Goal: Information Seeking & Learning: Learn about a topic

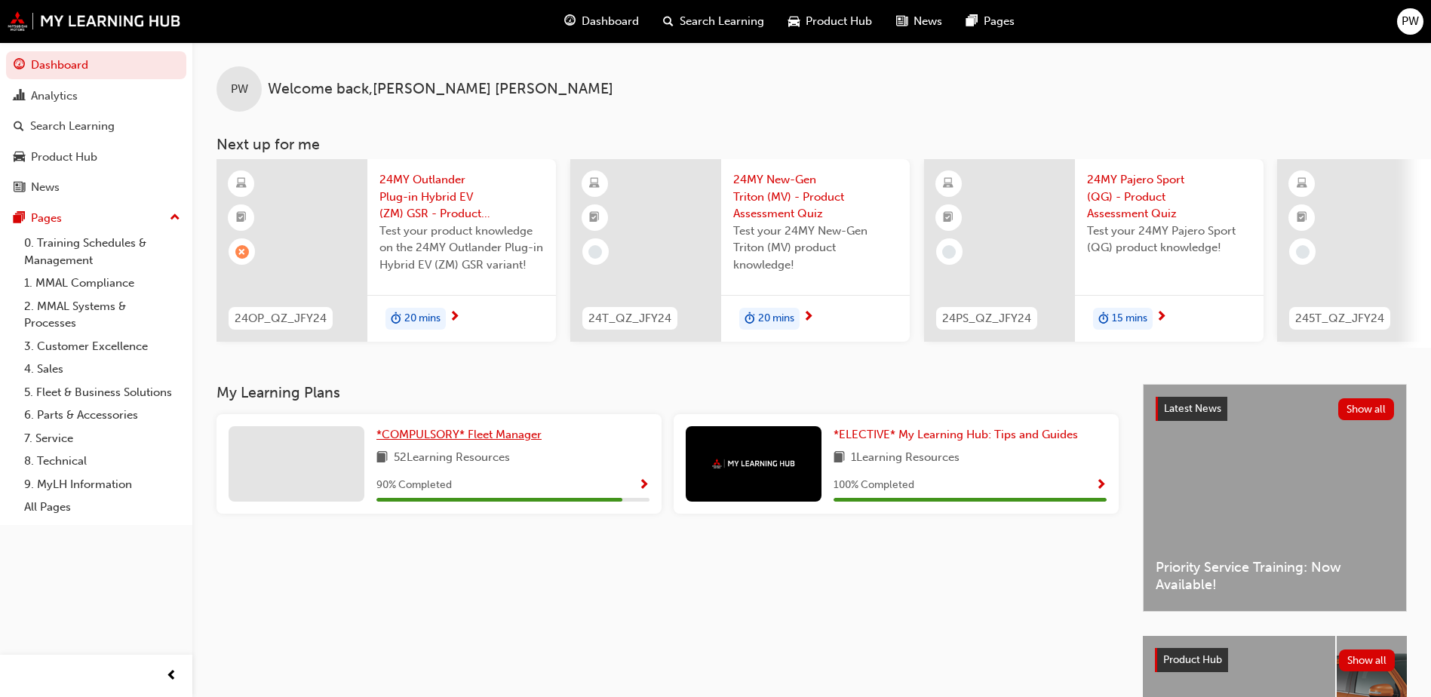
click at [481, 441] on span "*COMPULSORY* Fleet Manager" at bounding box center [458, 435] width 165 height 14
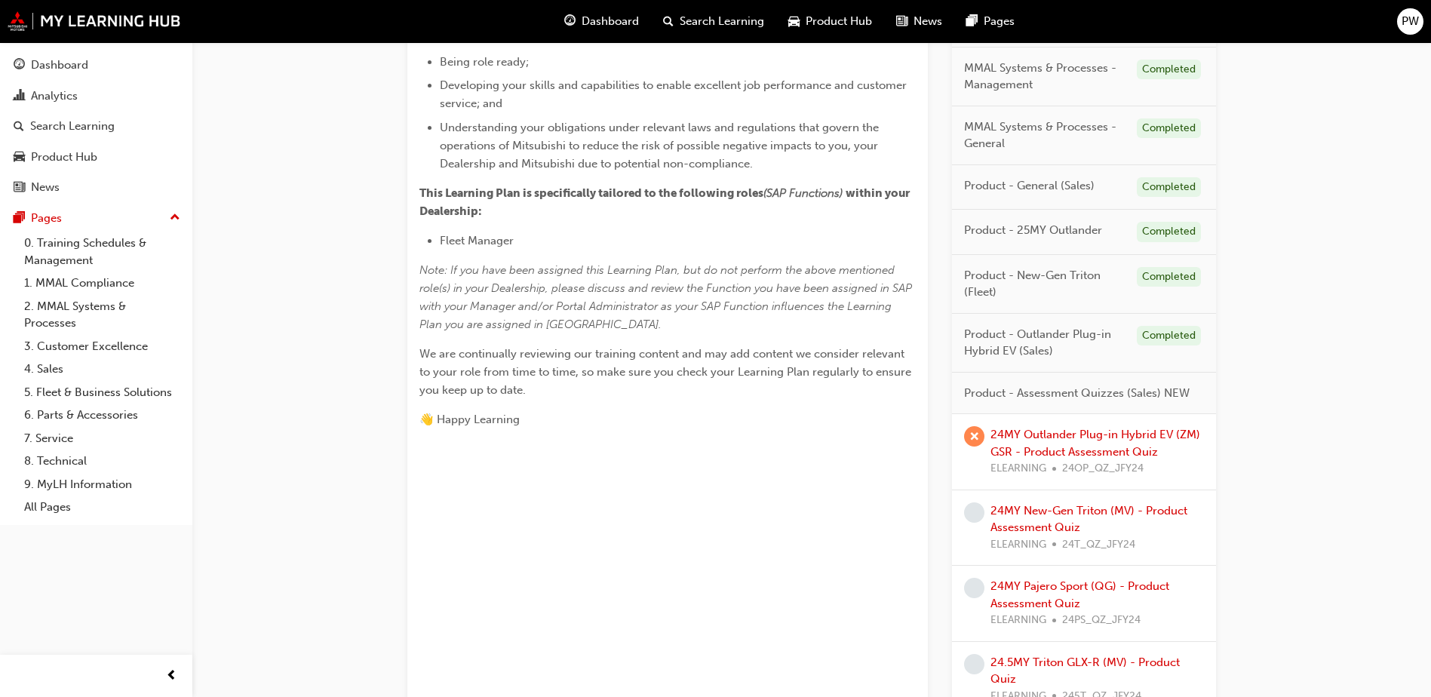
scroll to position [603, 0]
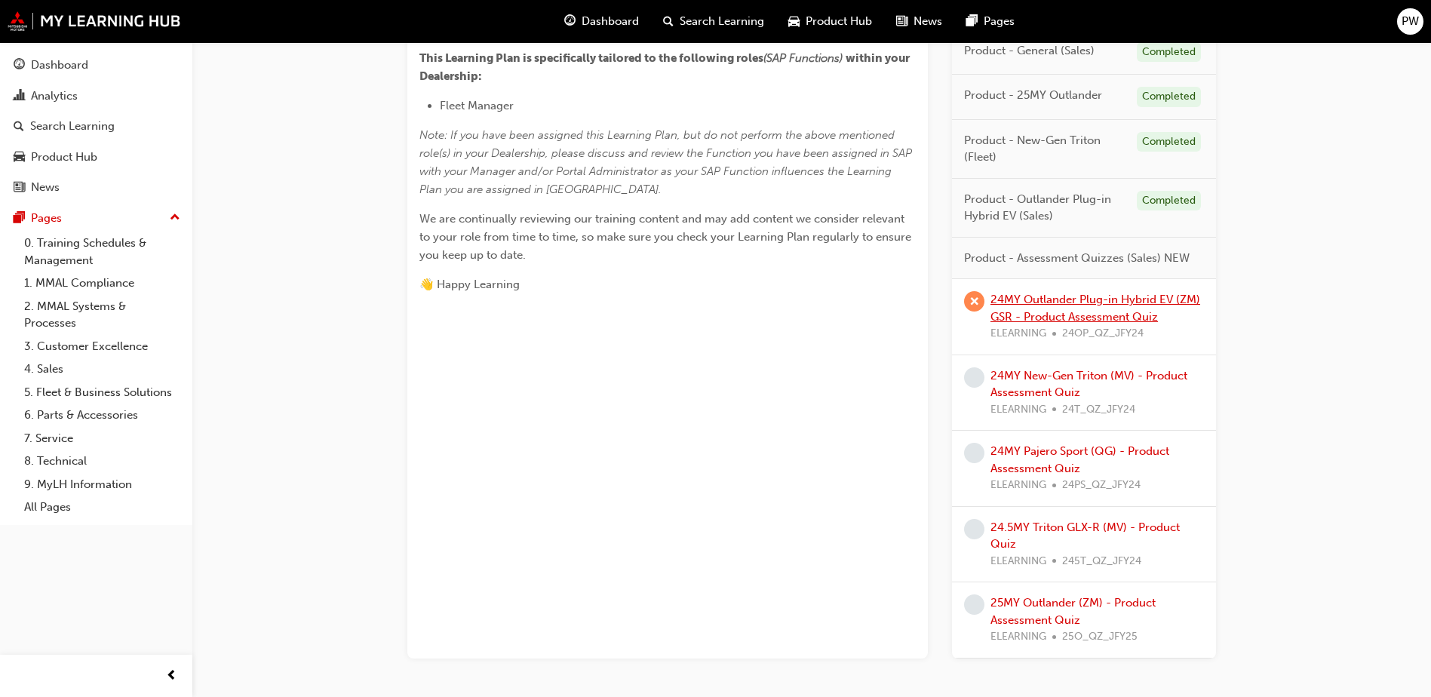
click at [1047, 303] on link "24MY Outlander Plug-in Hybrid EV (ZM) GSR - Product Assessment Quiz" at bounding box center [1095, 308] width 210 height 31
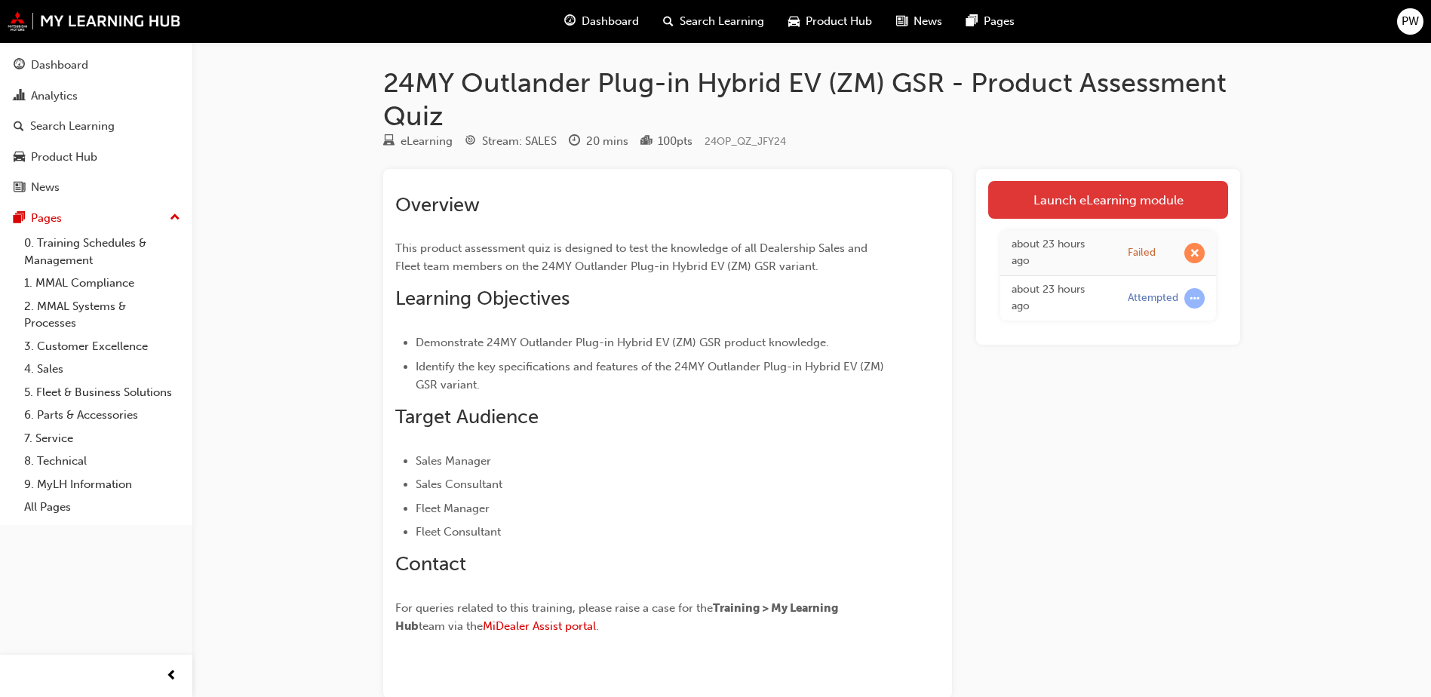
click at [1069, 200] on link "Launch eLearning module" at bounding box center [1108, 200] width 240 height 38
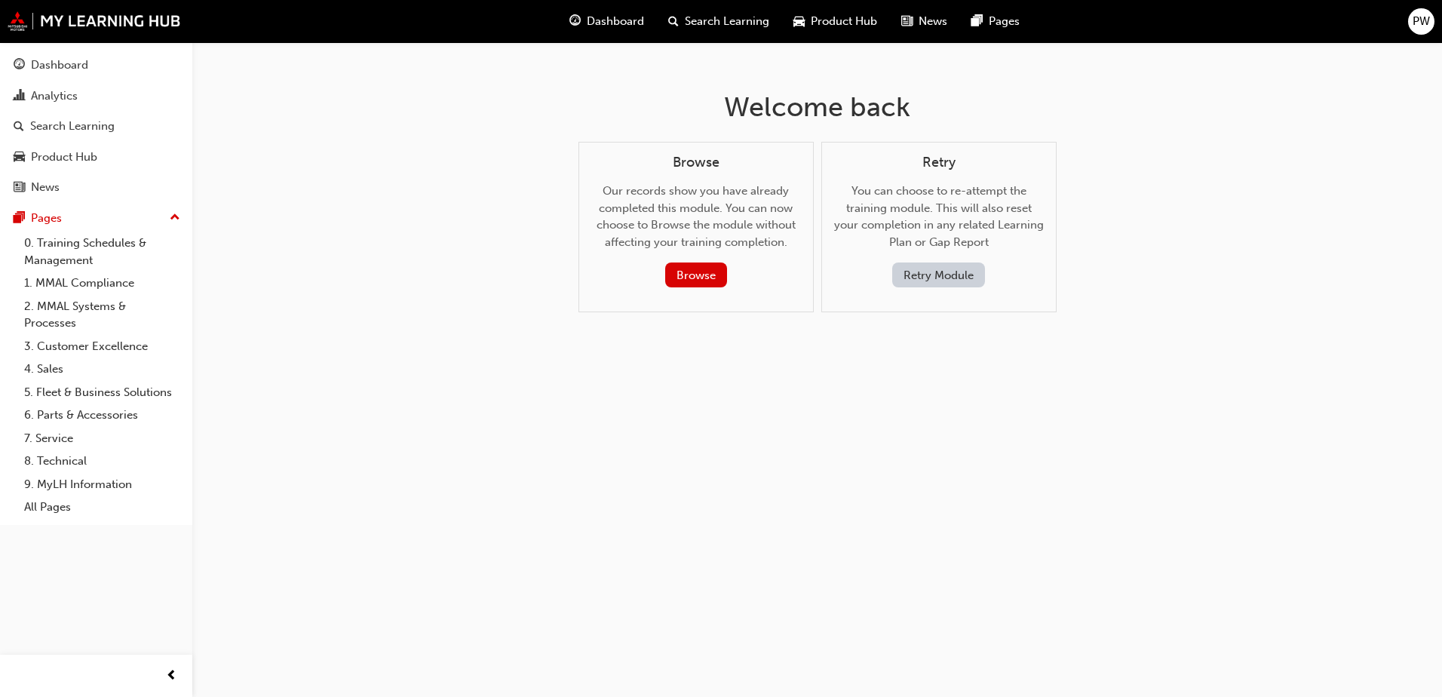
click at [627, 20] on span "Dashboard" at bounding box center [615, 21] width 57 height 17
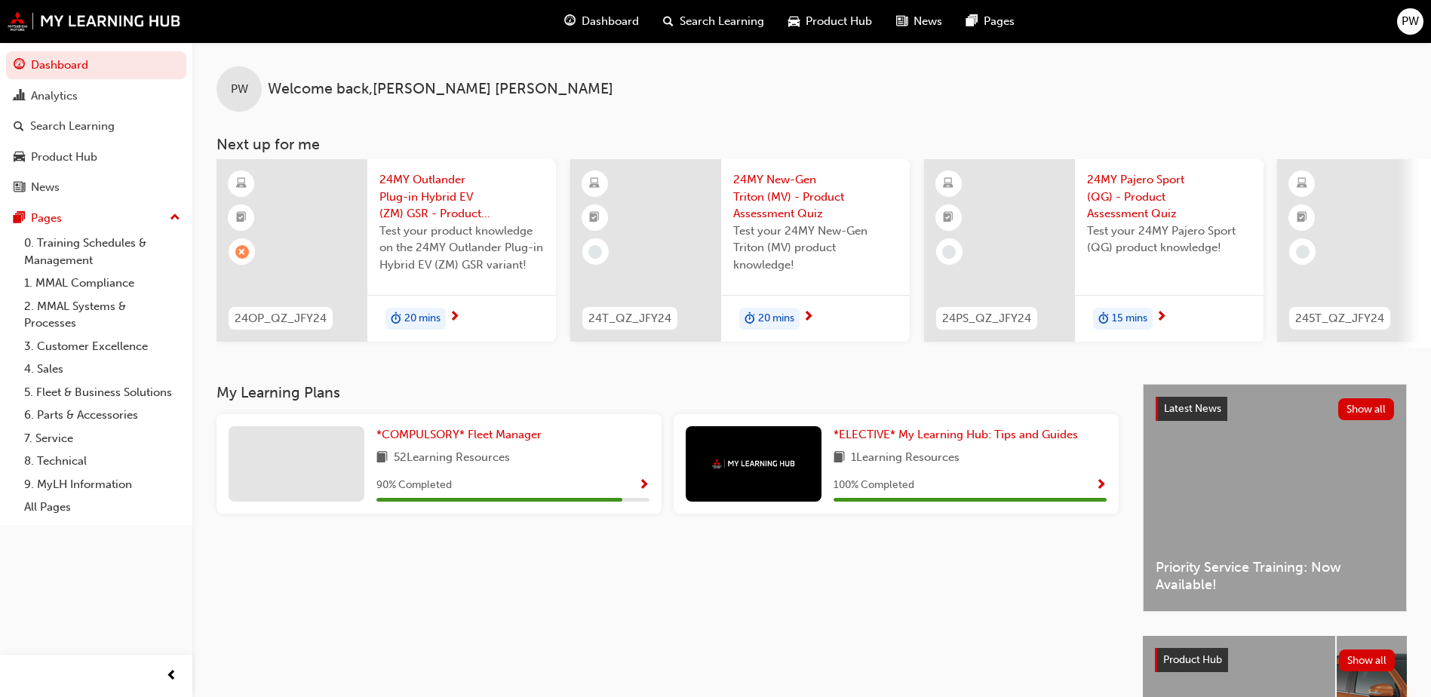
click at [424, 189] on span "24MY Outlander Plug-in Hybrid EV (ZM) GSR - Product Assessment Quiz" at bounding box center [461, 196] width 164 height 51
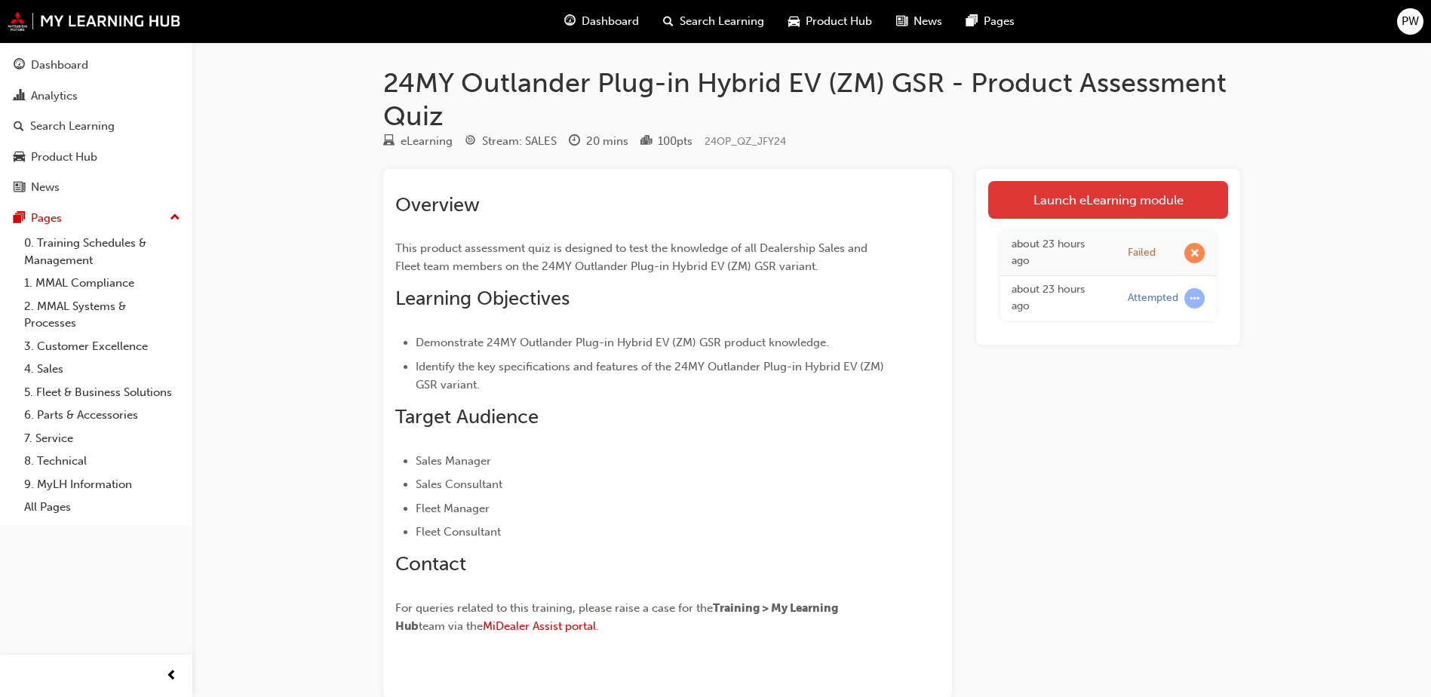
click at [1035, 207] on link "Launch eLearning module" at bounding box center [1108, 200] width 240 height 38
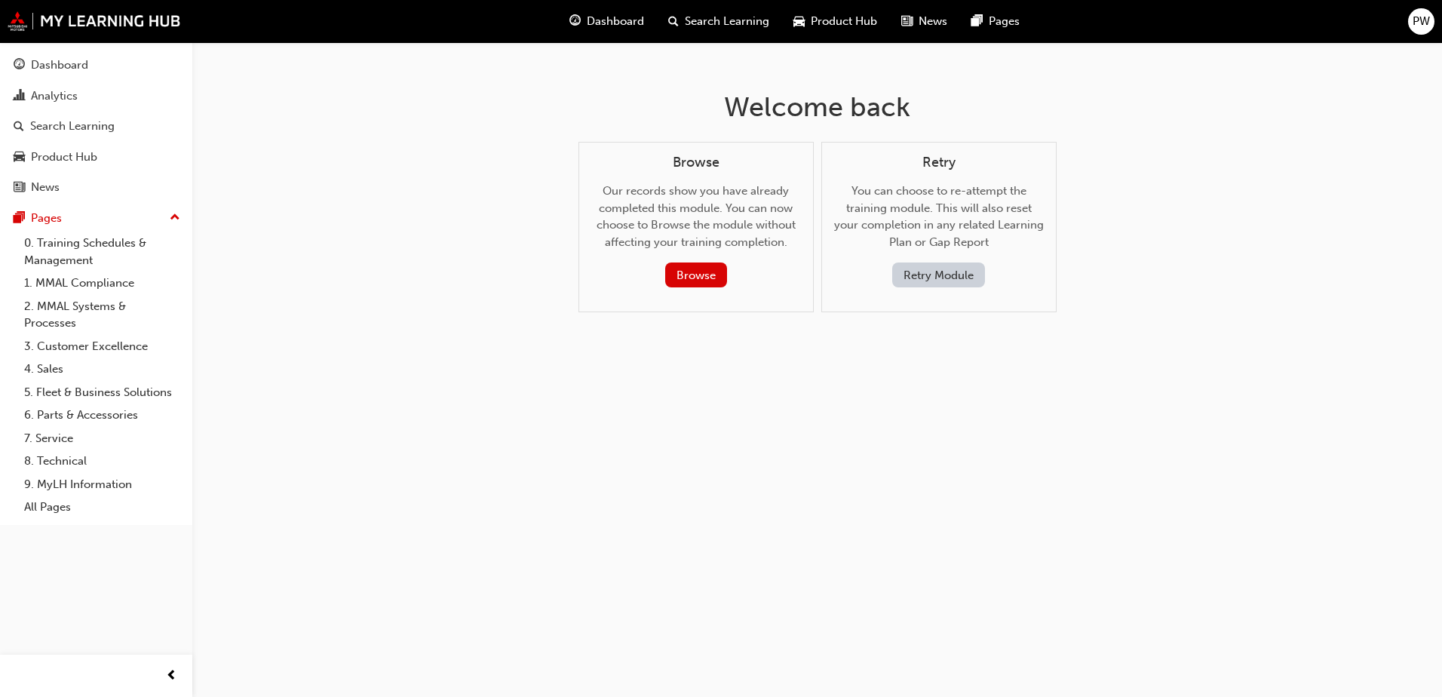
click at [612, 26] on span "Dashboard" at bounding box center [615, 21] width 57 height 17
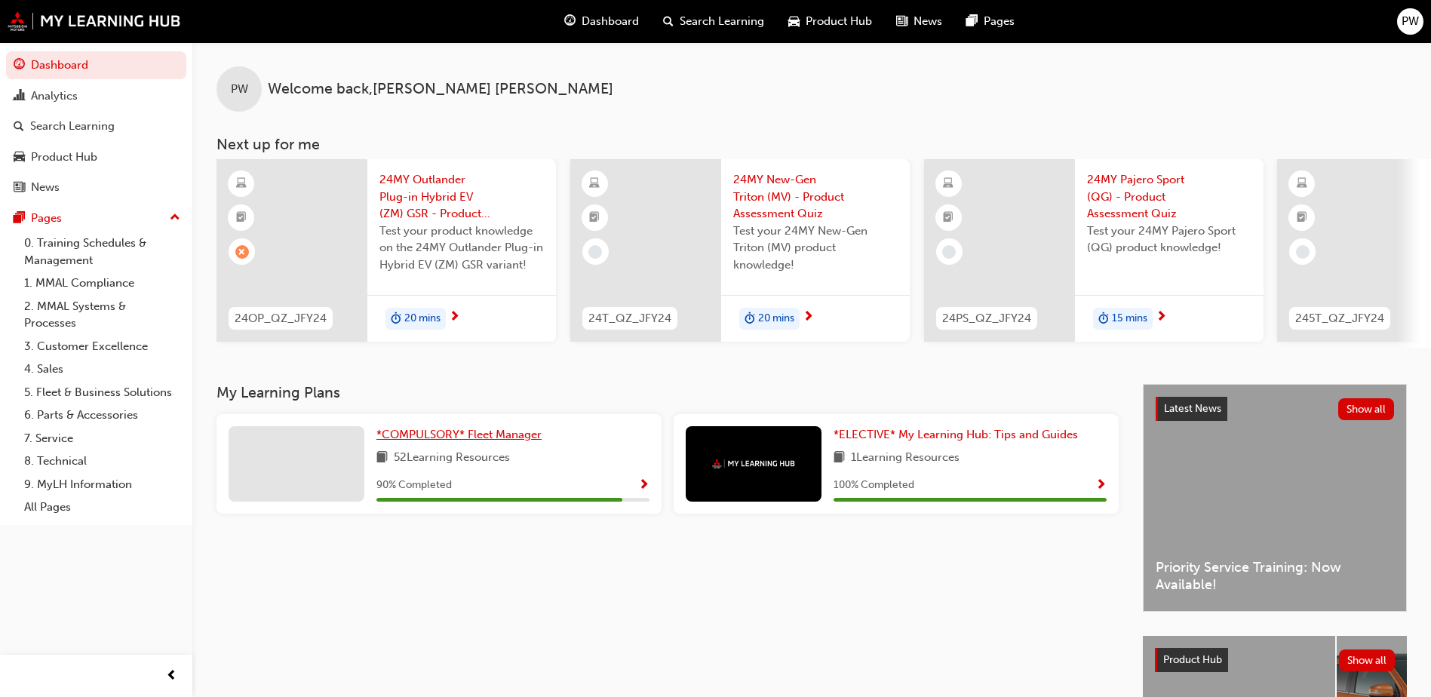
click at [433, 443] on link "*COMPULSORY* Fleet Manager" at bounding box center [461, 434] width 171 height 17
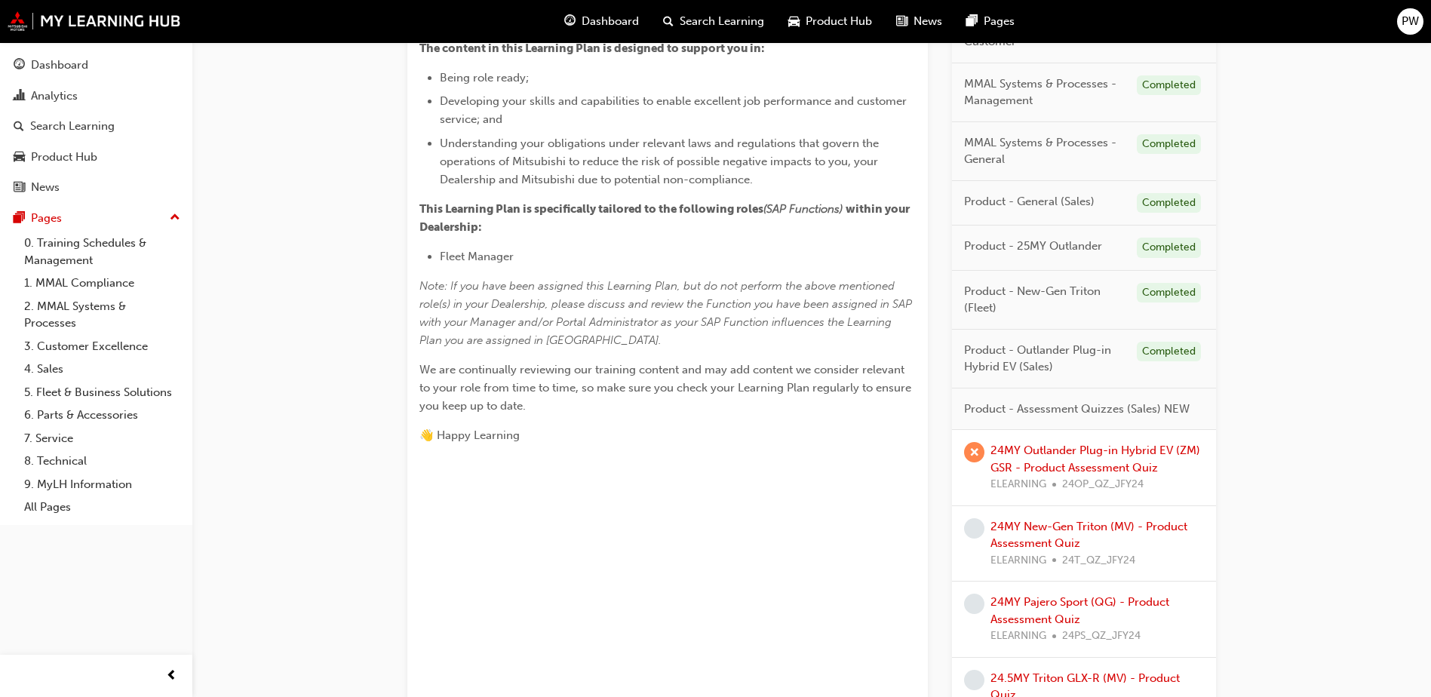
scroll to position [675, 0]
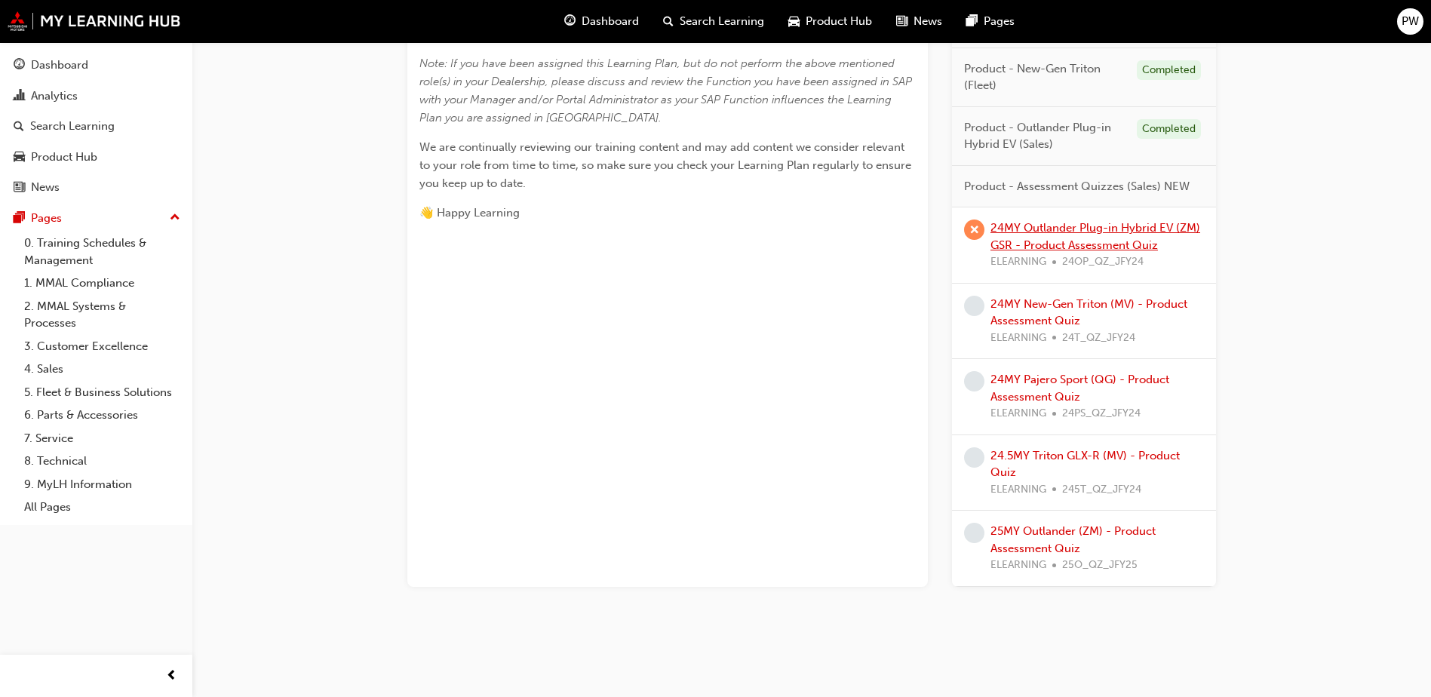
click at [1093, 228] on link "24MY Outlander Plug-in Hybrid EV (ZM) GSR - Product Assessment Quiz" at bounding box center [1095, 236] width 210 height 31
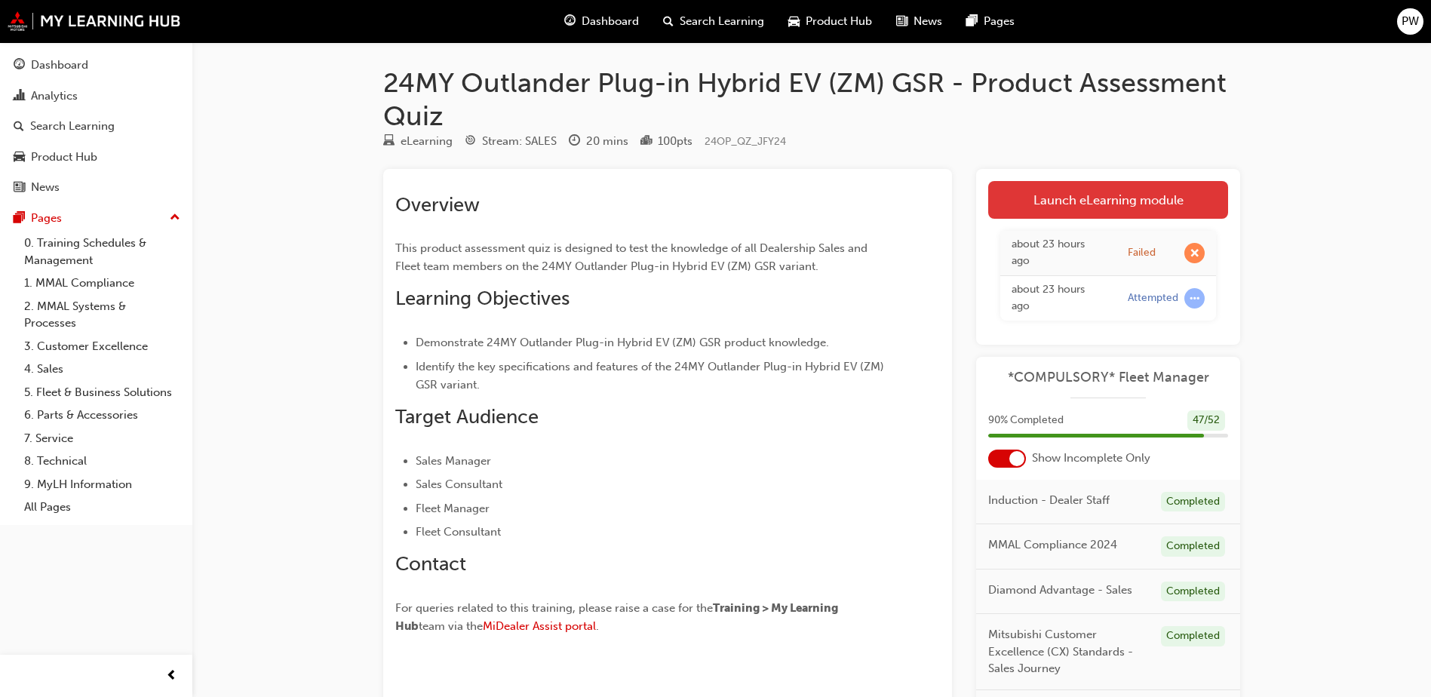
click at [1082, 195] on link "Launch eLearning module" at bounding box center [1108, 200] width 240 height 38
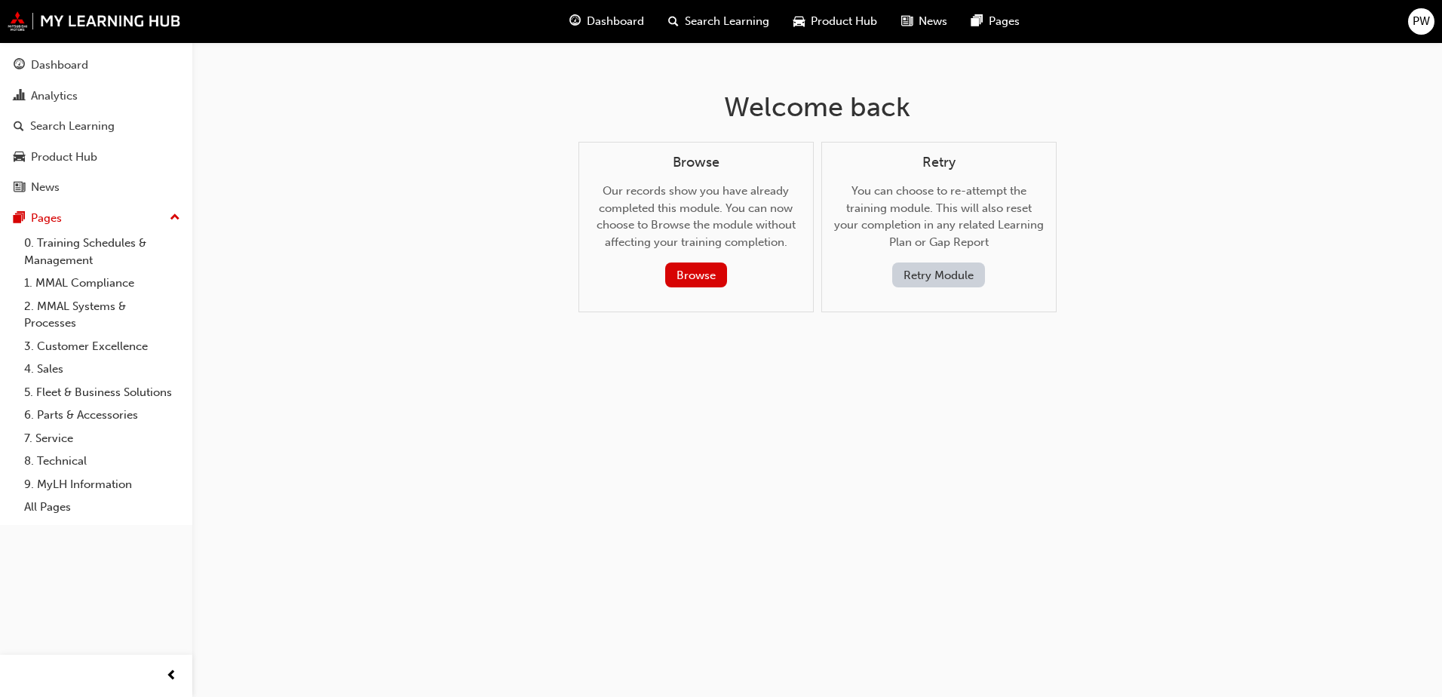
click at [706, 428] on div "Welcome back Browse Our records show you have already completed this module. Yo…" at bounding box center [721, 348] width 1442 height 697
click at [598, 24] on span "Dashboard" at bounding box center [615, 21] width 57 height 17
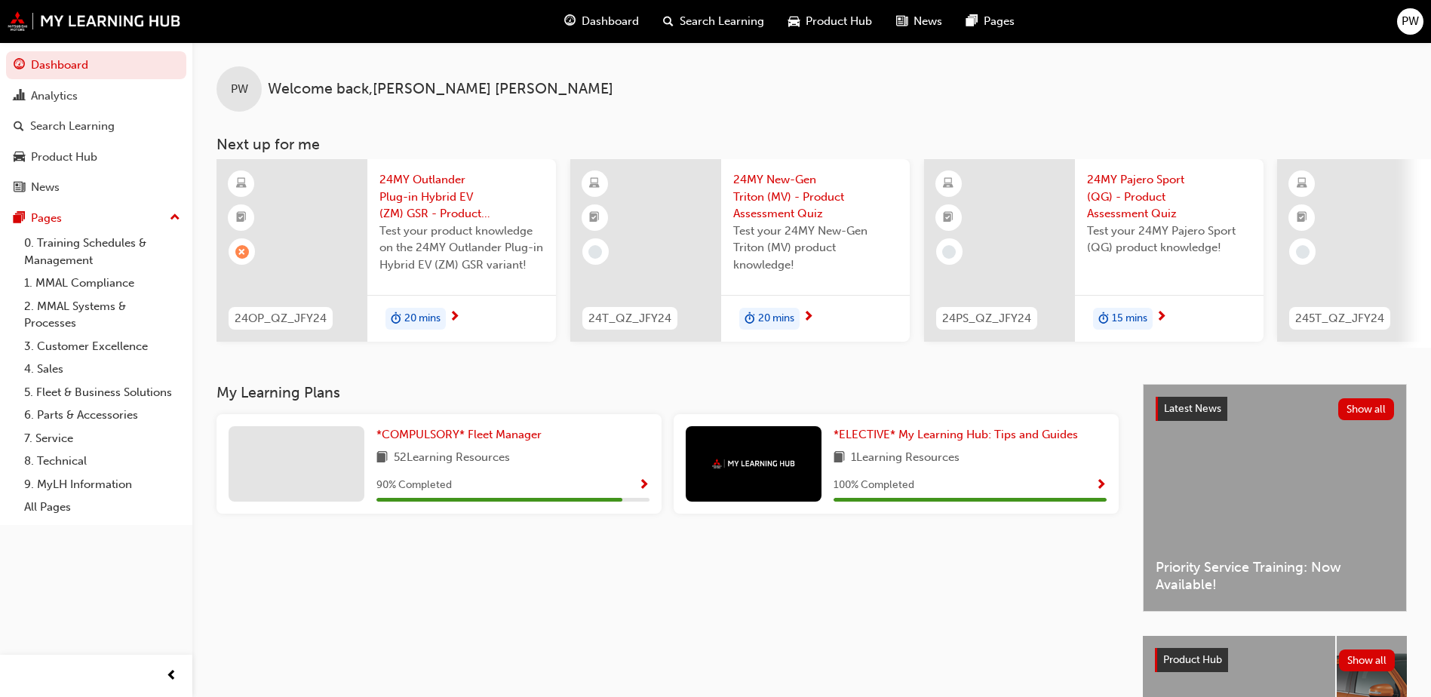
click at [814, 203] on span "24MY New-Gen Triton (MV) - Product Assessment Quiz" at bounding box center [815, 196] width 164 height 51
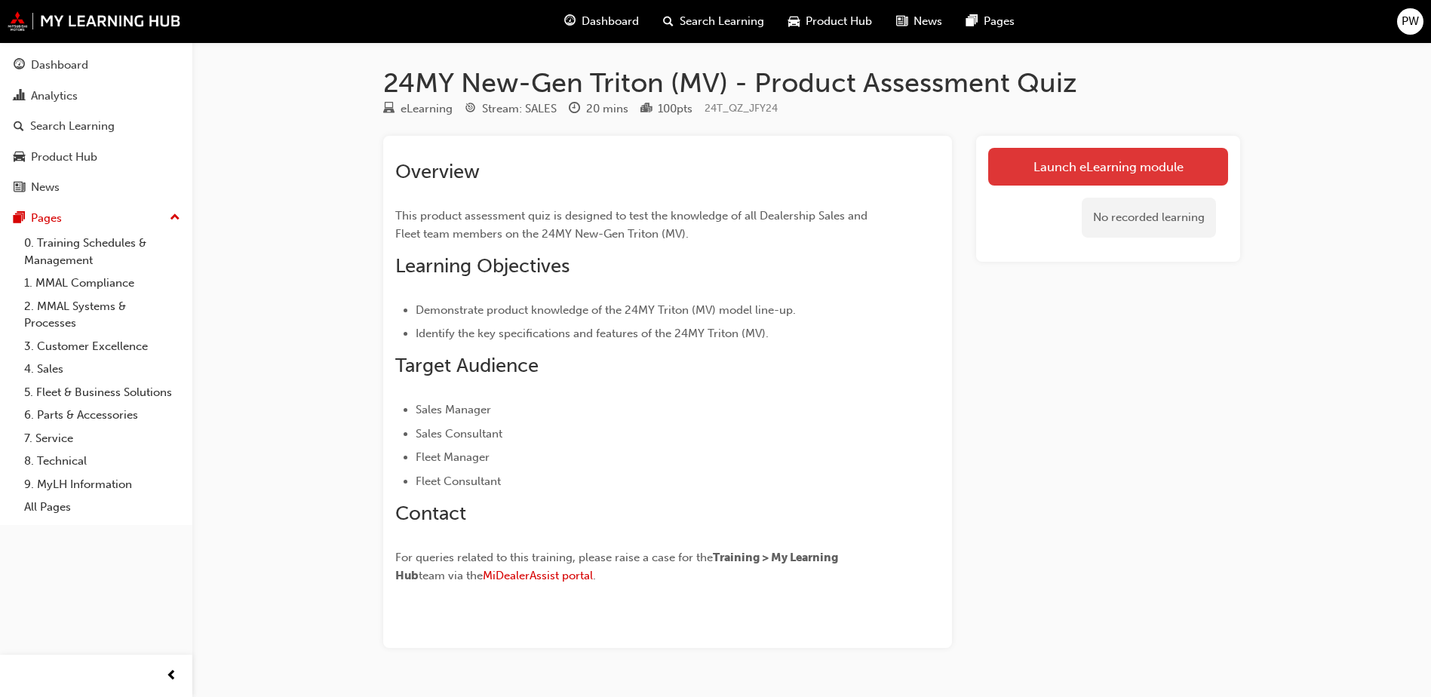
click at [1056, 162] on link "Launch eLearning module" at bounding box center [1108, 167] width 240 height 38
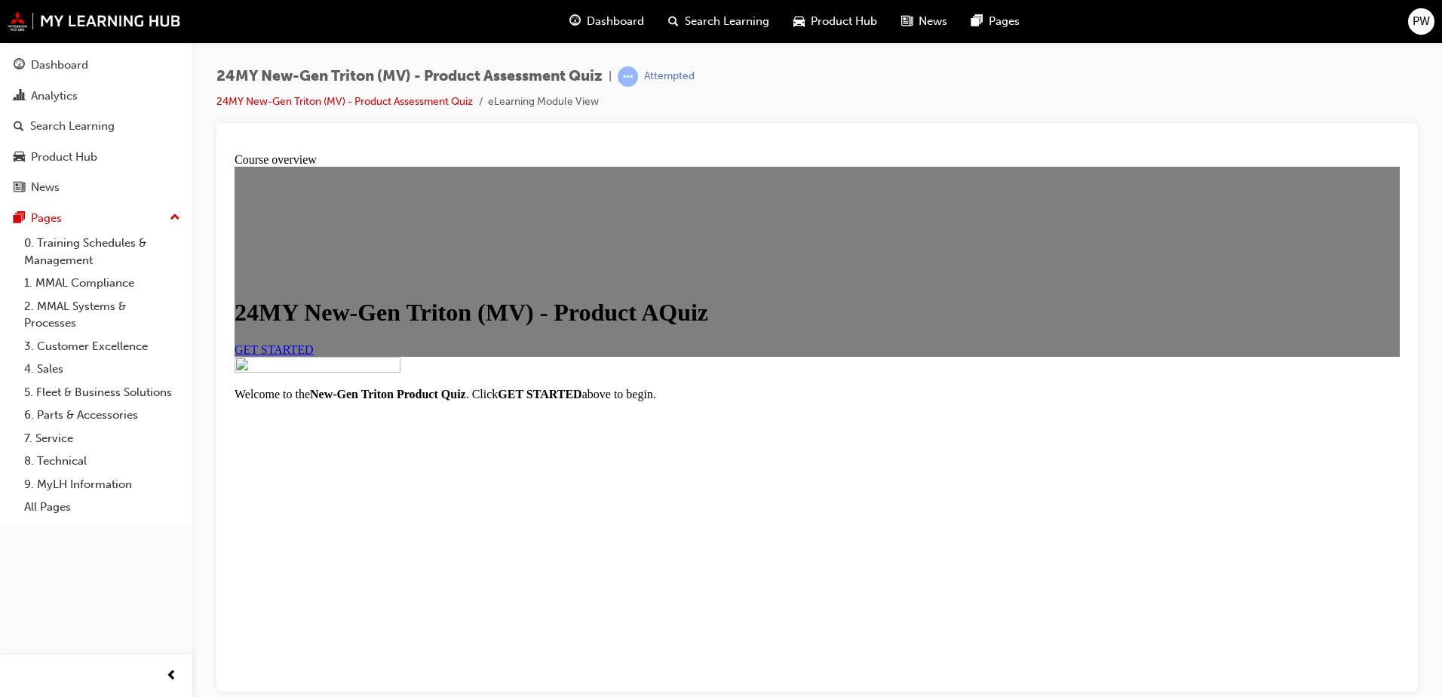
click at [314, 355] on link "GET STARTED" at bounding box center [274, 348] width 79 height 13
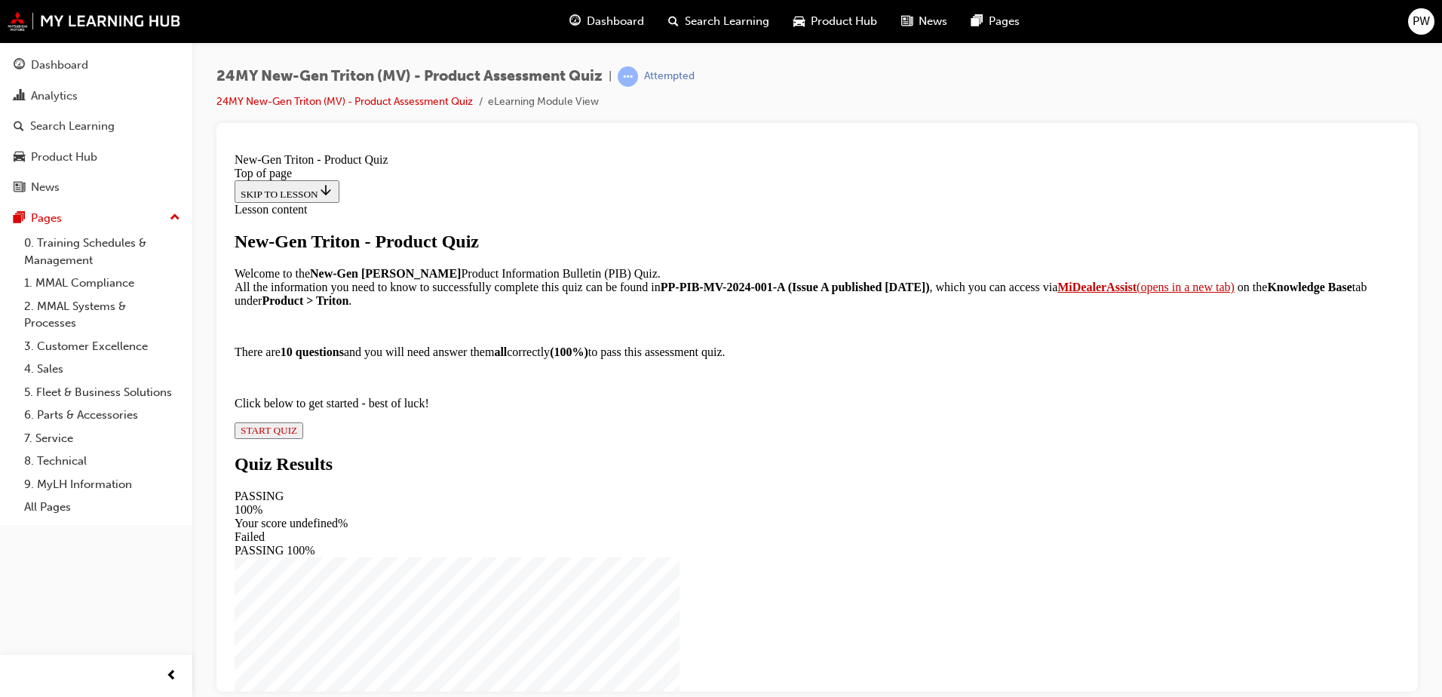
scroll to position [126, 0]
drag, startPoint x: 614, startPoint y: 351, endPoint x: 768, endPoint y: 351, distance: 154.6
click at [768, 293] on strong "PP-PIB-MV-2024-001-A (Issue A published [DATE])" at bounding box center [795, 286] width 269 height 13
drag, startPoint x: 768, startPoint y: 351, endPoint x: 755, endPoint y: 351, distance: 13.6
copy strong "PP-PIB-MV-2024-001-A"
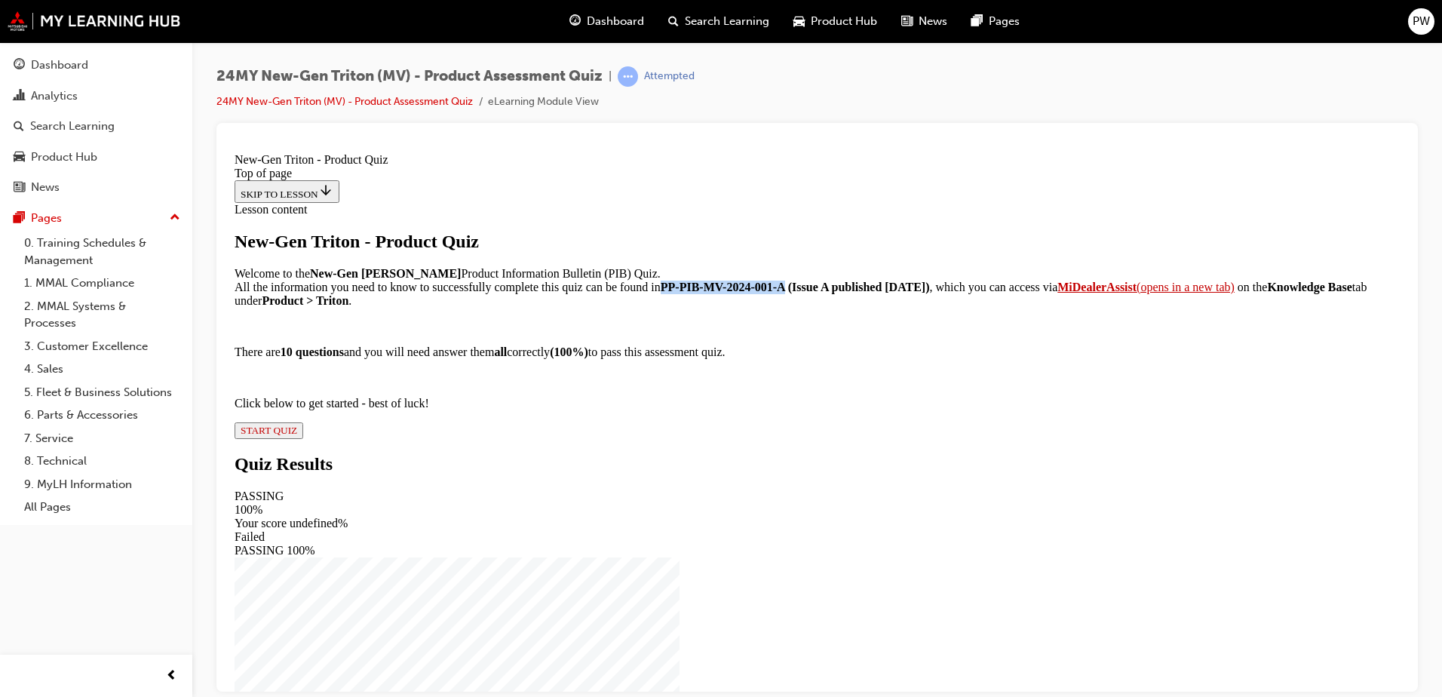
click at [1057, 293] on strong "MiDealerAssist" at bounding box center [1096, 286] width 79 height 13
click at [297, 435] on span "START QUIZ" at bounding box center [269, 429] width 57 height 11
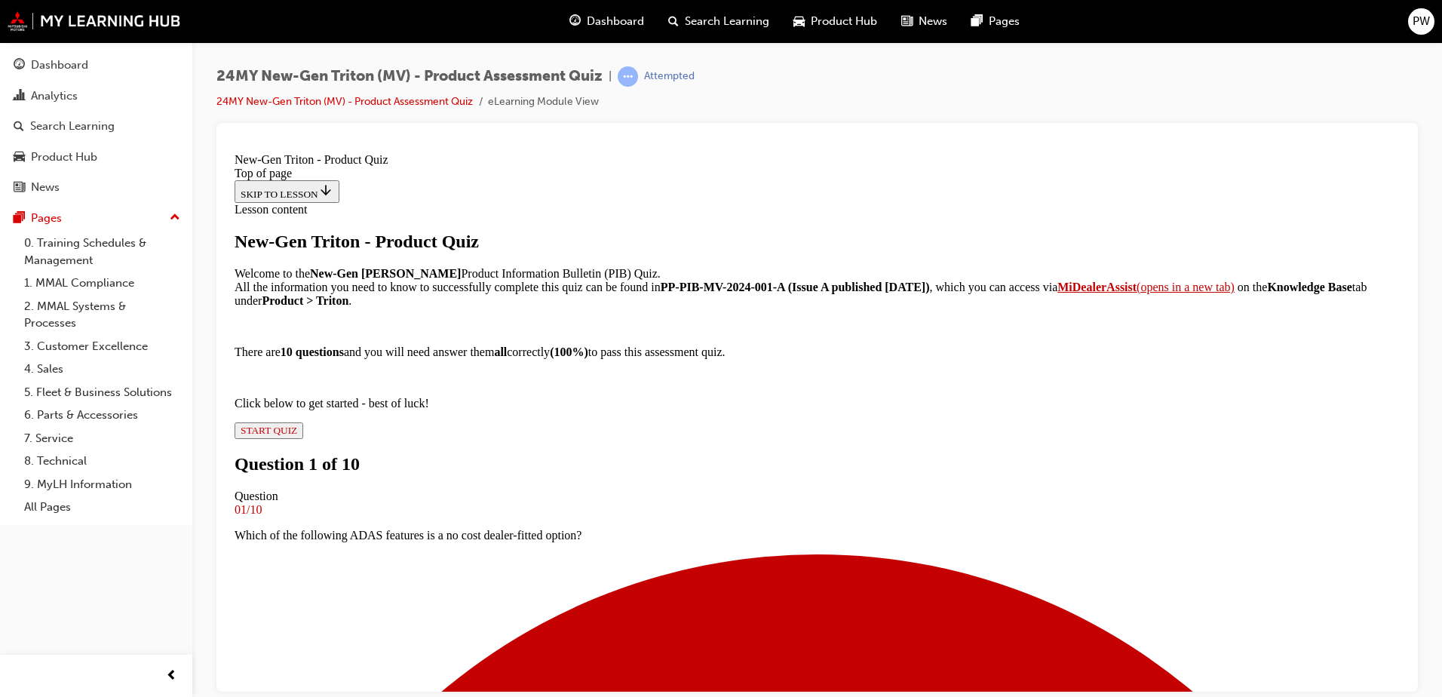
scroll to position [78, 0]
drag, startPoint x: 580, startPoint y: 487, endPoint x: 609, endPoint y: 446, distance: 50.8
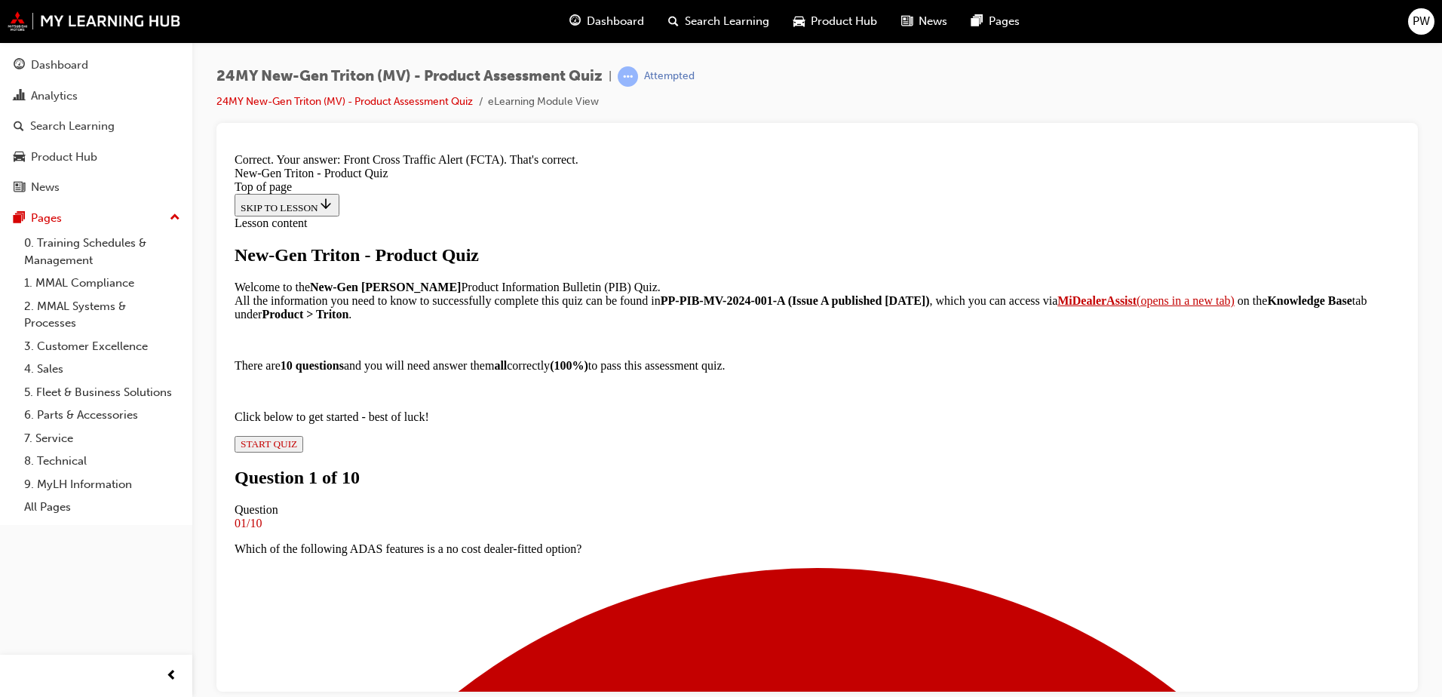
scroll to position [338, 0]
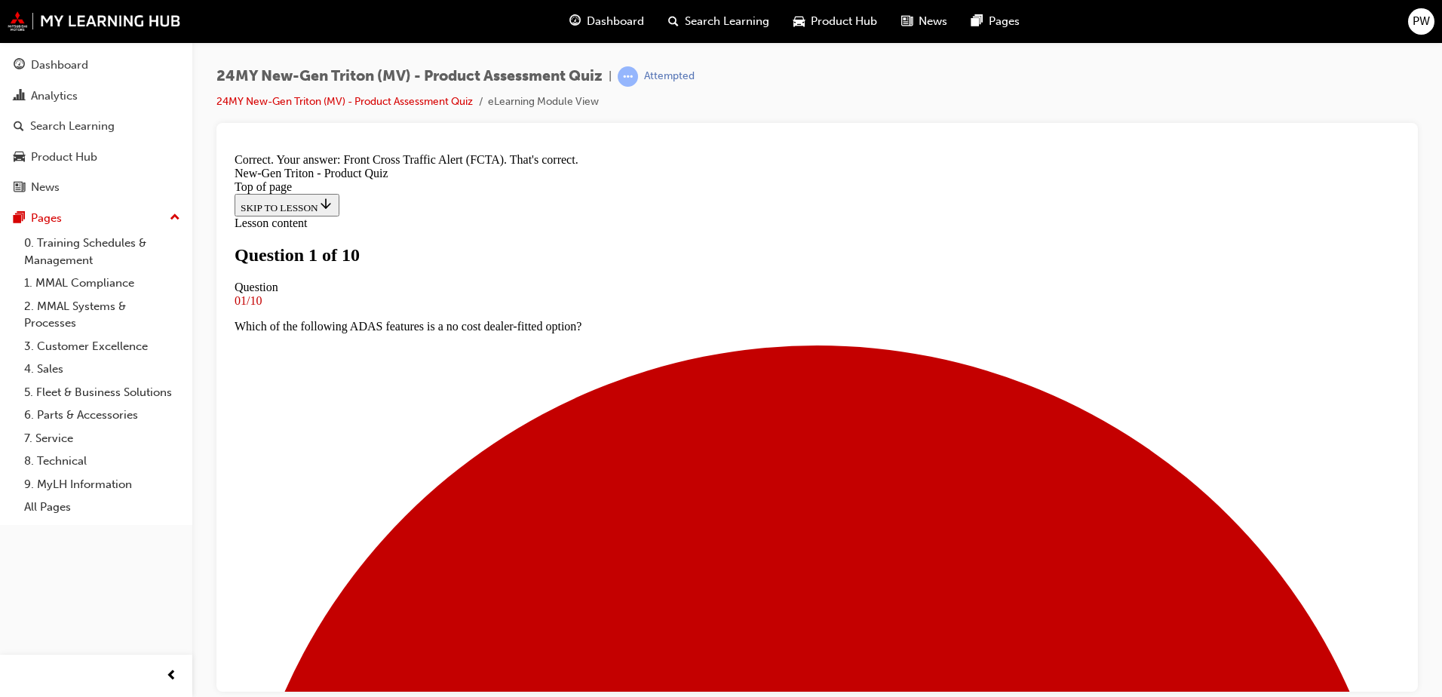
scroll to position [116, 0]
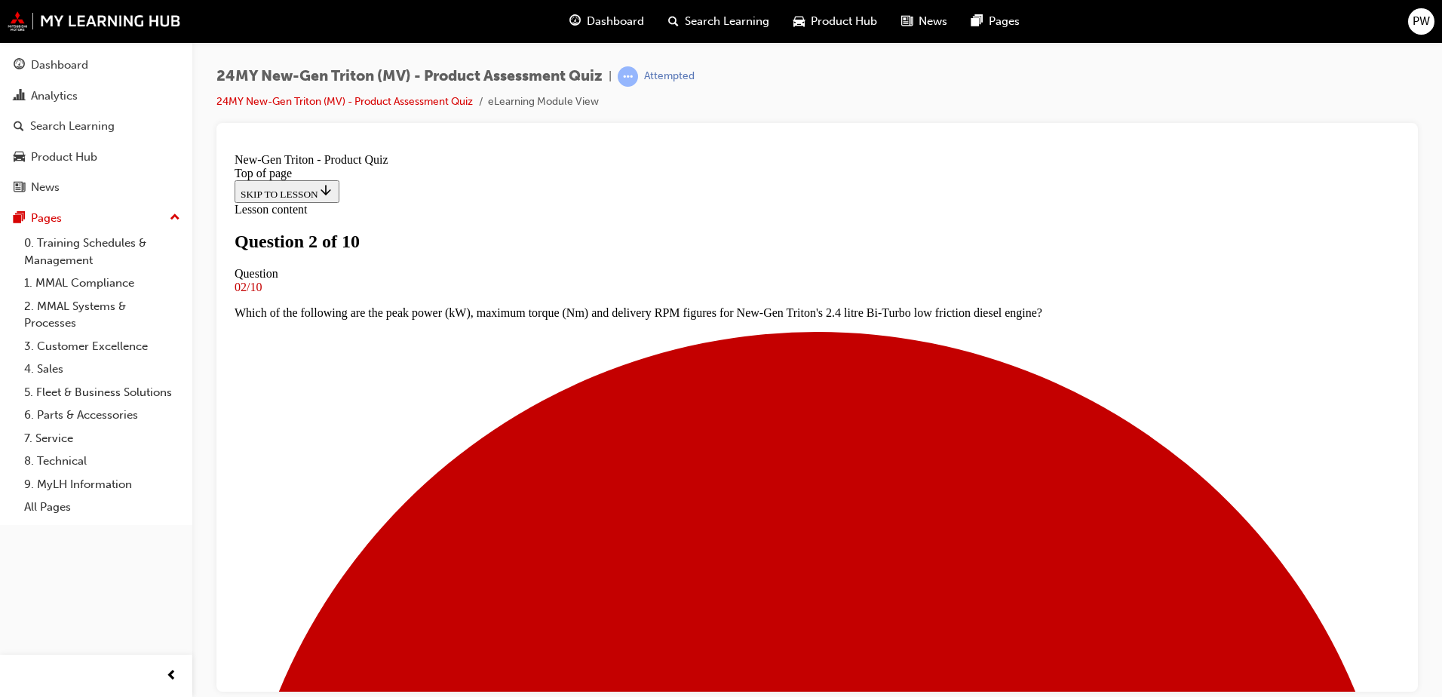
scroll to position [75, 0]
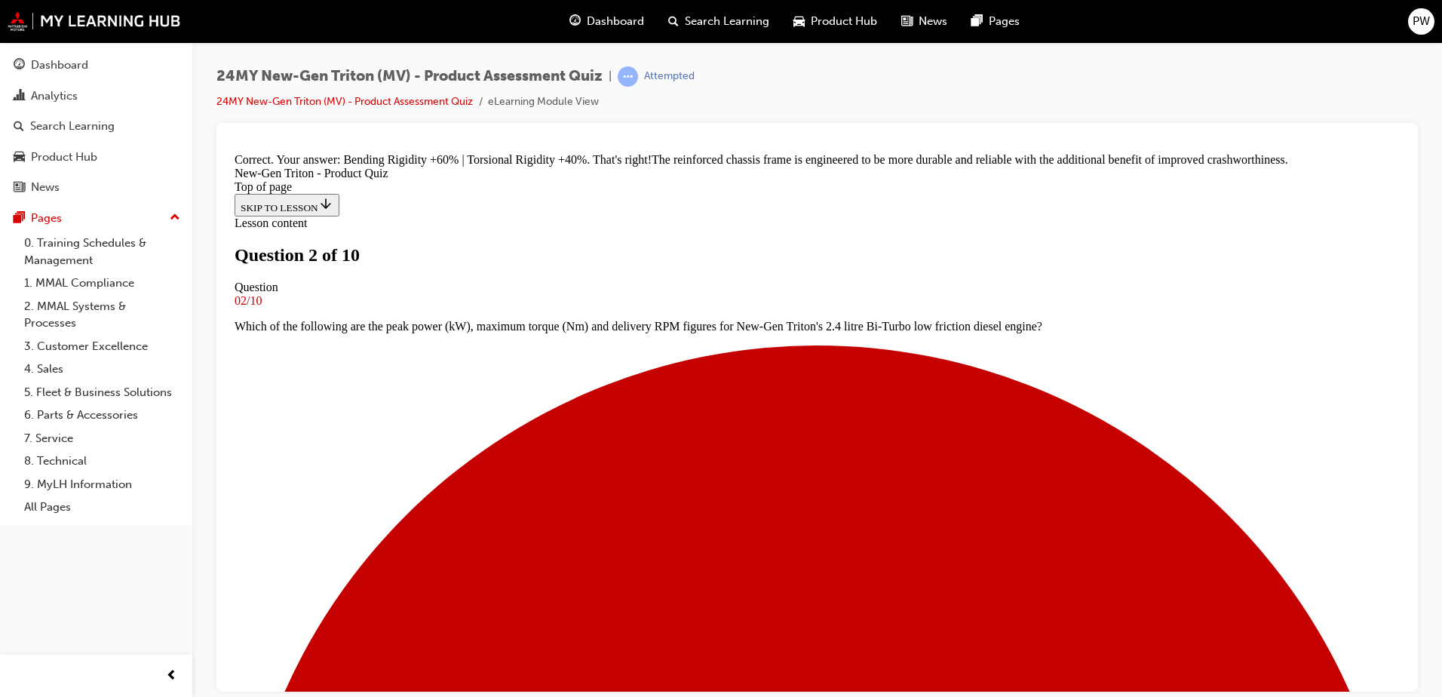
scroll to position [443, 0]
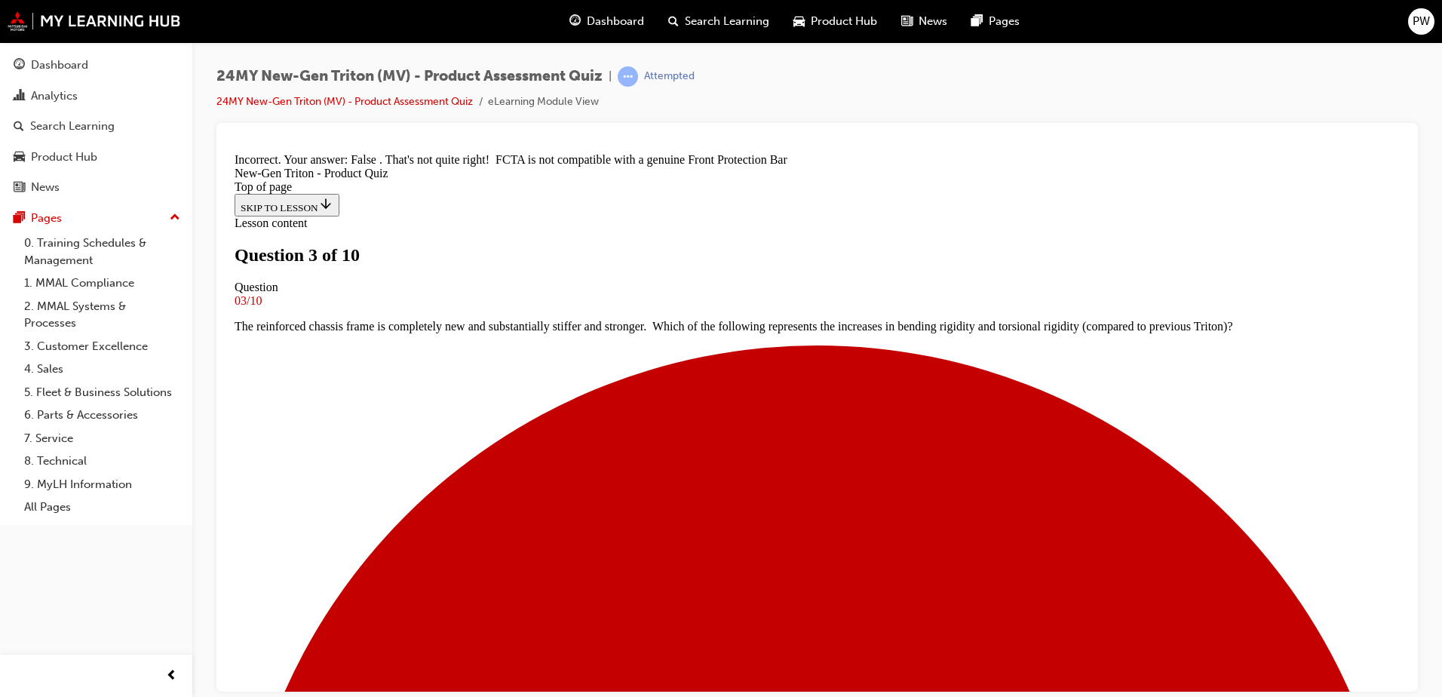
scroll to position [269, 0]
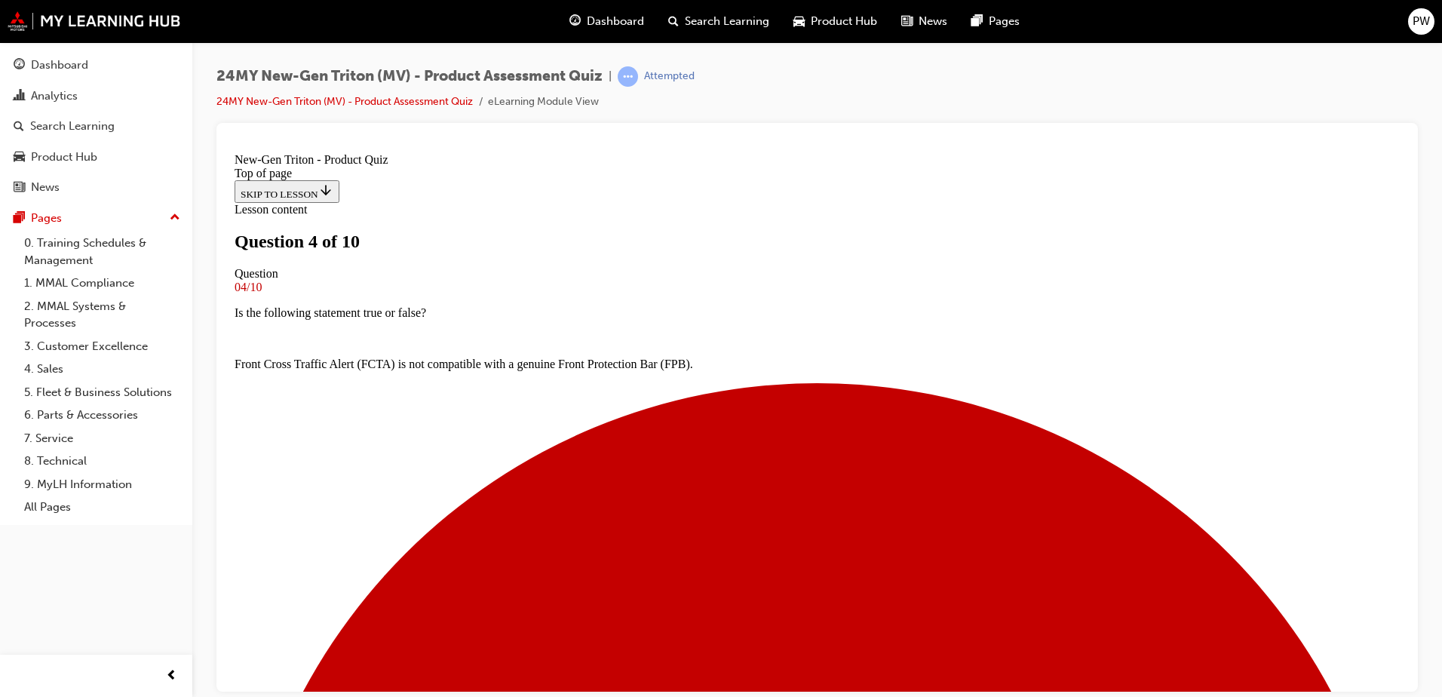
scroll to position [78, 0]
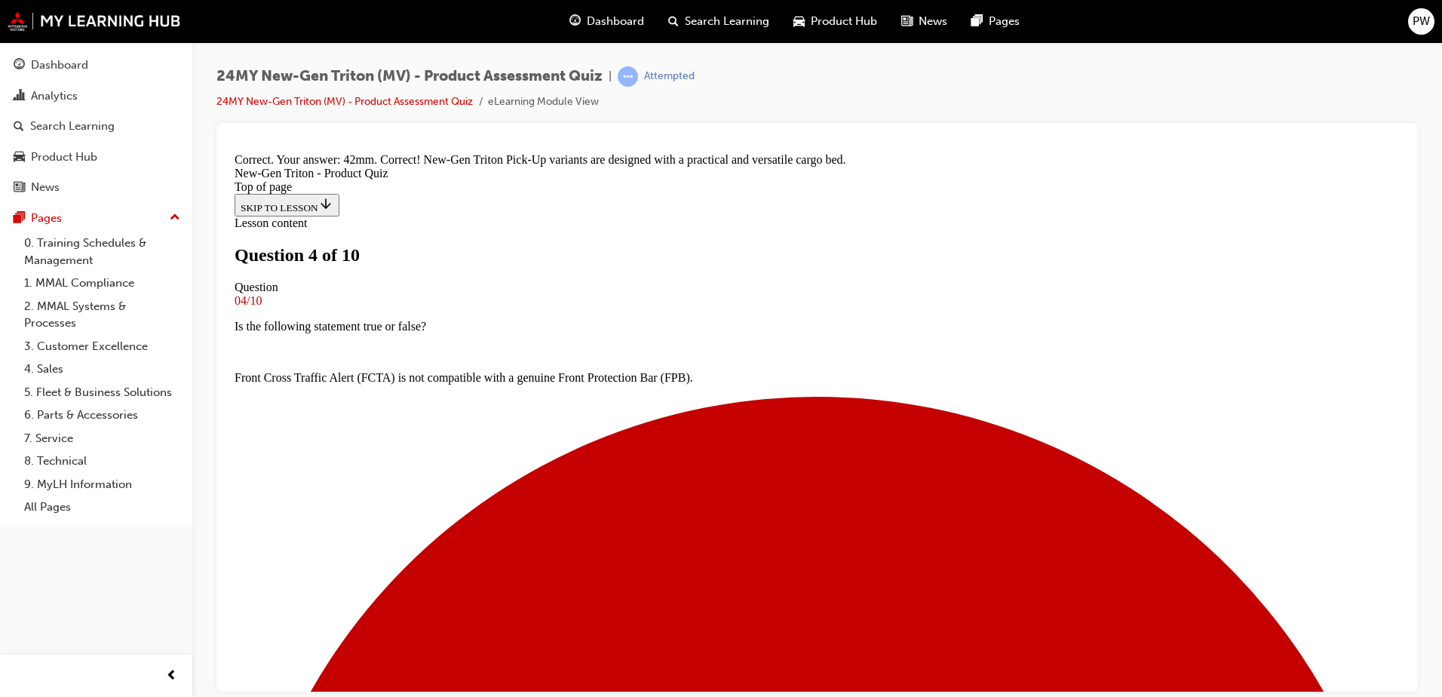
scroll to position [417, 0]
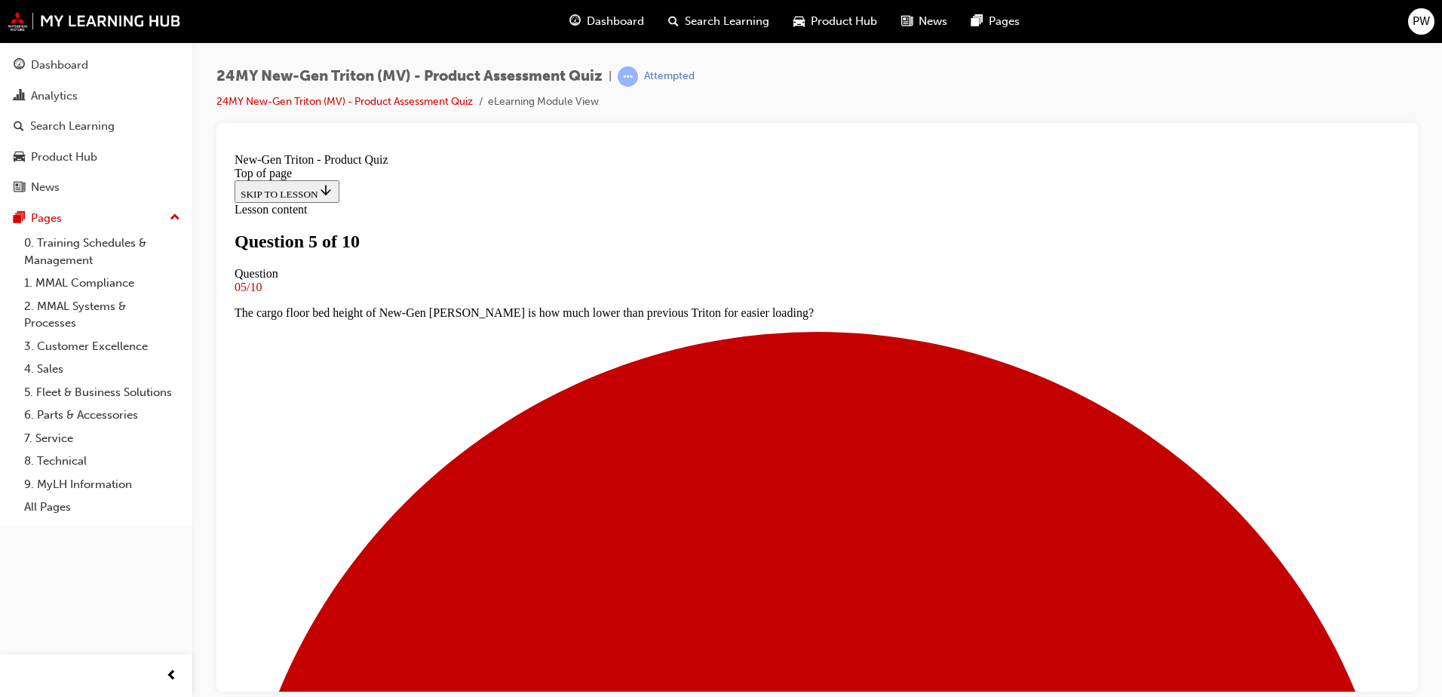
scroll to position [153, 0]
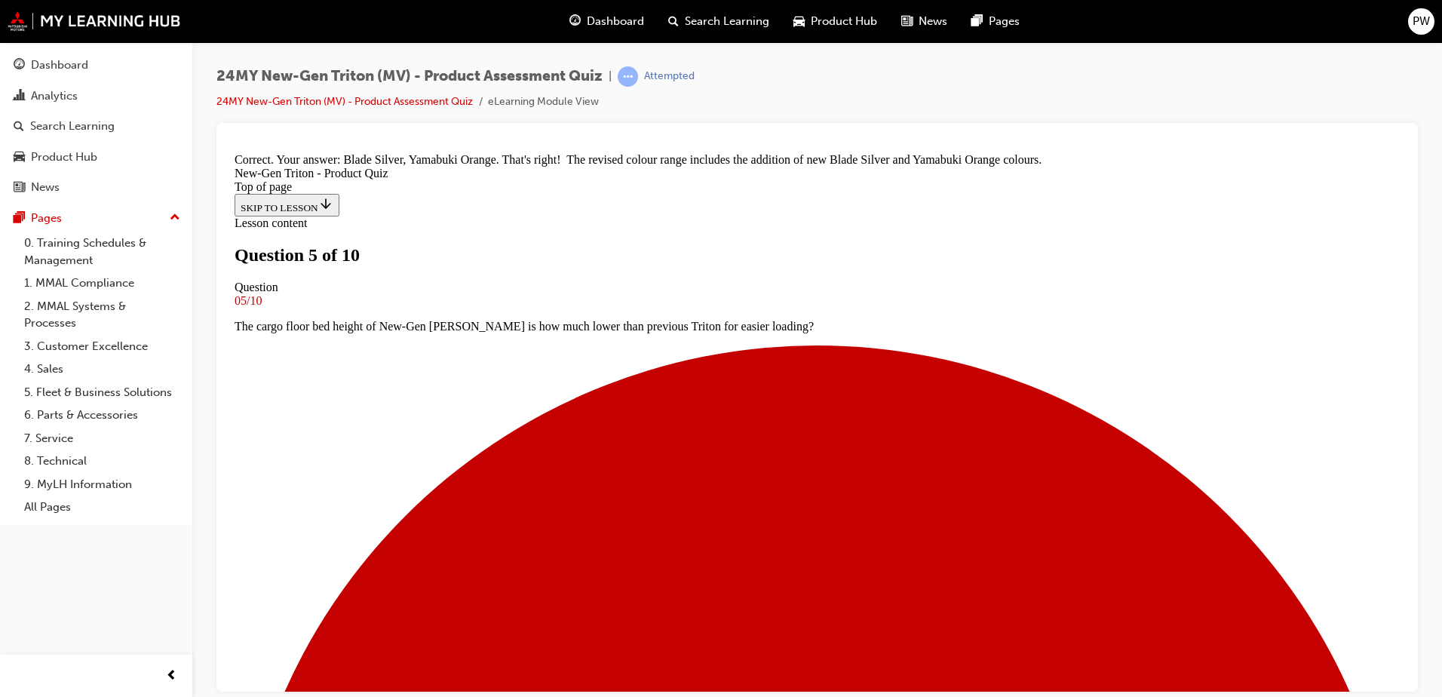
scroll to position [433, 0]
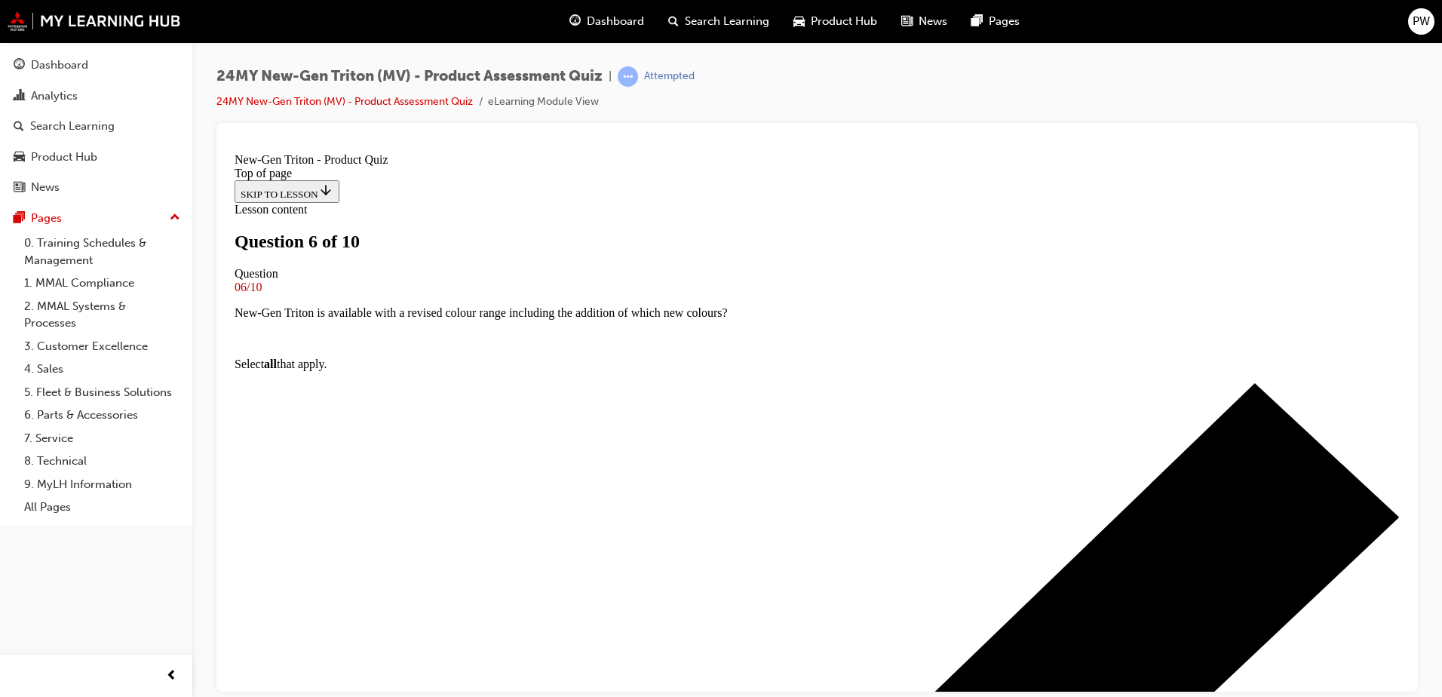
scroll to position [153, 0]
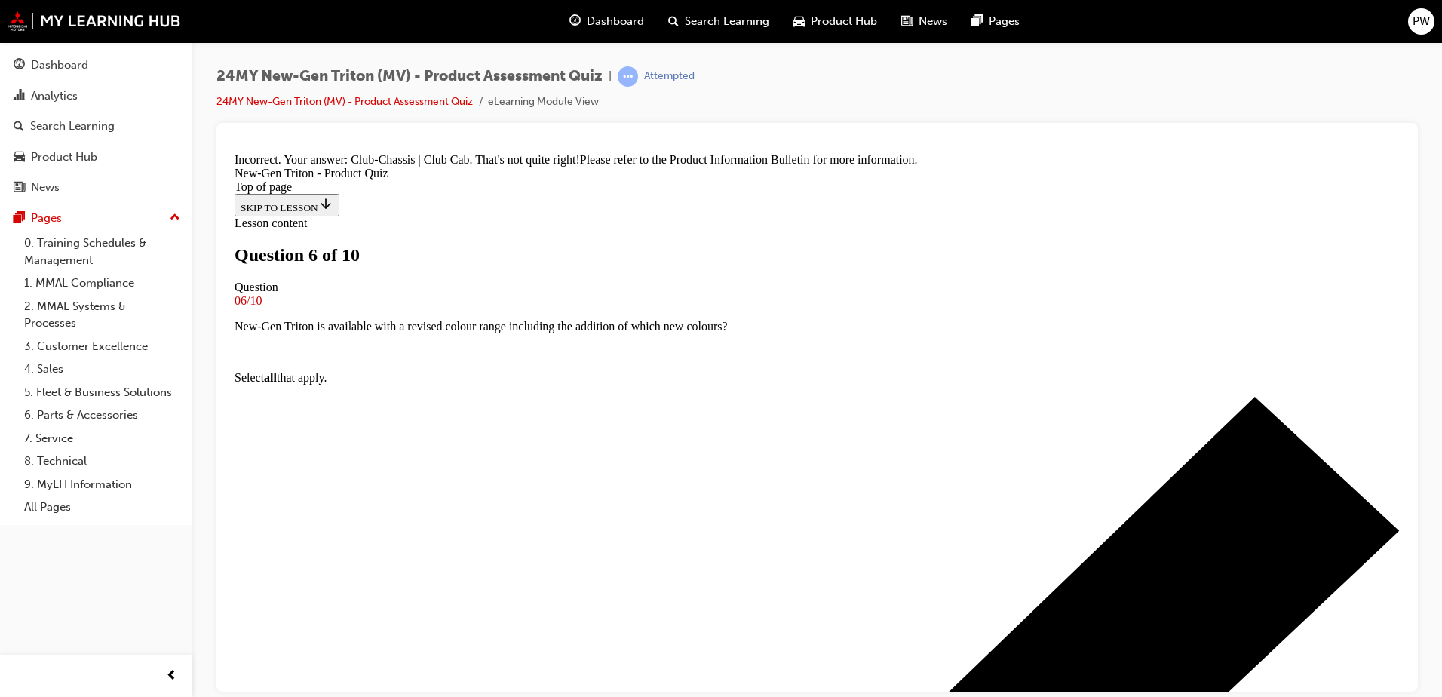
scroll to position [0, 0]
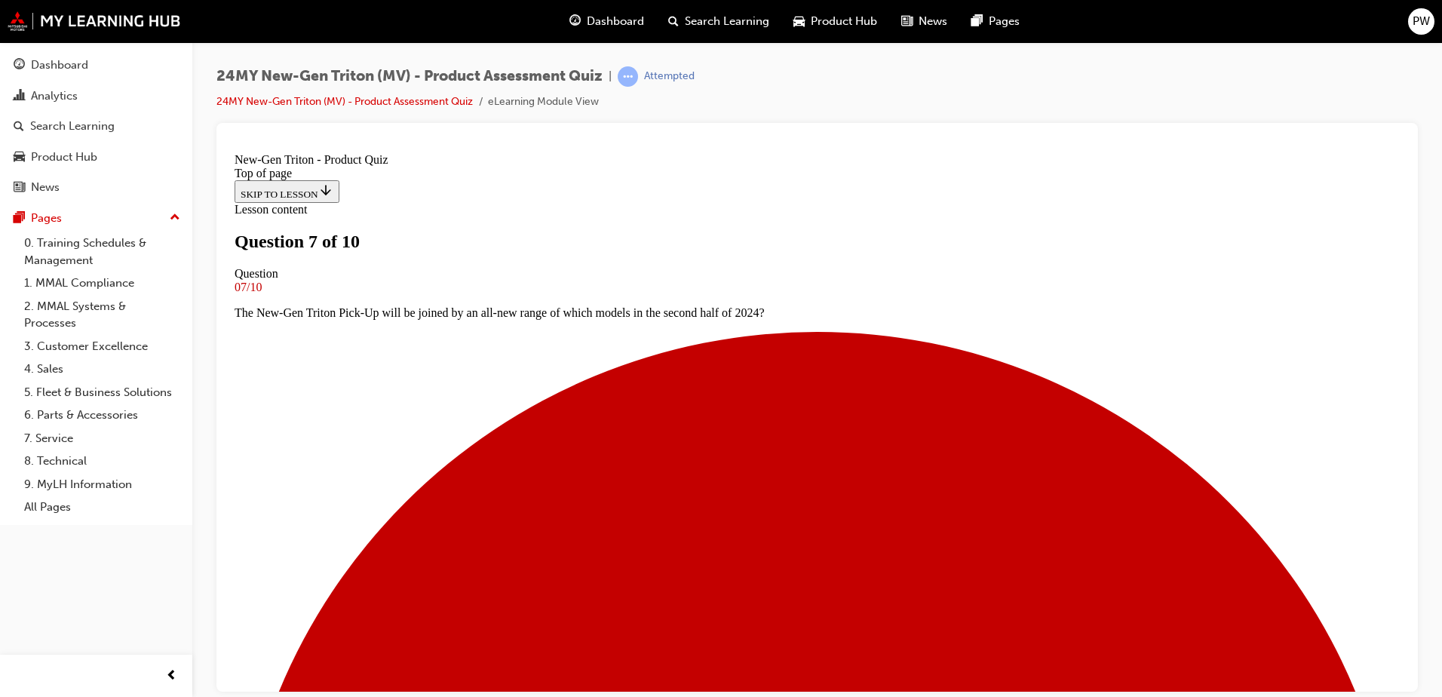
scroll to position [153, 0]
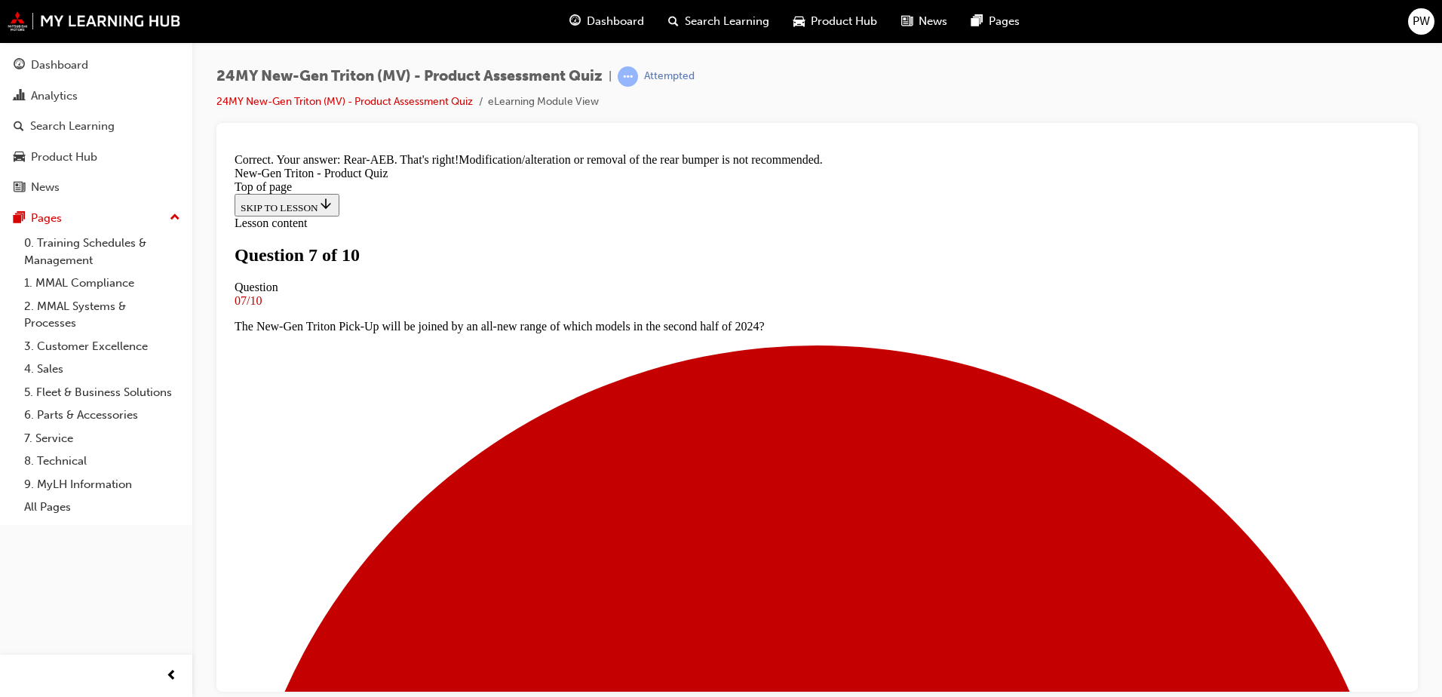
scroll to position [443, 0]
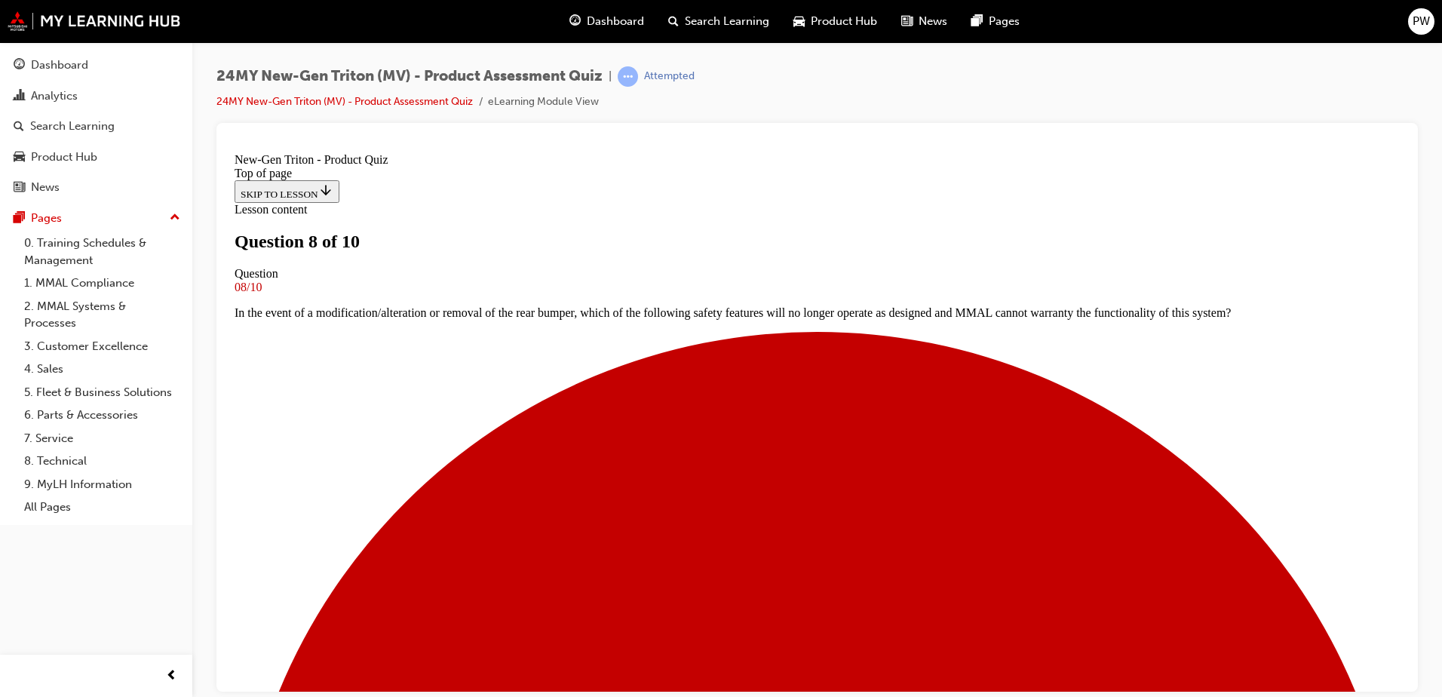
scroll to position [78, 0]
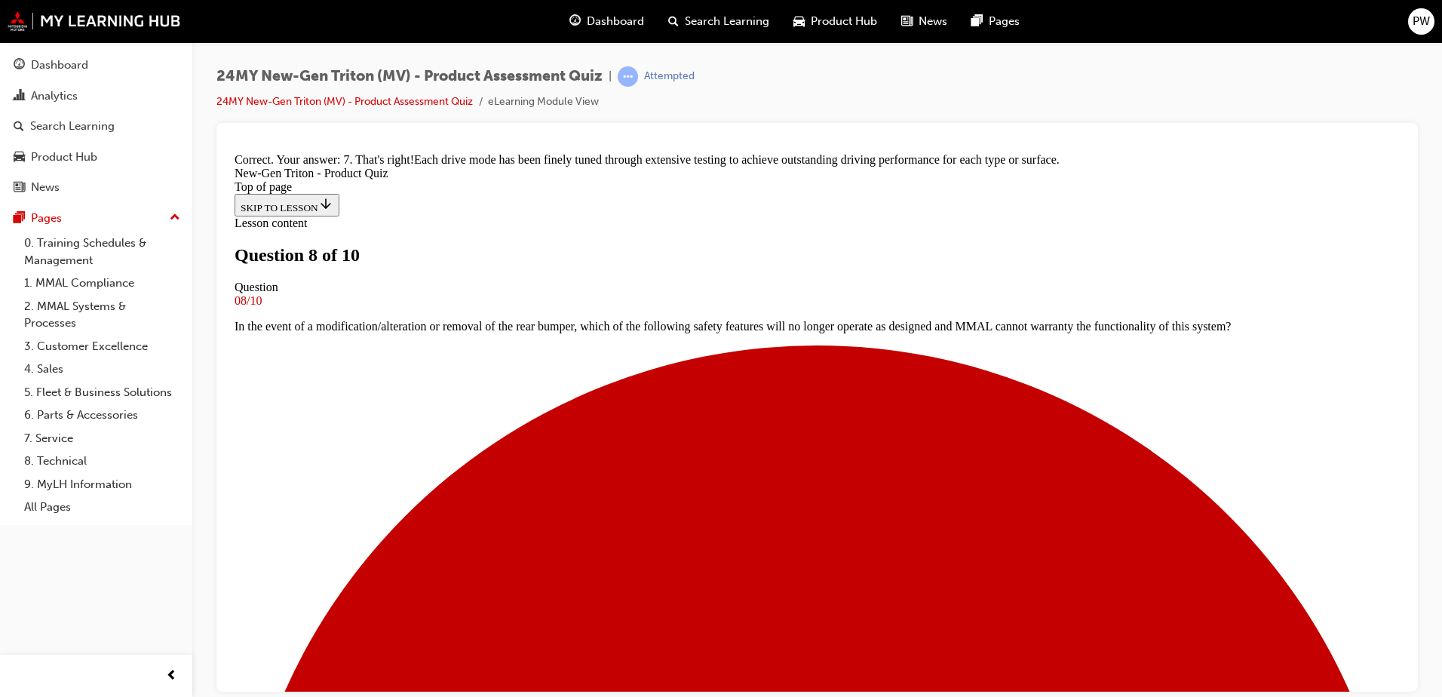
scroll to position [115, 0]
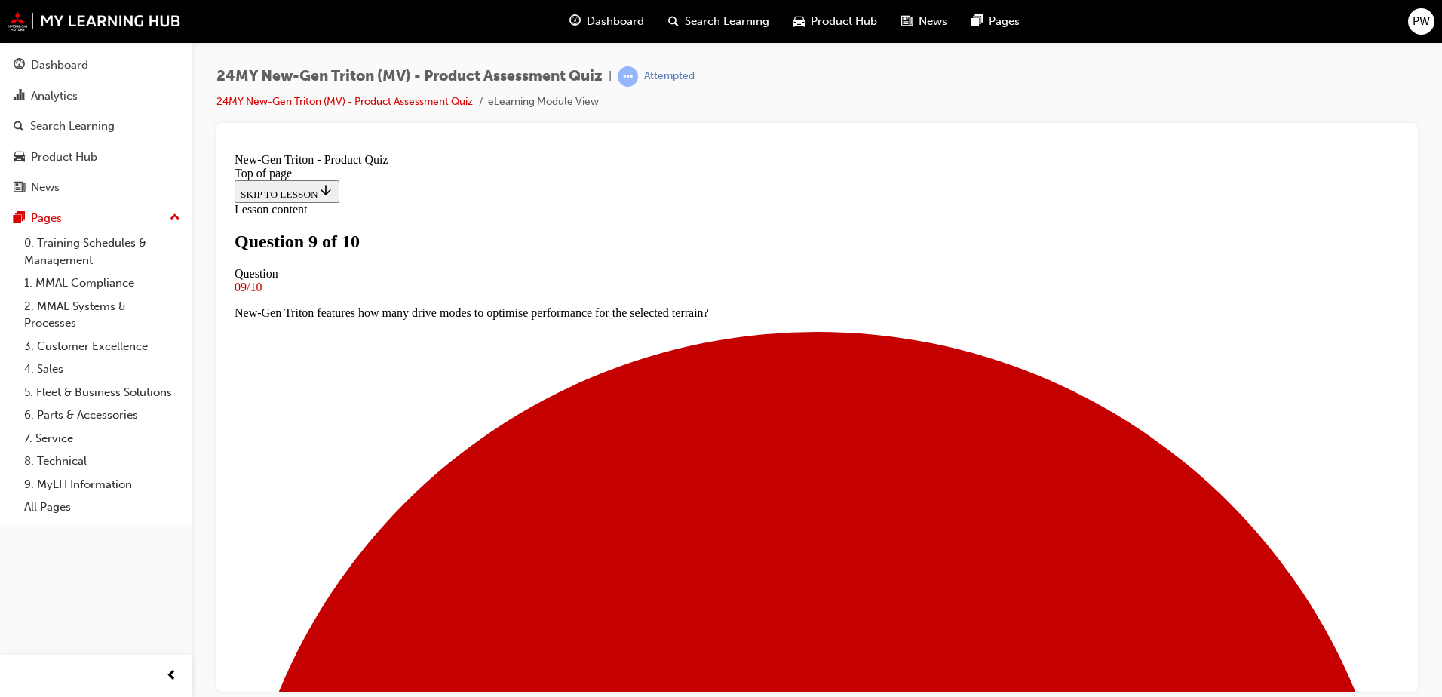
scroll to position [78, 0]
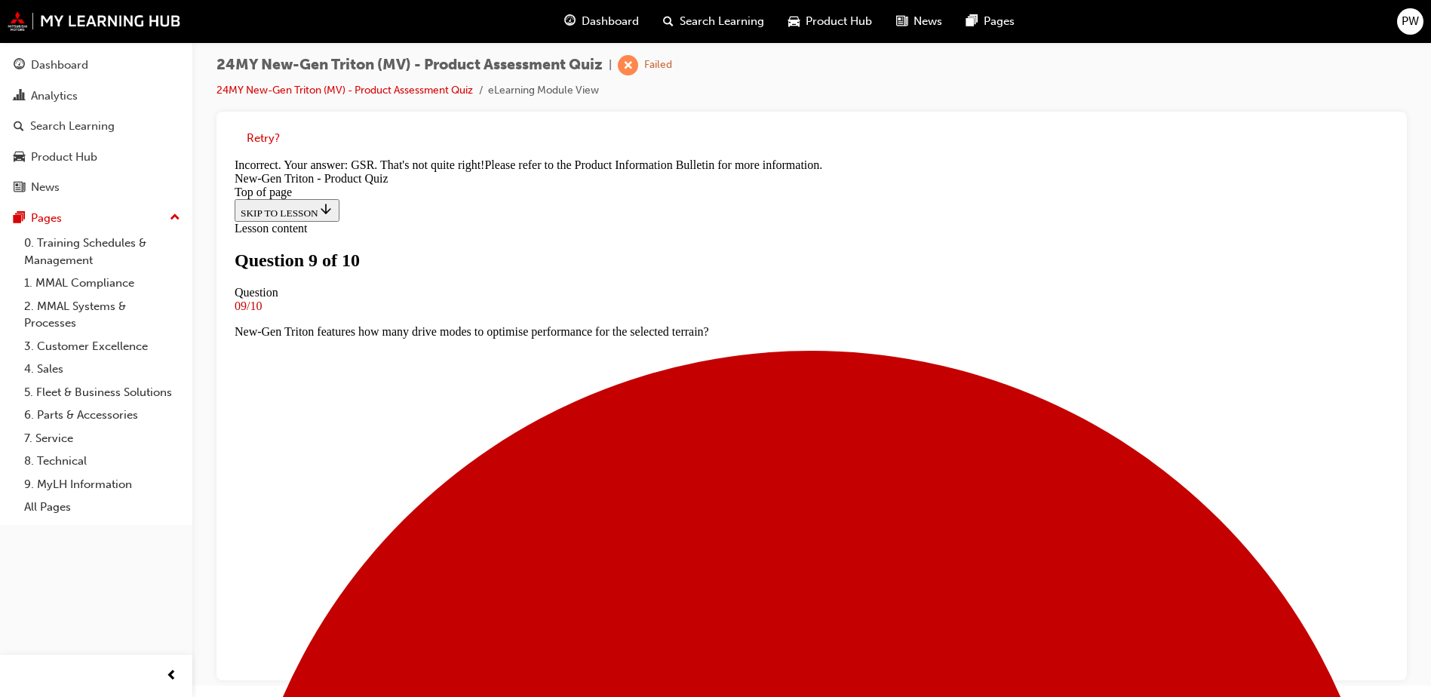
scroll to position [373, 0]
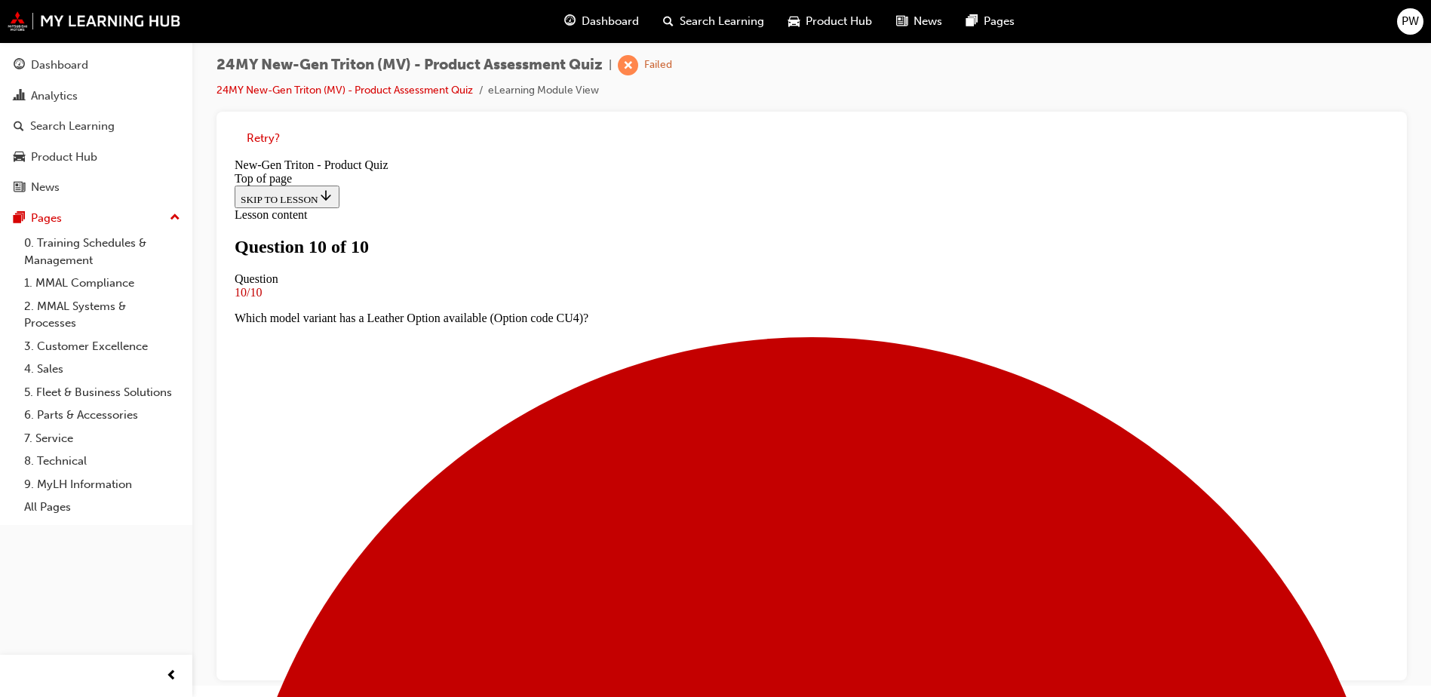
scroll to position [227, 0]
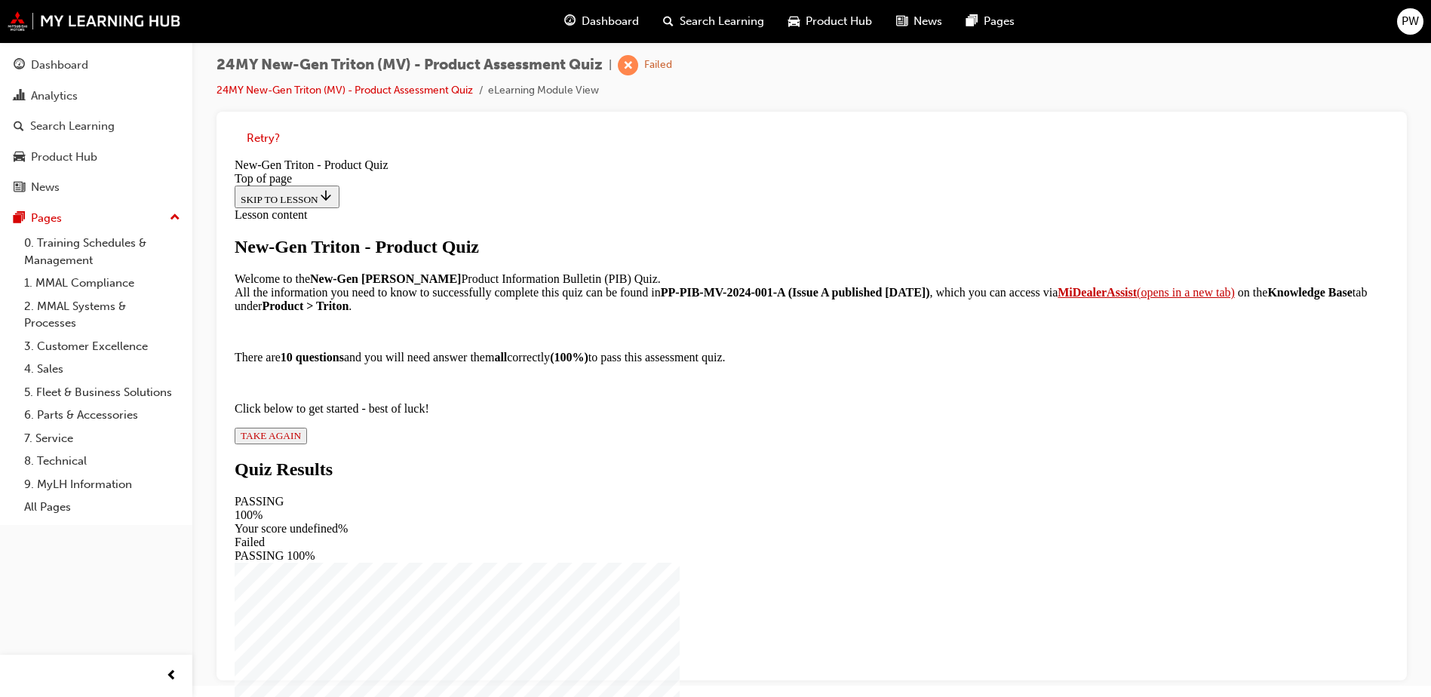
scroll to position [126, 0]
click at [301, 441] on span "TAKE AGAIN" at bounding box center [271, 435] width 60 height 11
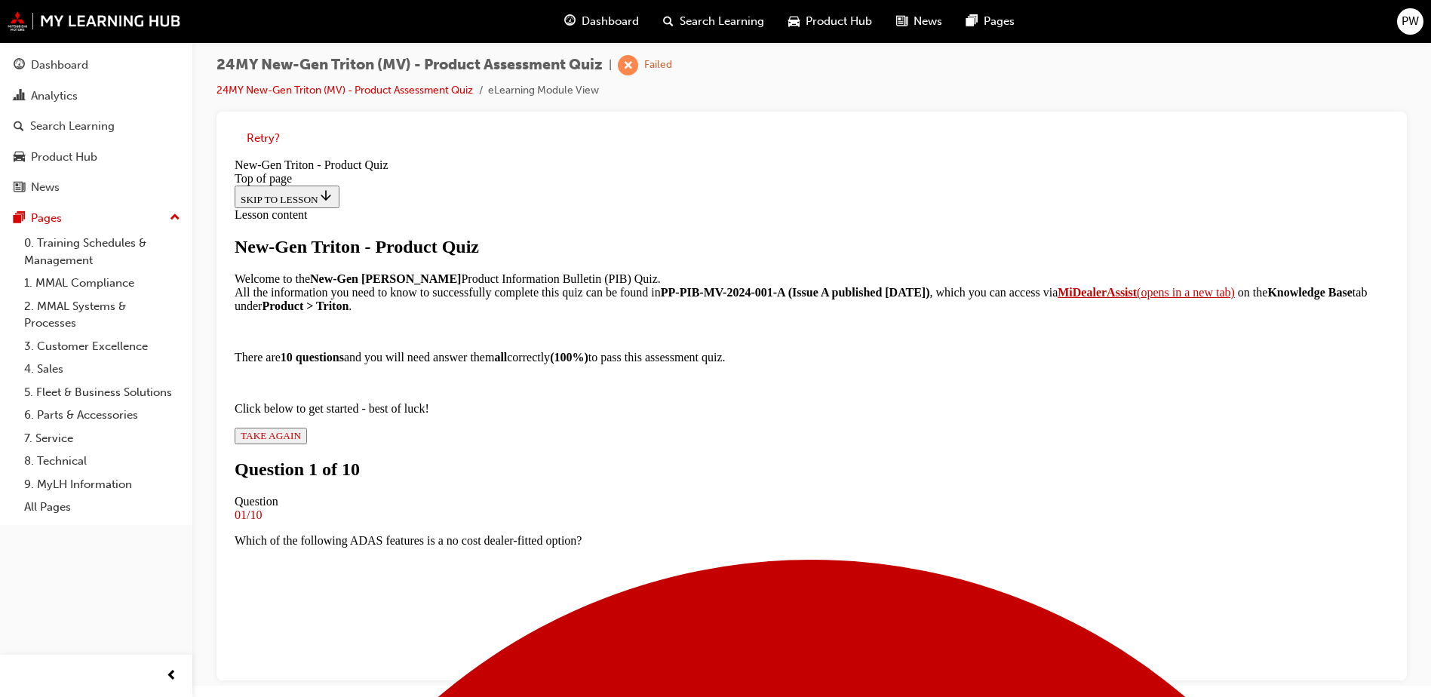
scroll to position [153, 0]
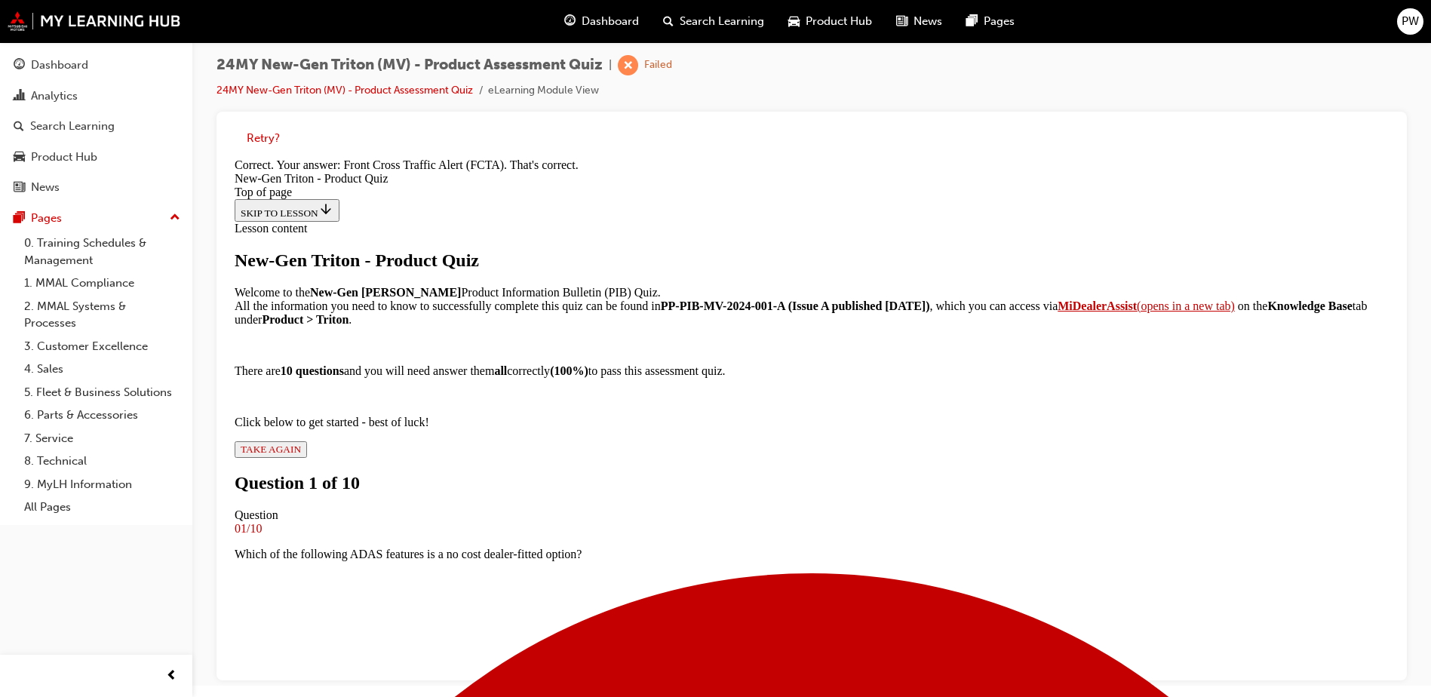
scroll to position [112, 0]
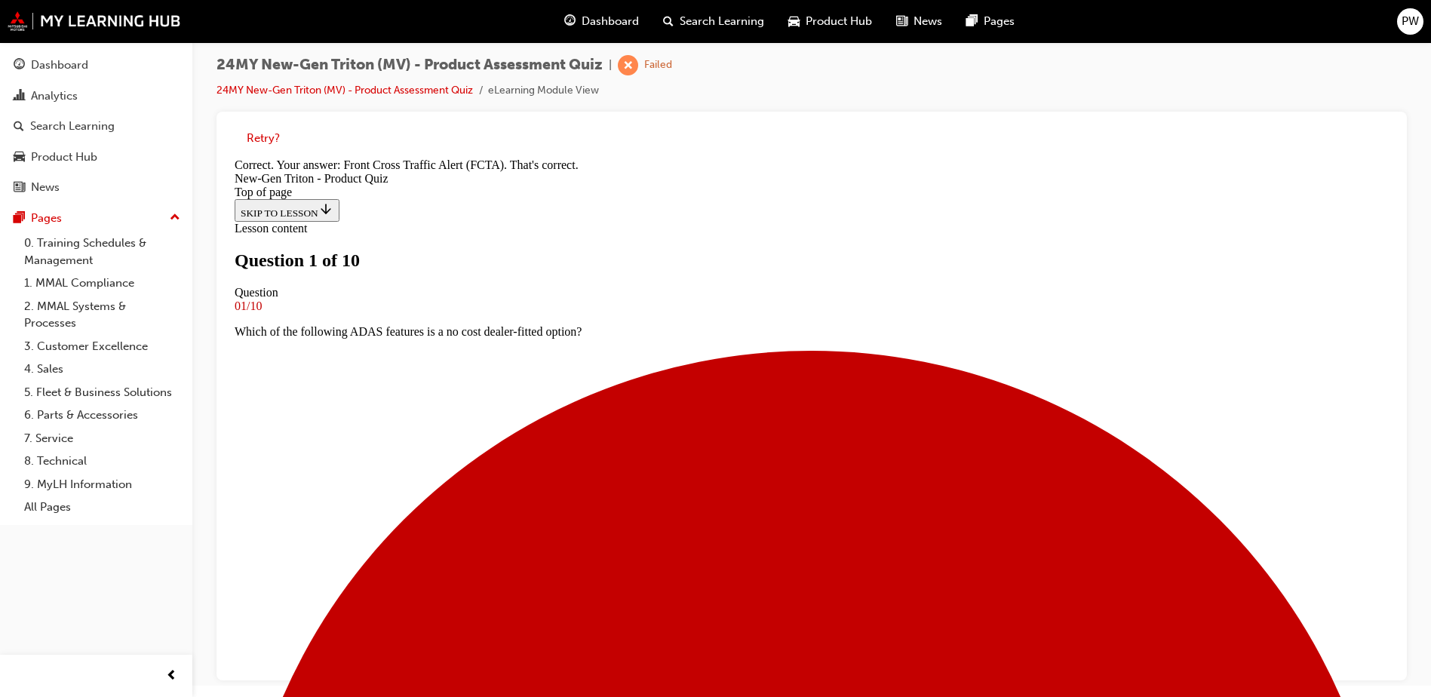
scroll to position [78, 0]
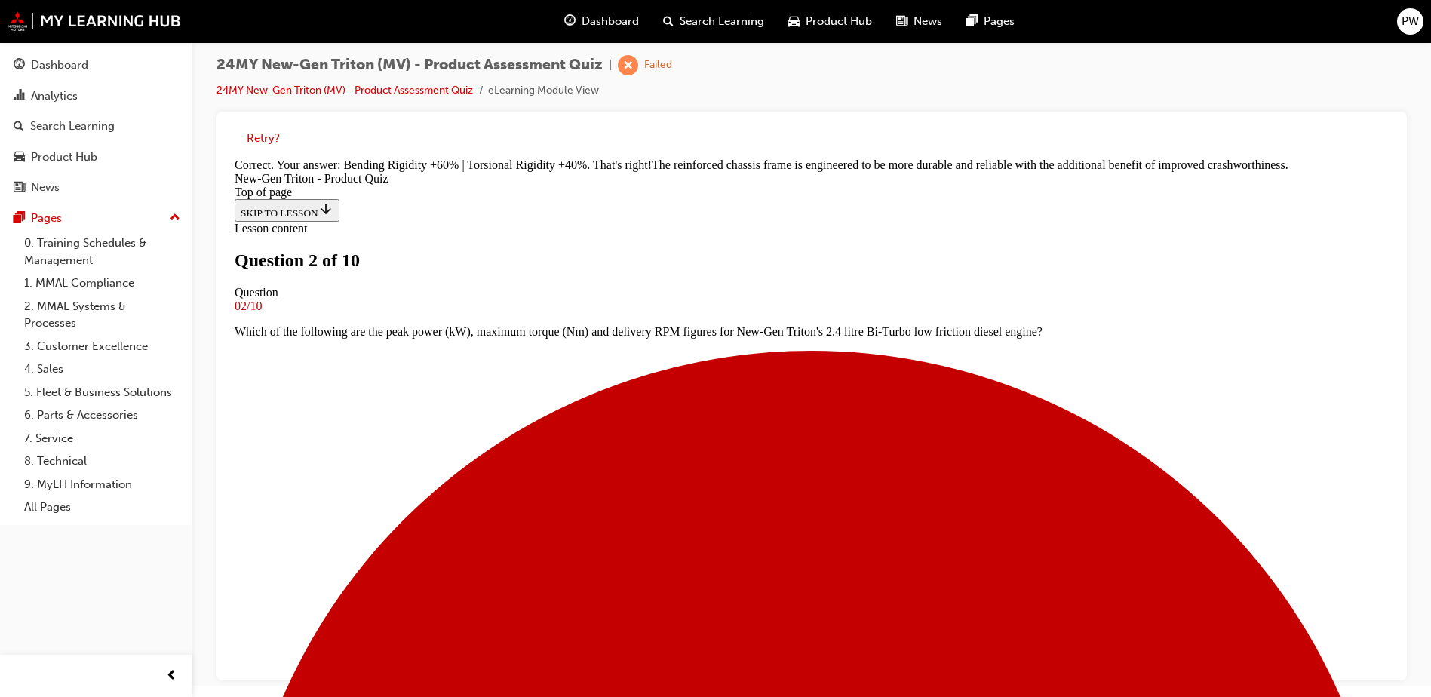
scroll to position [443, 0]
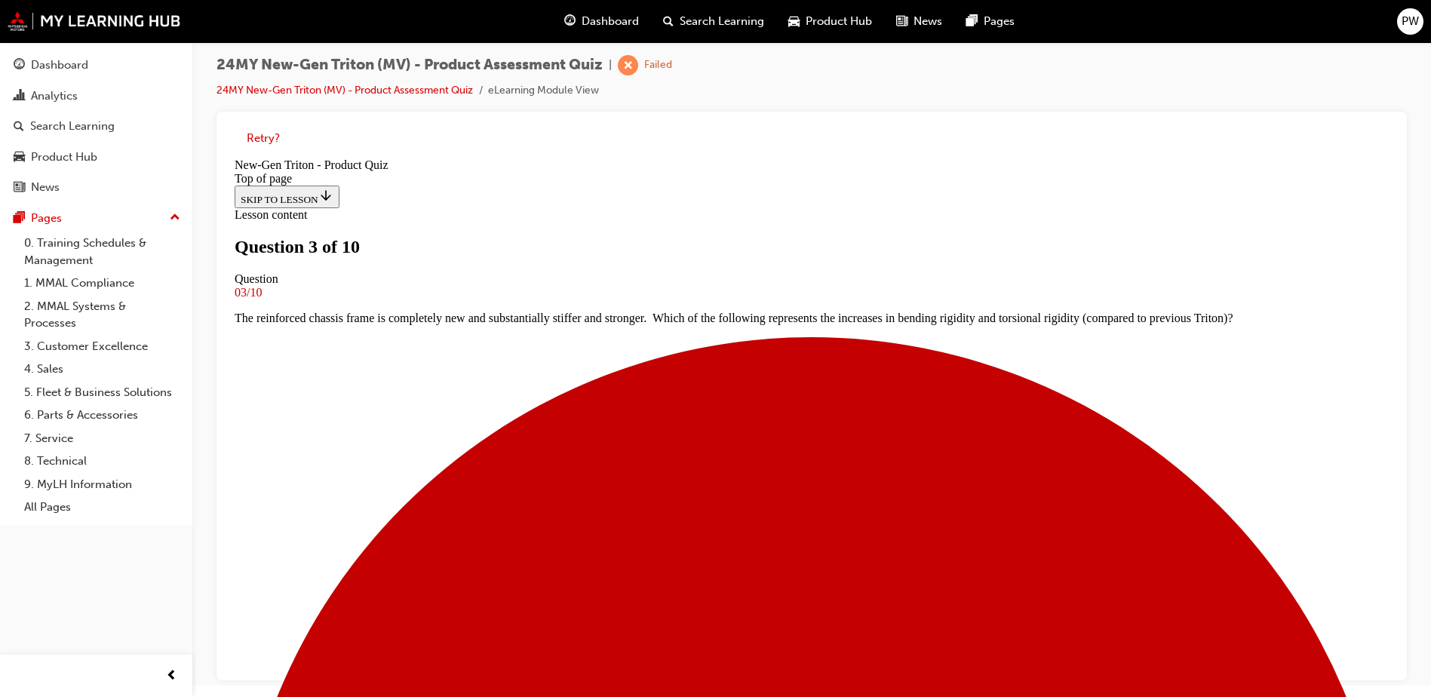
scroll to position [2, 0]
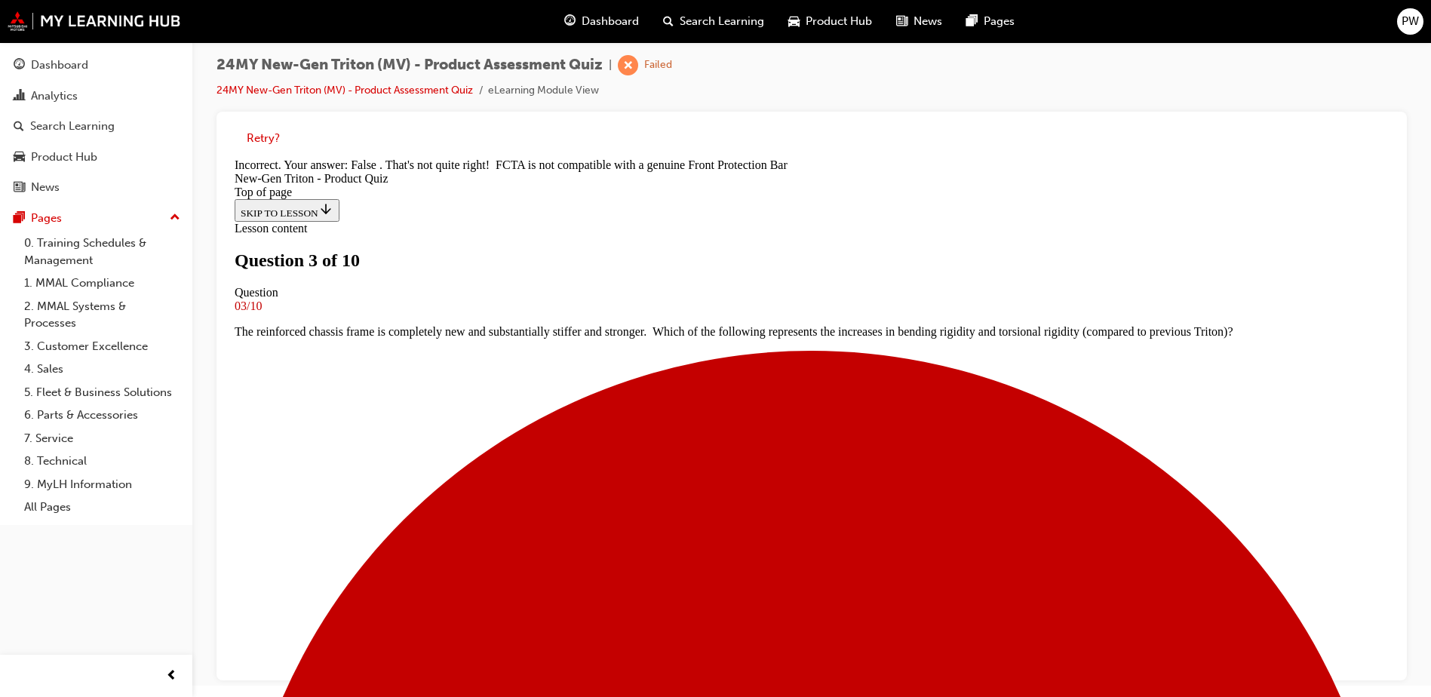
scroll to position [269, 0]
drag, startPoint x: 821, startPoint y: 620, endPoint x: 894, endPoint y: 595, distance: 77.3
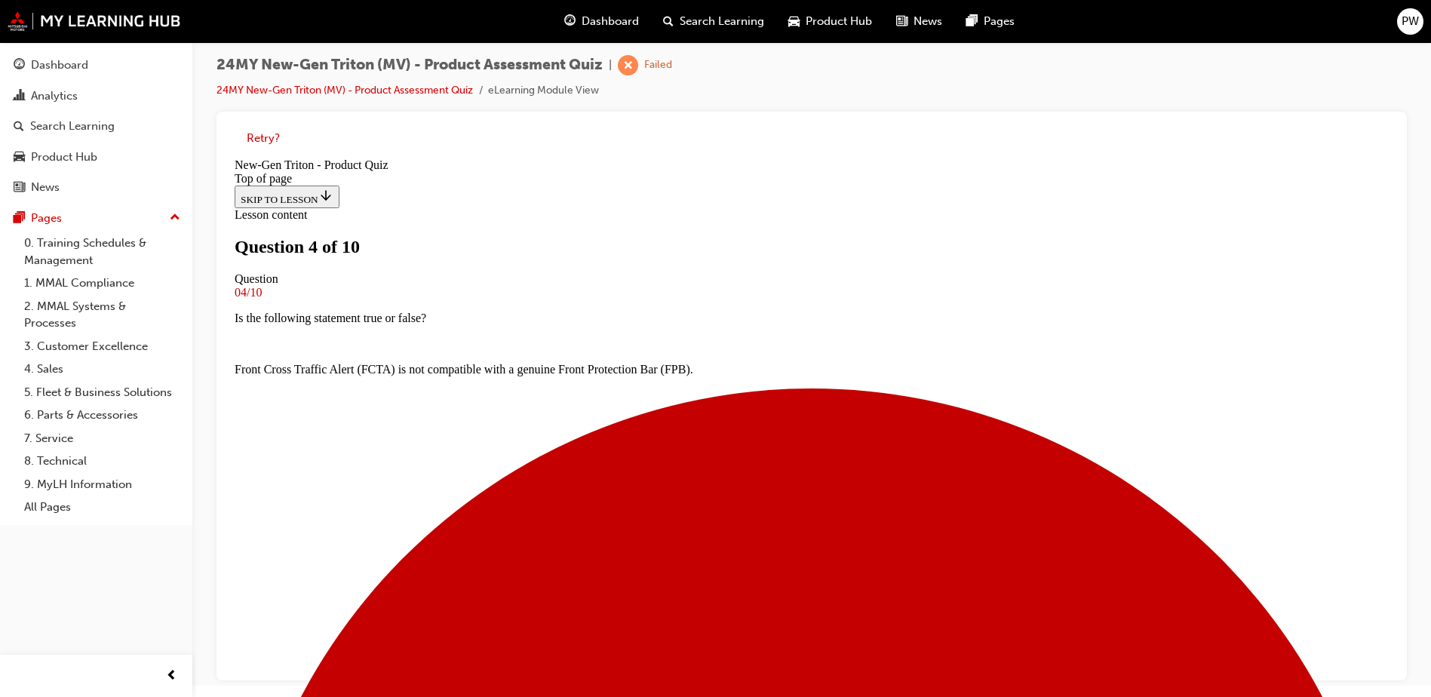
drag, startPoint x: 681, startPoint y: 595, endPoint x: 691, endPoint y: 589, distance: 12.2
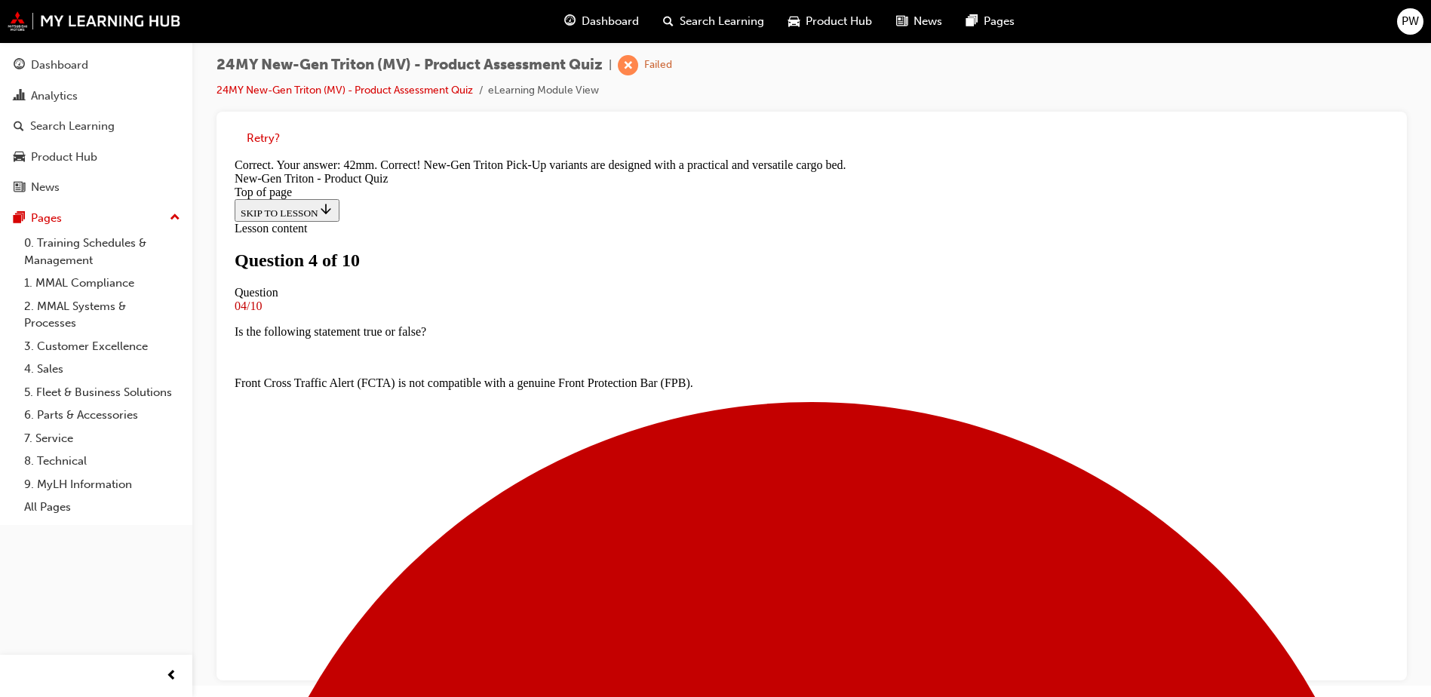
scroll to position [417, 0]
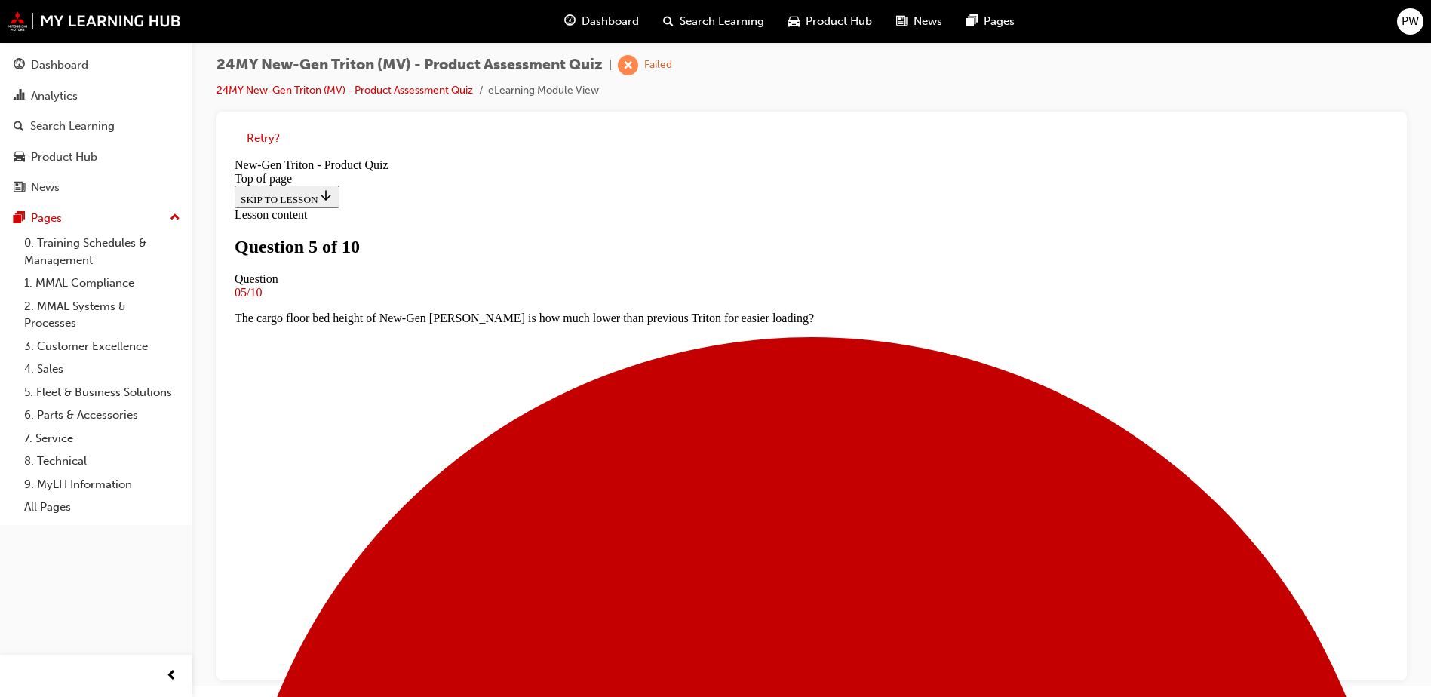
scroll to position [228, 0]
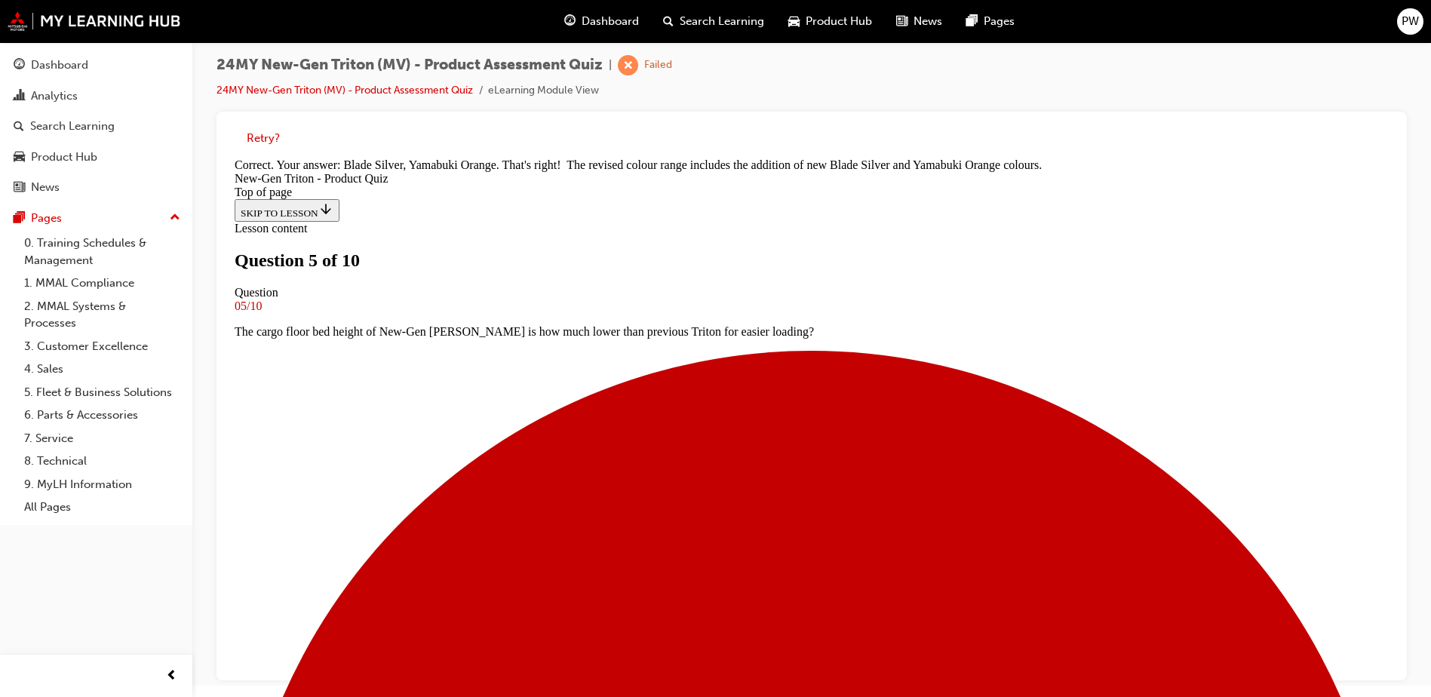
scroll to position [131, 0]
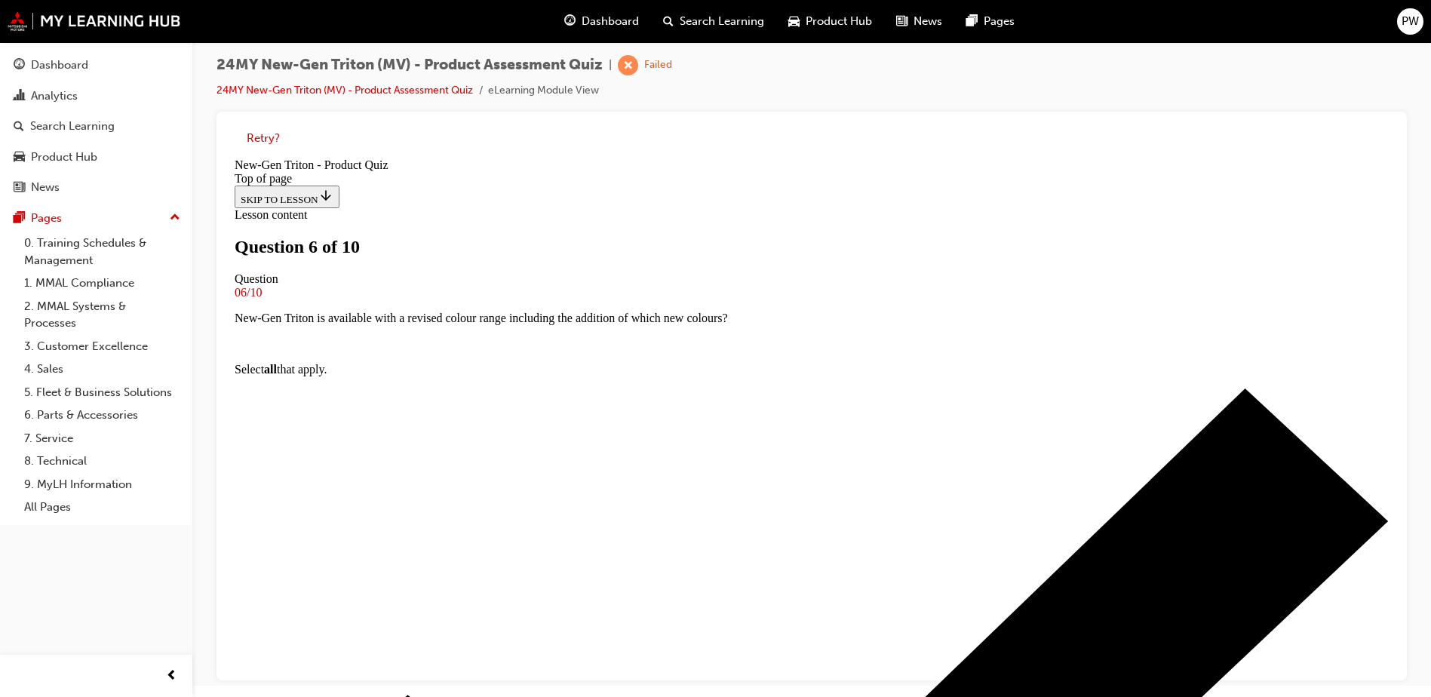
scroll to position [153, 0]
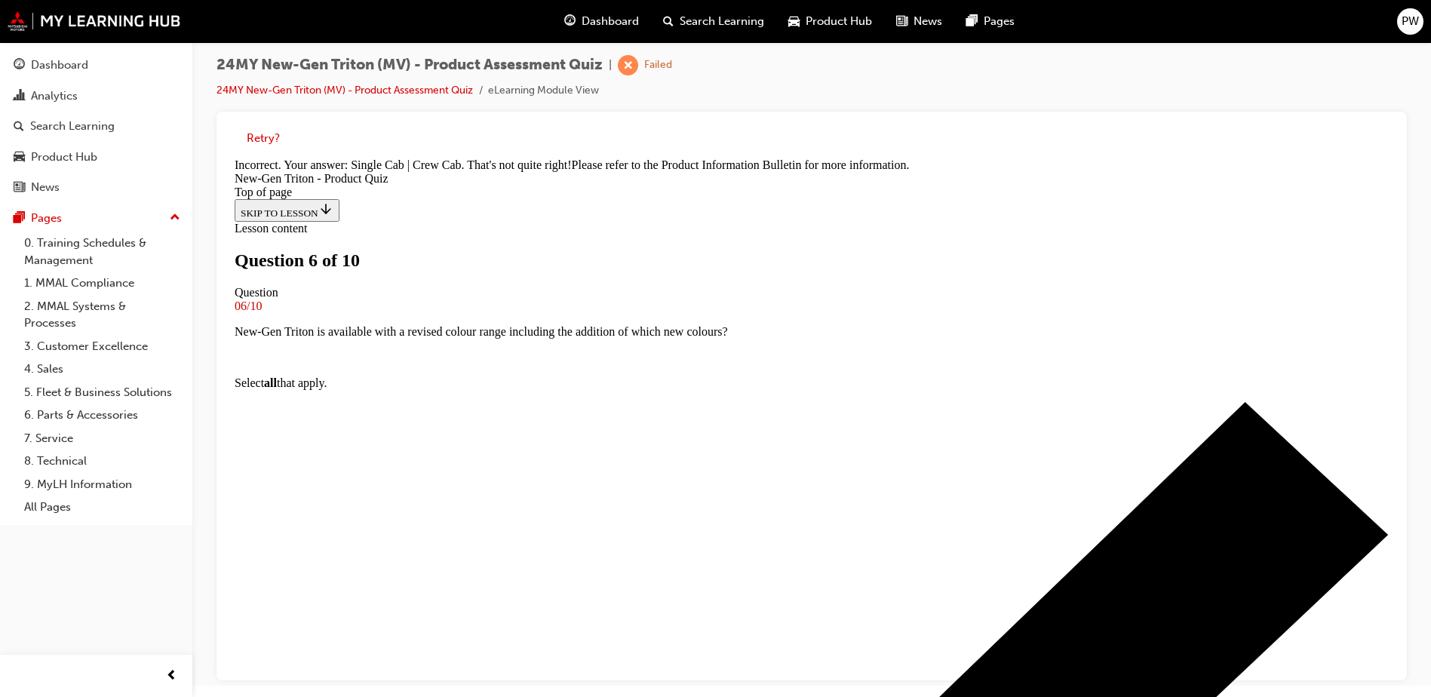
scroll to position [399, 0]
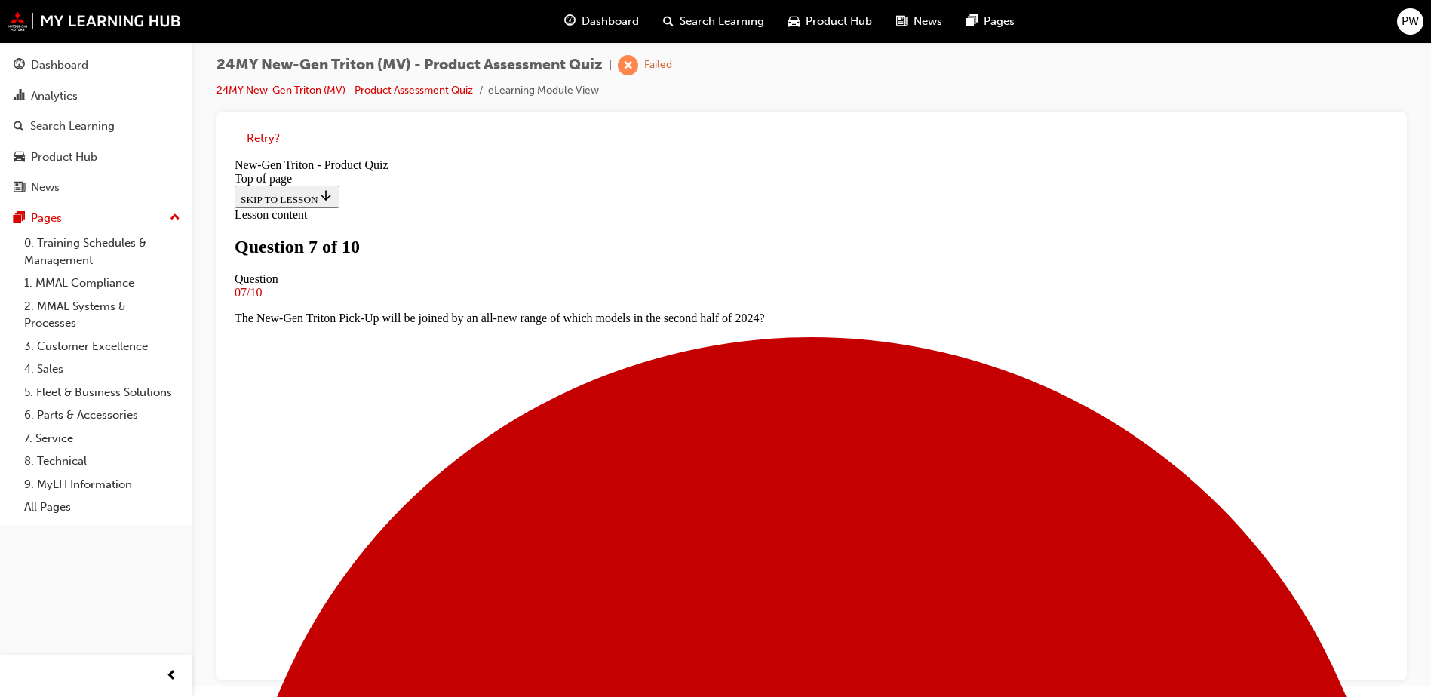
scroll to position [153, 0]
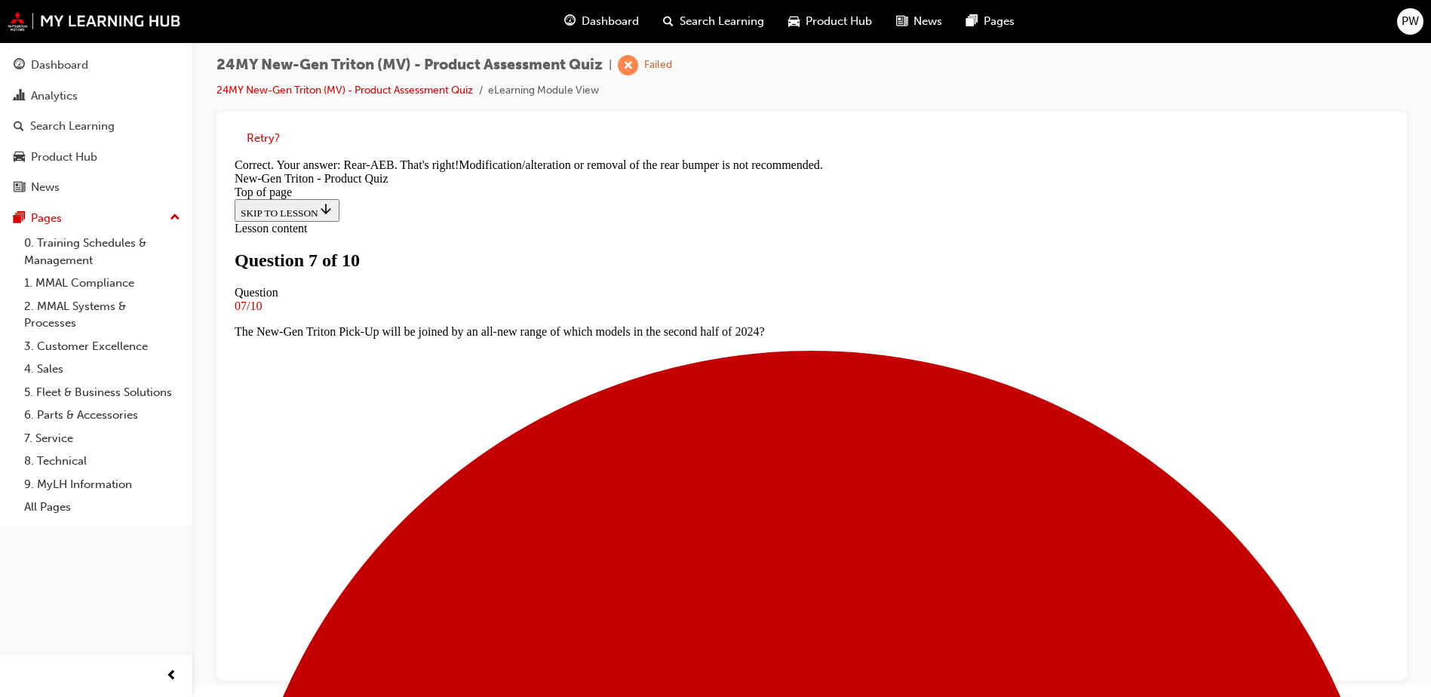
scroll to position [443, 0]
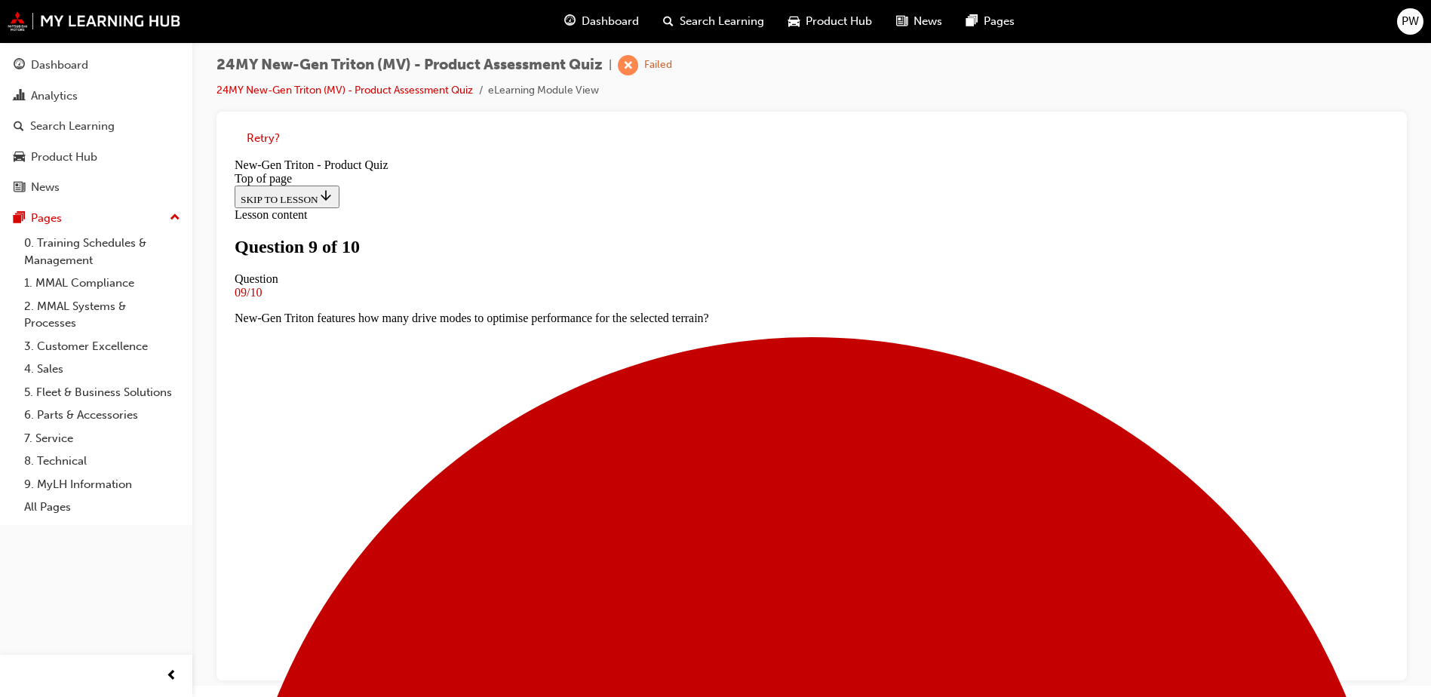
scroll to position [78, 0]
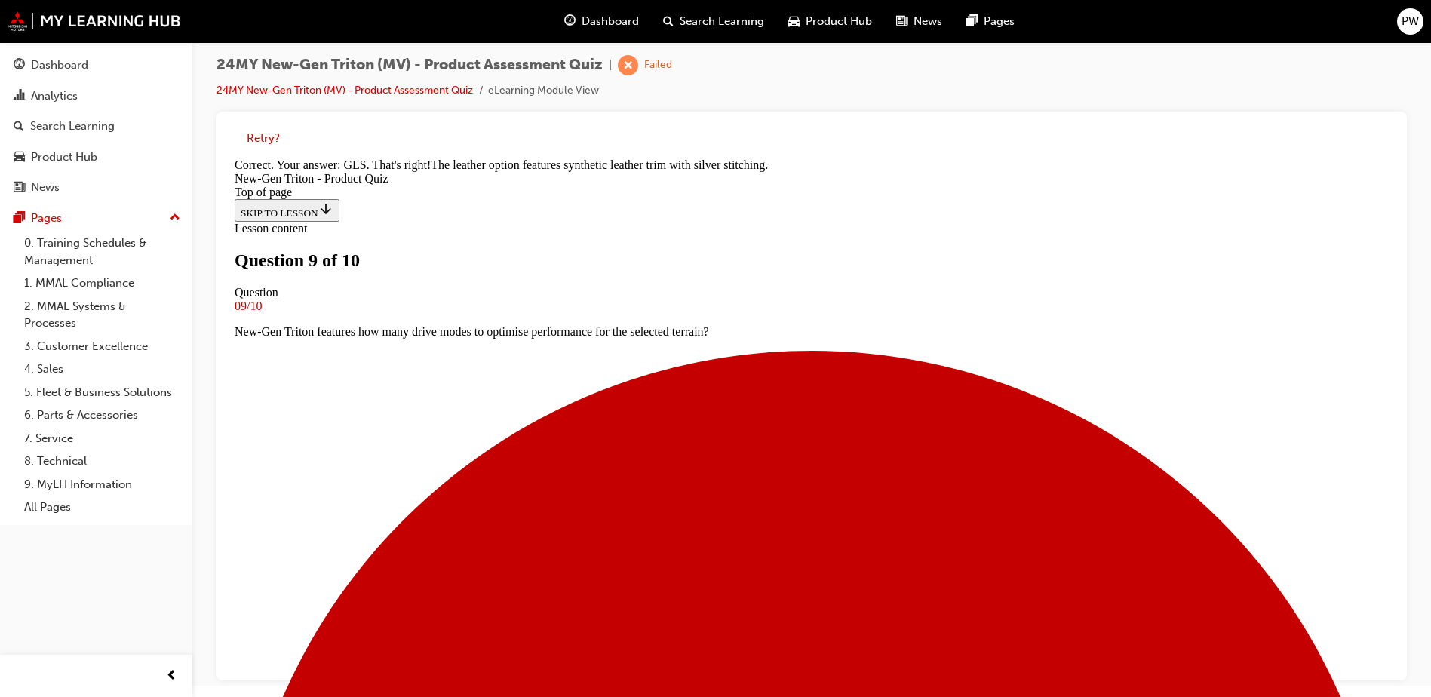
scroll to position [147, 0]
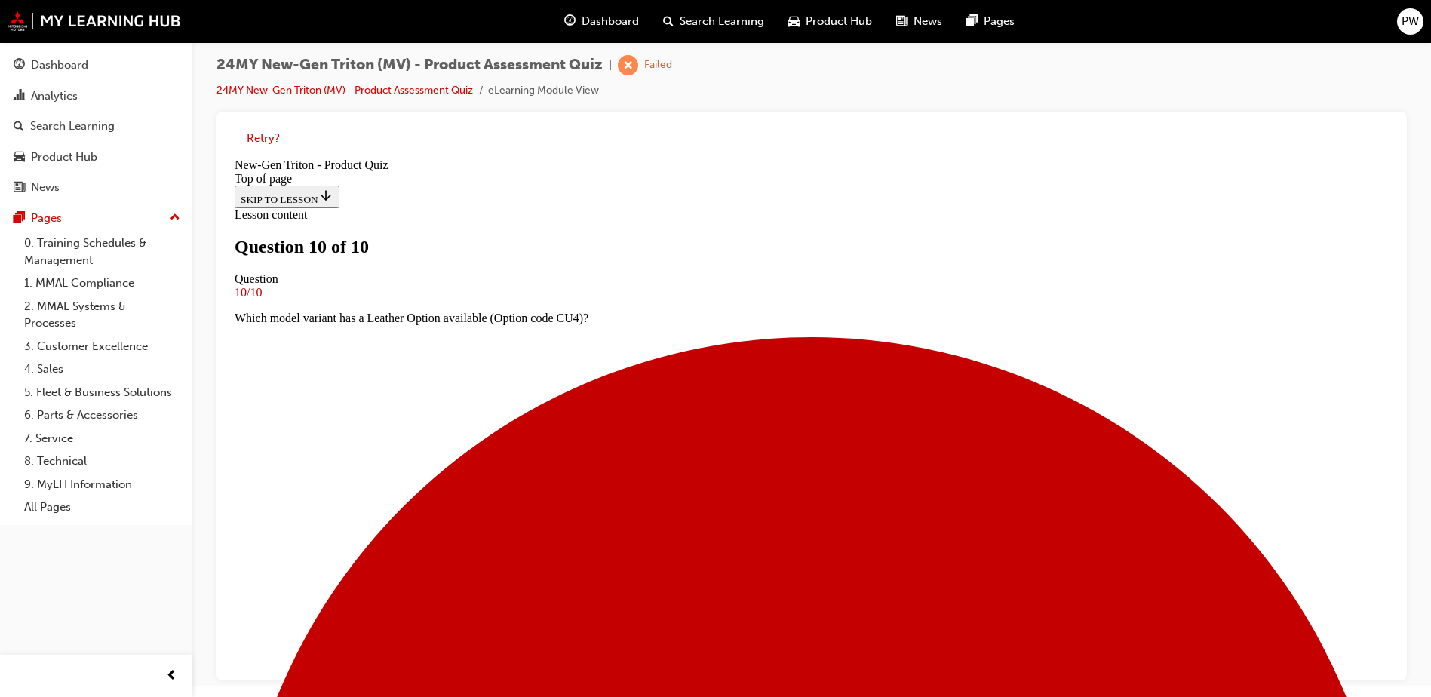
scroll to position [227, 0]
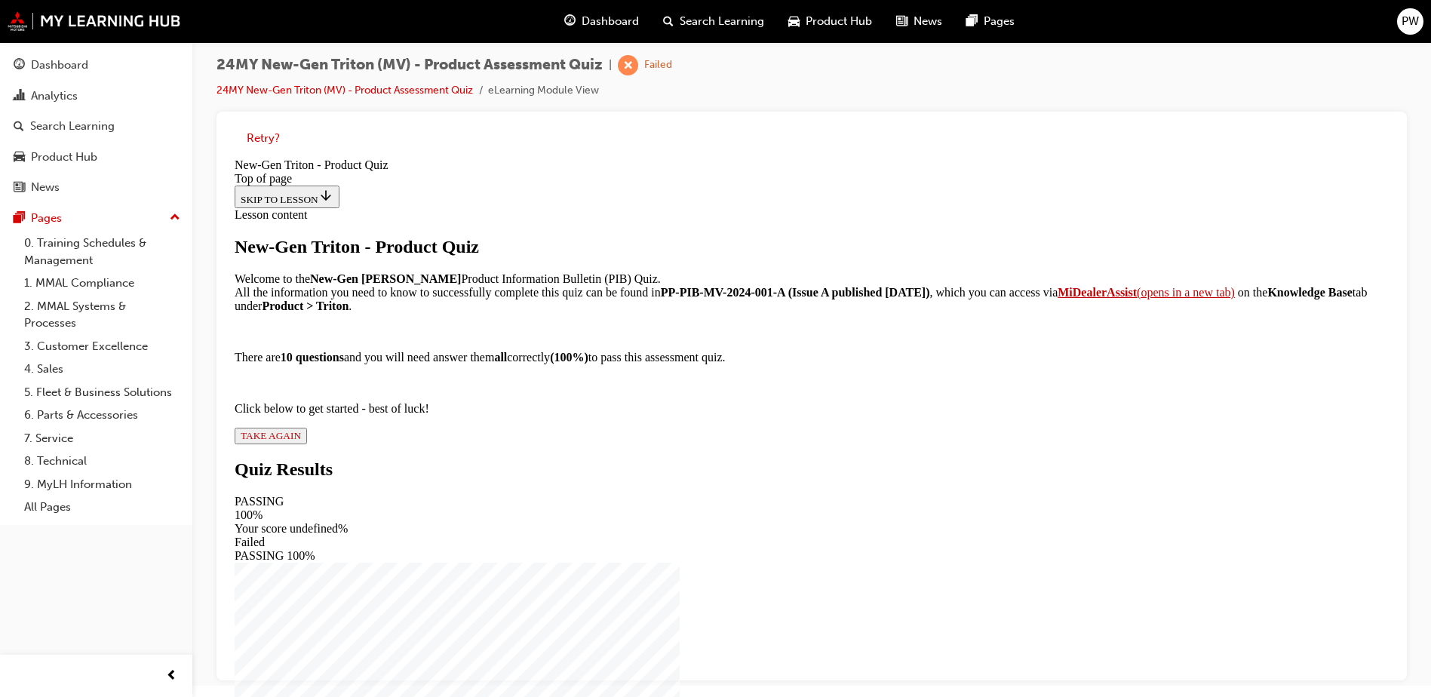
scroll to position [126, 0]
click at [301, 441] on span "TAKE AGAIN" at bounding box center [271, 435] width 60 height 11
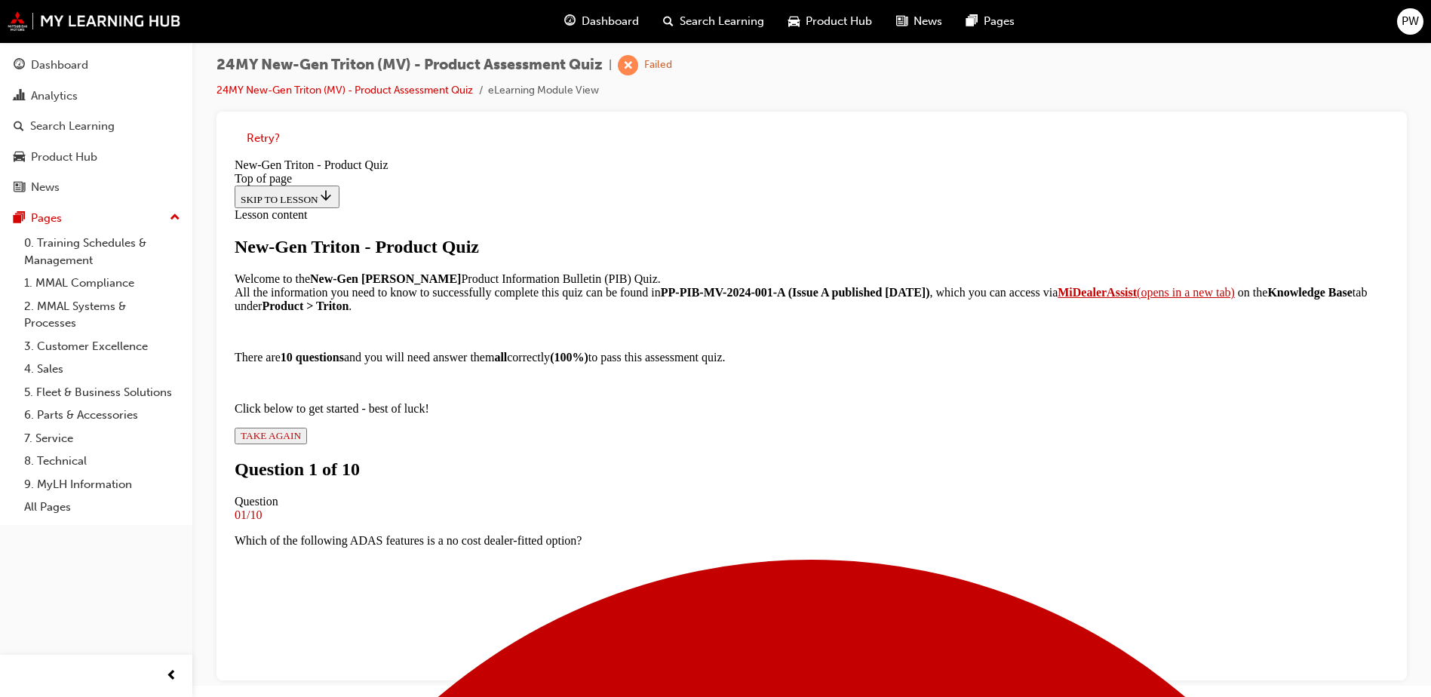
scroll to position [2, 0]
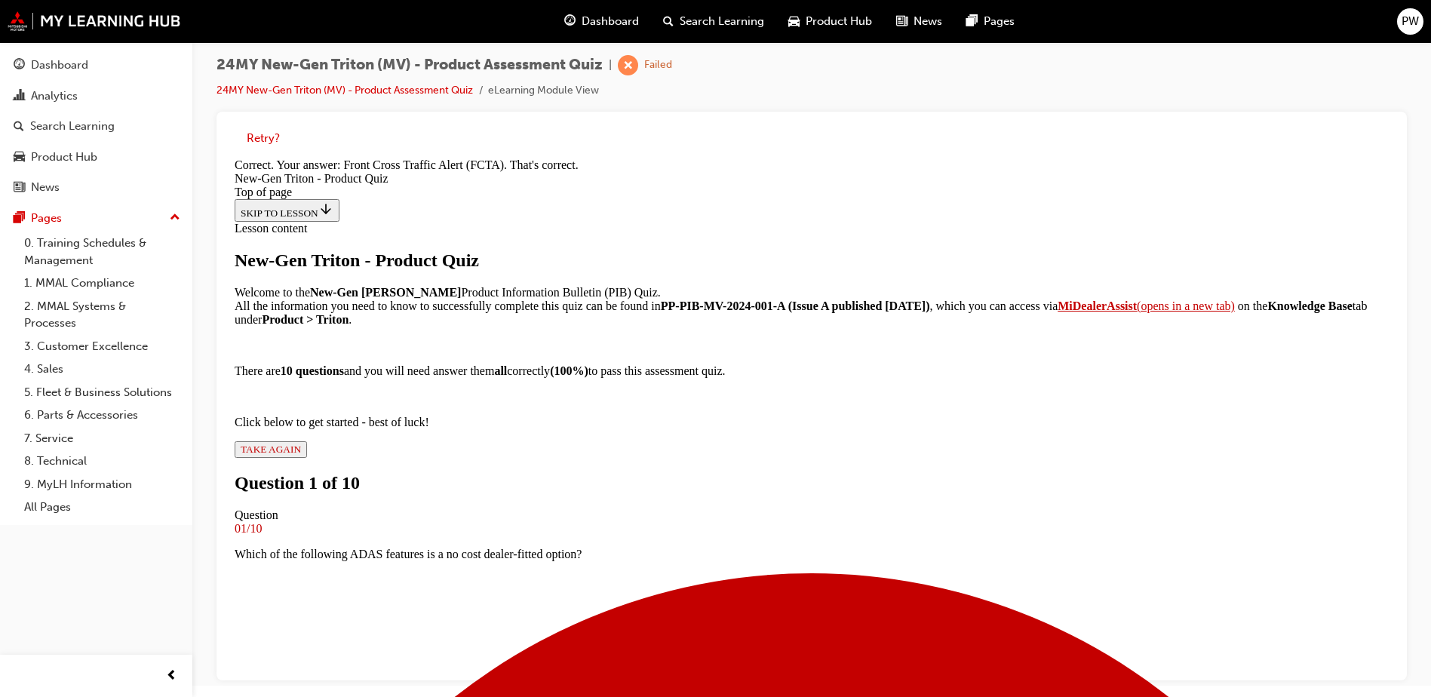
scroll to position [338, 0]
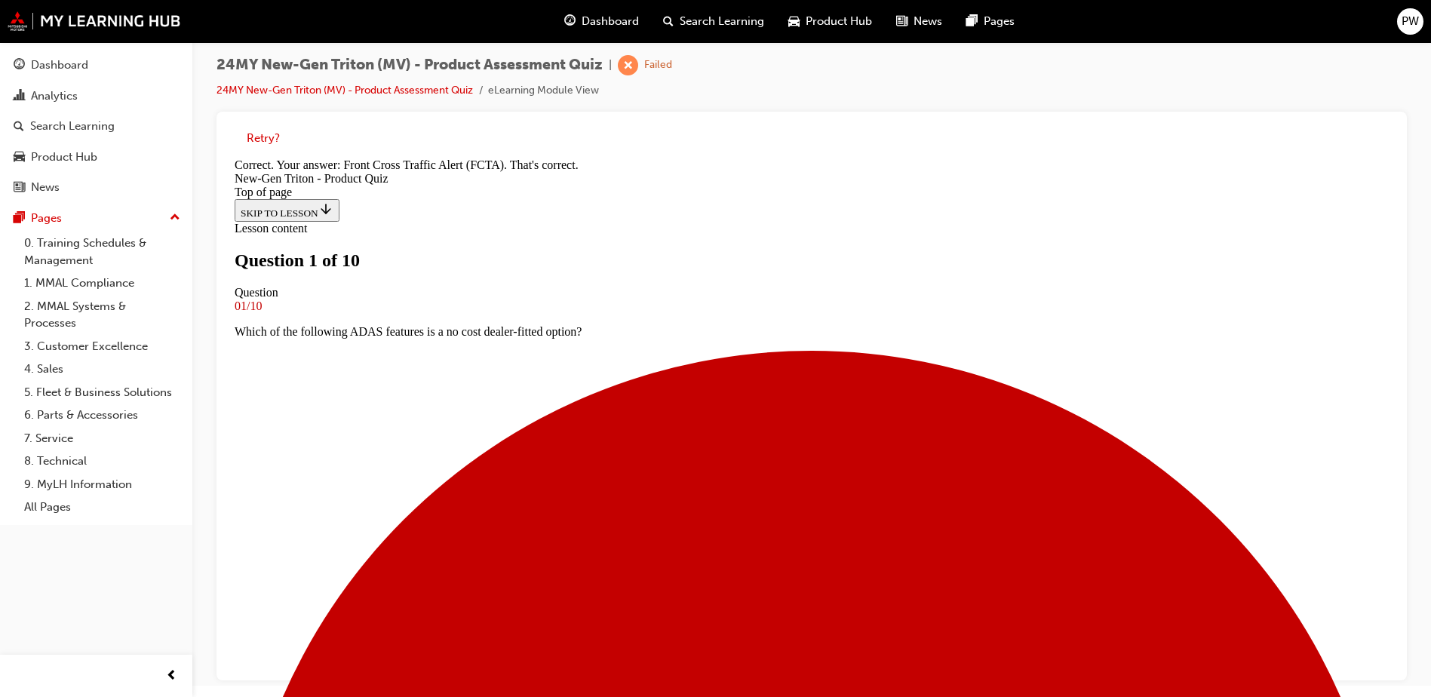
scroll to position [2, 0]
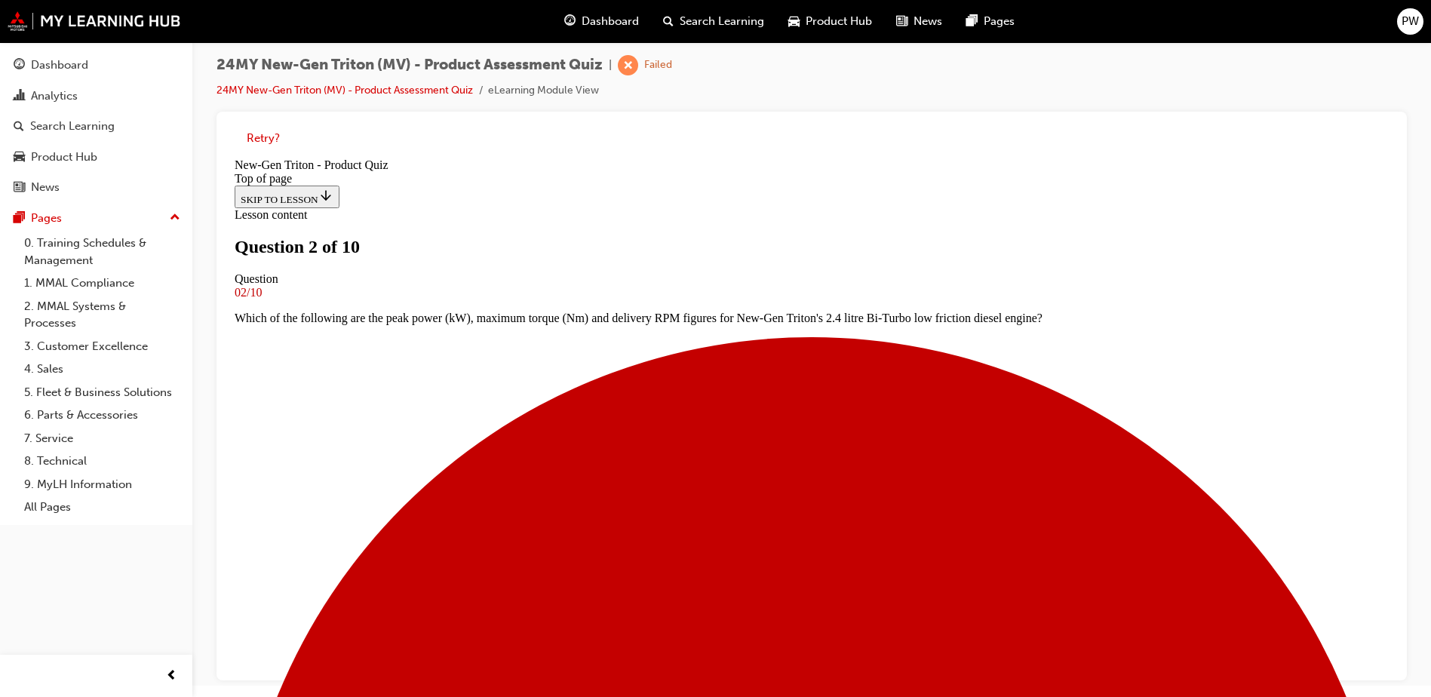
scroll to position [153, 0]
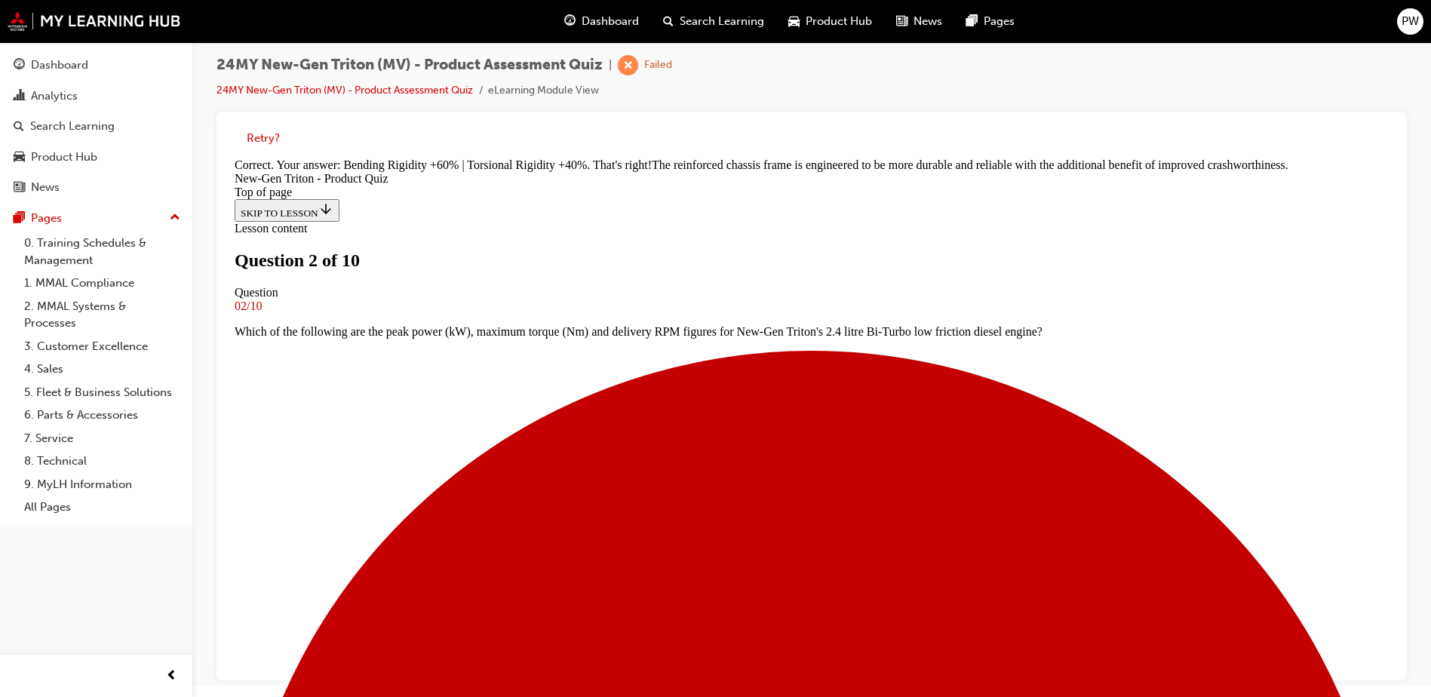
scroll to position [443, 0]
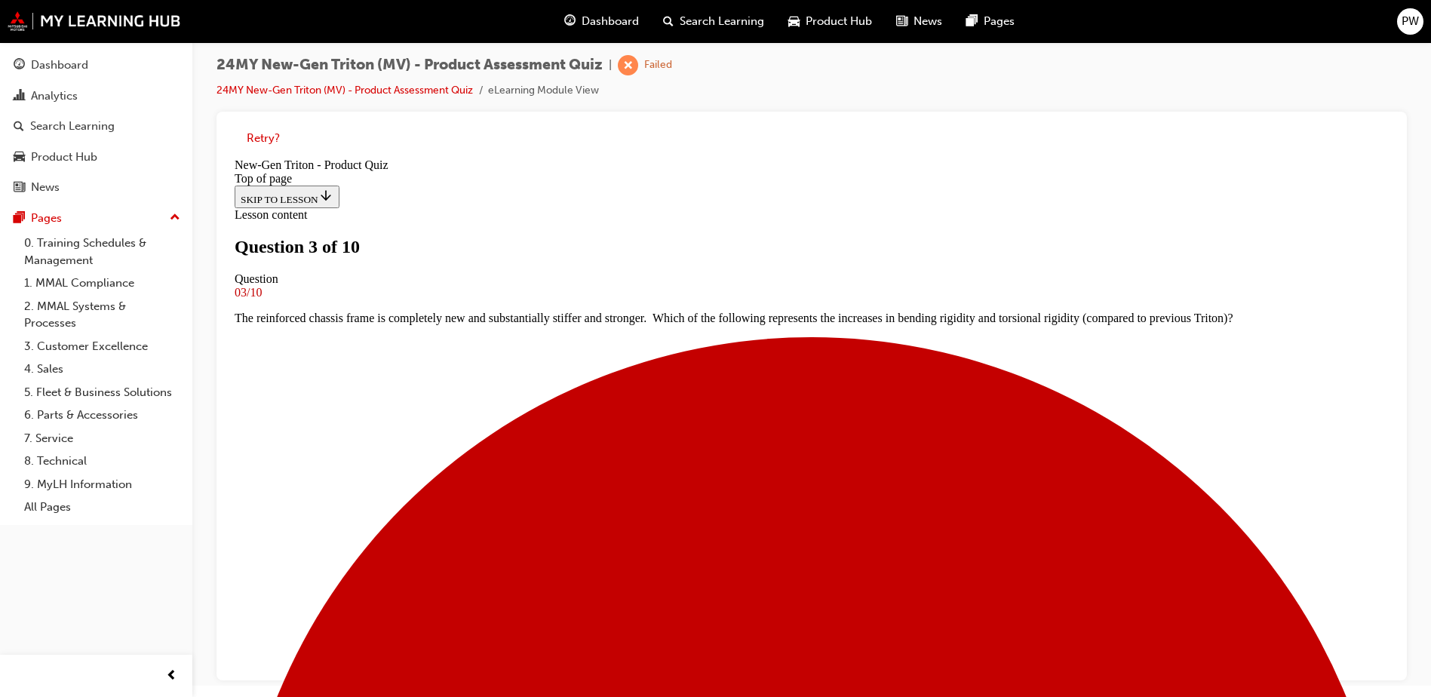
scroll to position [2, 0]
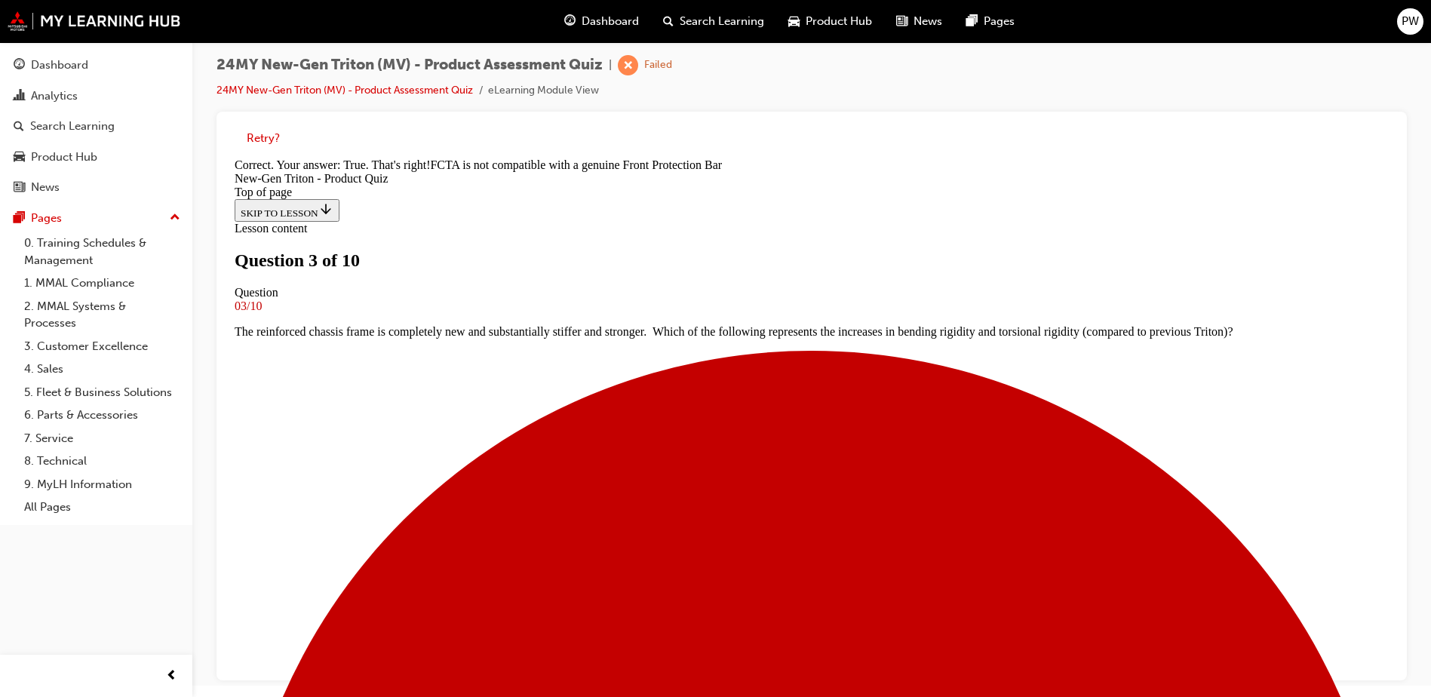
scroll to position [269, 0]
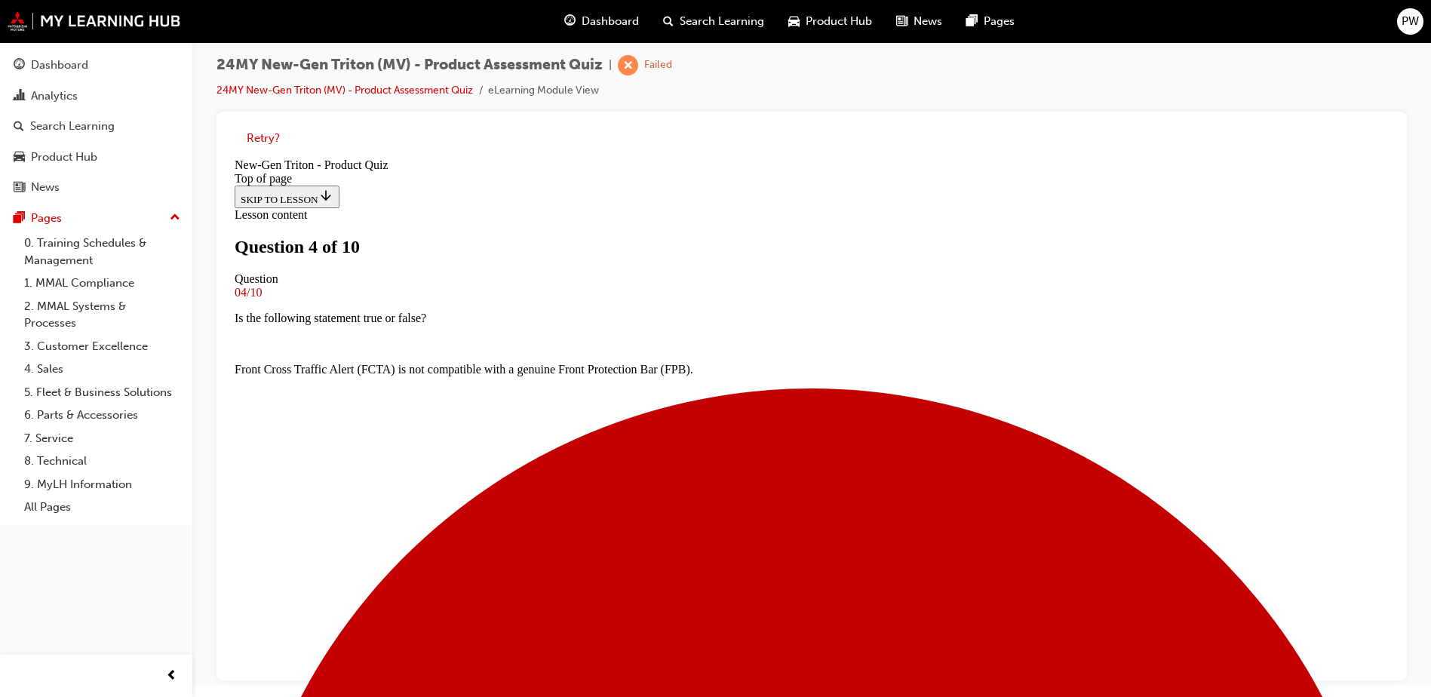
scroll to position [241, 0]
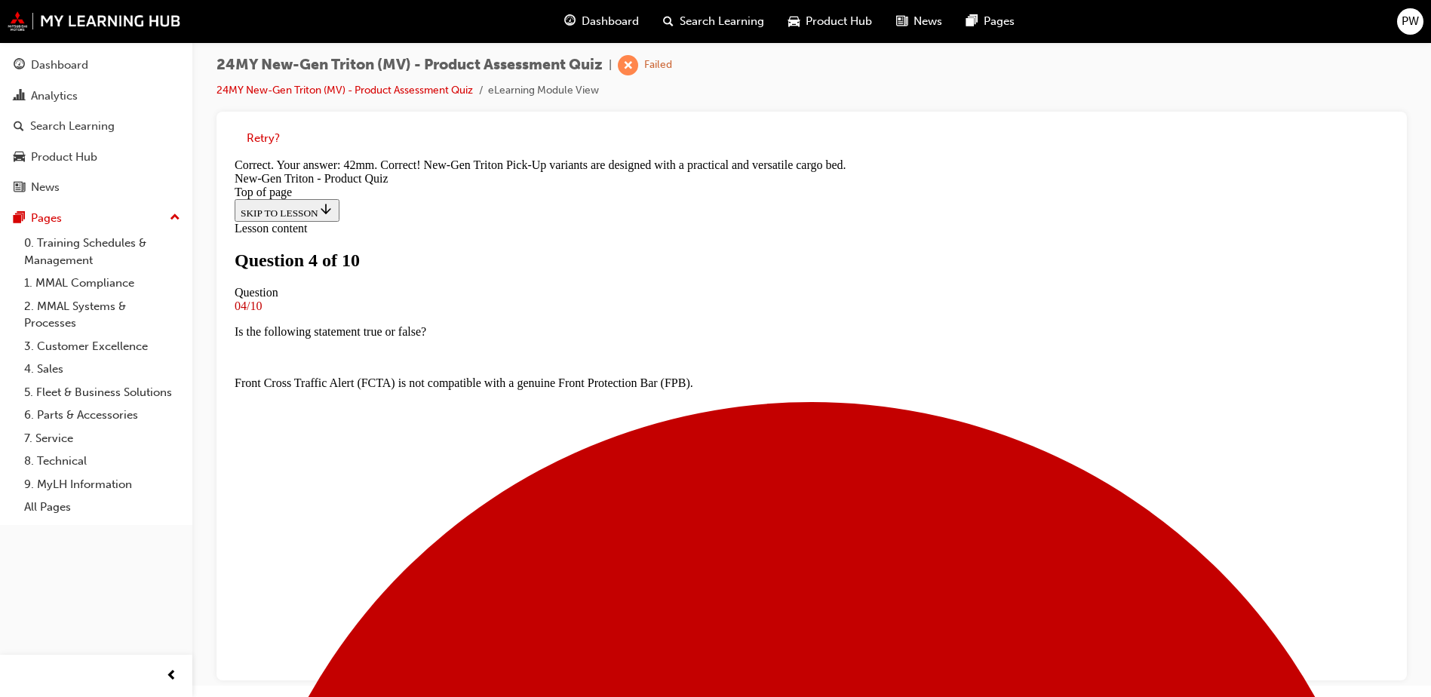
scroll to position [417, 0]
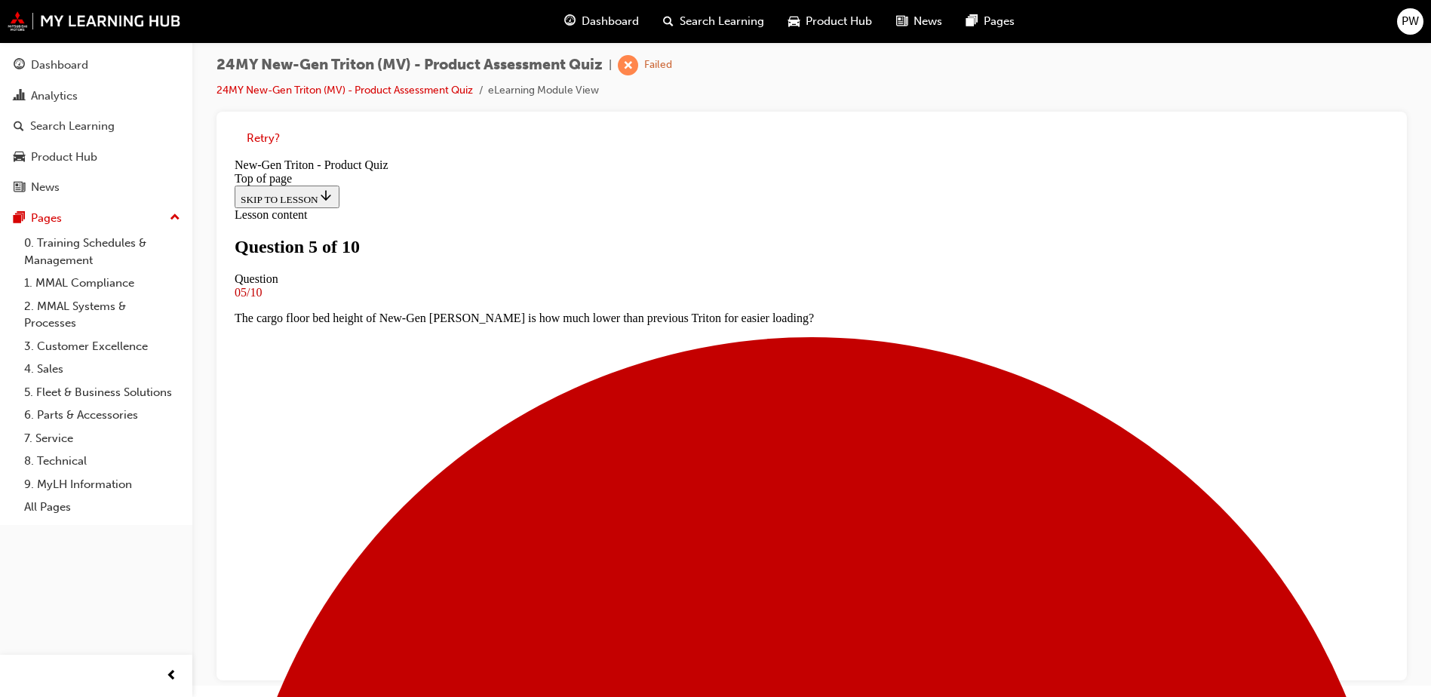
scroll to position [228, 0]
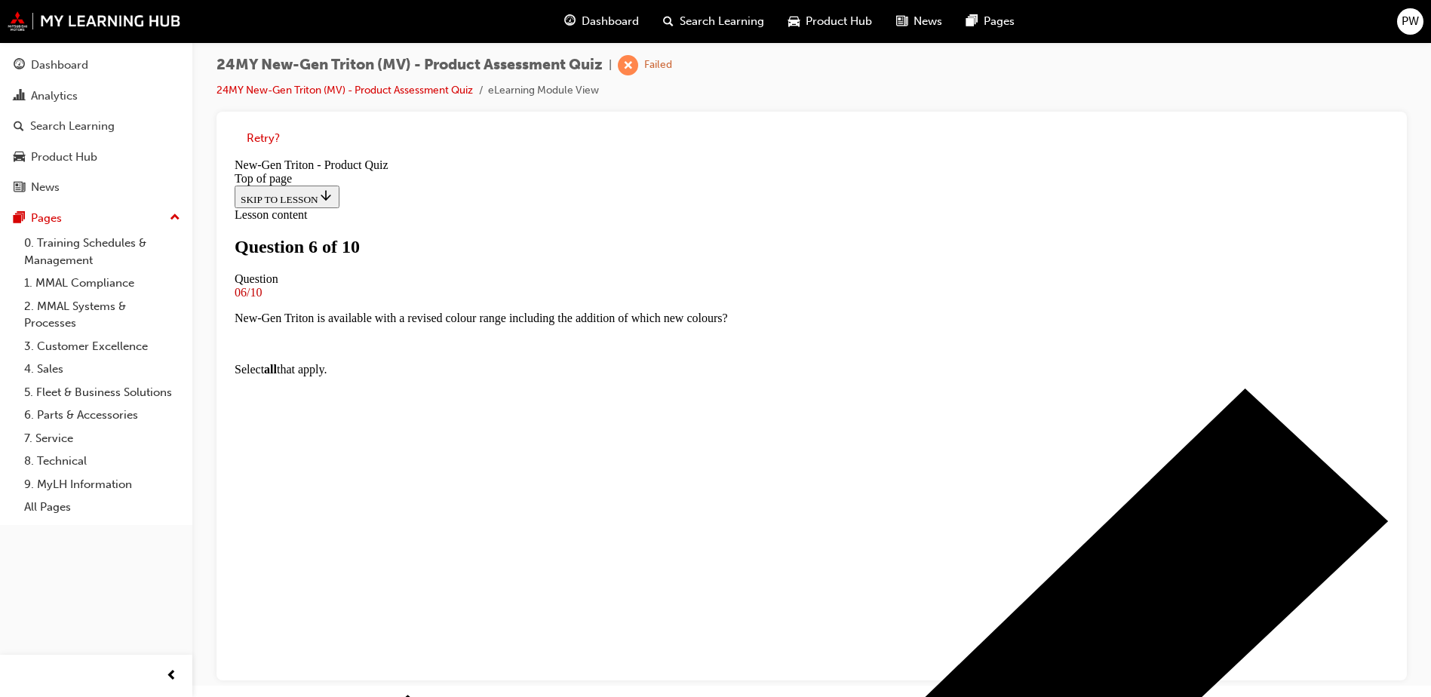
scroll to position [78, 0]
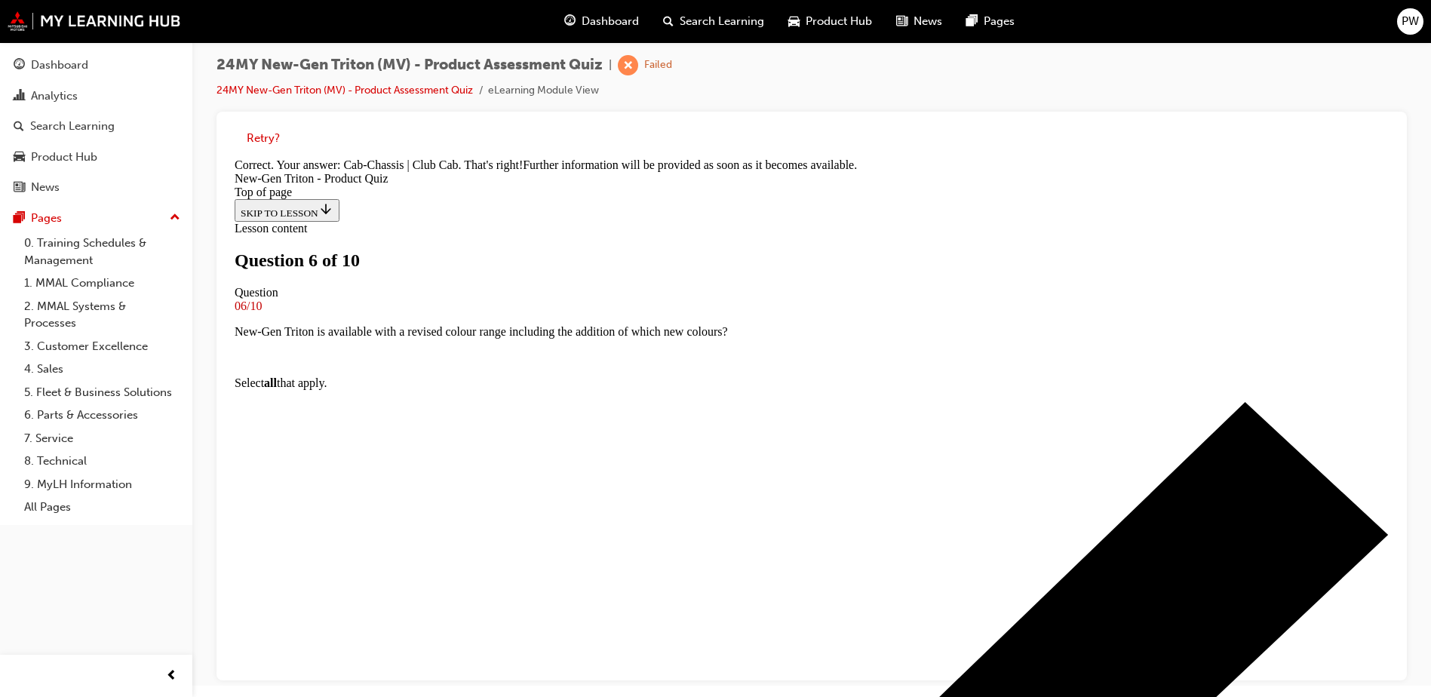
scroll to position [248, 0]
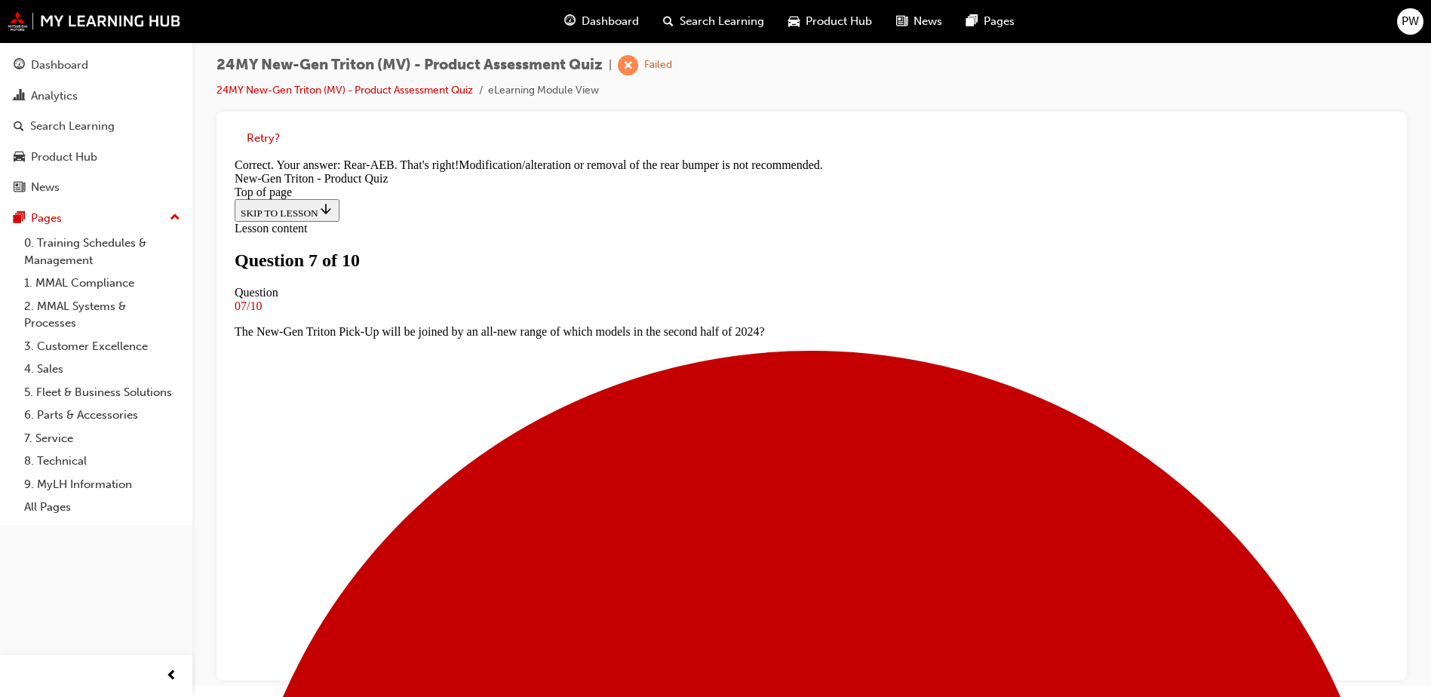
scroll to position [443, 0]
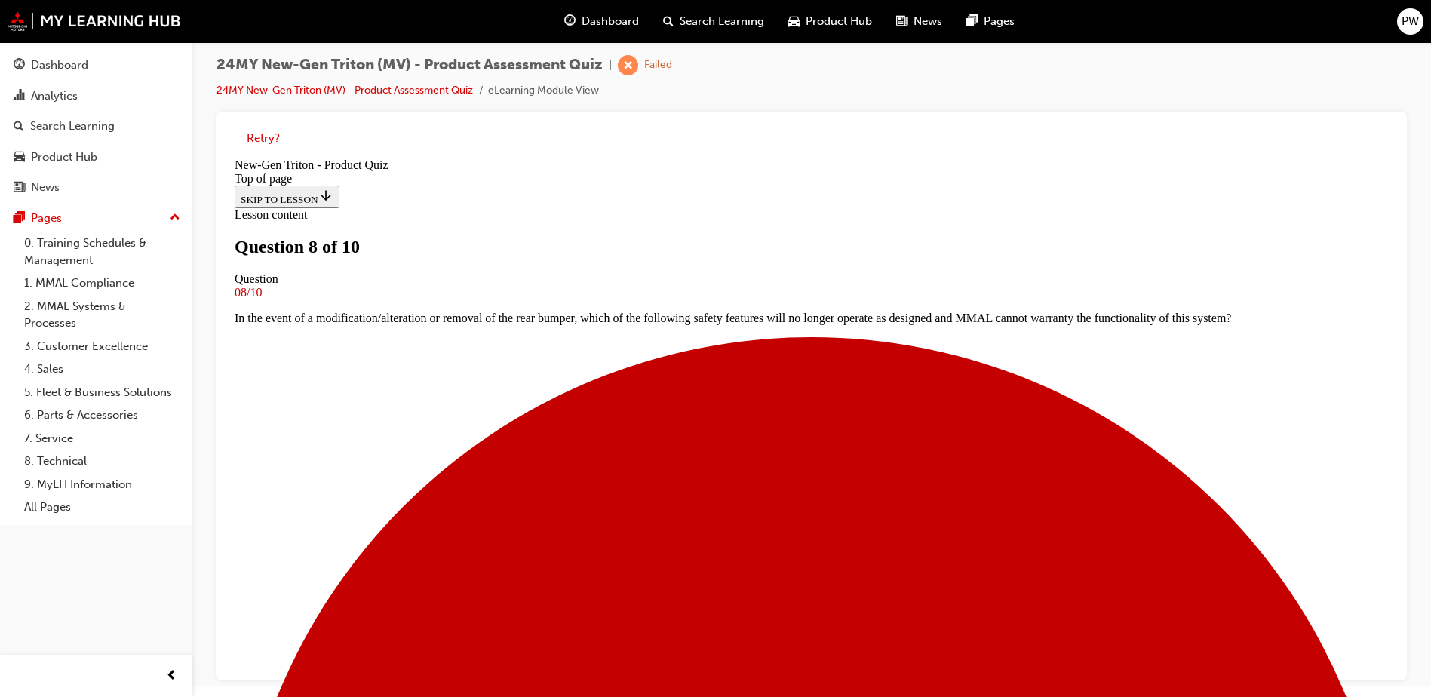
scroll to position [153, 0]
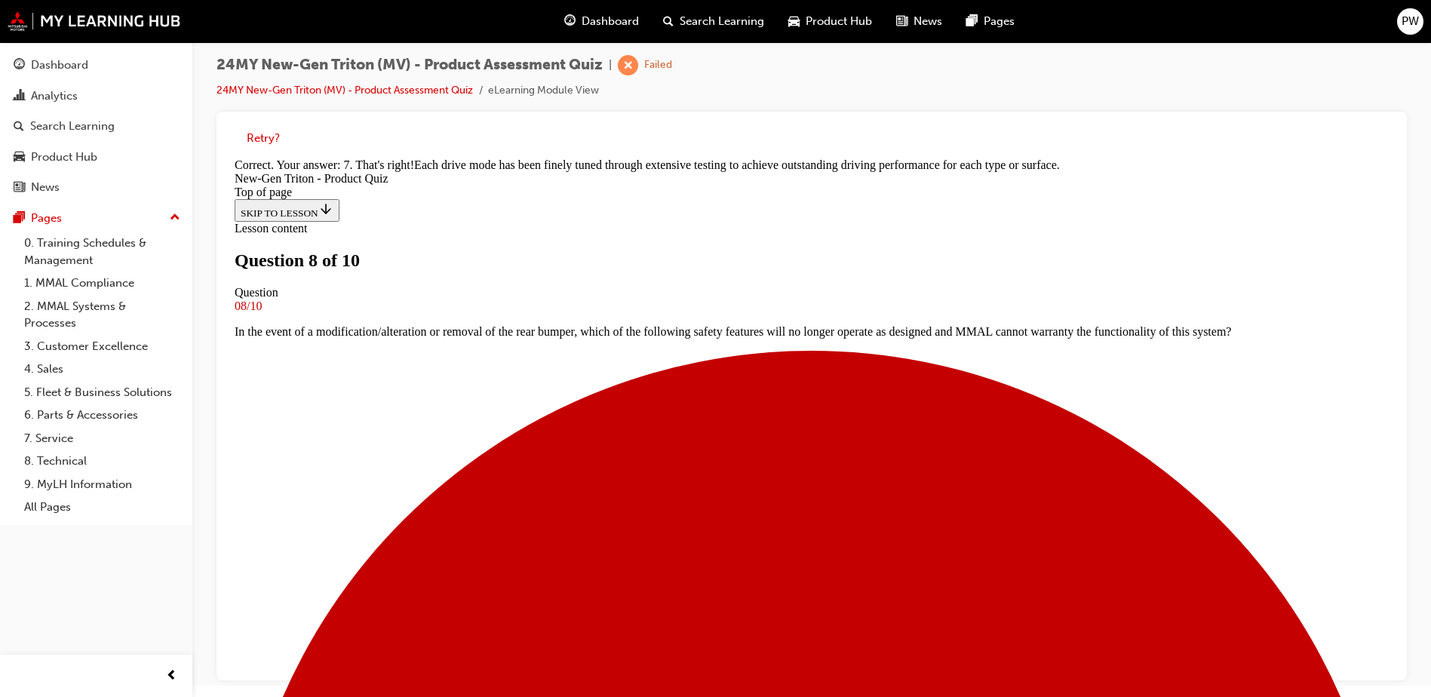
scroll to position [417, 0]
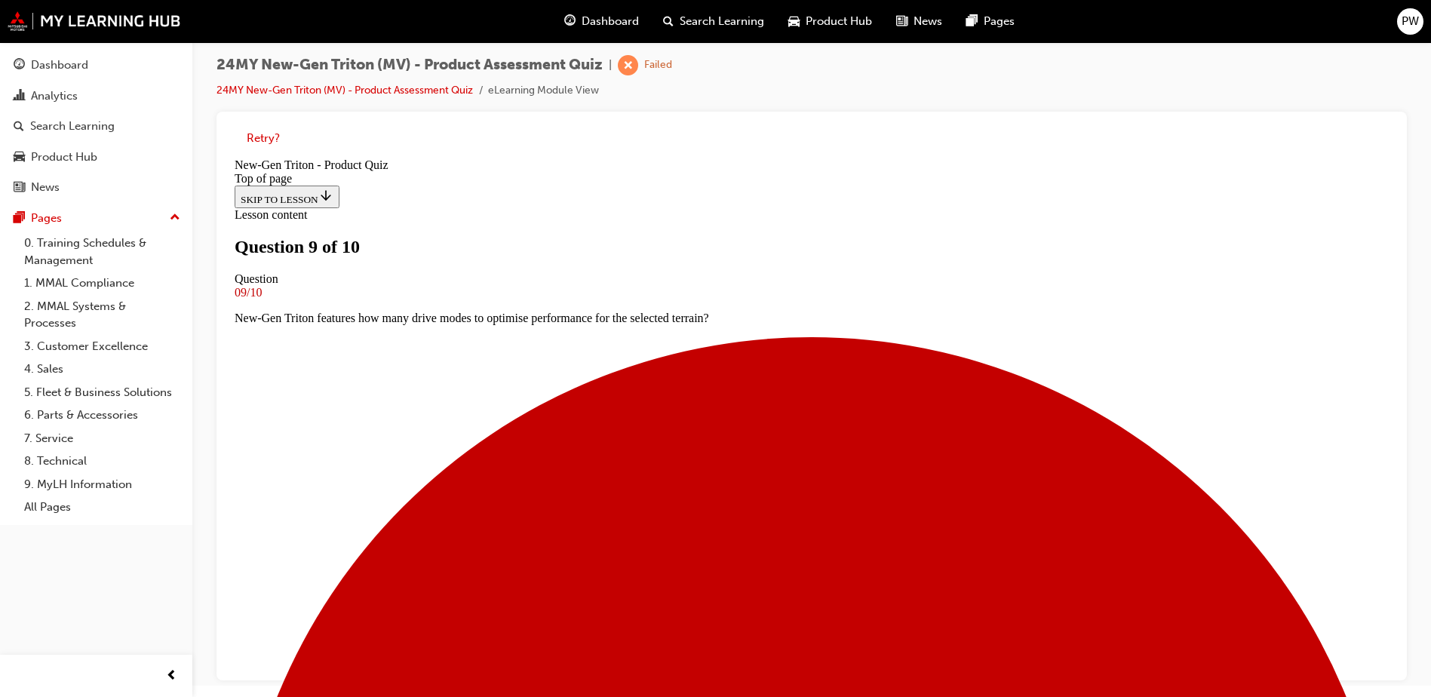
scroll to position [2, 0]
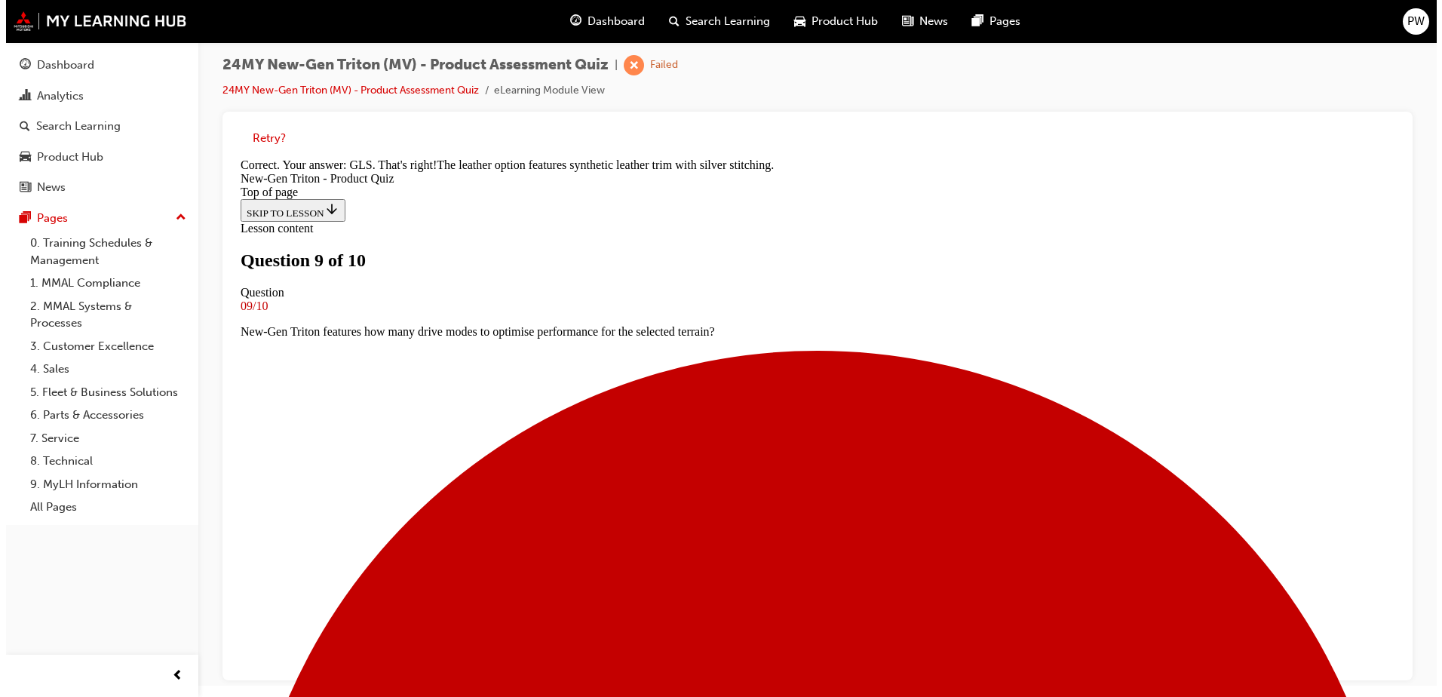
scroll to position [0, 0]
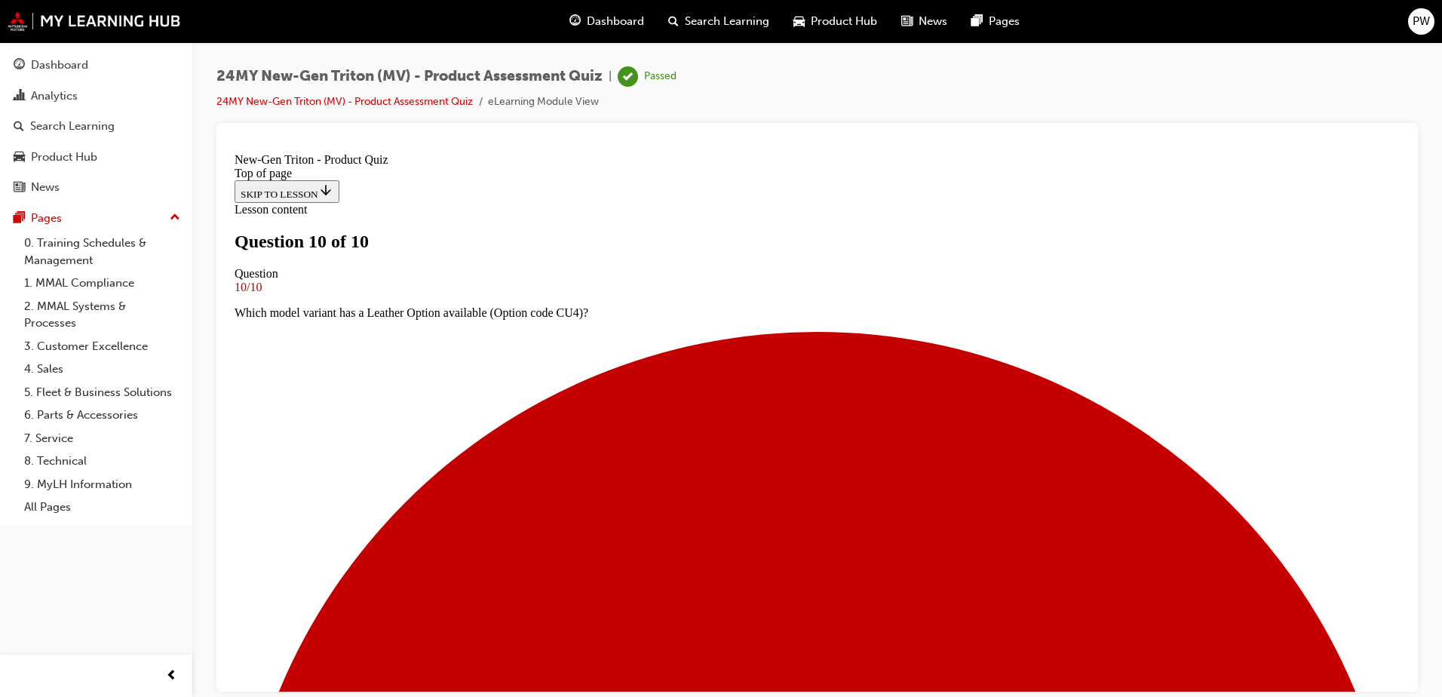
scroll to position [224, 0]
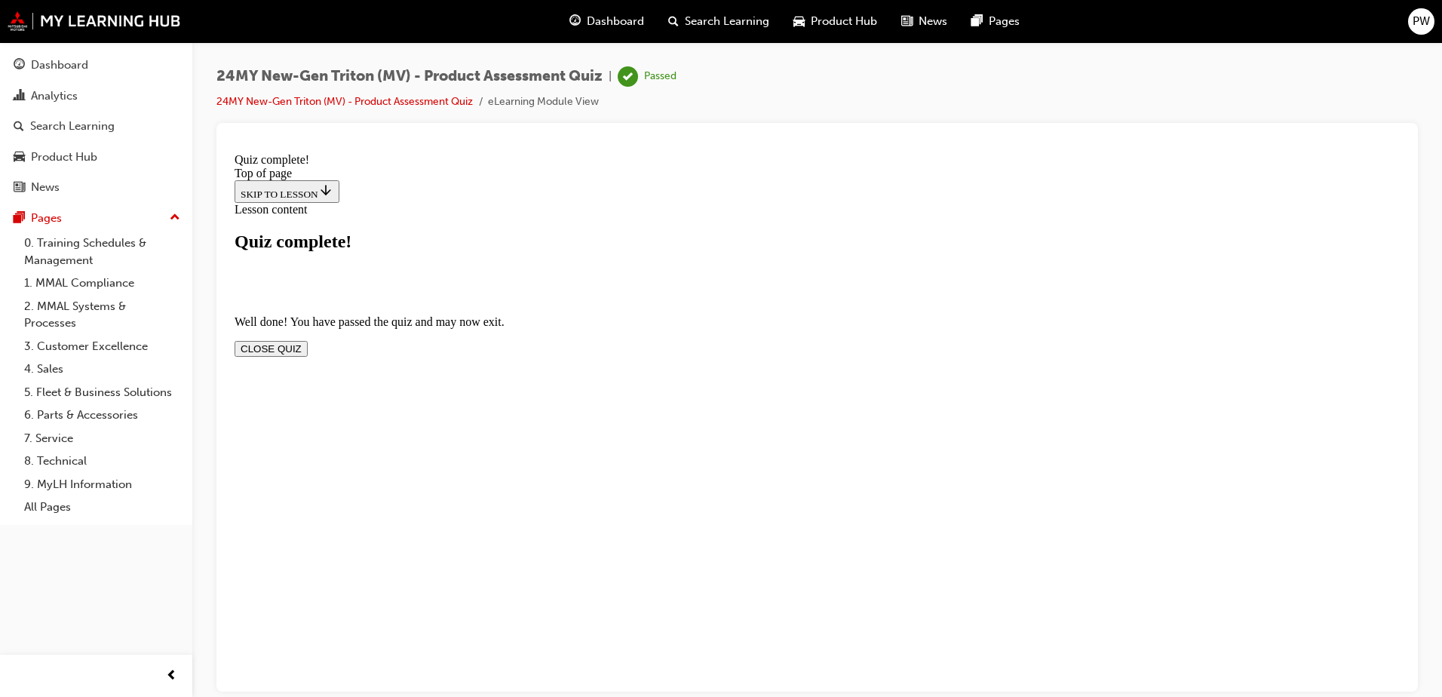
click at [308, 340] on button "CLOSE QUIZ" at bounding box center [271, 348] width 73 height 16
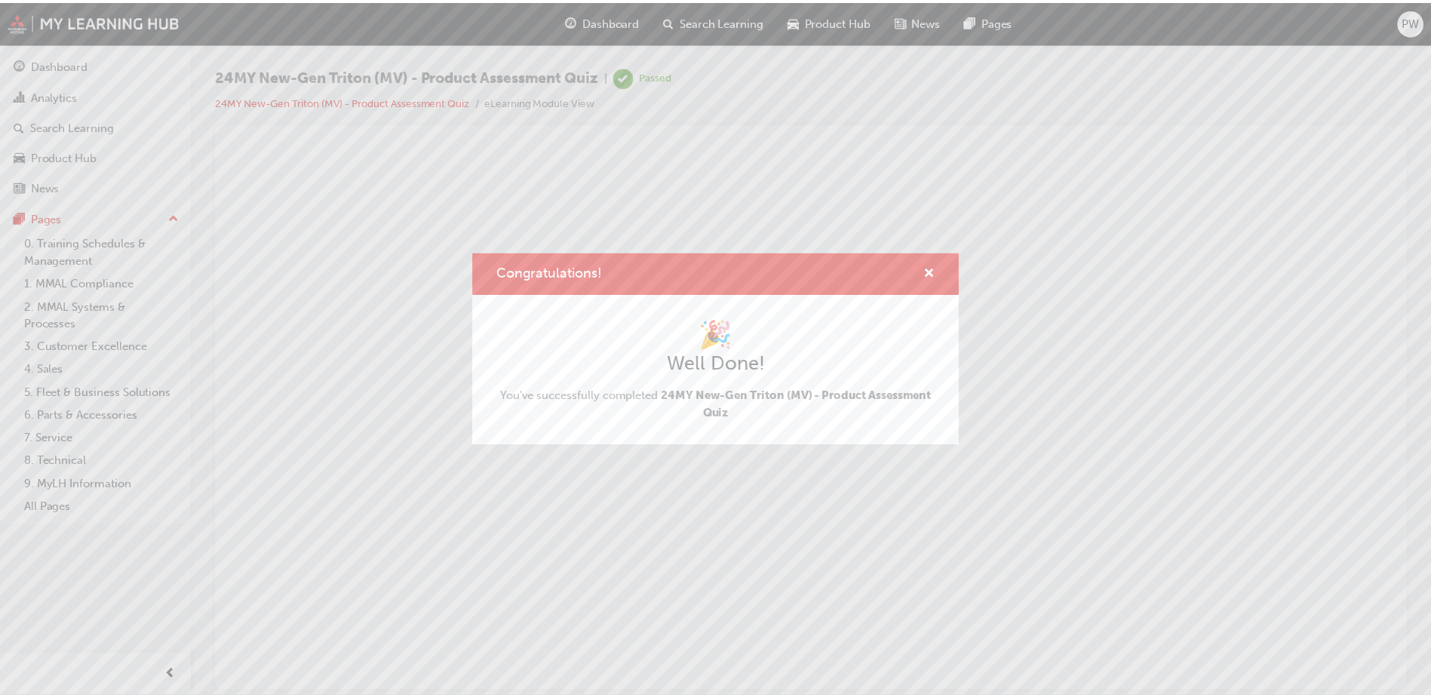
scroll to position [0, 0]
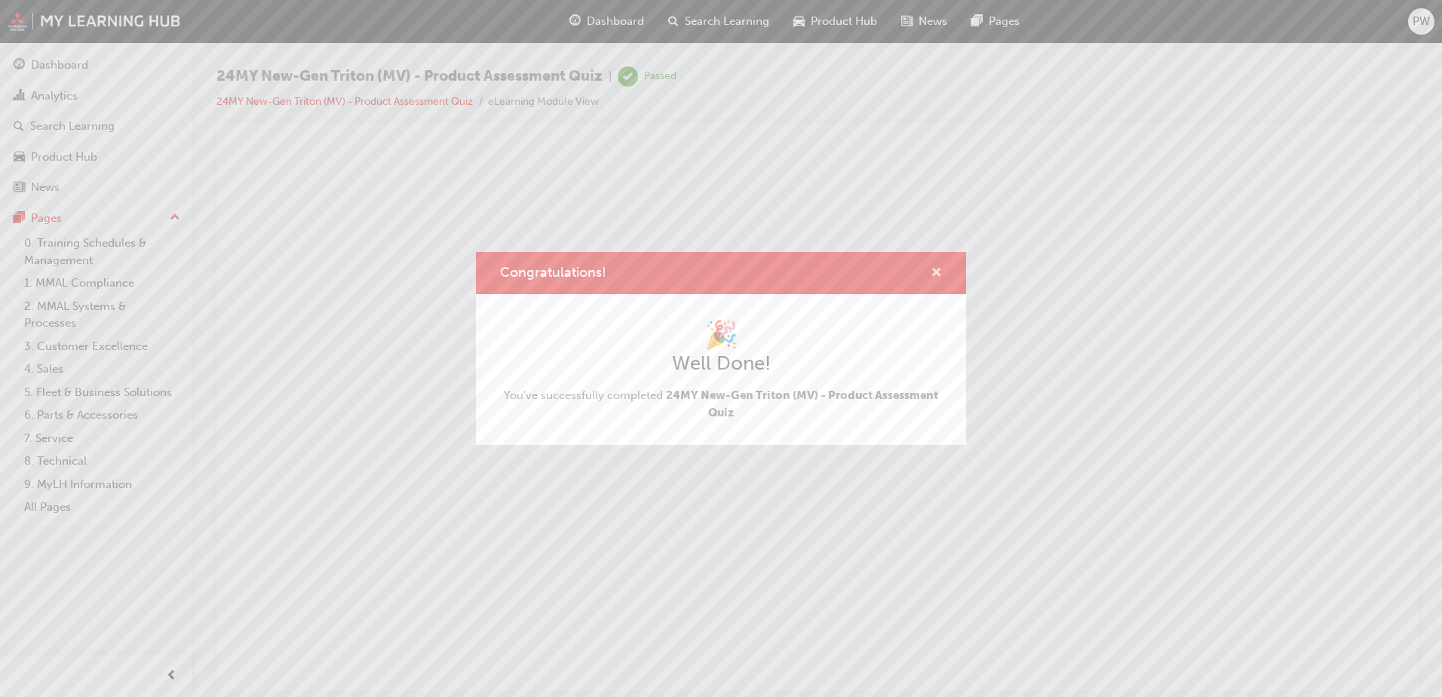
click at [932, 270] on span "cross-icon" at bounding box center [936, 274] width 11 height 14
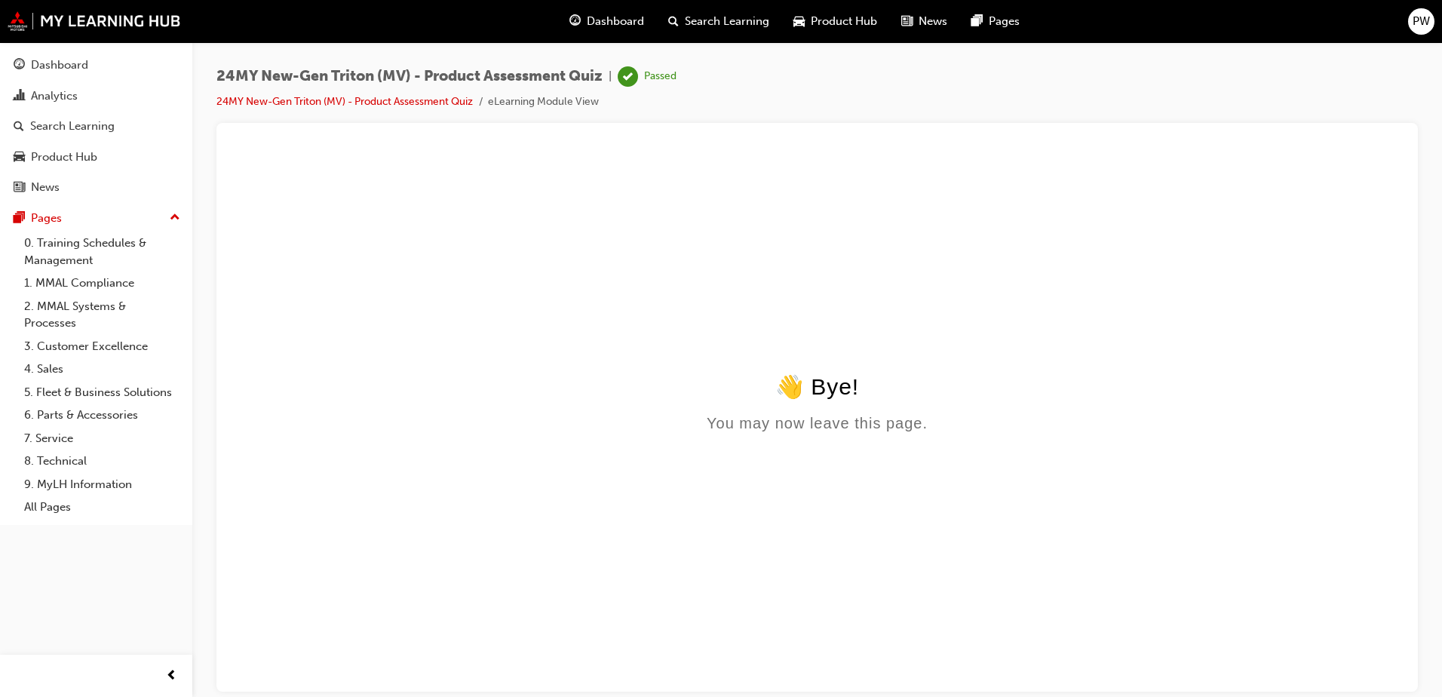
click at [614, 24] on span "Dashboard" at bounding box center [615, 21] width 57 height 17
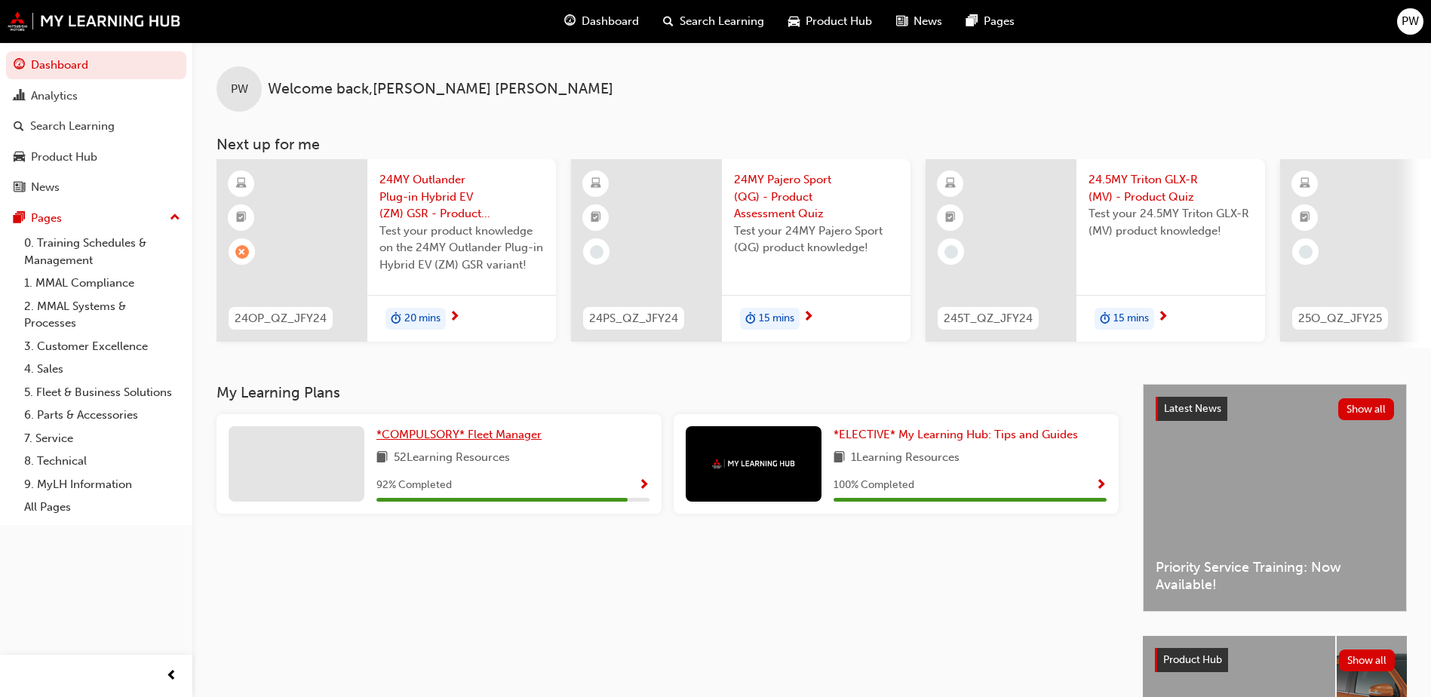
click at [409, 441] on span "*COMPULSORY* Fleet Manager" at bounding box center [458, 435] width 165 height 14
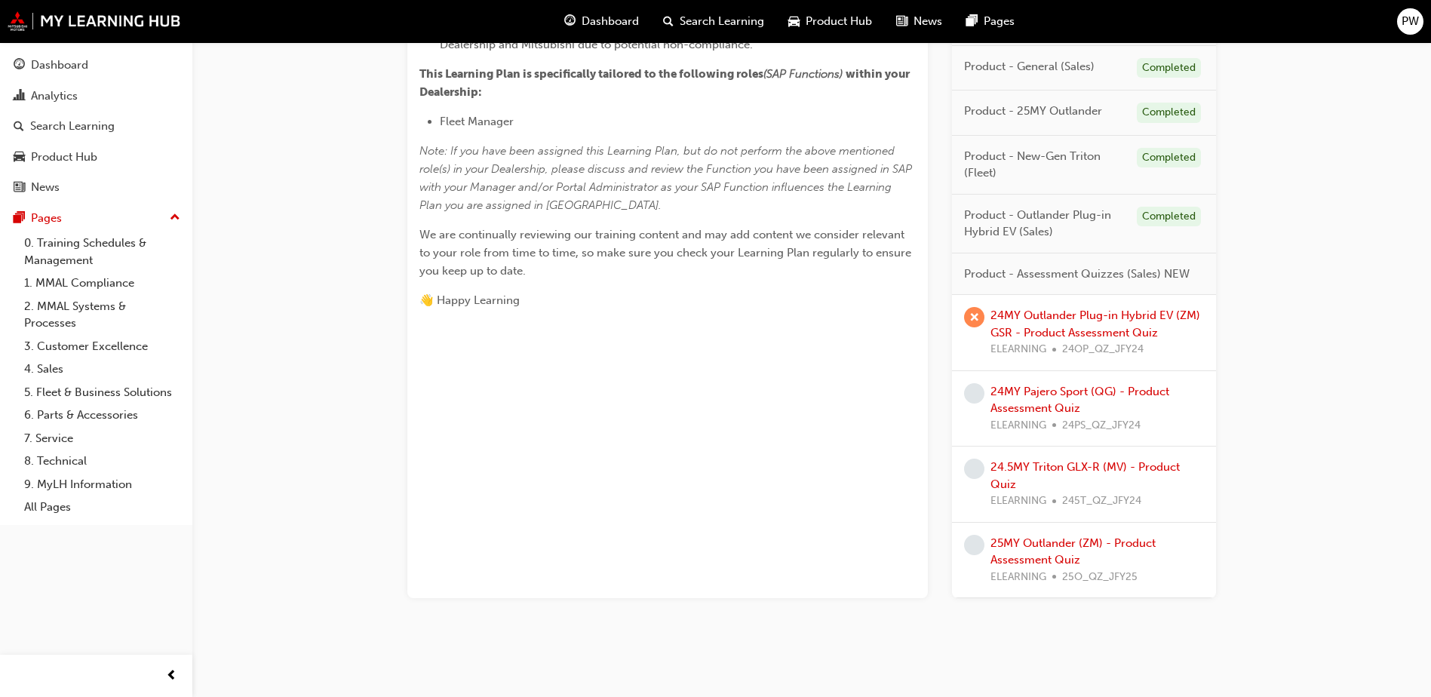
scroll to position [599, 0]
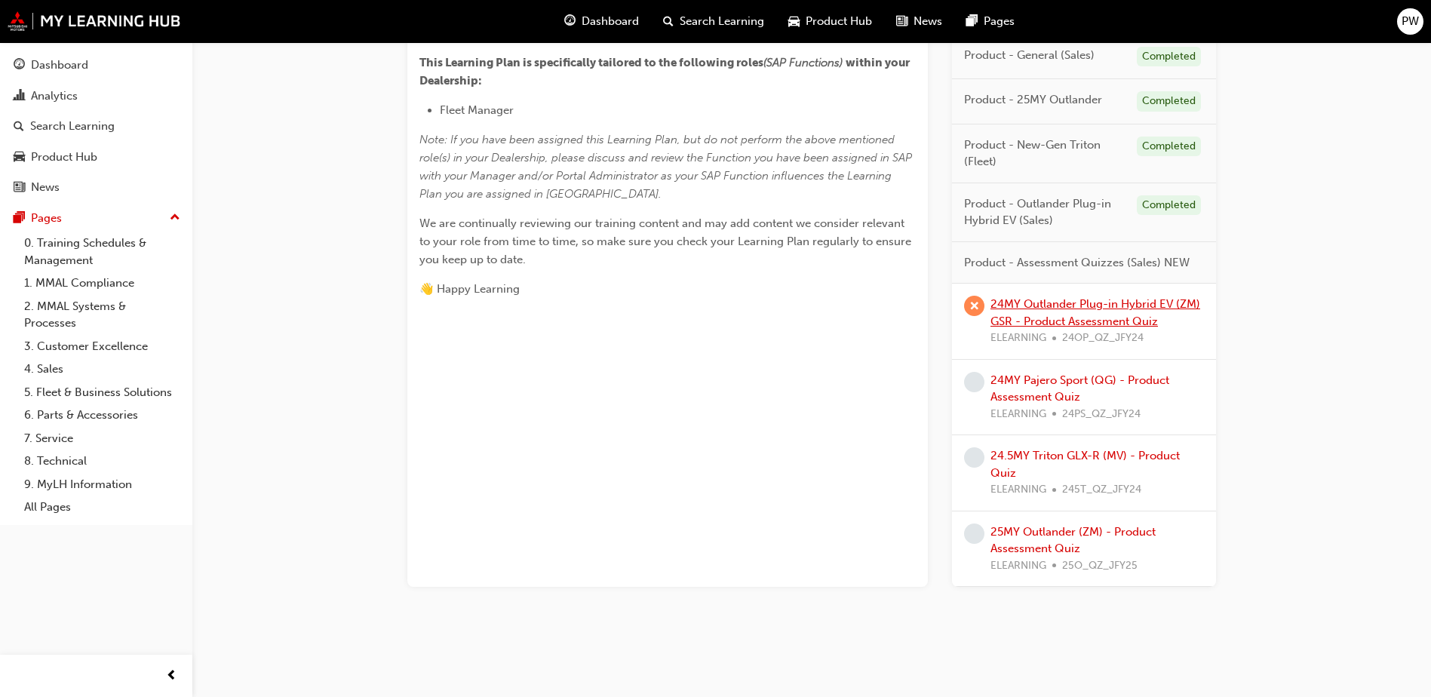
click at [1056, 304] on link "24MY Outlander Plug-in Hybrid EV (ZM) GSR - Product Assessment Quiz" at bounding box center [1095, 312] width 210 height 31
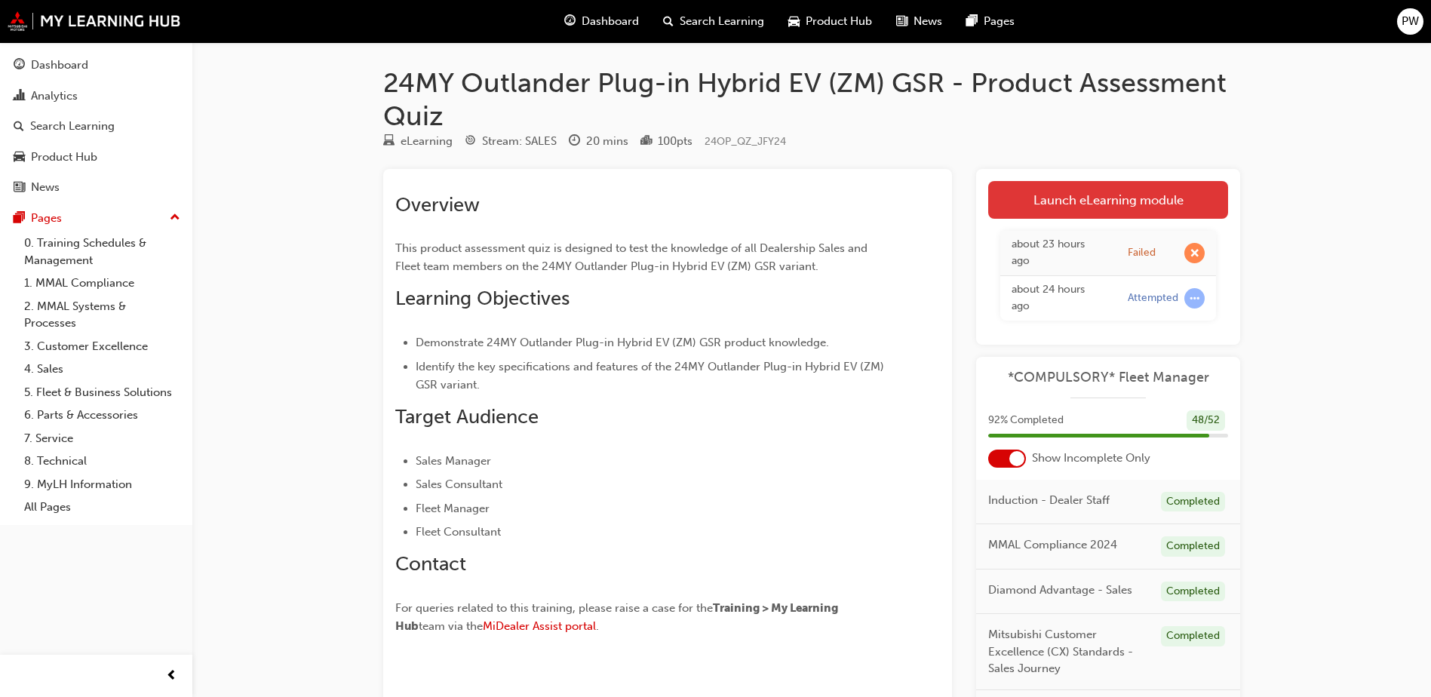
click at [1109, 197] on link "Launch eLearning module" at bounding box center [1108, 200] width 240 height 38
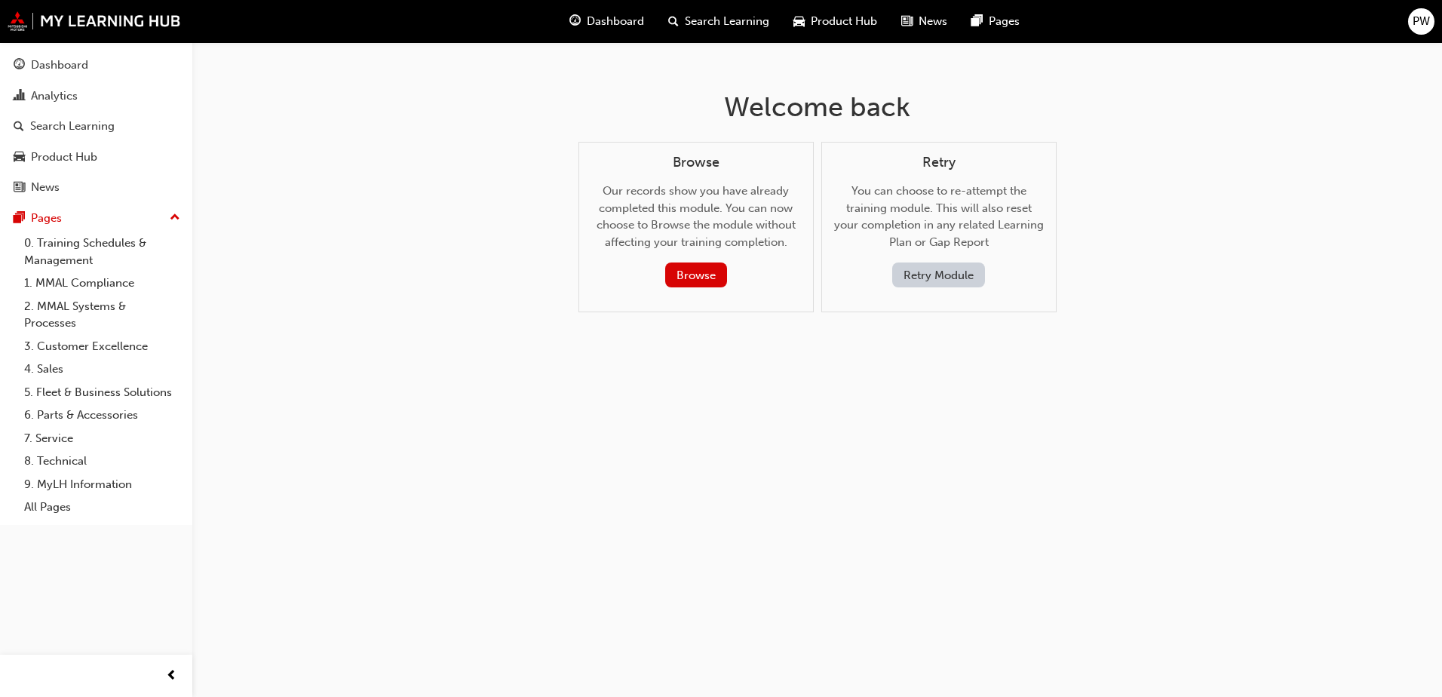
click at [944, 279] on button "Retry Module" at bounding box center [938, 274] width 93 height 25
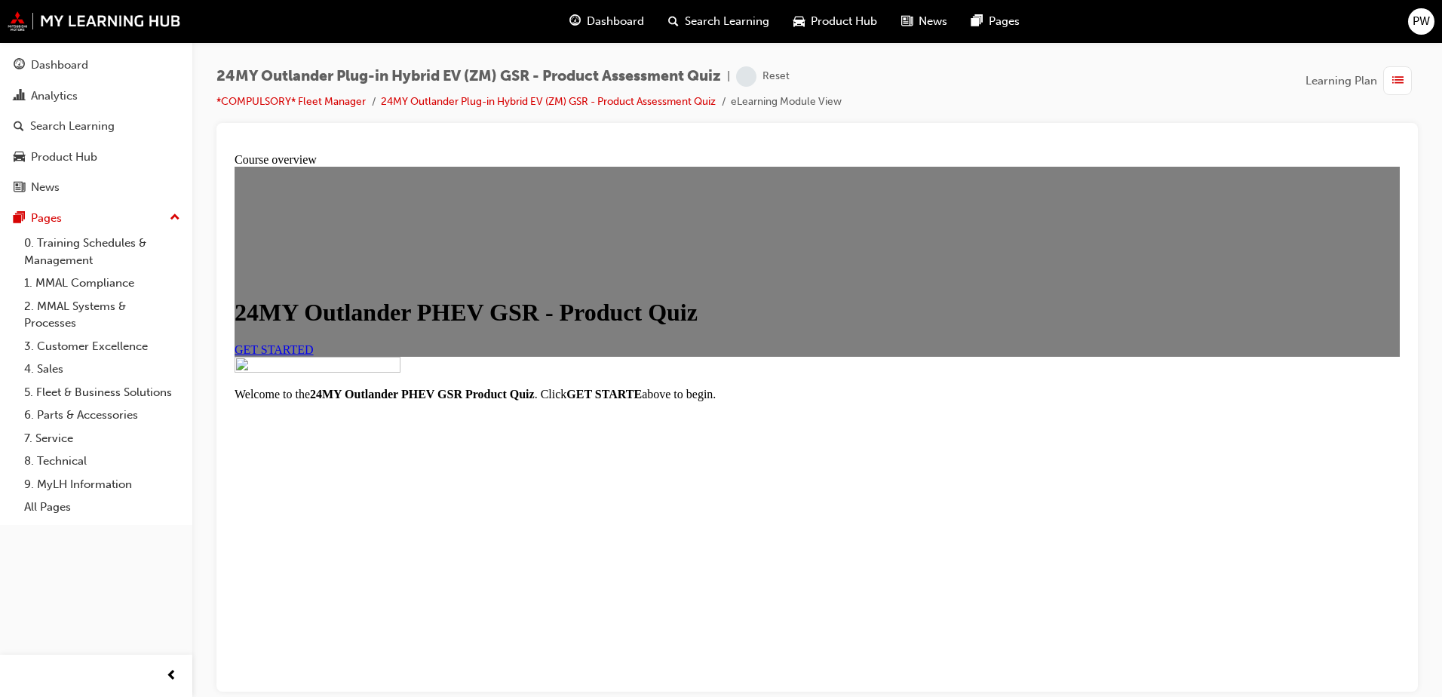
scroll to position [75, 0]
click at [314, 355] on link "GET STARTED" at bounding box center [274, 348] width 79 height 13
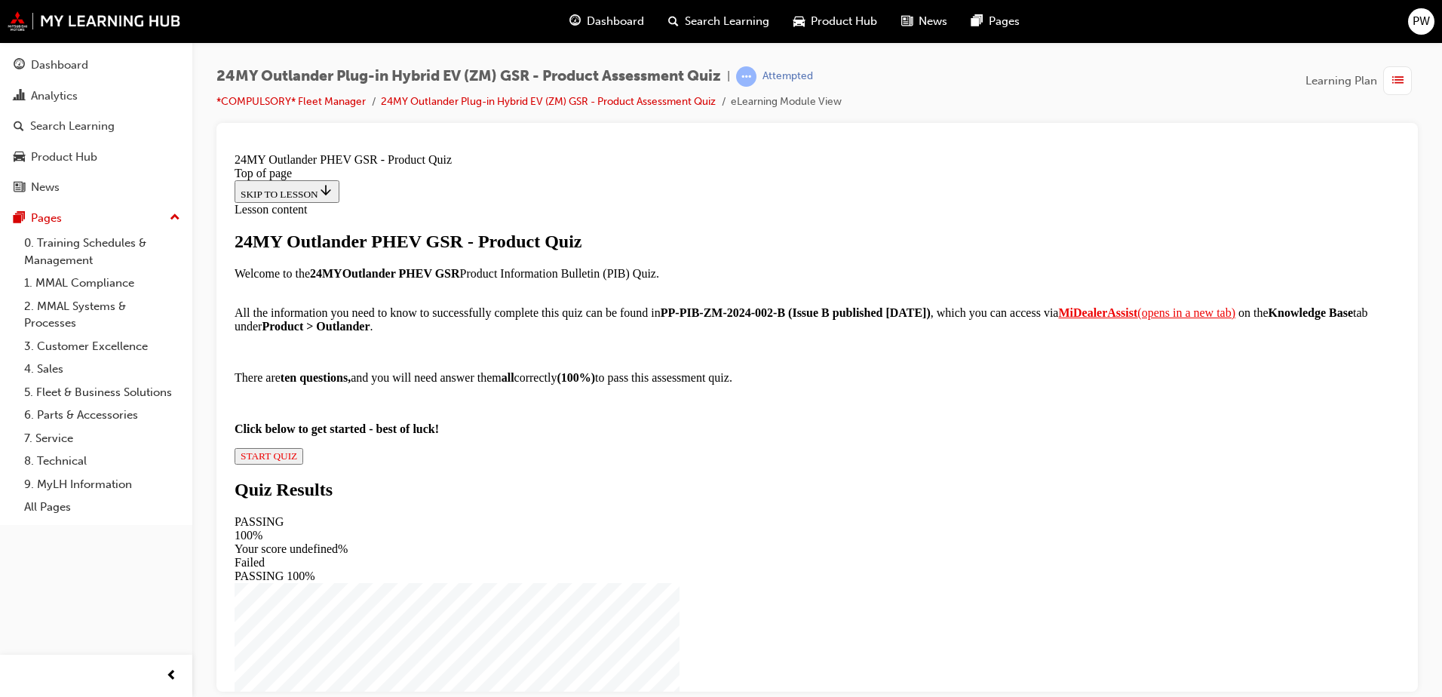
scroll to position [158, 0]
drag, startPoint x: 612, startPoint y: 377, endPoint x: 764, endPoint y: 376, distance: 151.6
click at [764, 318] on strong "PP-PIB-ZM-2024-002-B (Issue B published [DATE])" at bounding box center [796, 311] width 270 height 13
drag, startPoint x: 764, startPoint y: 376, endPoint x: 754, endPoint y: 376, distance: 9.8
copy strong "PP-PIB-ZM-2024-002-B"
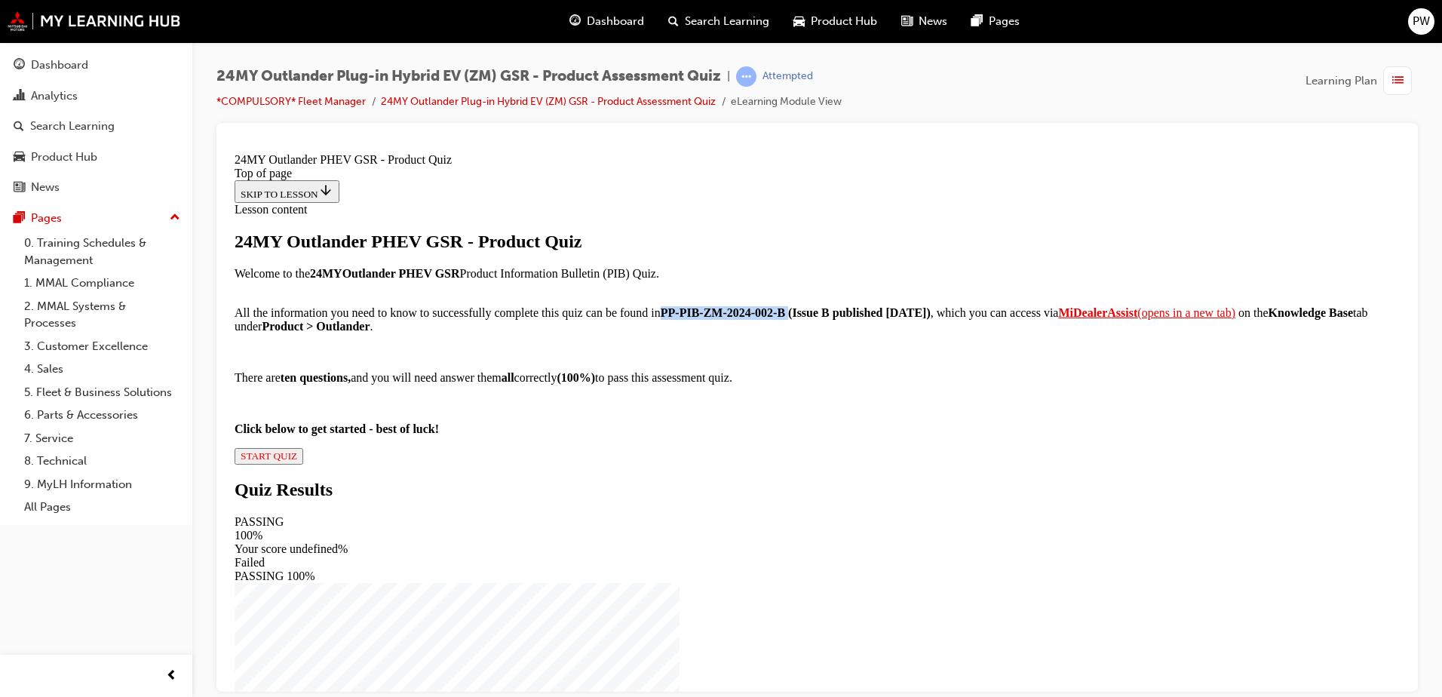
click at [297, 461] on span "START QUIZ" at bounding box center [269, 454] width 57 height 11
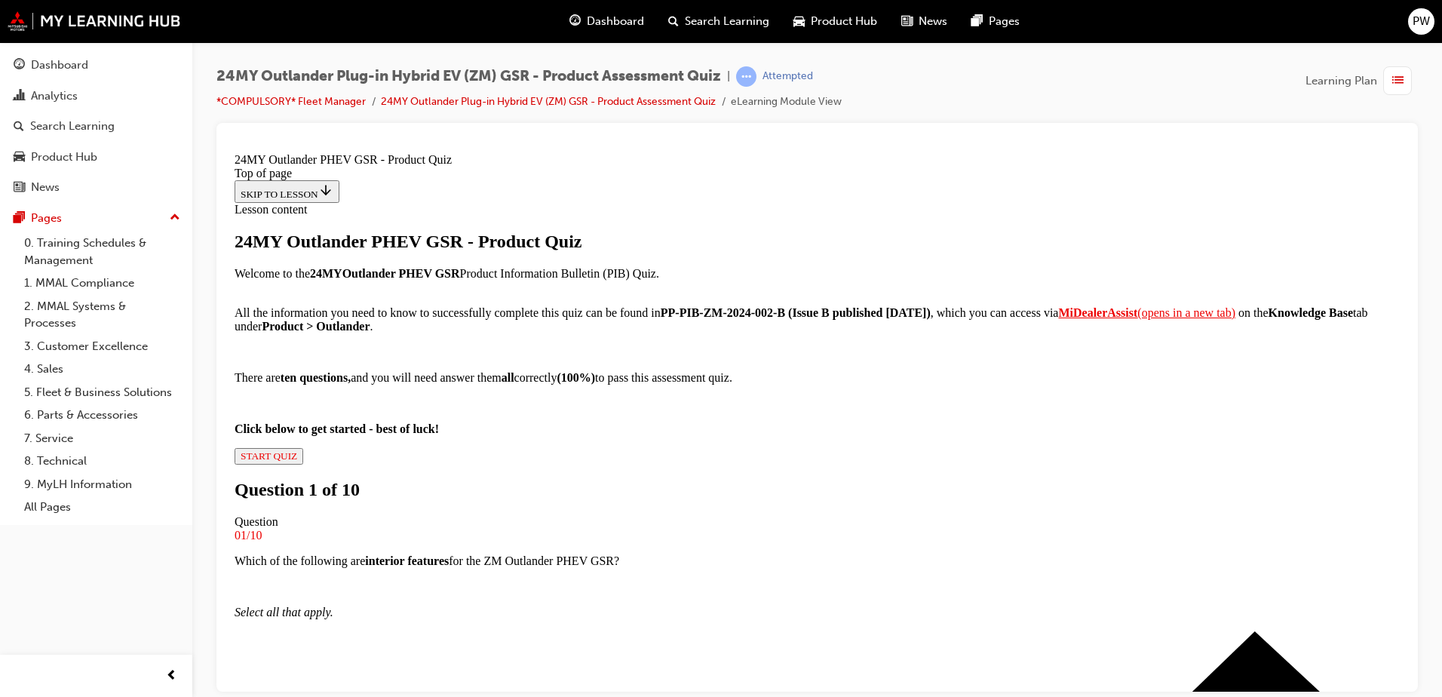
scroll to position [78, 0]
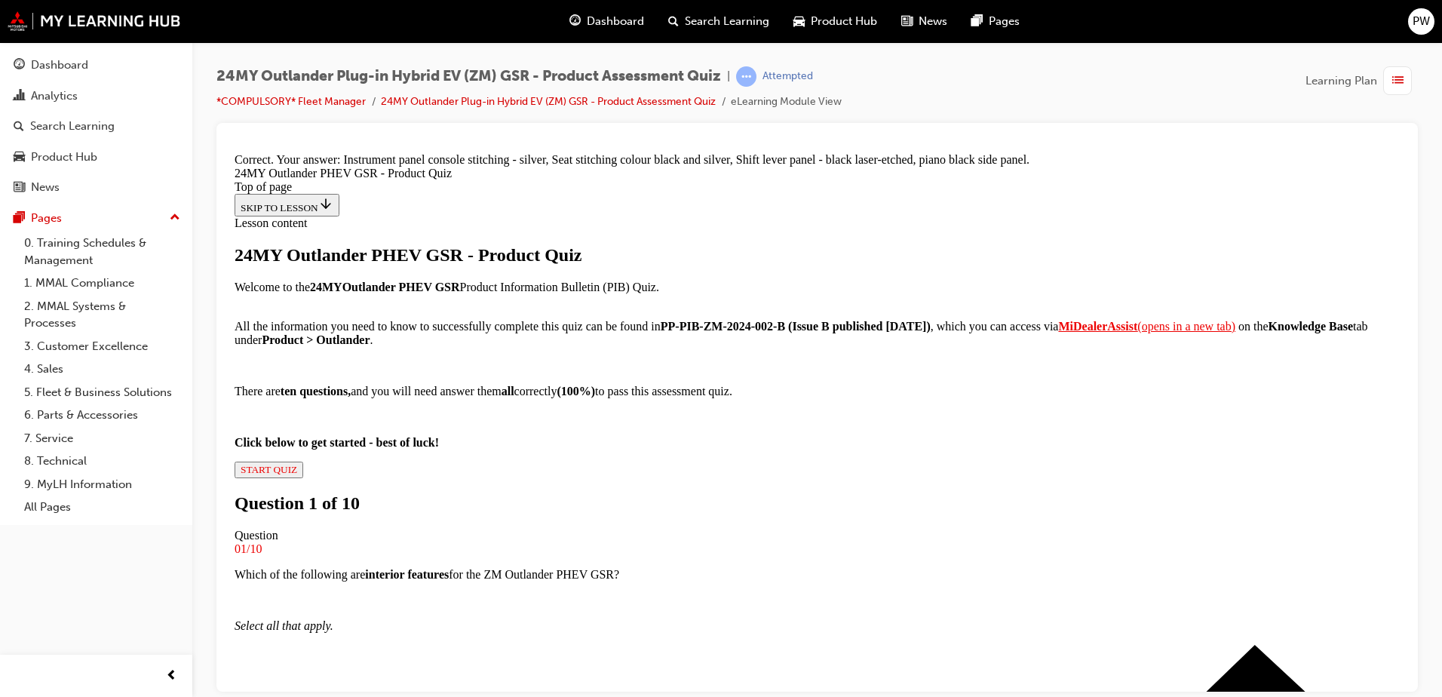
scroll to position [182, 0]
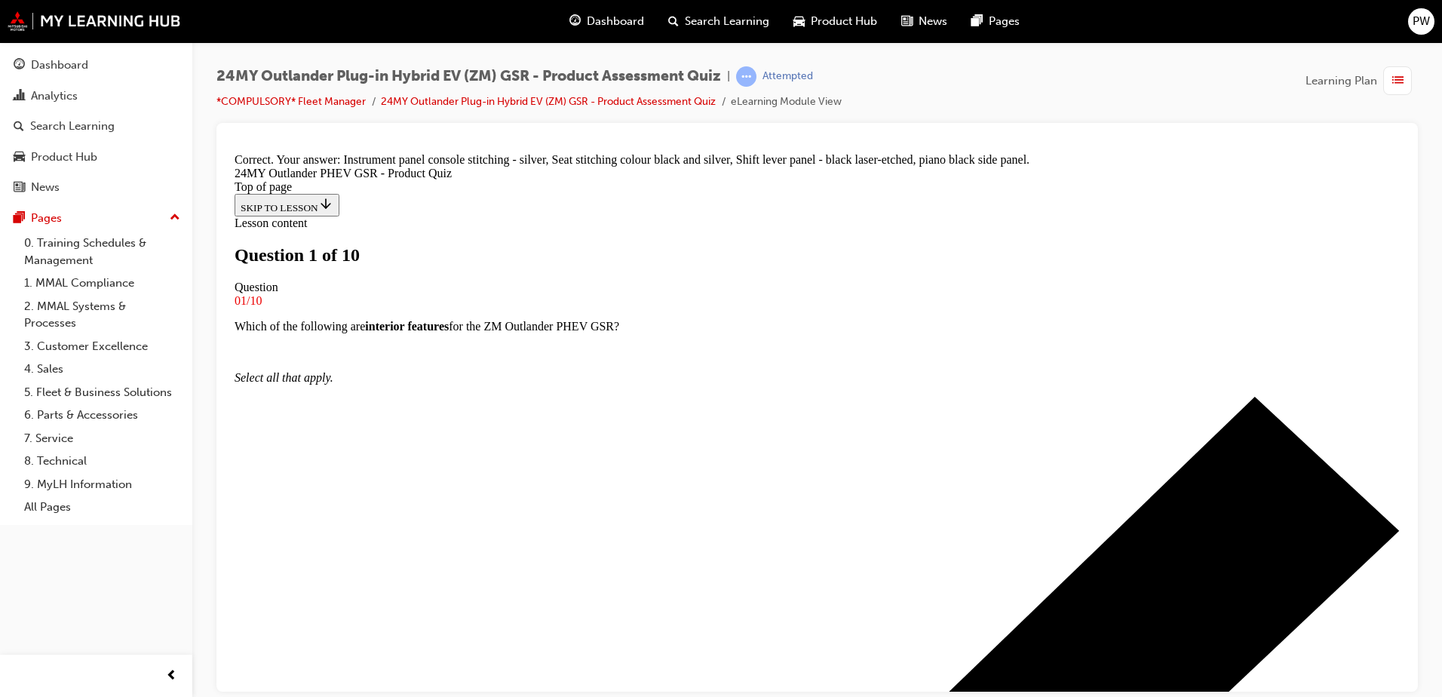
scroll to position [153, 0]
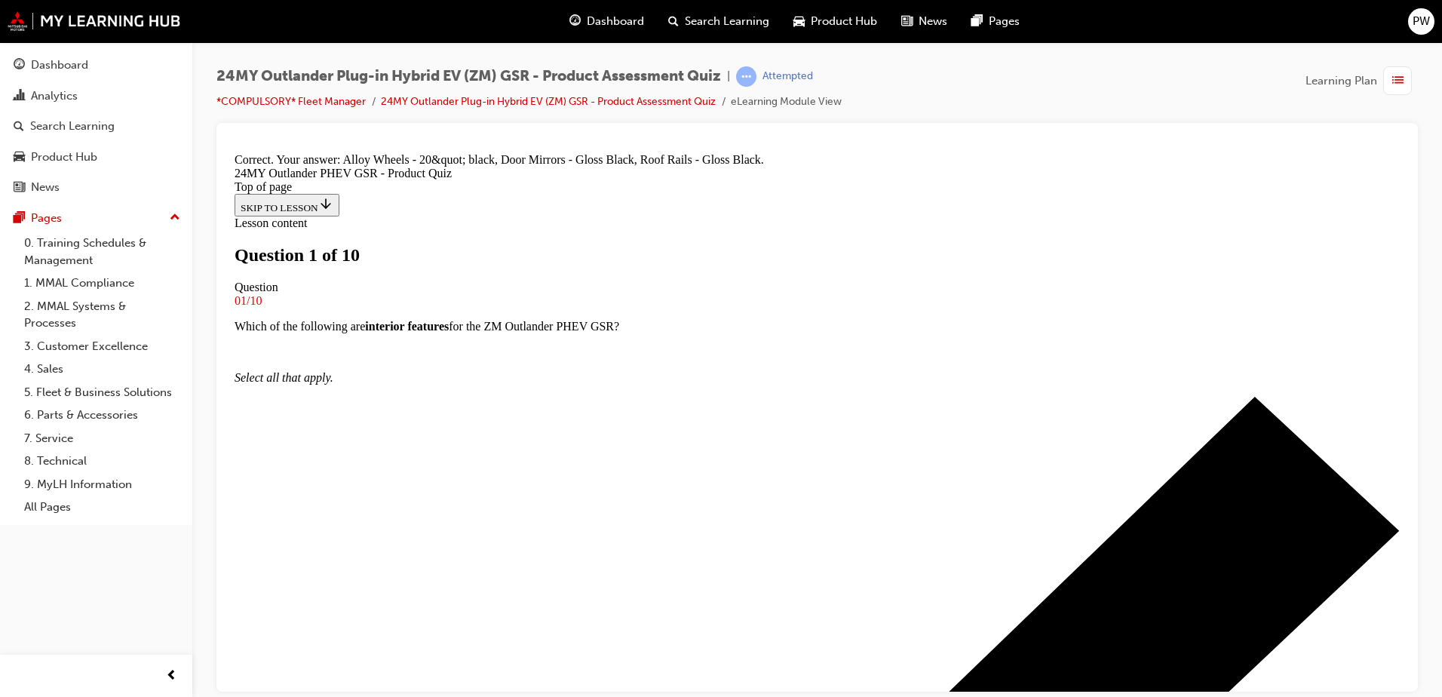
scroll to position [106, 0]
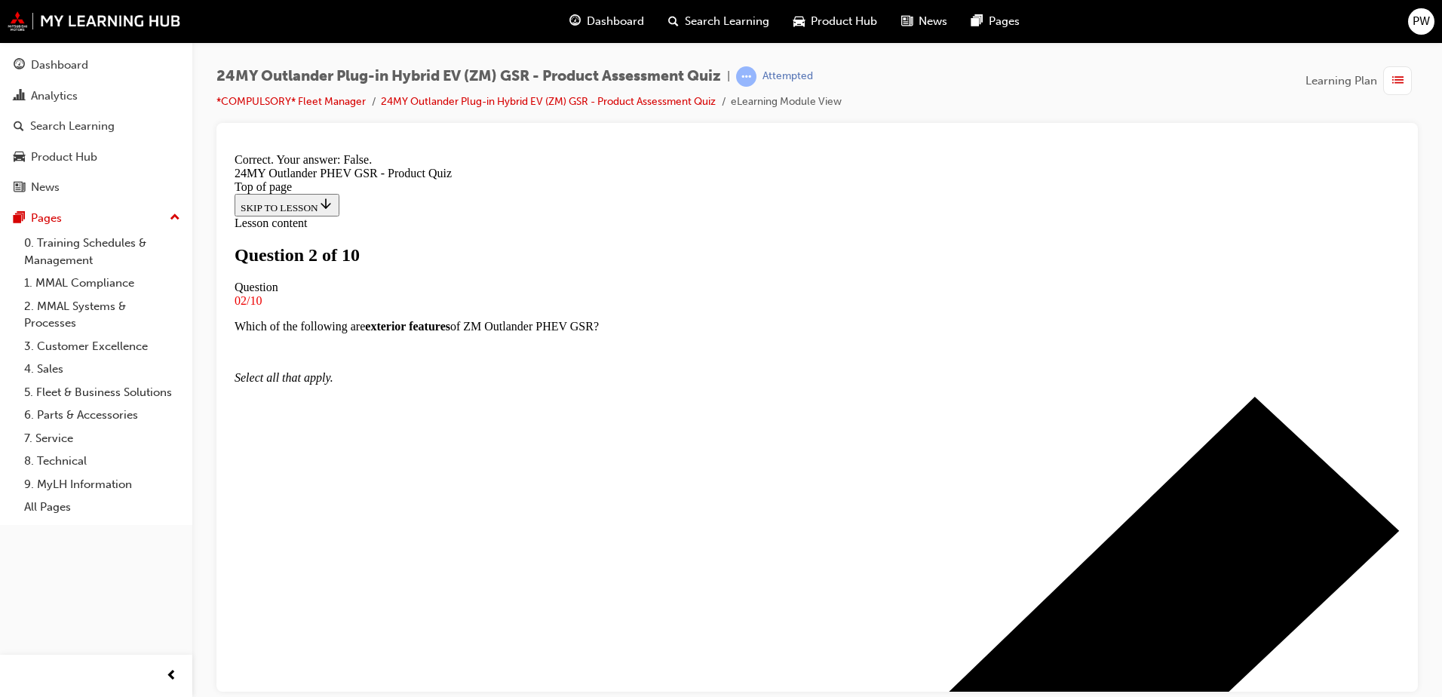
scroll to position [177, 0]
drag, startPoint x: 826, startPoint y: 645, endPoint x: 832, endPoint y: 636, distance: 9.8
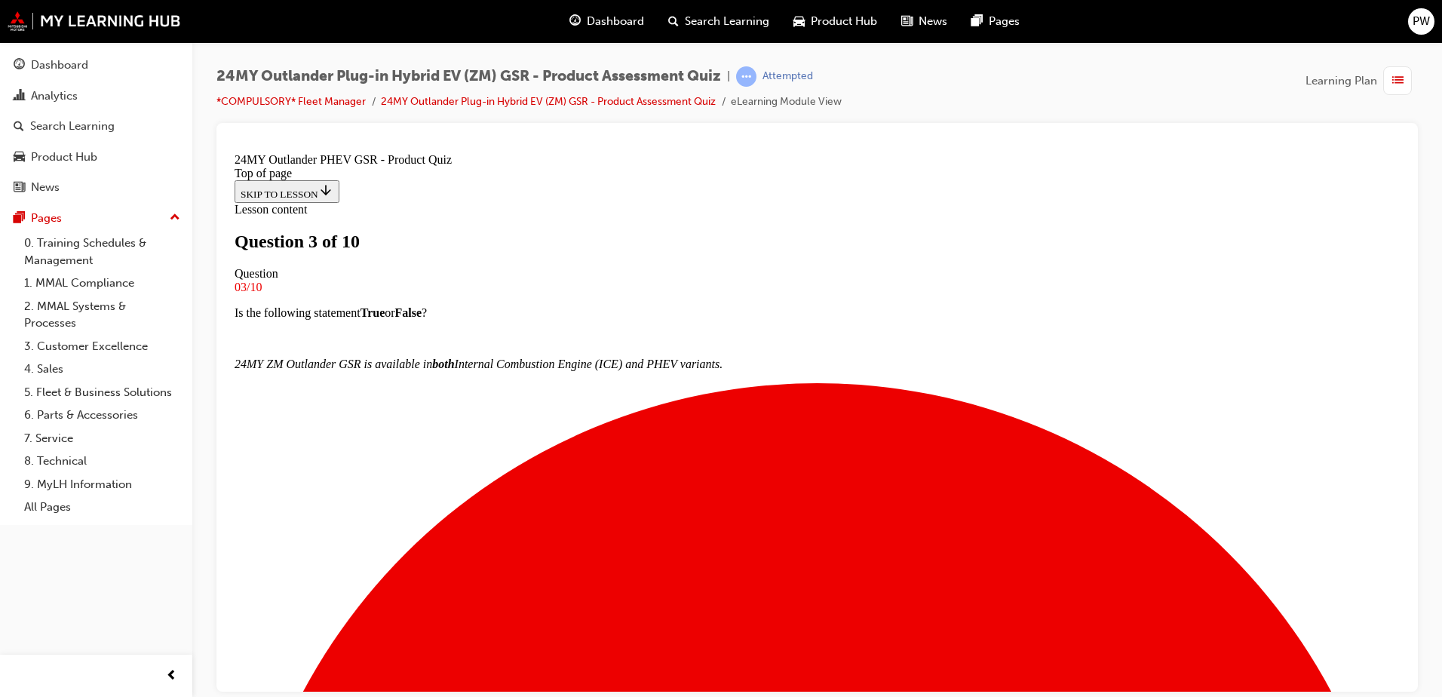
scroll to position [2, 0]
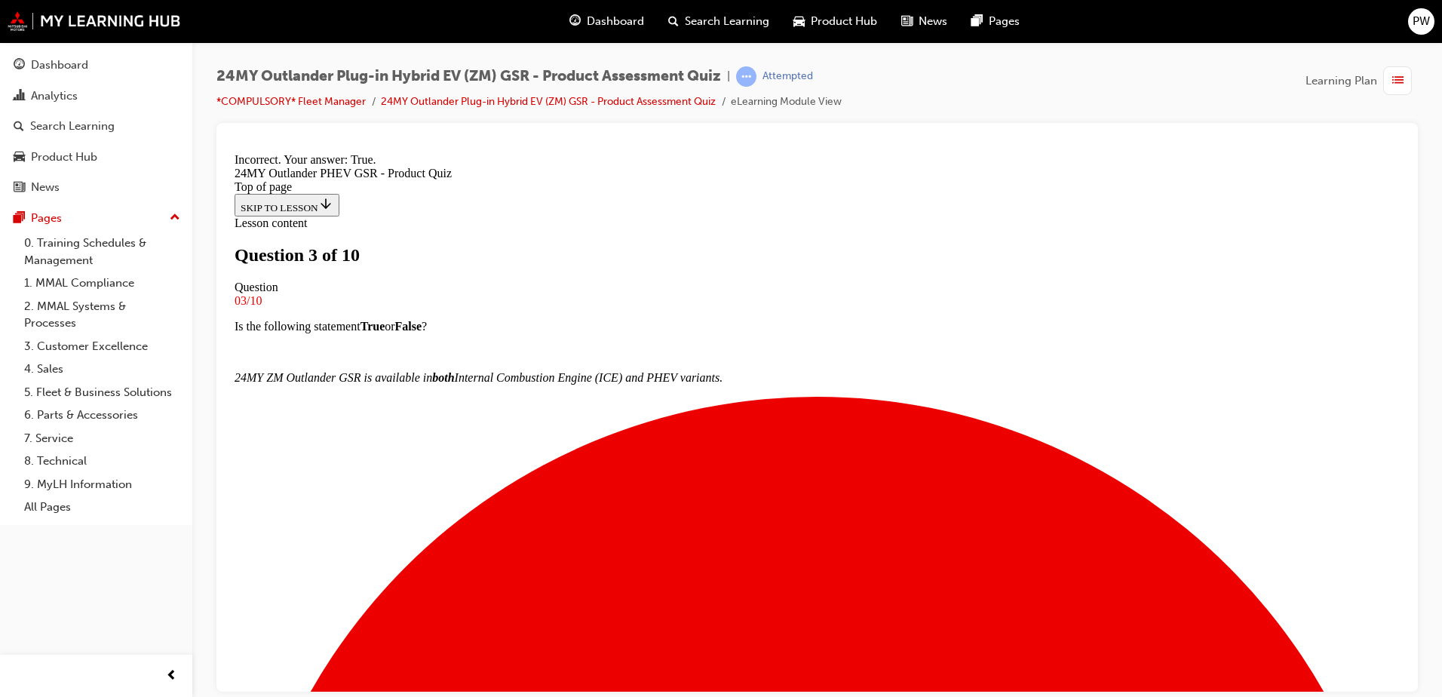
scroll to position [152, 0]
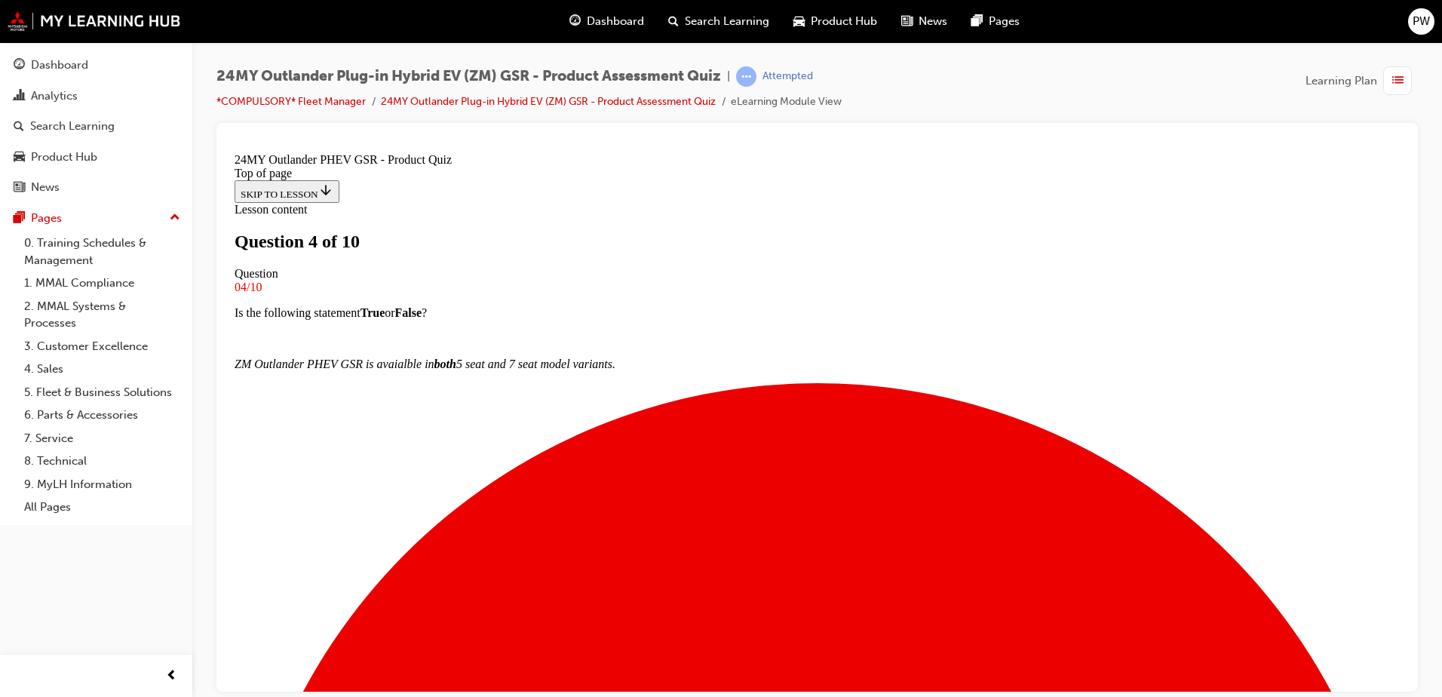
scroll to position [78, 0]
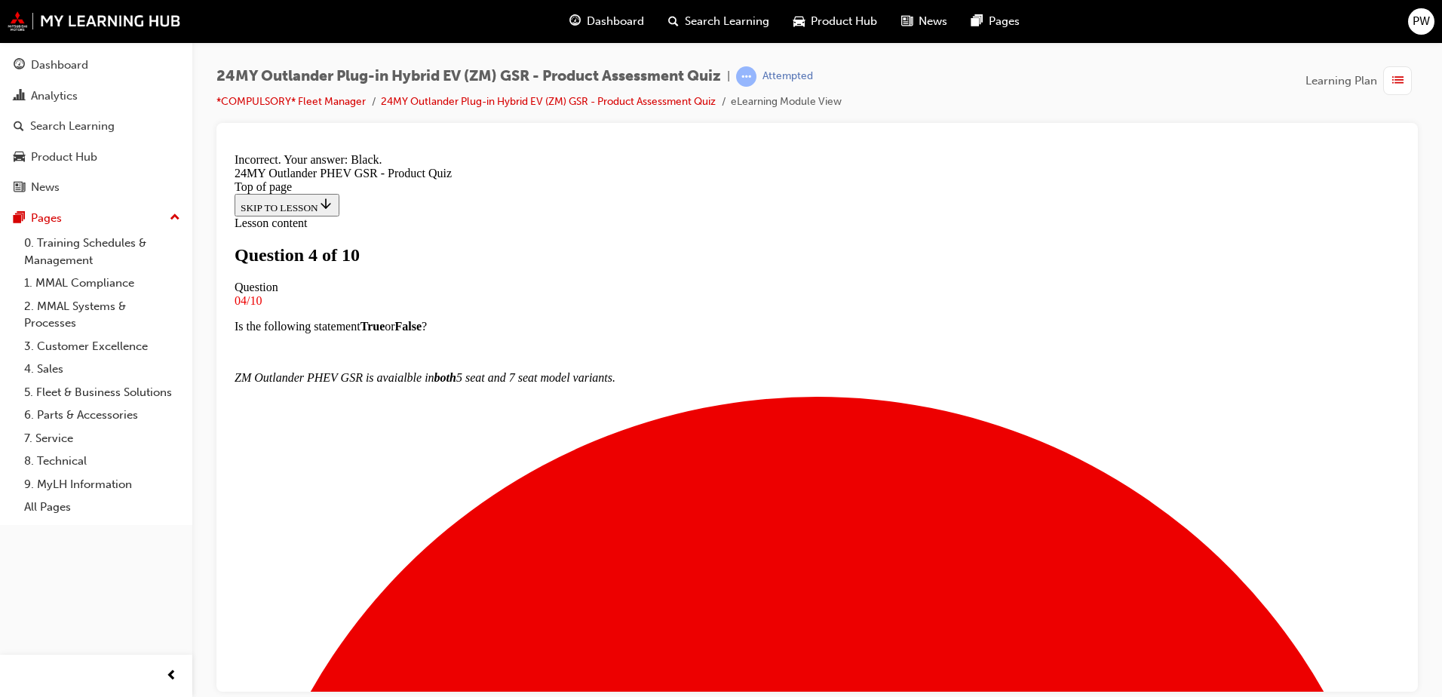
scroll to position [281, 0]
drag, startPoint x: 865, startPoint y: 576, endPoint x: 862, endPoint y: 585, distance: 9.5
drag, startPoint x: 862, startPoint y: 585, endPoint x: 854, endPoint y: 616, distance: 32.0
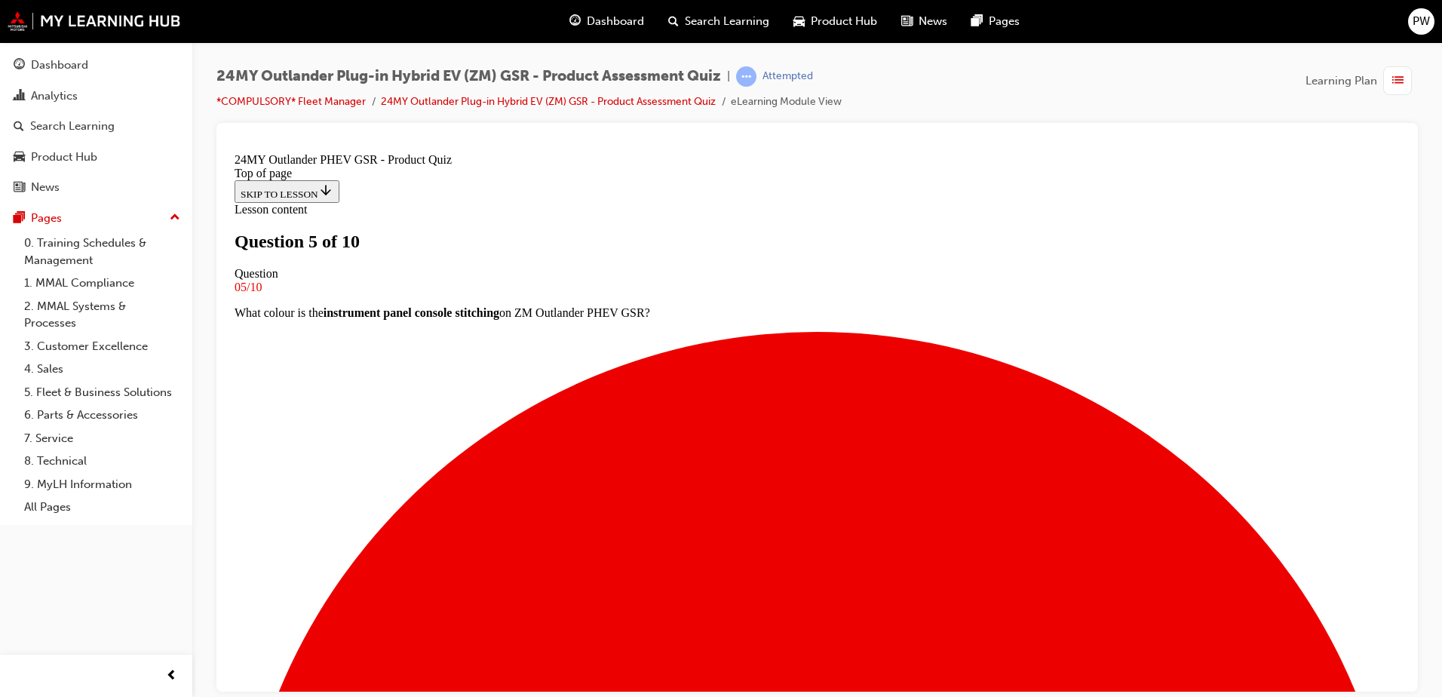
scroll to position [2, 0]
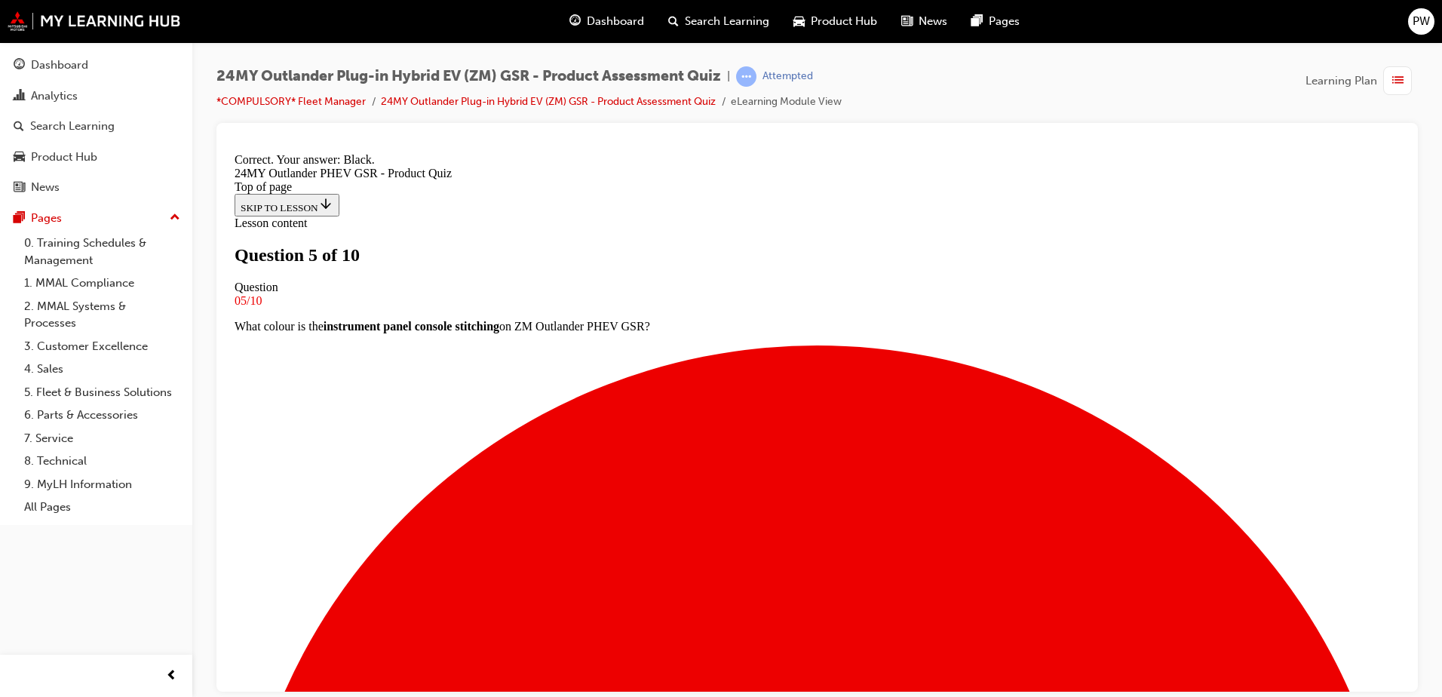
scroll to position [281, 0]
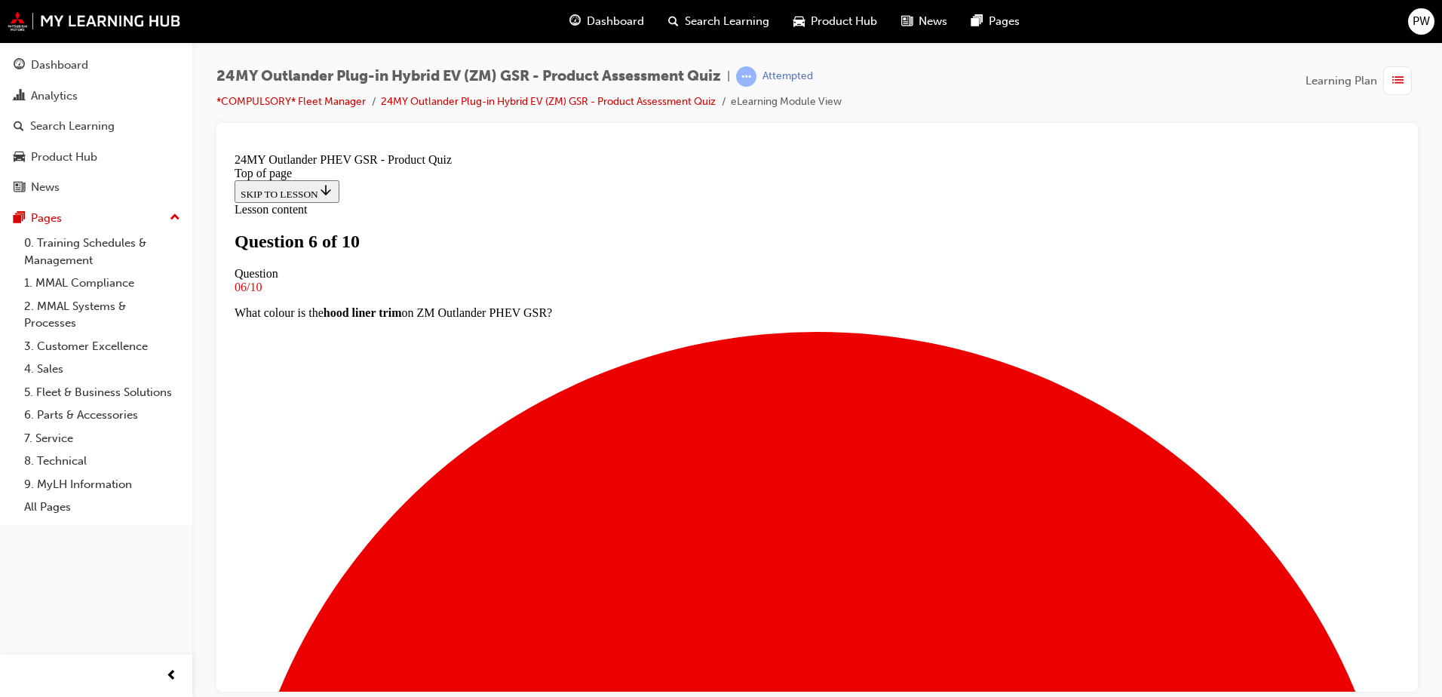
scroll to position [153, 0]
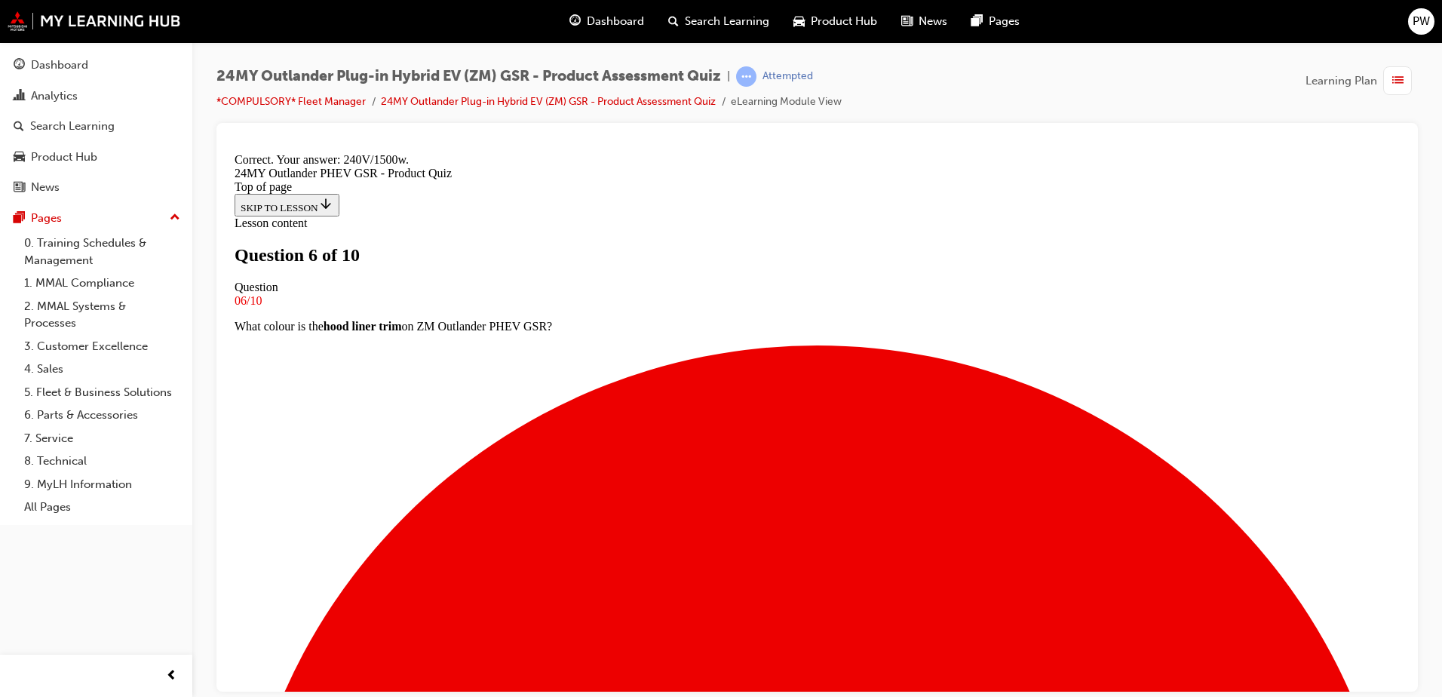
scroll to position [307, 0]
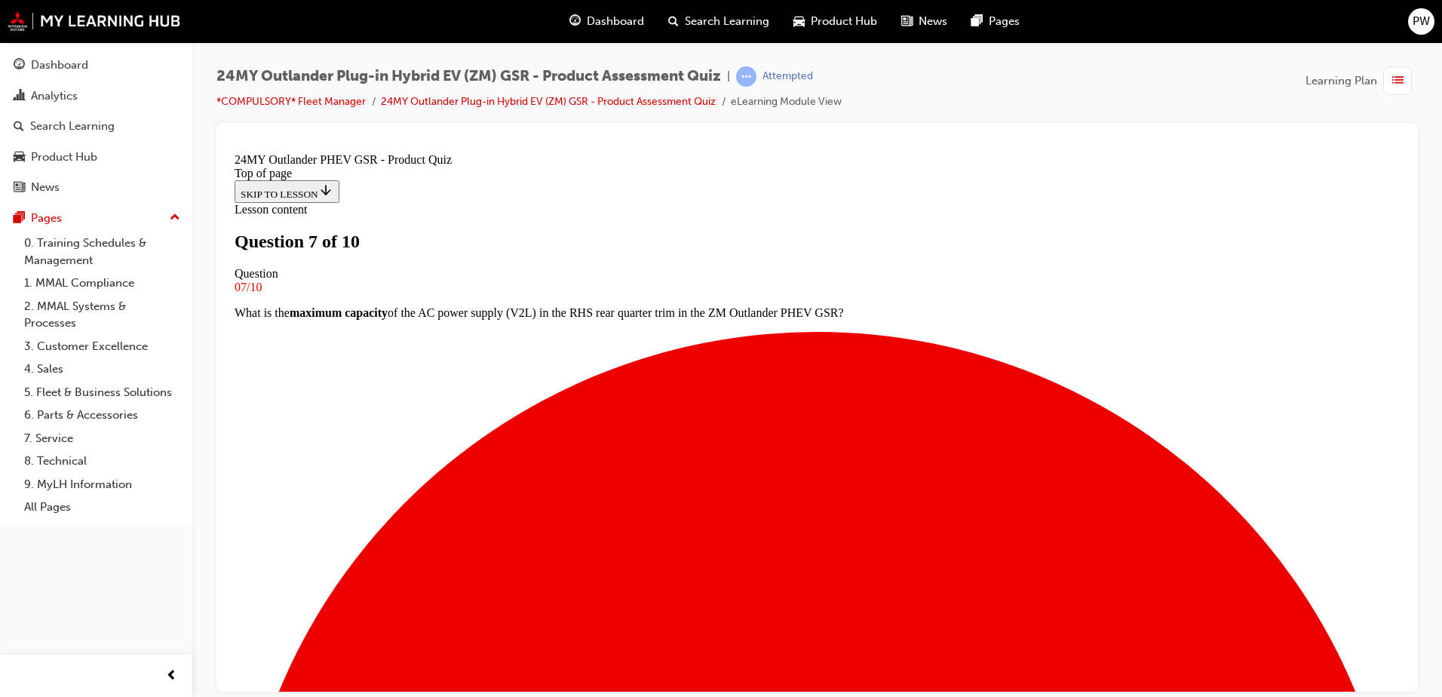
scroll to position [2, 0]
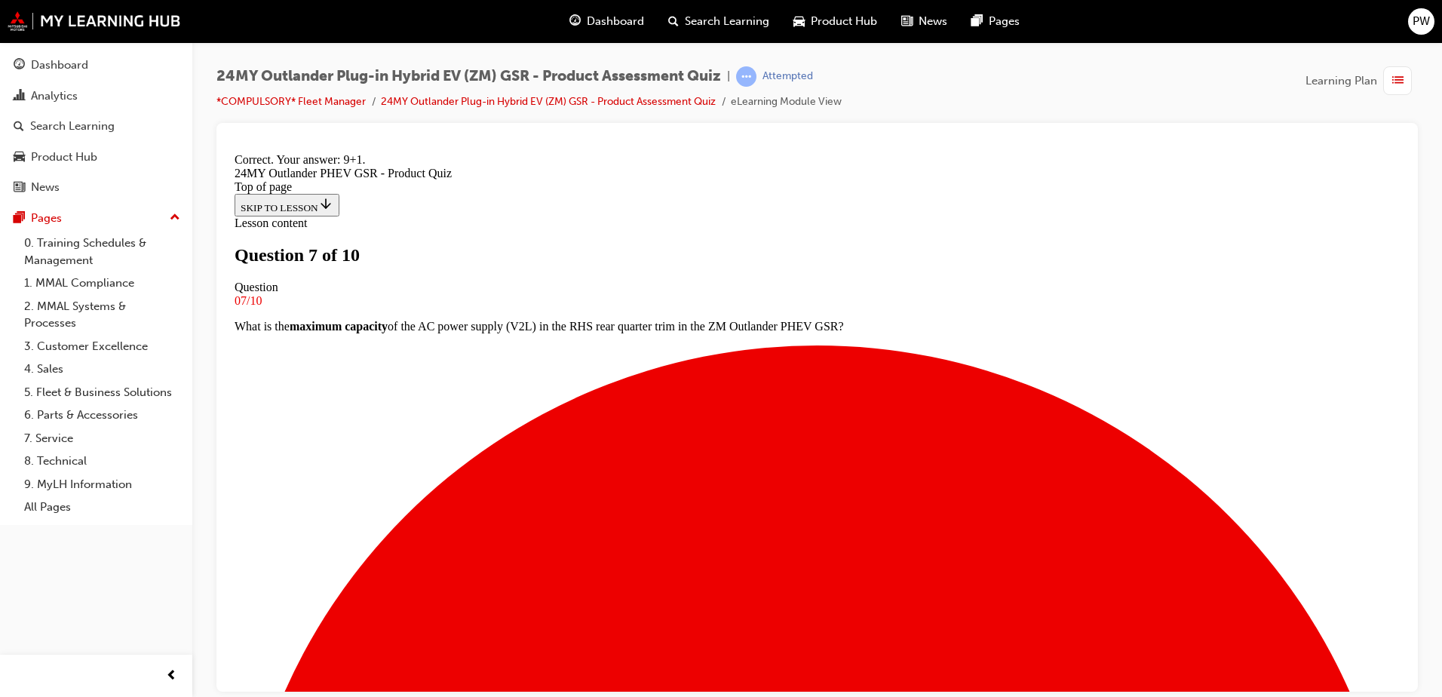
scroll to position [156, 0]
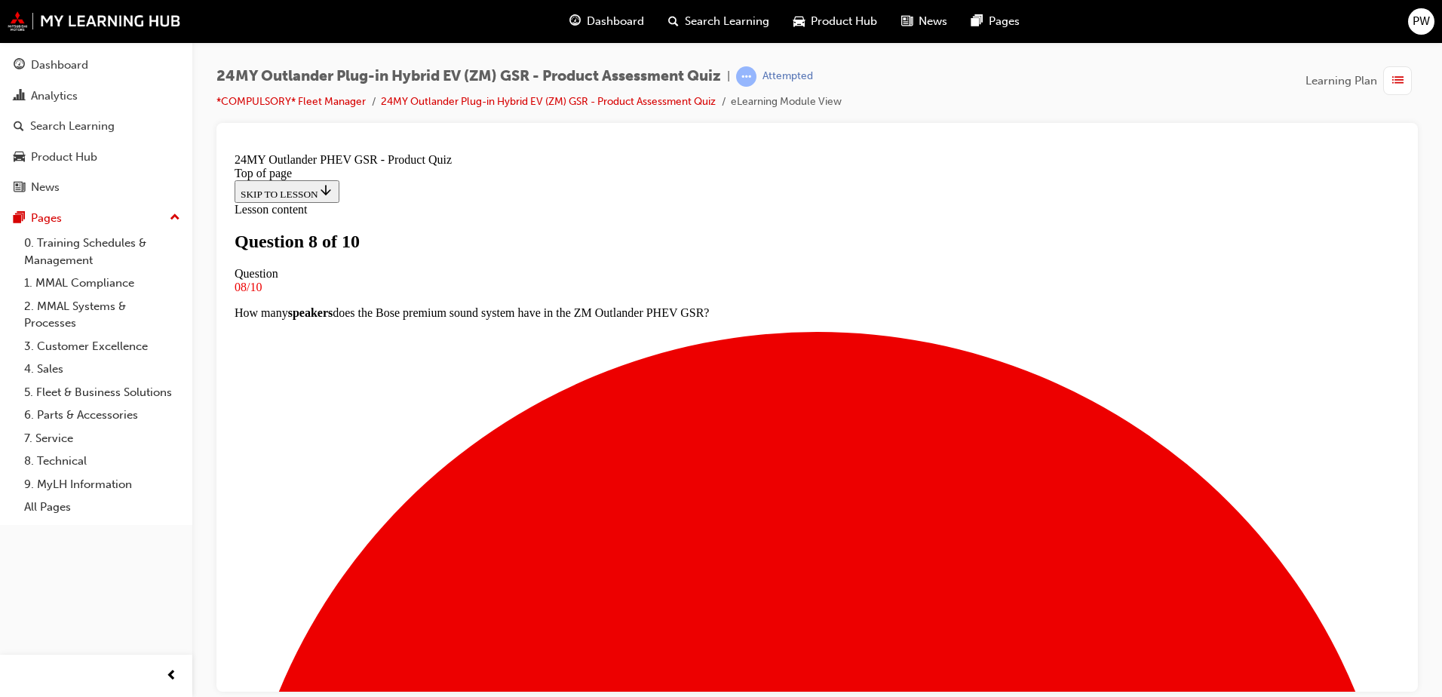
scroll to position [78, 0]
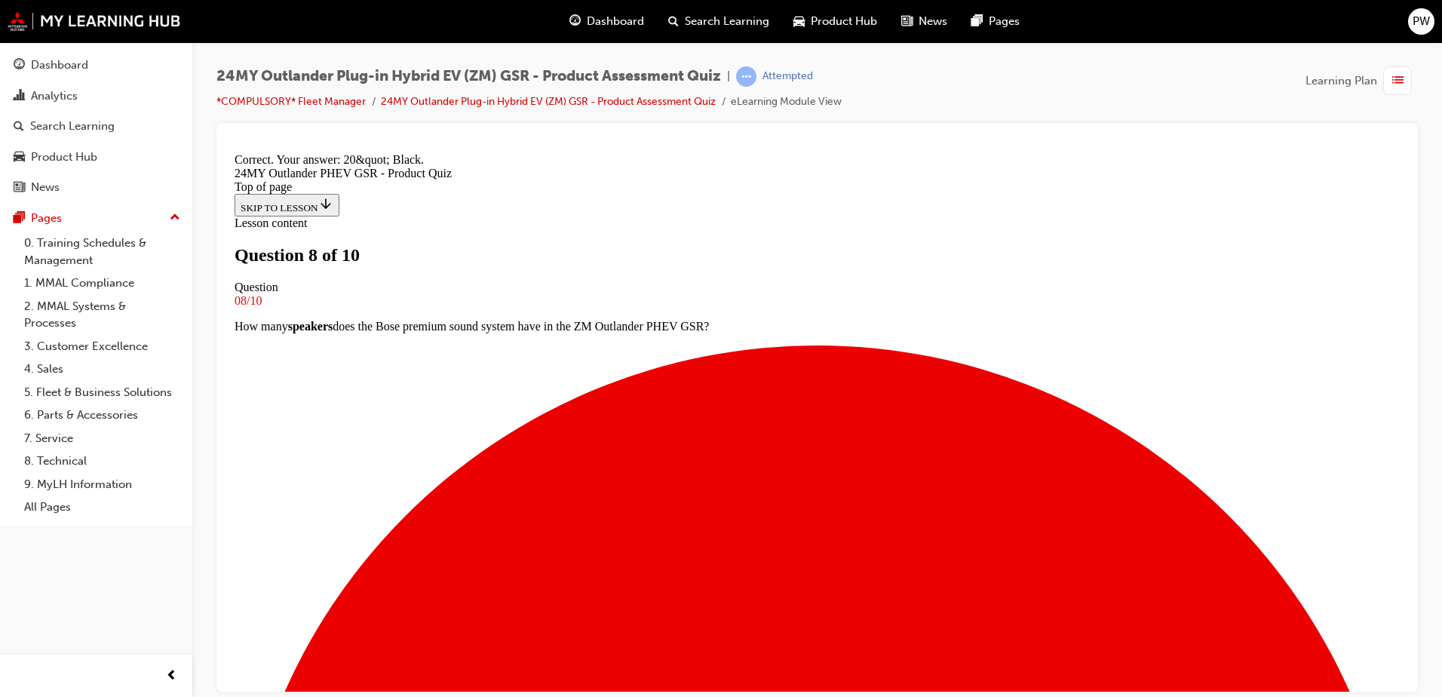
scroll to position [281, 0]
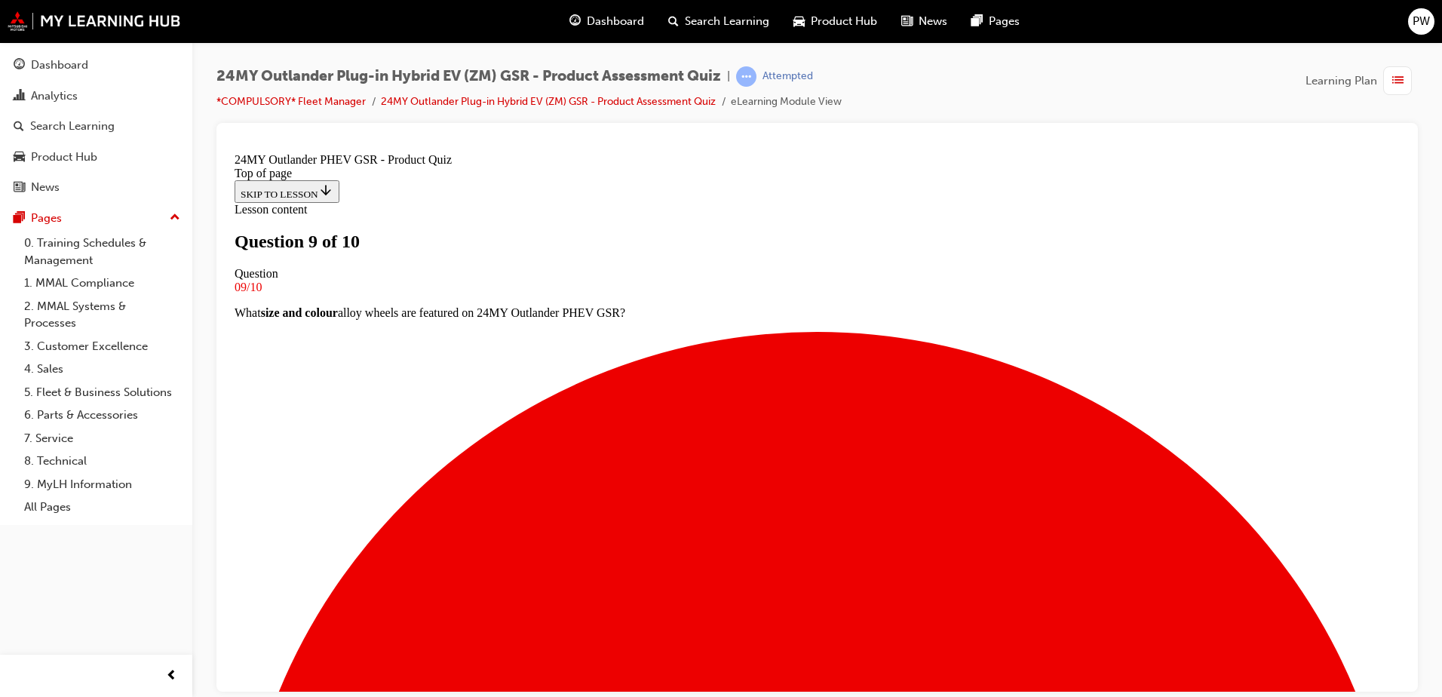
scroll to position [153, 0]
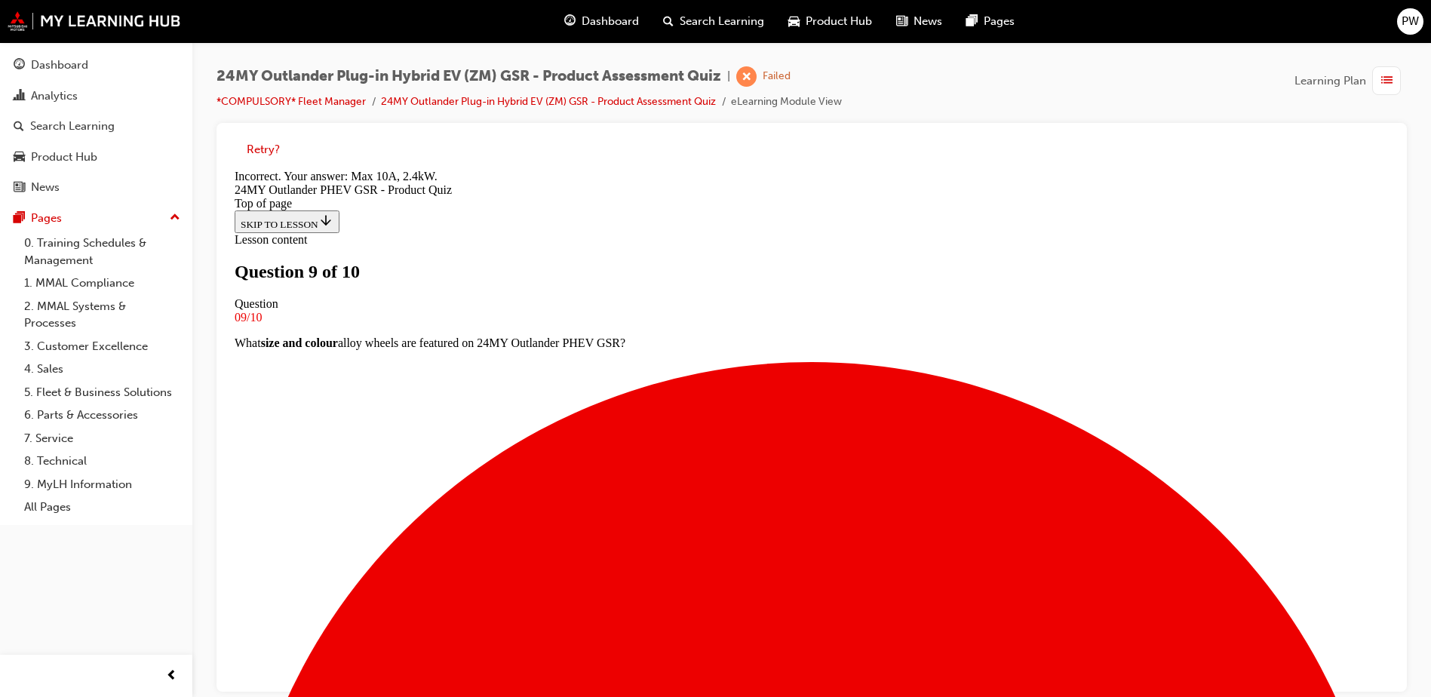
scroll to position [130, 0]
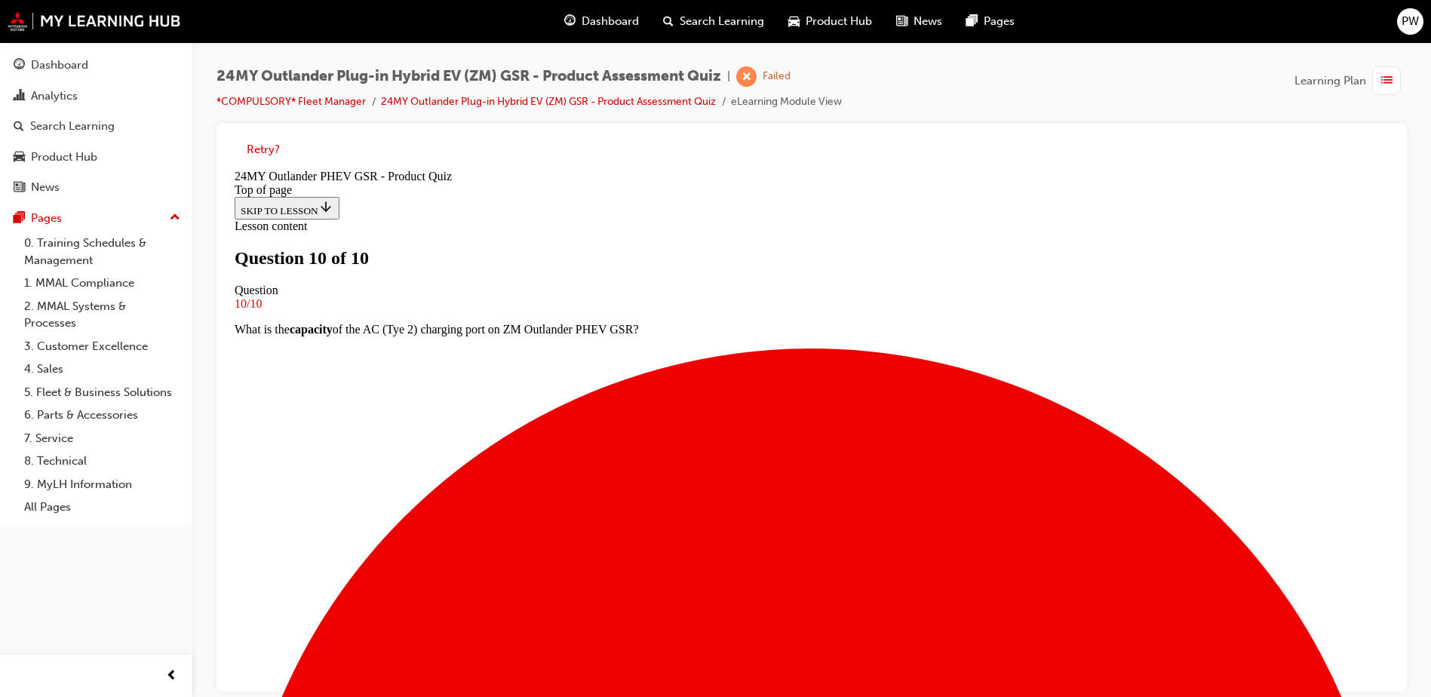
scroll to position [227, 0]
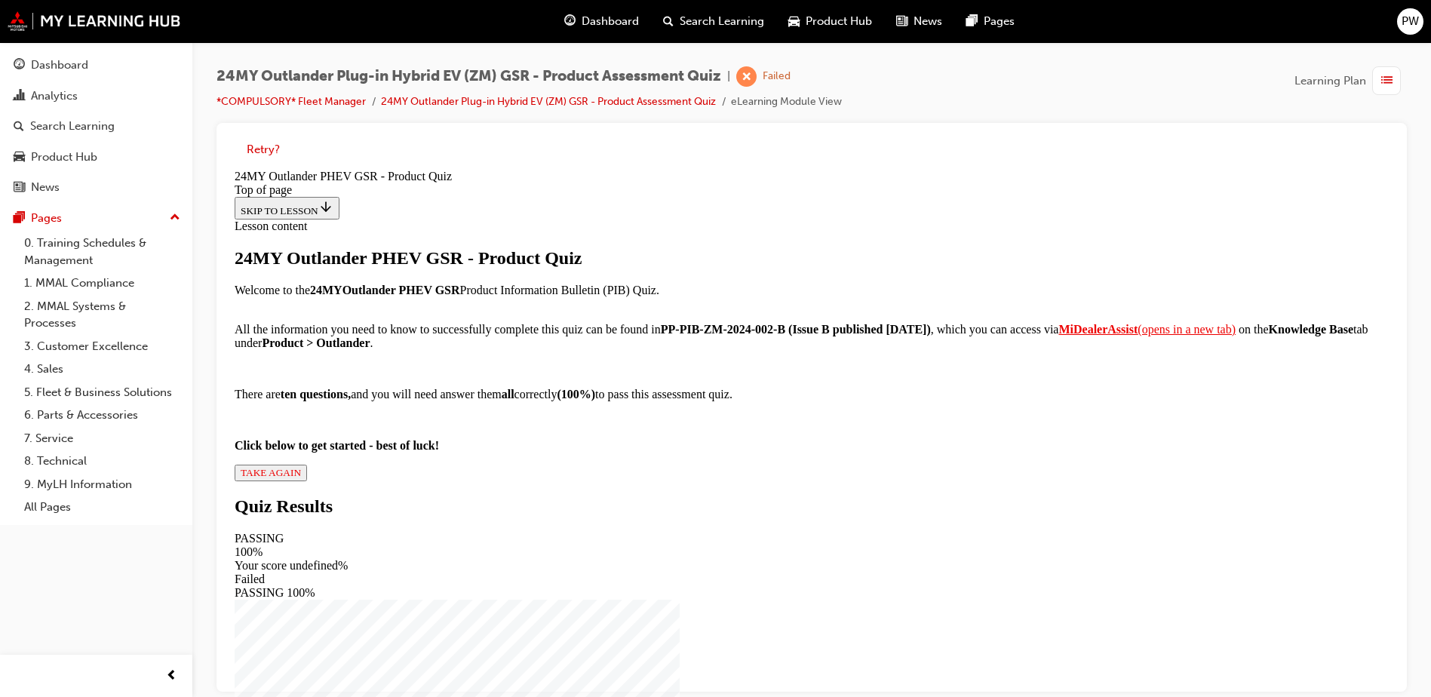
scroll to position [158, 0]
click at [301, 478] on span "TAKE AGAIN" at bounding box center [271, 472] width 60 height 11
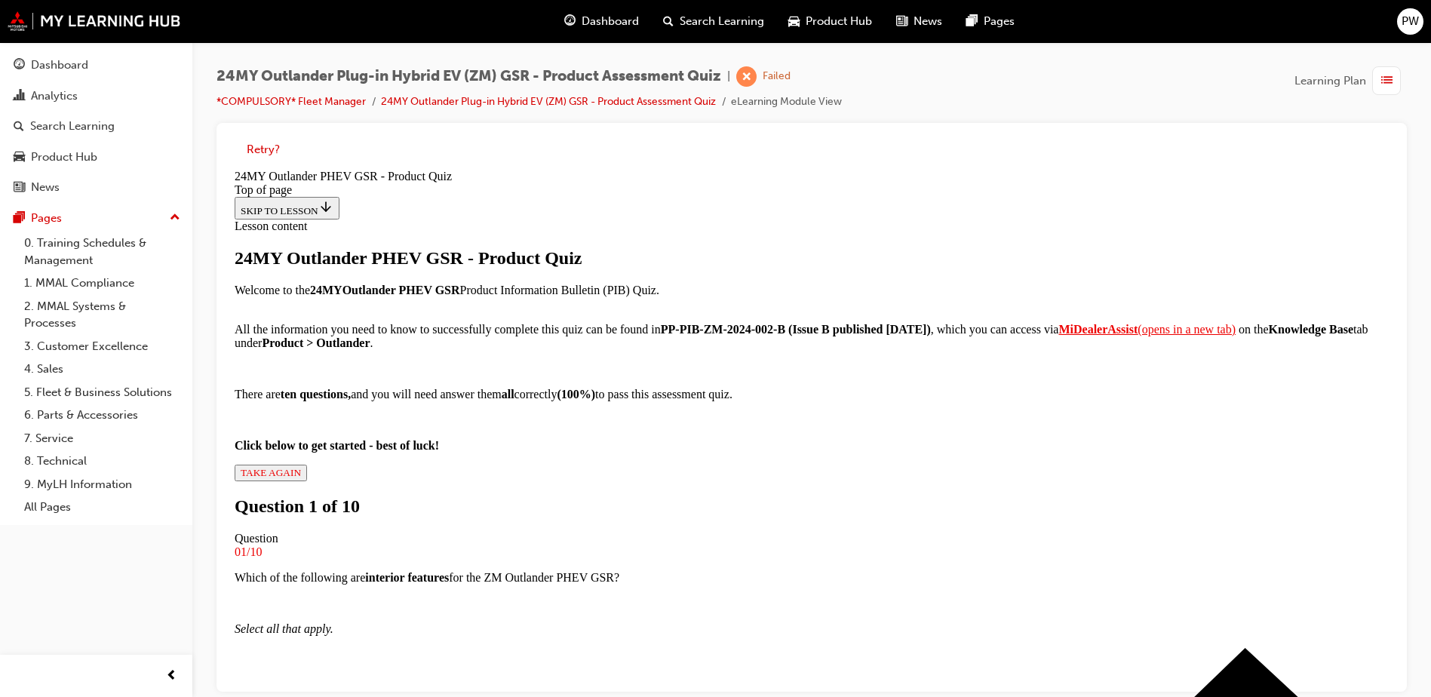
scroll to position [285, 0]
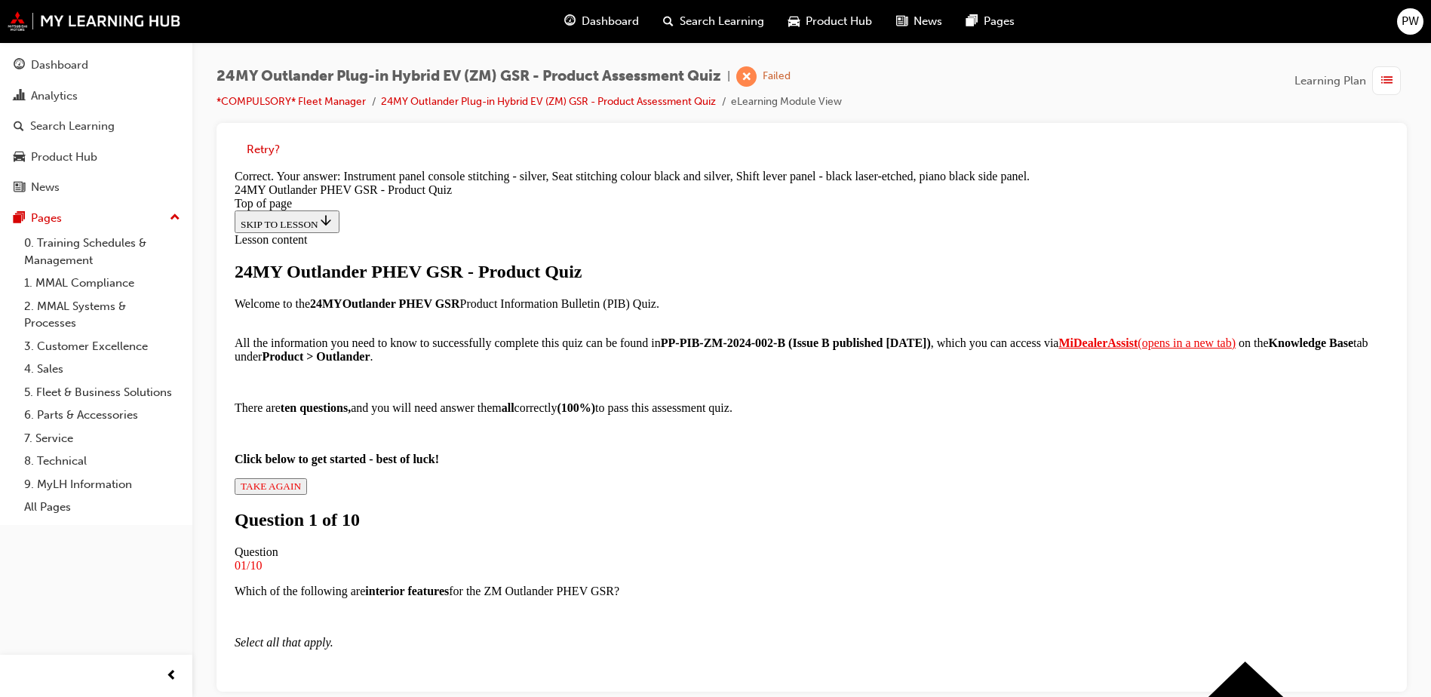
scroll to position [333, 0]
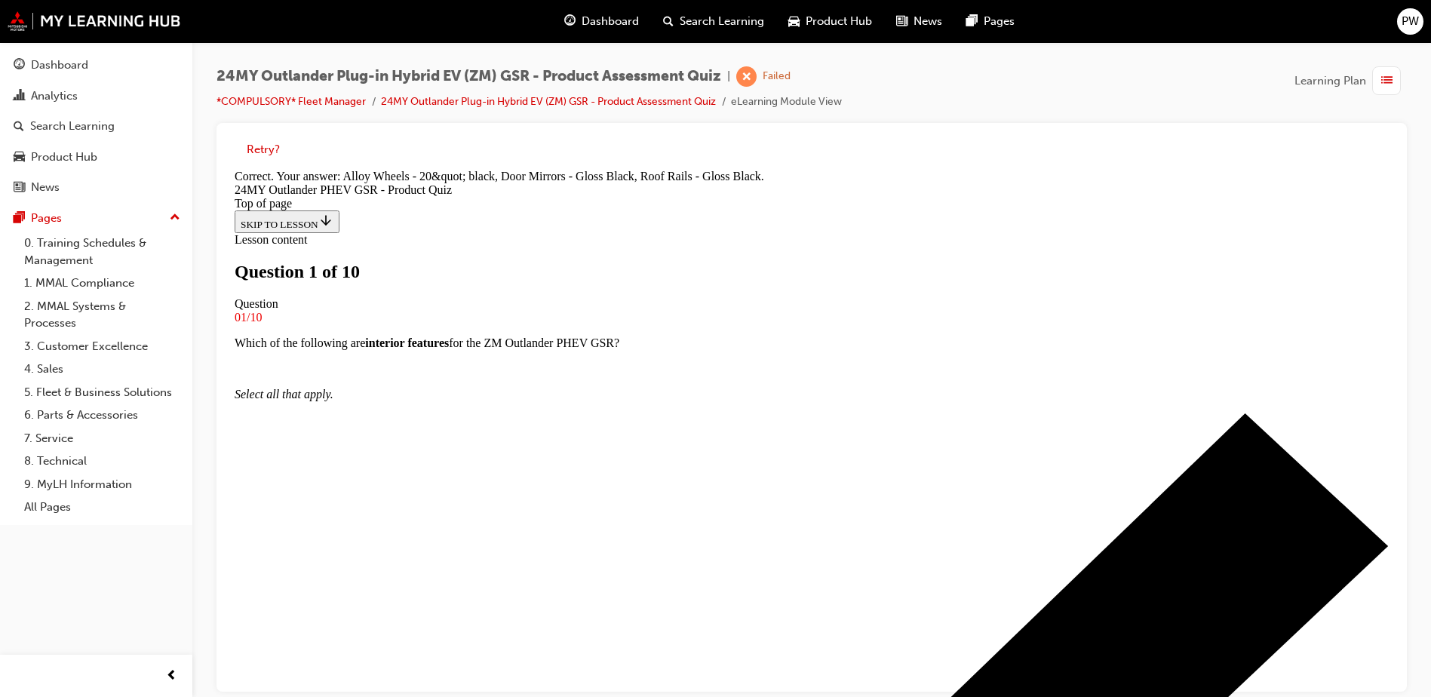
scroll to position [11, 0]
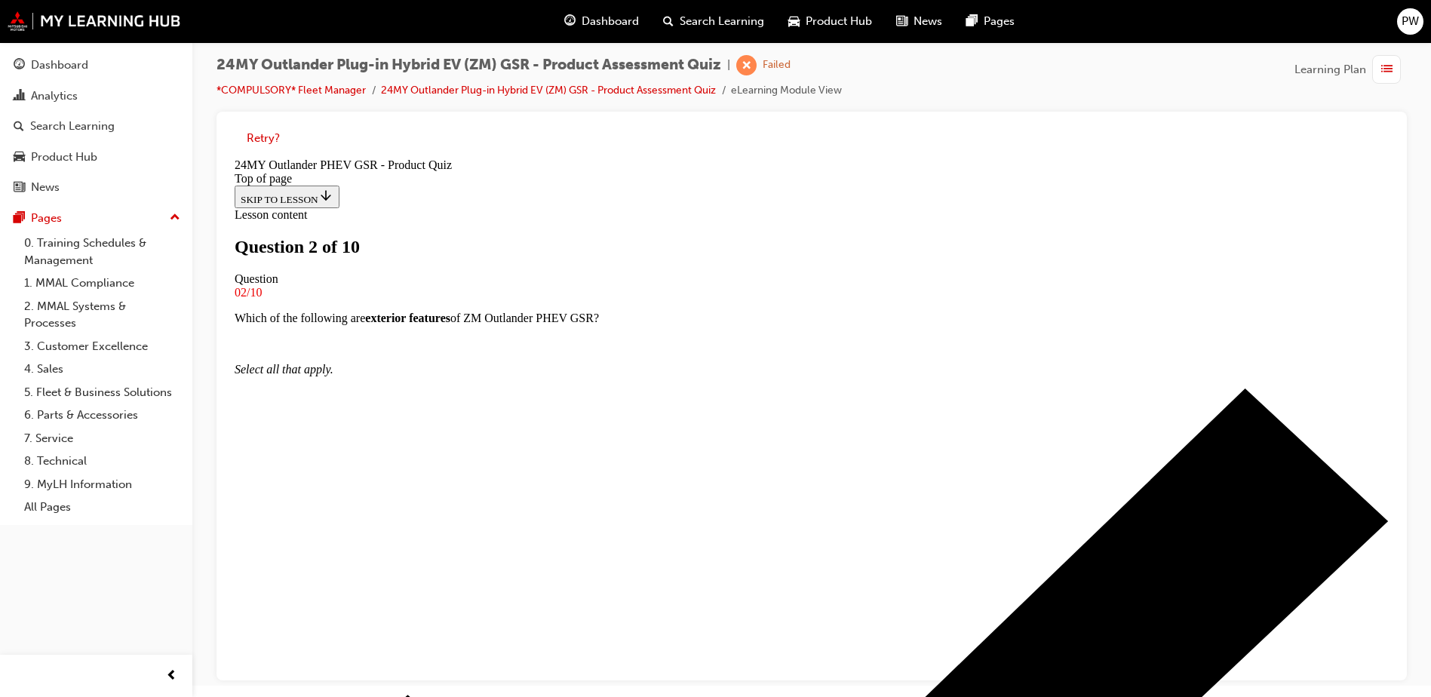
scroll to position [130, 0]
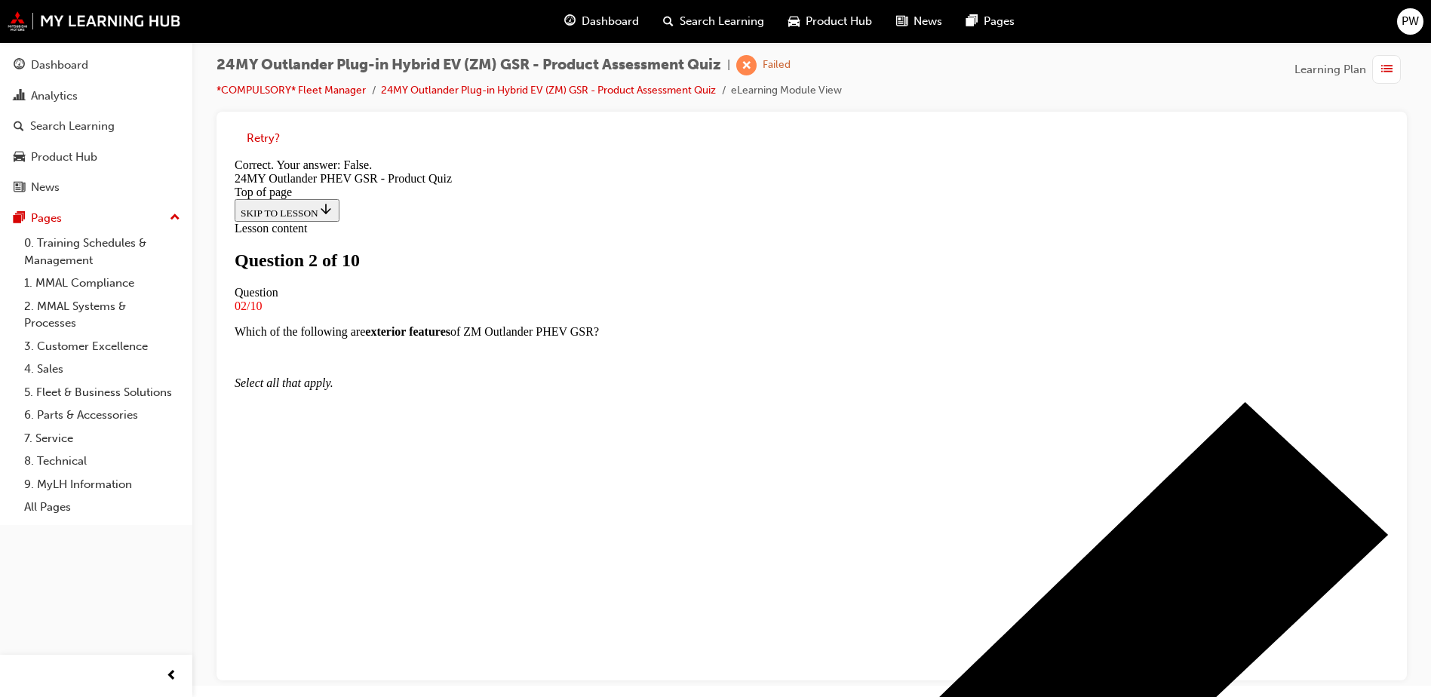
scroll to position [177, 0]
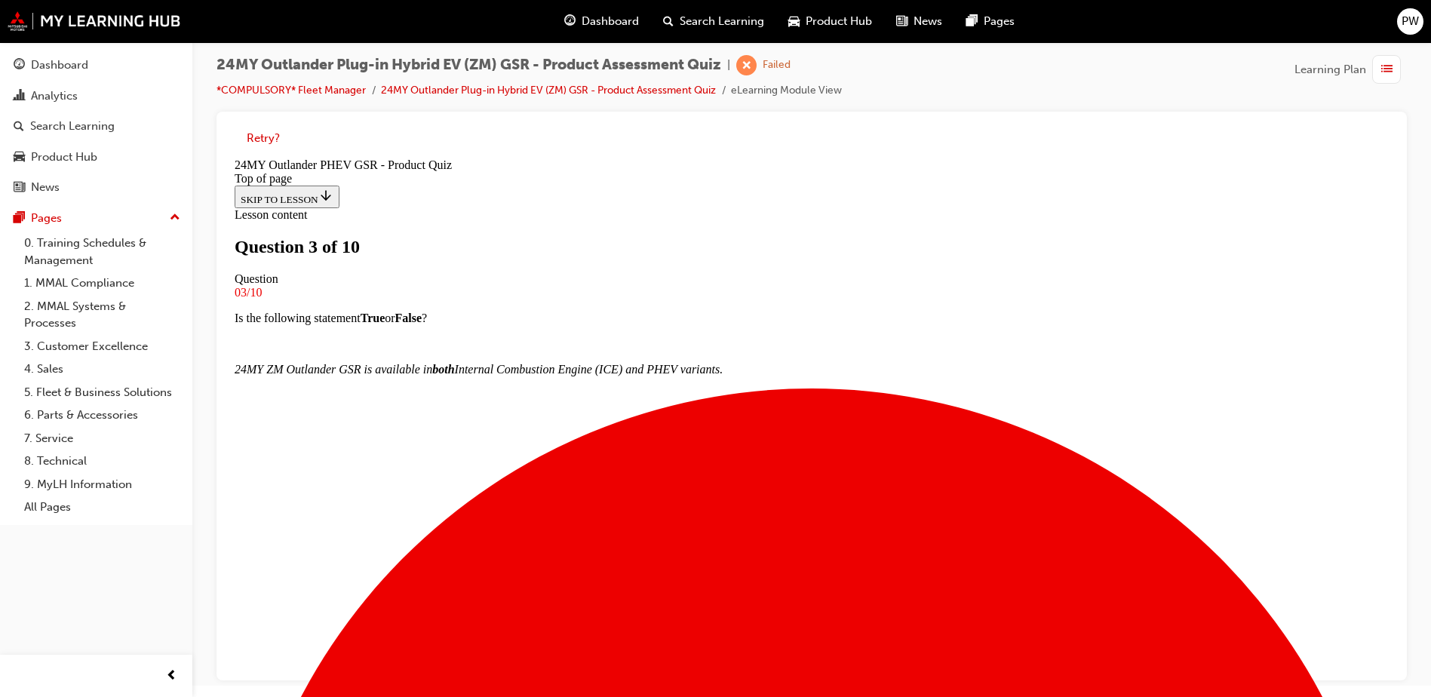
scroll to position [78, 0]
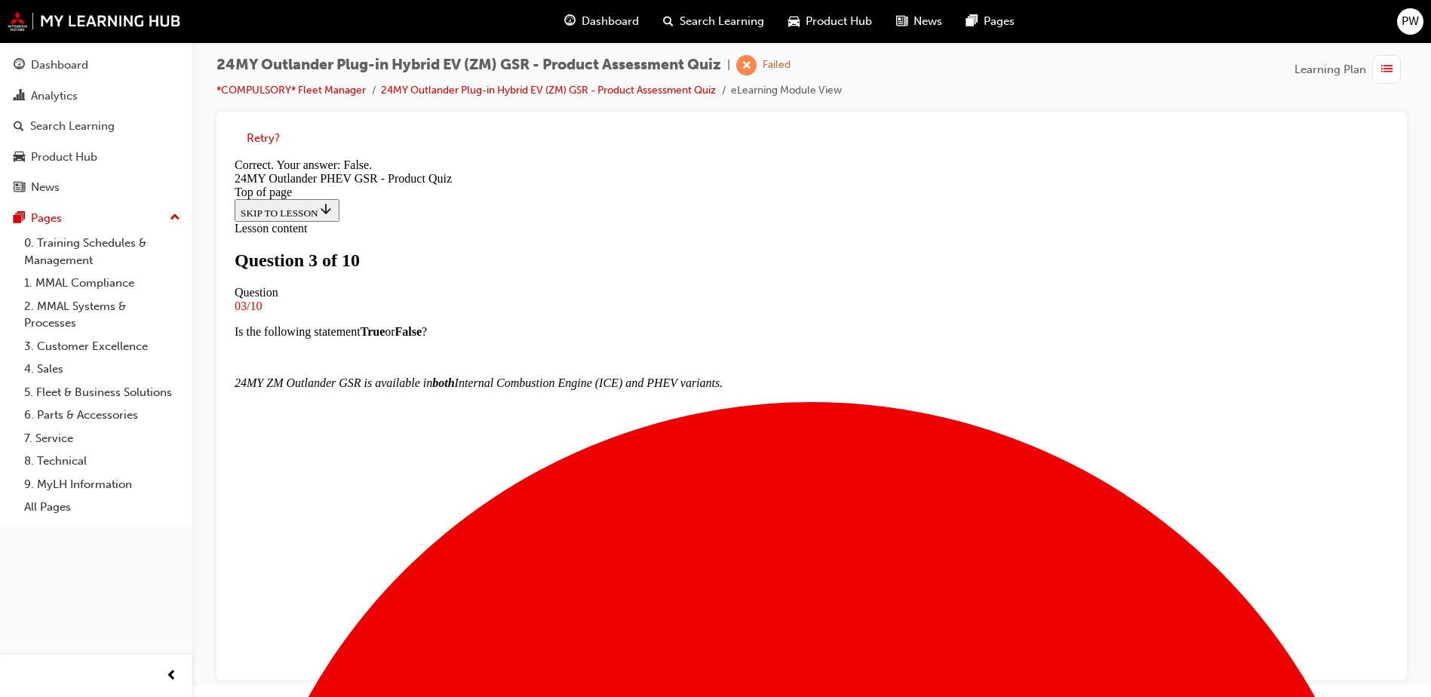
scroll to position [152, 0]
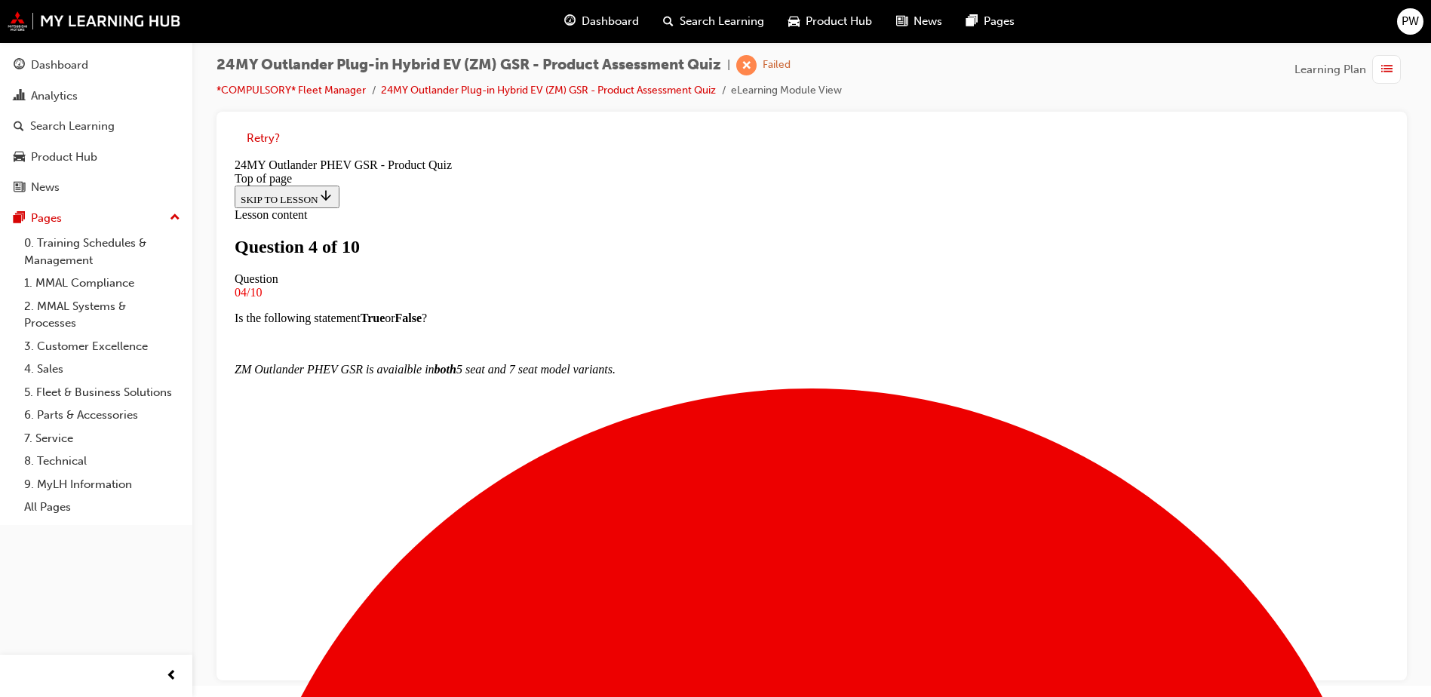
scroll to position [2, 0]
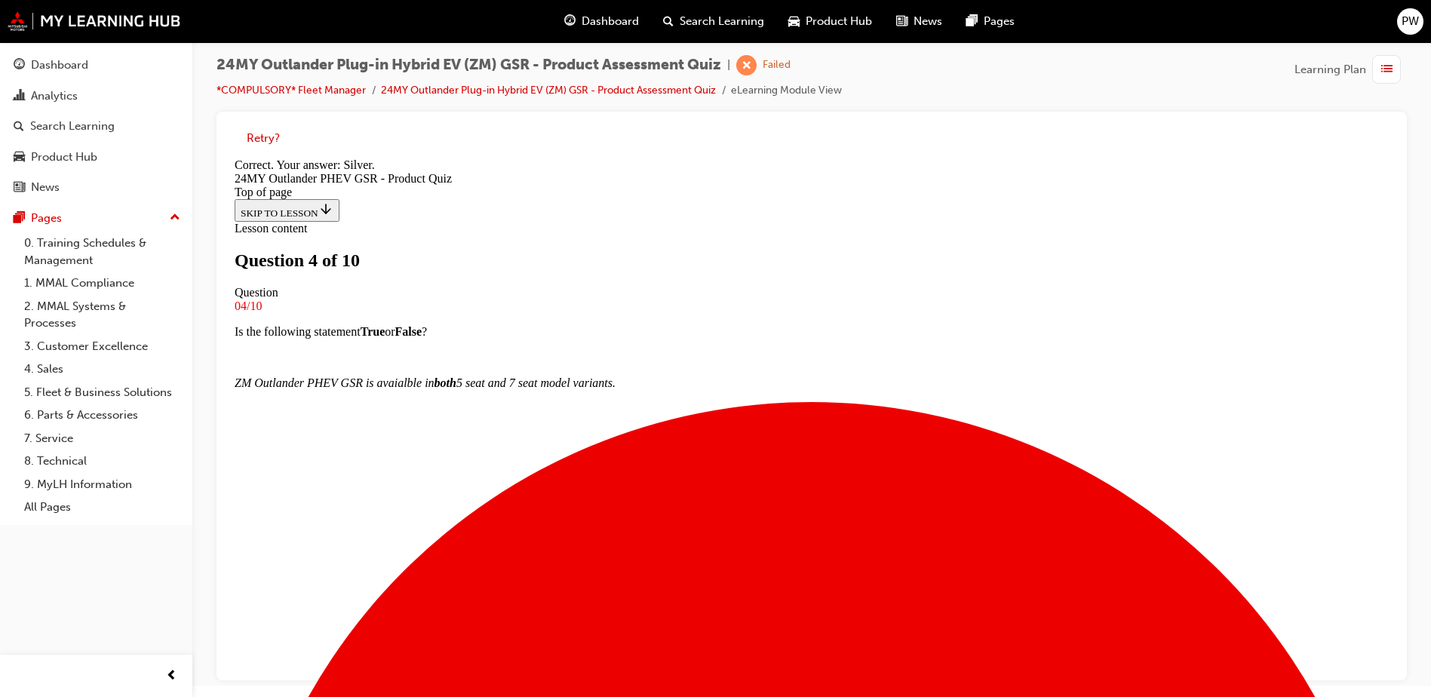
scroll to position [281, 0]
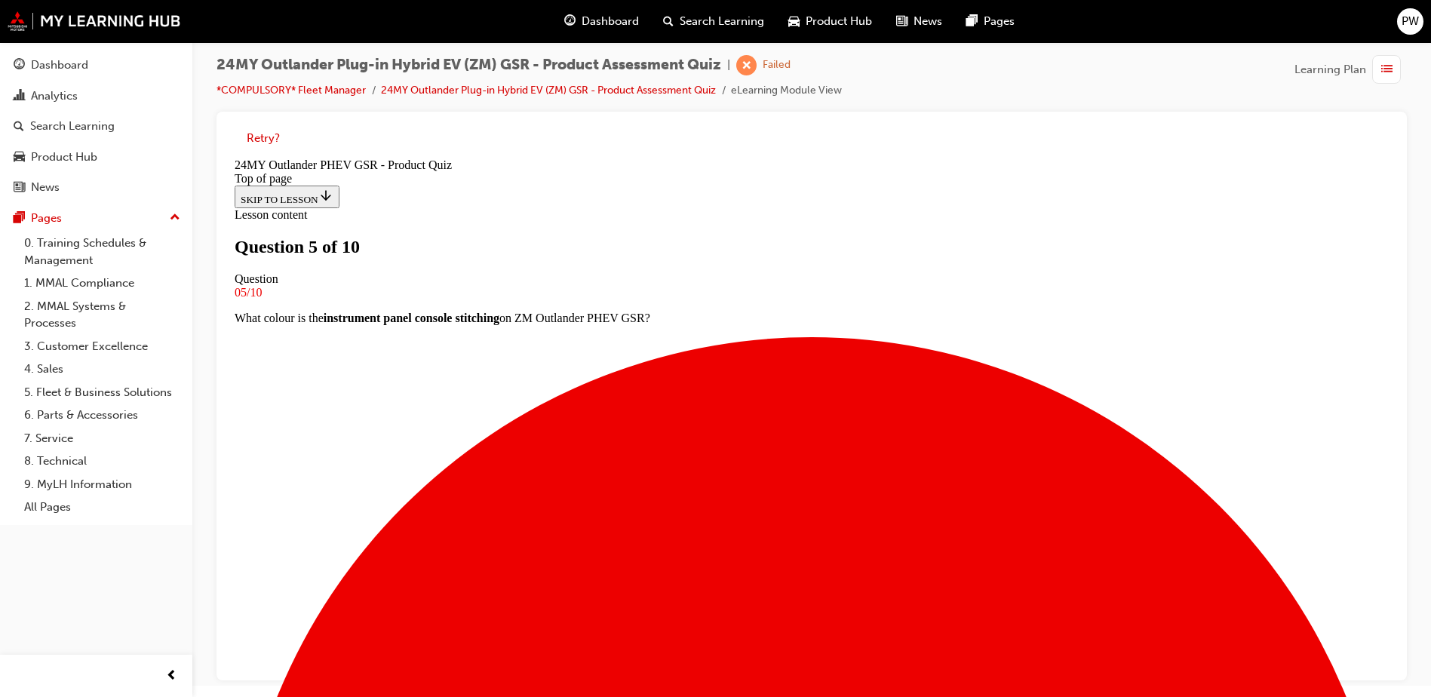
scroll to position [2, 0]
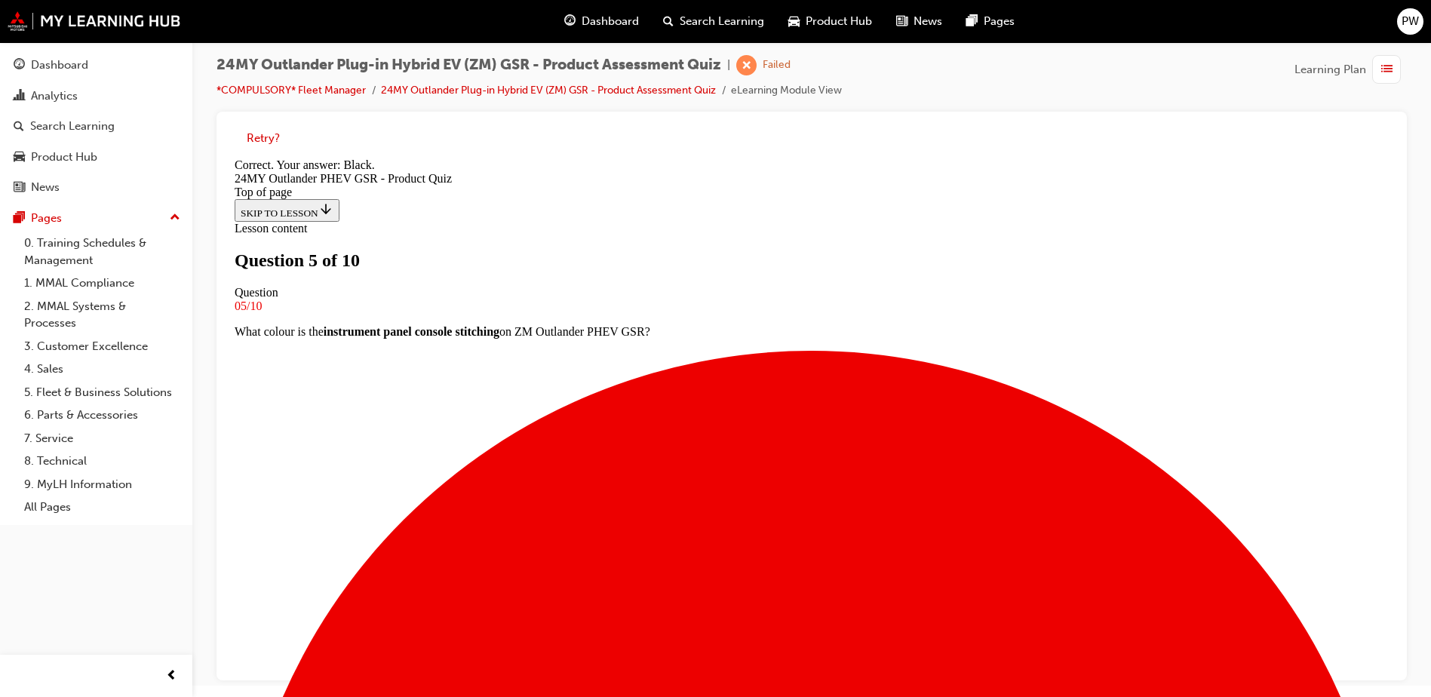
scroll to position [281, 0]
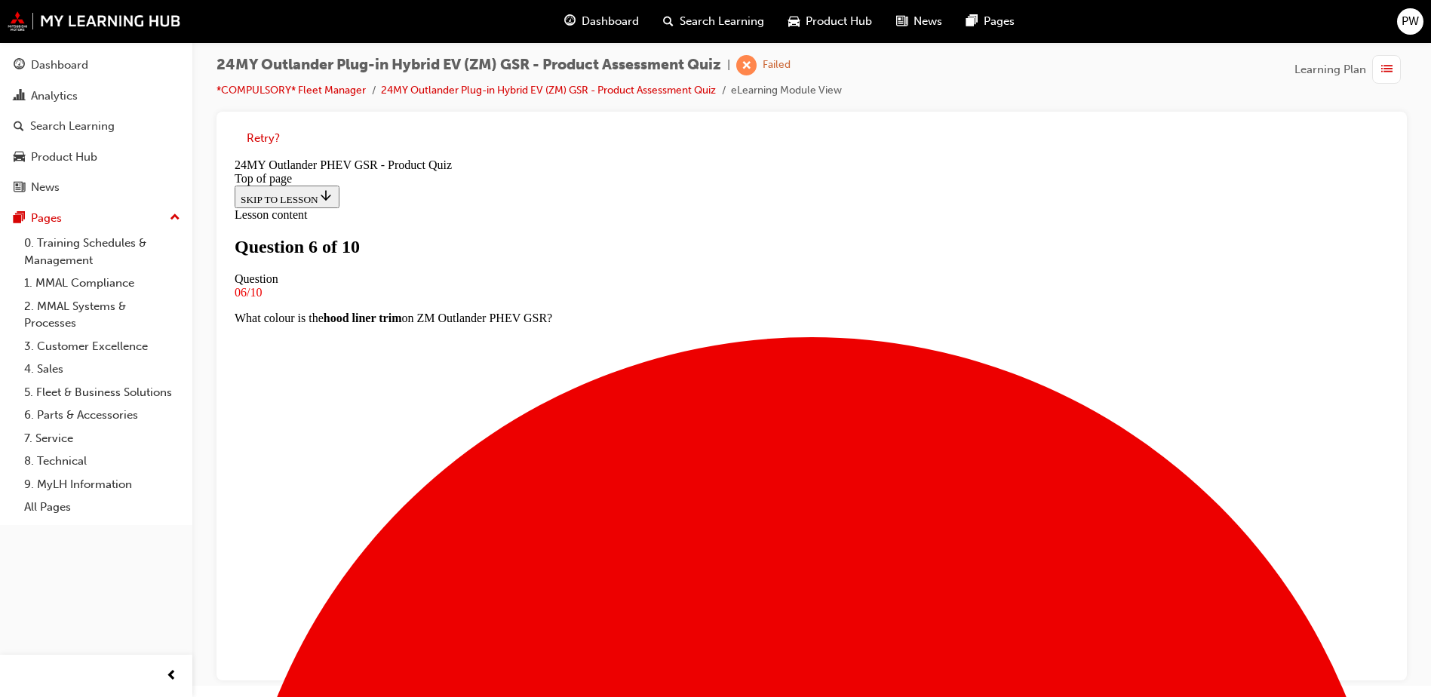
scroll to position [2, 0]
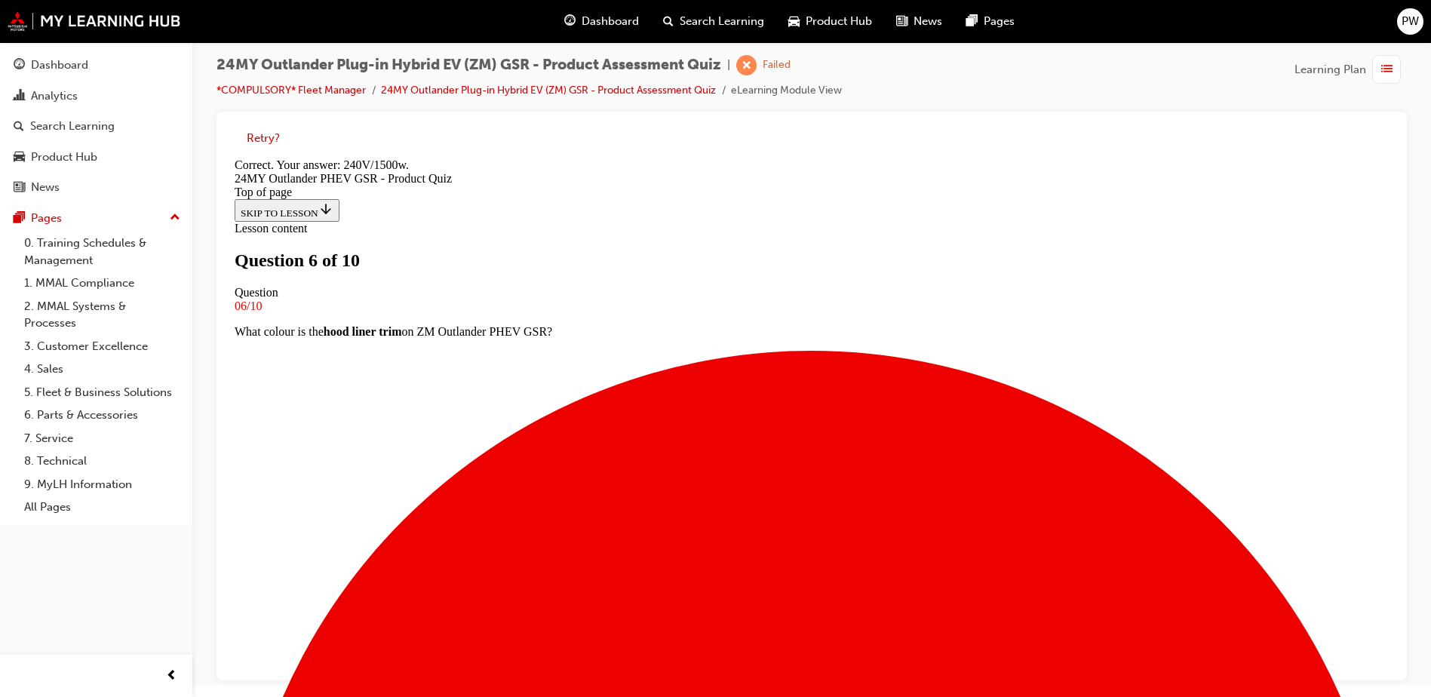
scroll to position [307, 0]
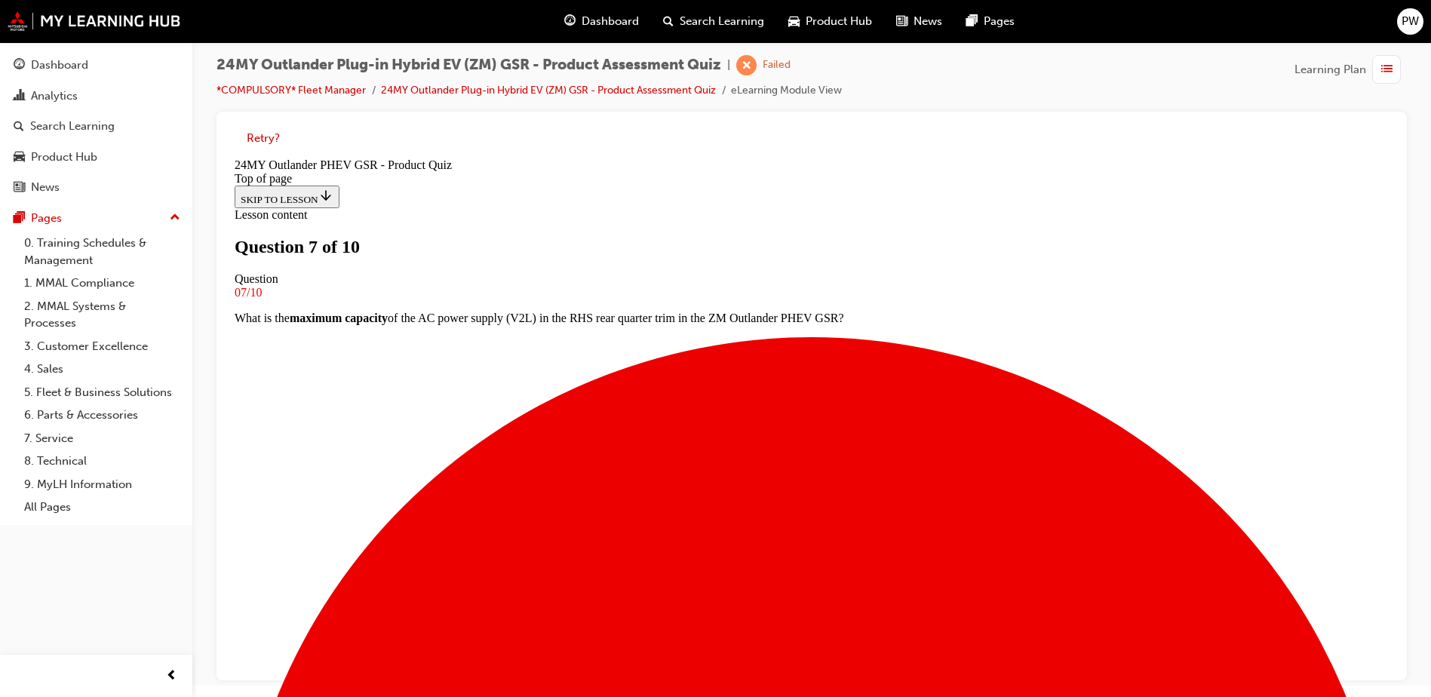
scroll to position [259, 0]
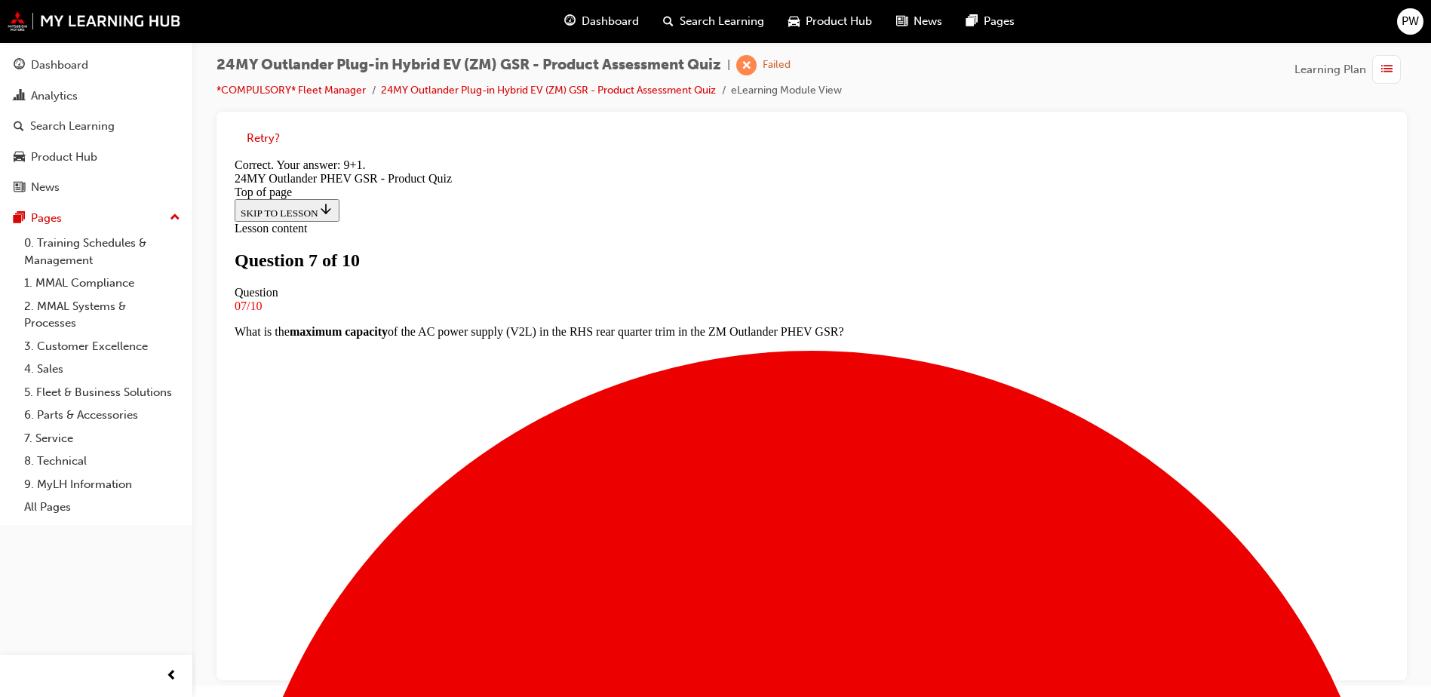
scroll to position [307, 0]
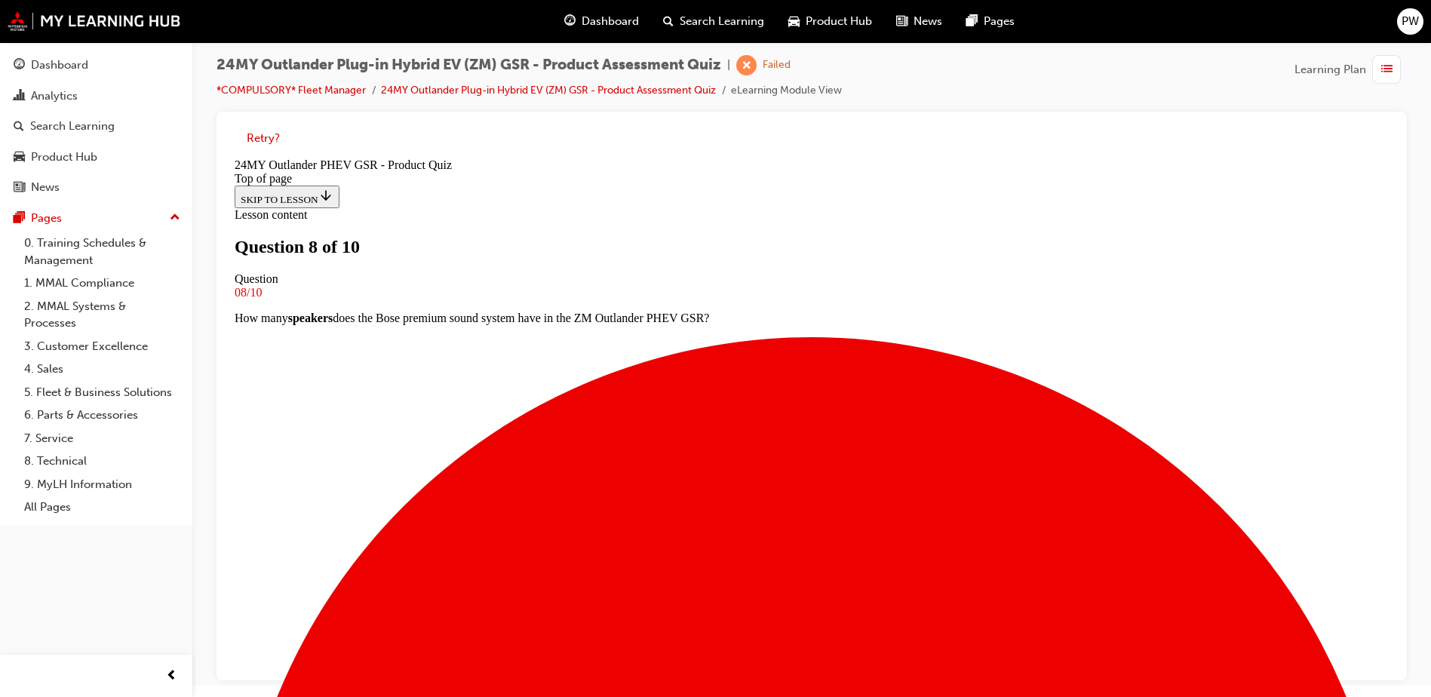
scroll to position [153, 0]
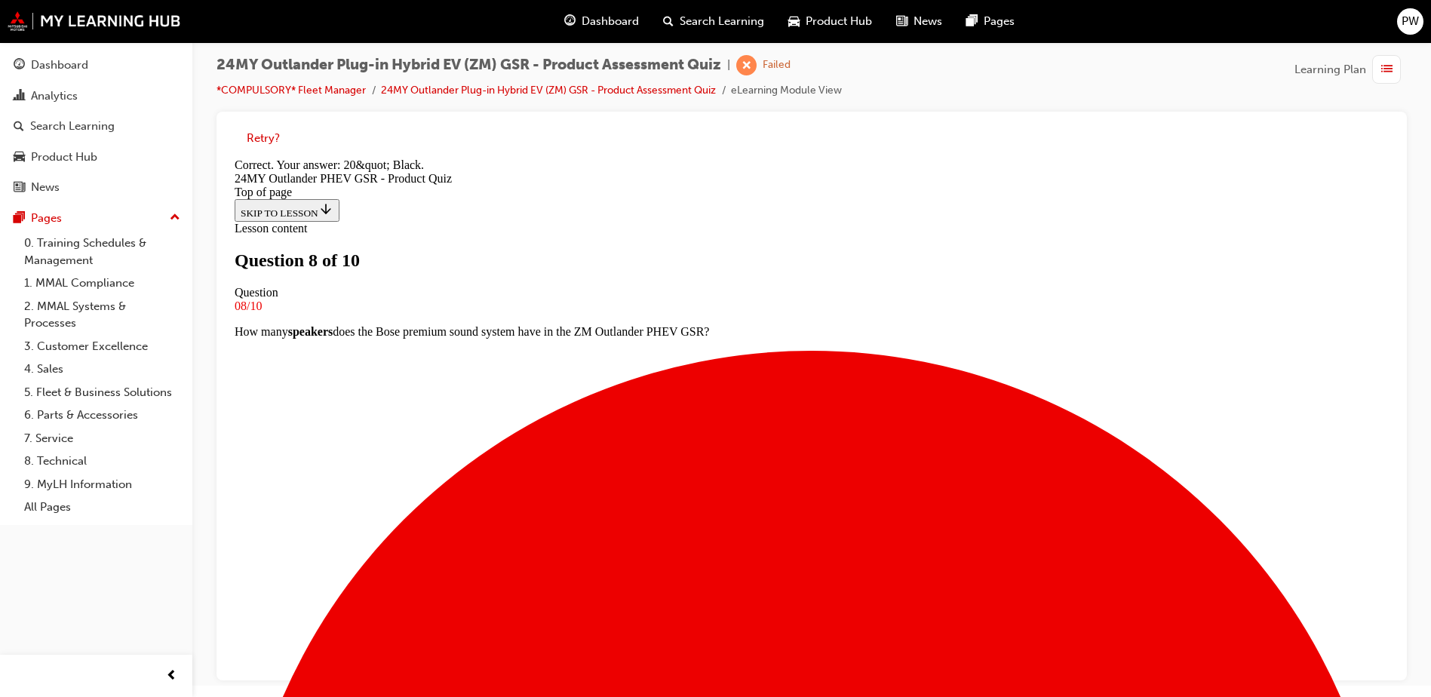
scroll to position [281, 0]
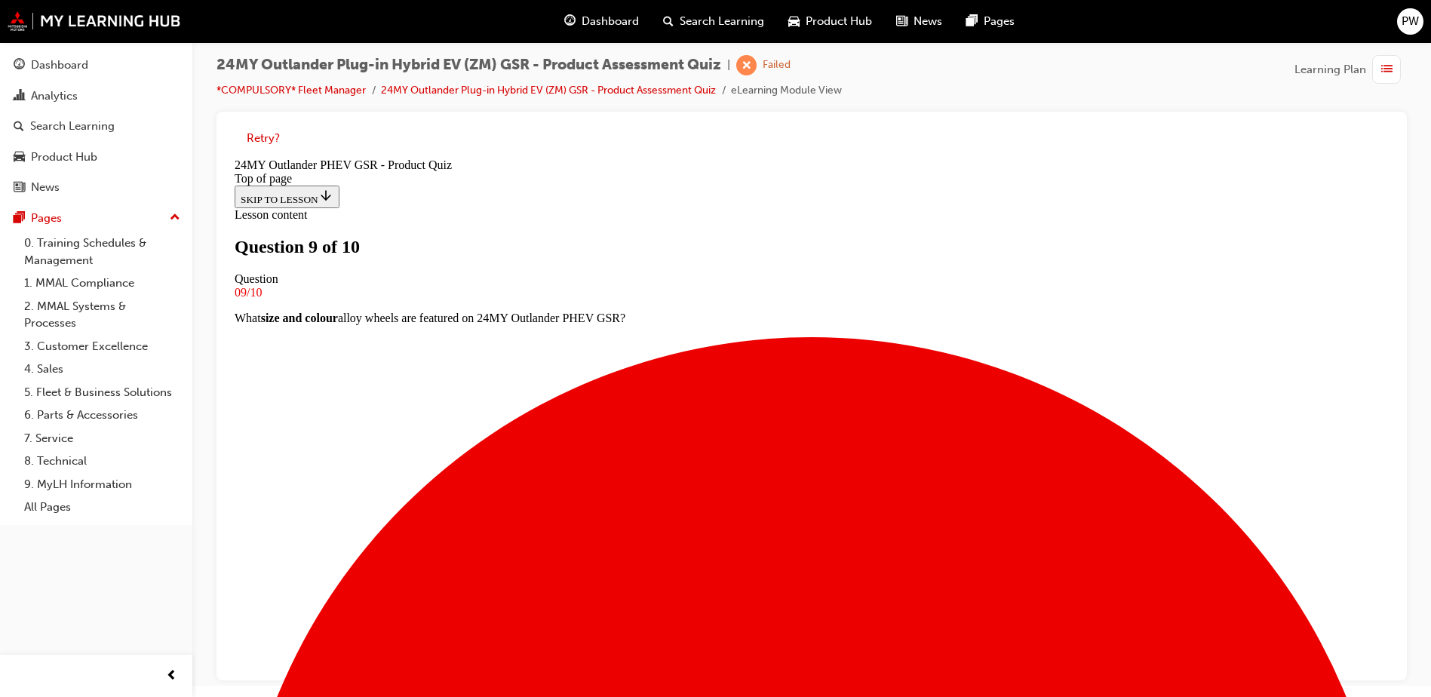
scroll to position [2, 0]
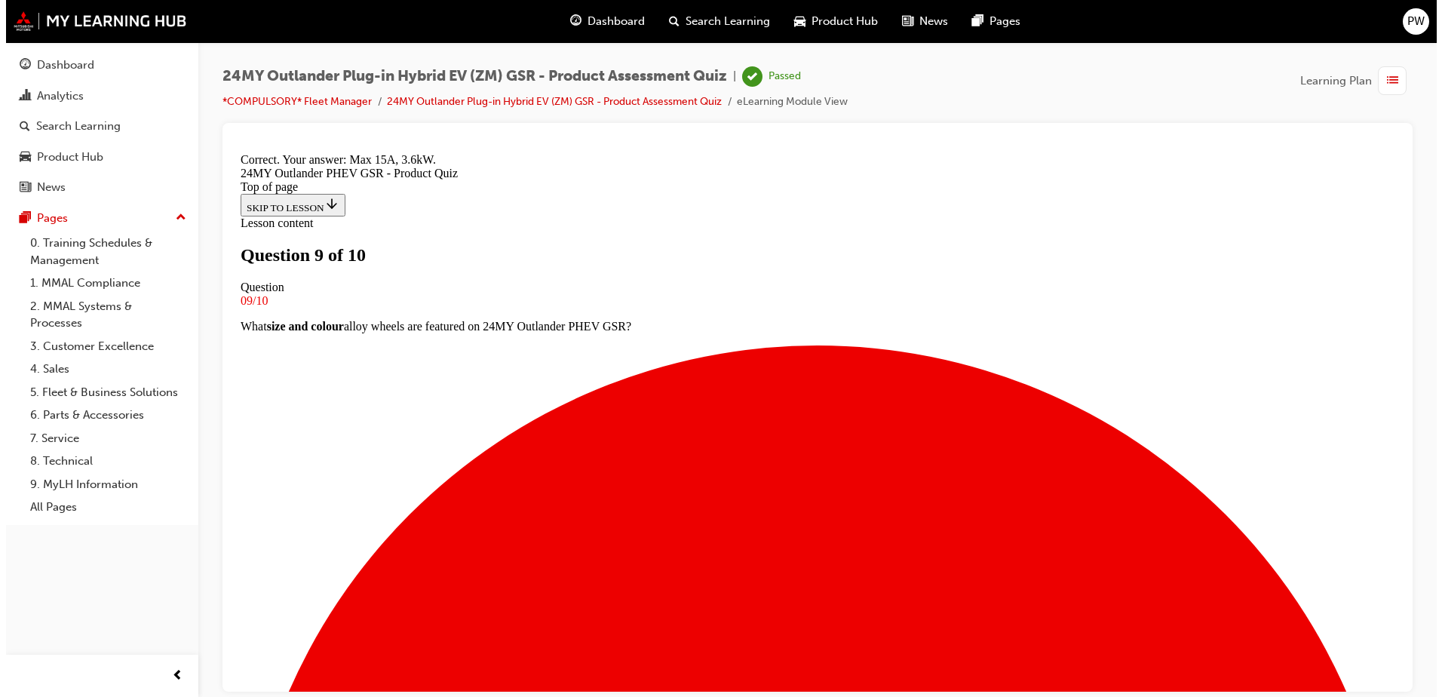
scroll to position [0, 0]
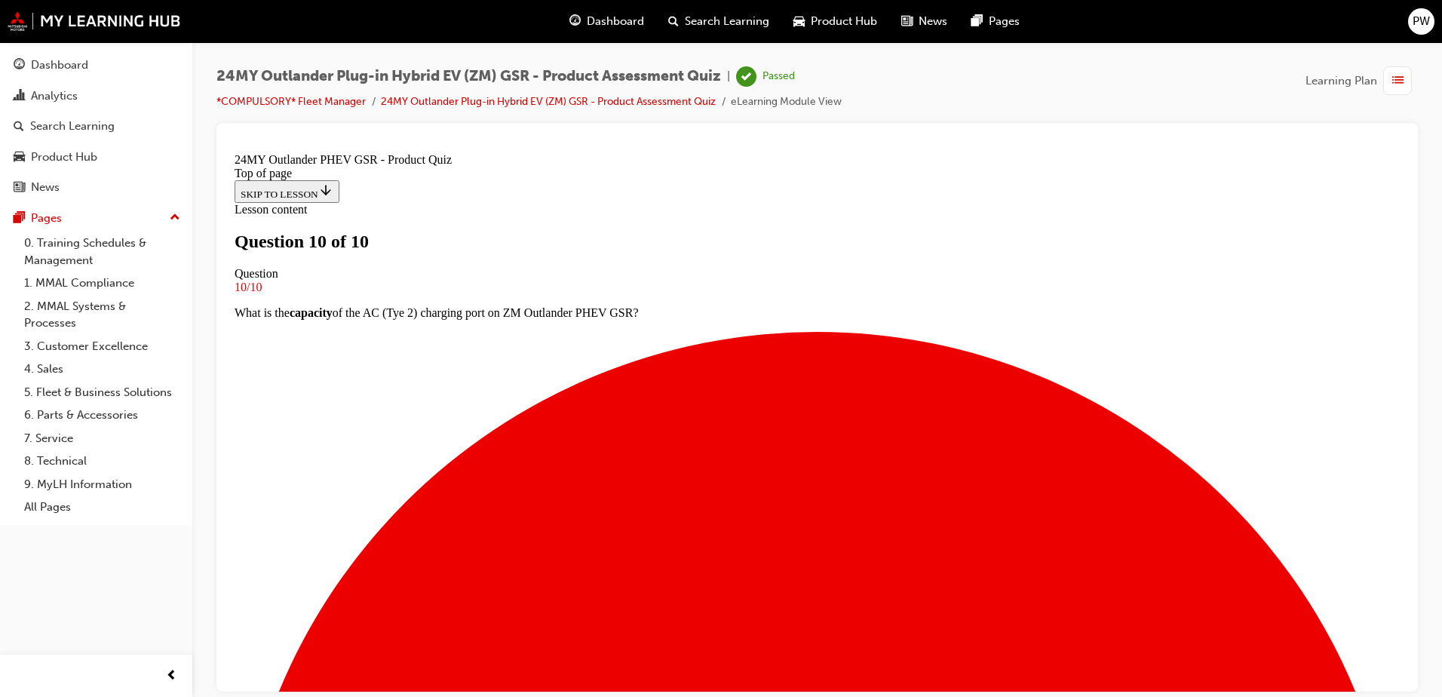
scroll to position [224, 0]
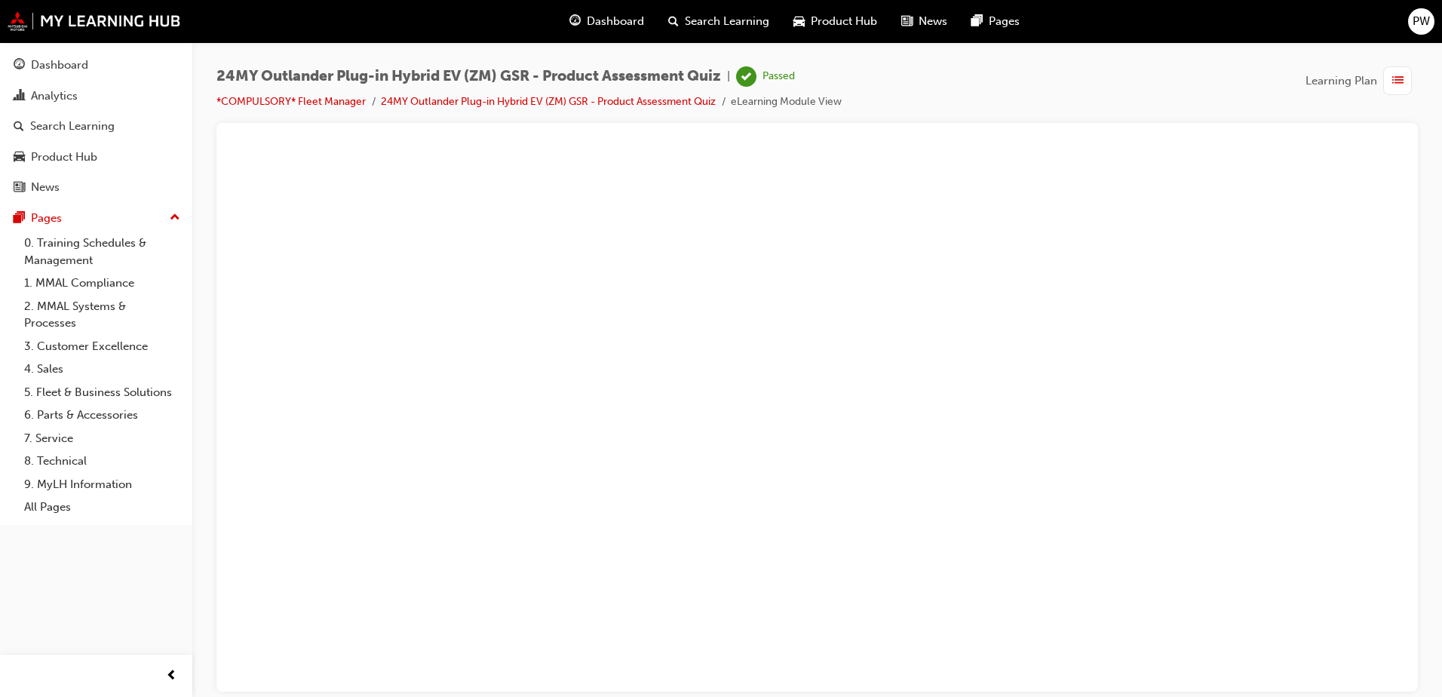
click at [579, 21] on span "guage-icon" at bounding box center [574, 21] width 11 height 19
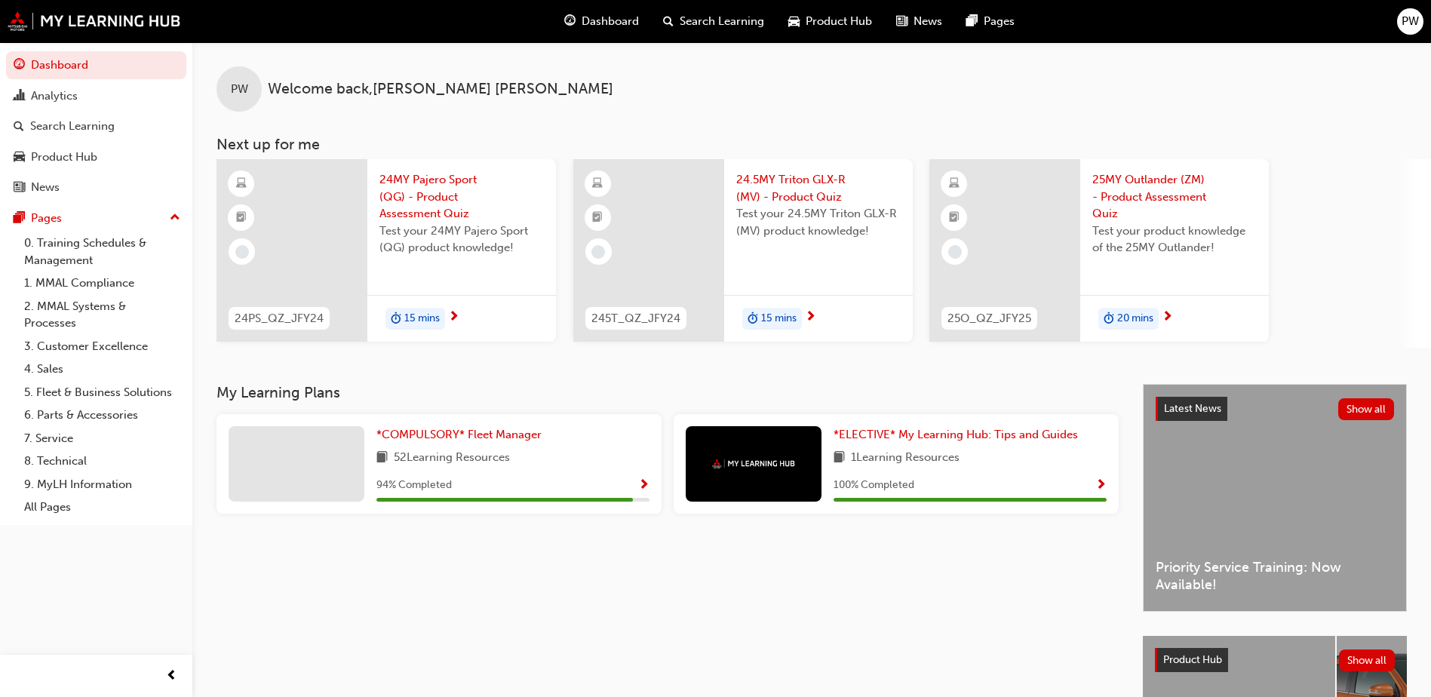
click at [422, 181] on span "24MY Pajero Sport (QG) - Product Assessment Quiz" at bounding box center [461, 196] width 164 height 51
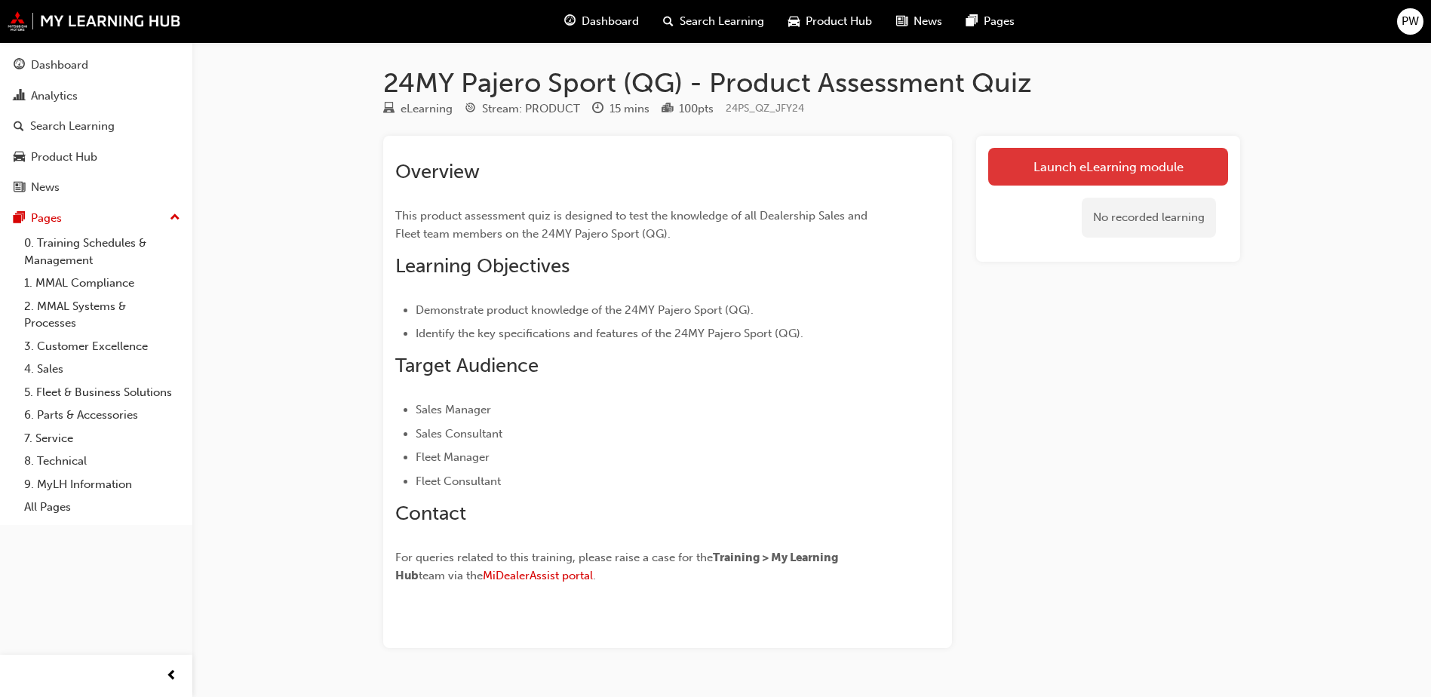
click at [1050, 176] on link "Launch eLearning module" at bounding box center [1108, 167] width 240 height 38
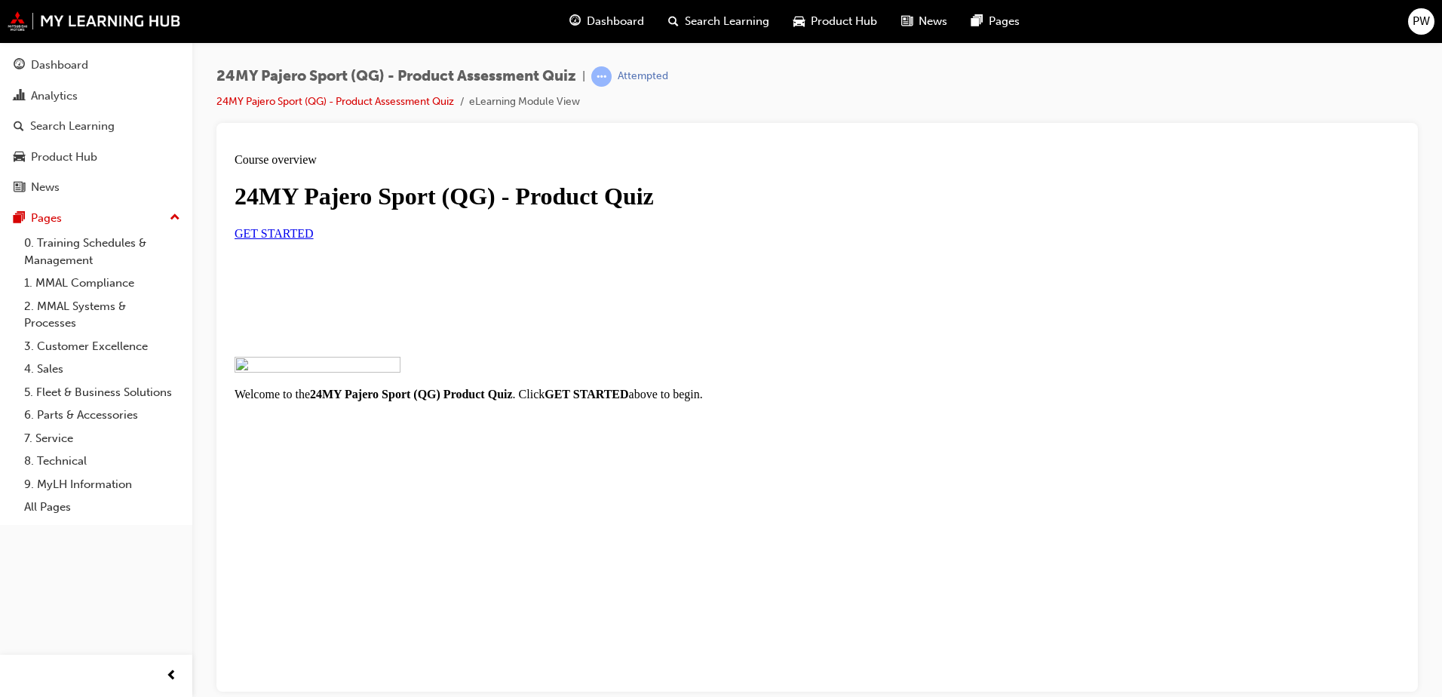
scroll to position [112, 0]
click at [314, 239] on span "GET STARTED" at bounding box center [274, 232] width 79 height 13
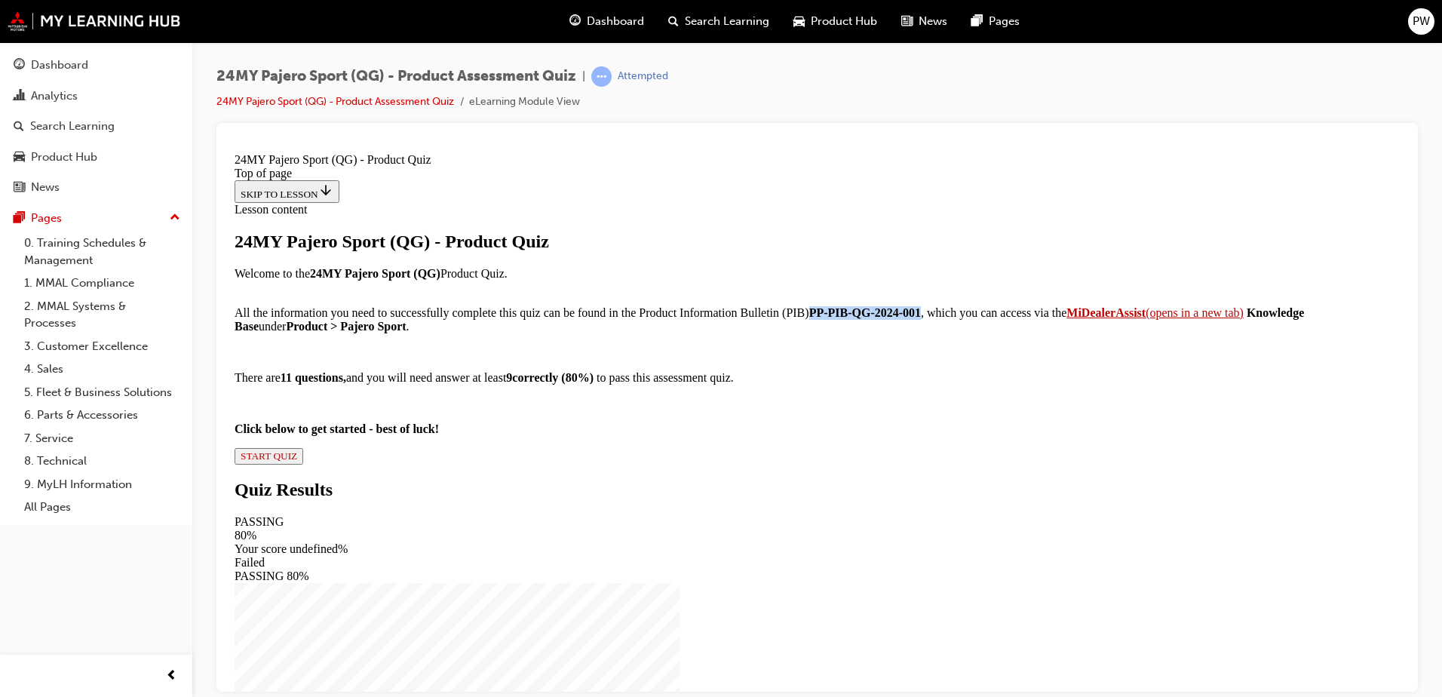
drag, startPoint x: 763, startPoint y: 535, endPoint x: 894, endPoint y: 539, distance: 130.5
click at [894, 333] on p "All the information you need to successfully complete this quiz can be found in…" at bounding box center [817, 312] width 1165 height 41
drag, startPoint x: 894, startPoint y: 539, endPoint x: 878, endPoint y: 538, distance: 15.9
copy strong "PP-PIB-QG-2024-001"
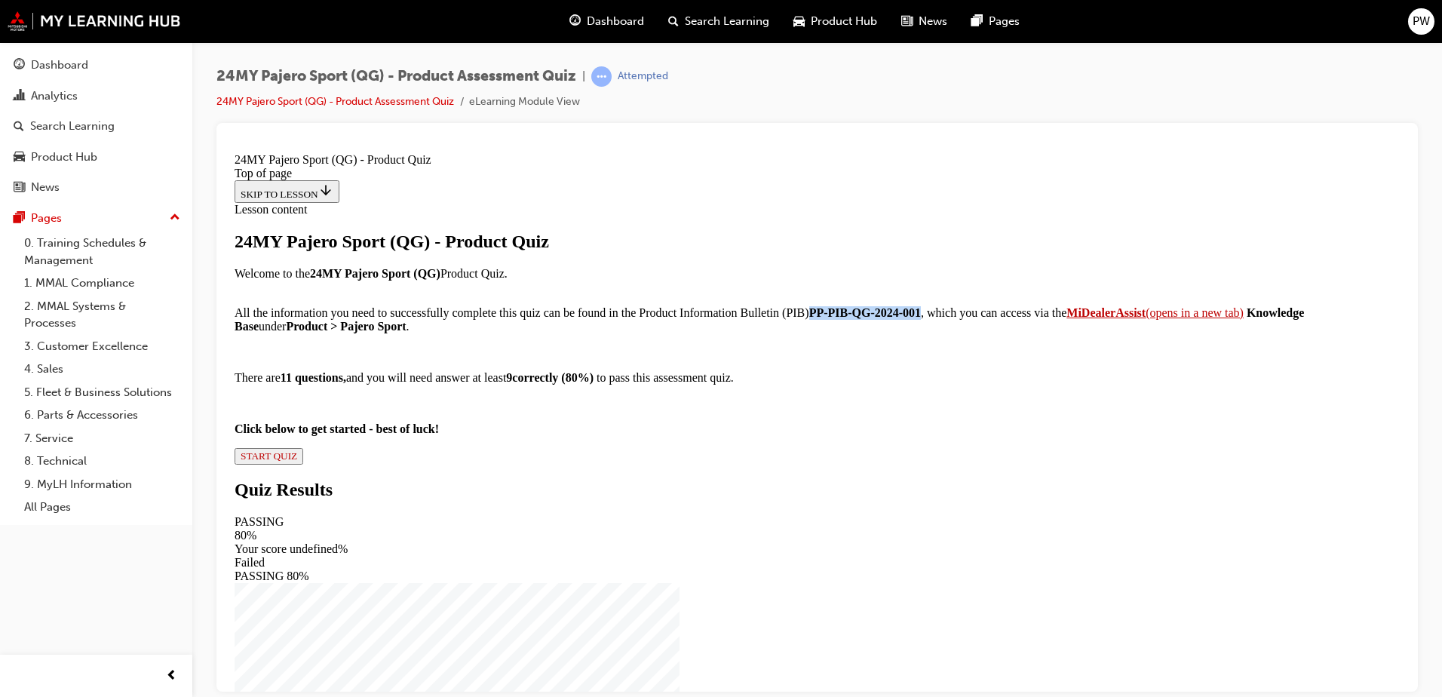
click at [297, 461] on span "START QUIZ" at bounding box center [269, 454] width 57 height 11
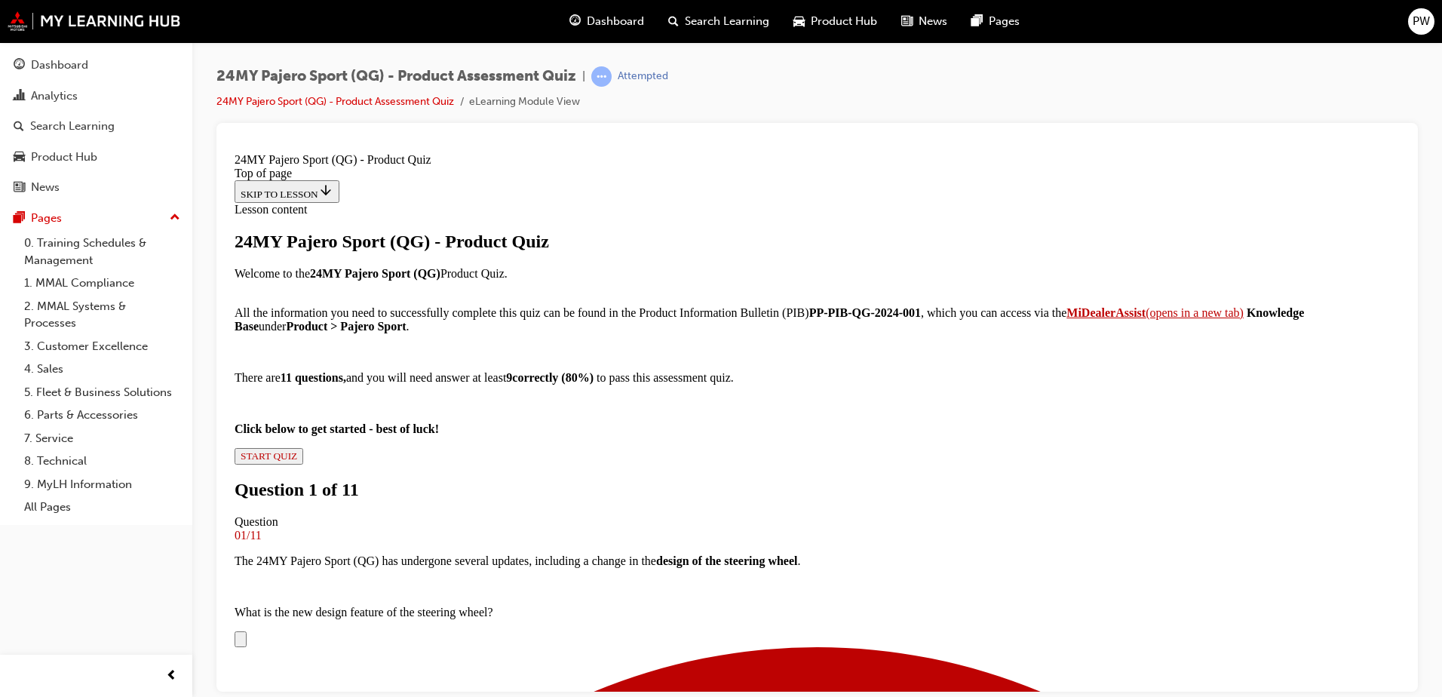
scroll to position [226, 0]
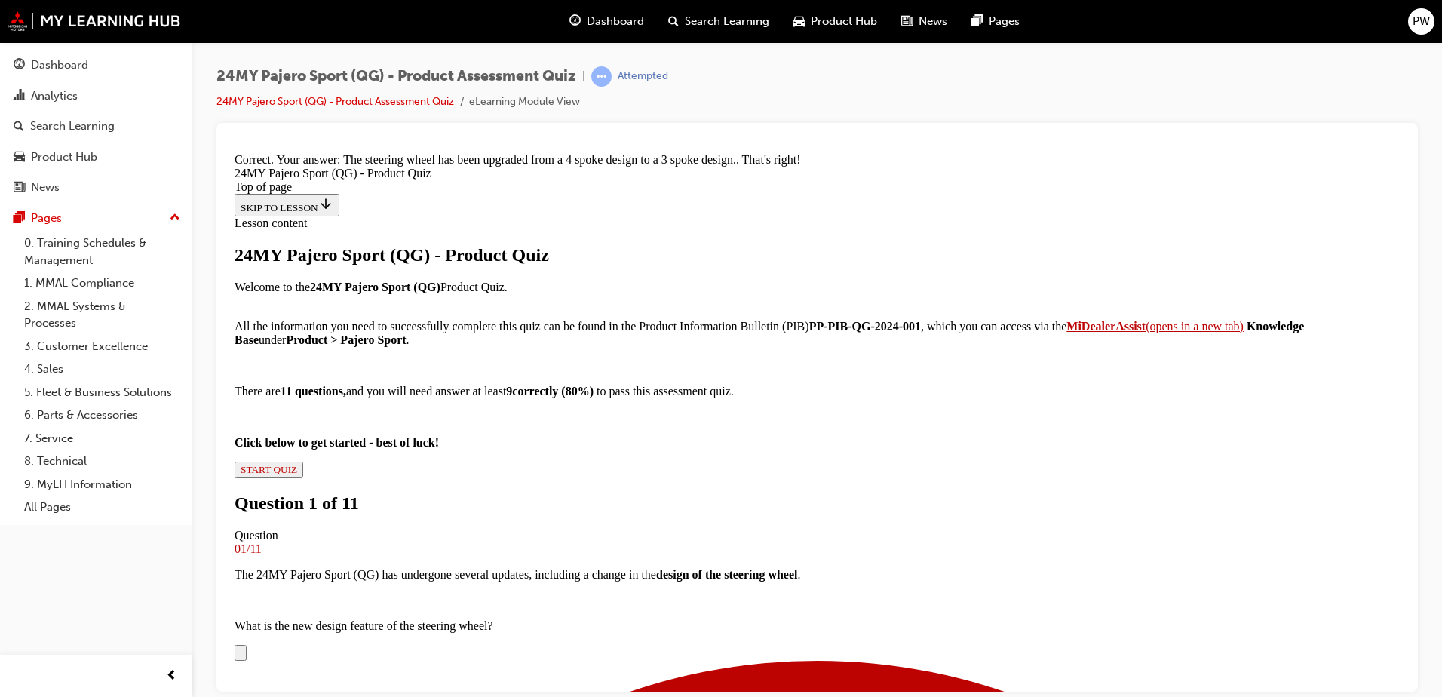
scroll to position [579, 0]
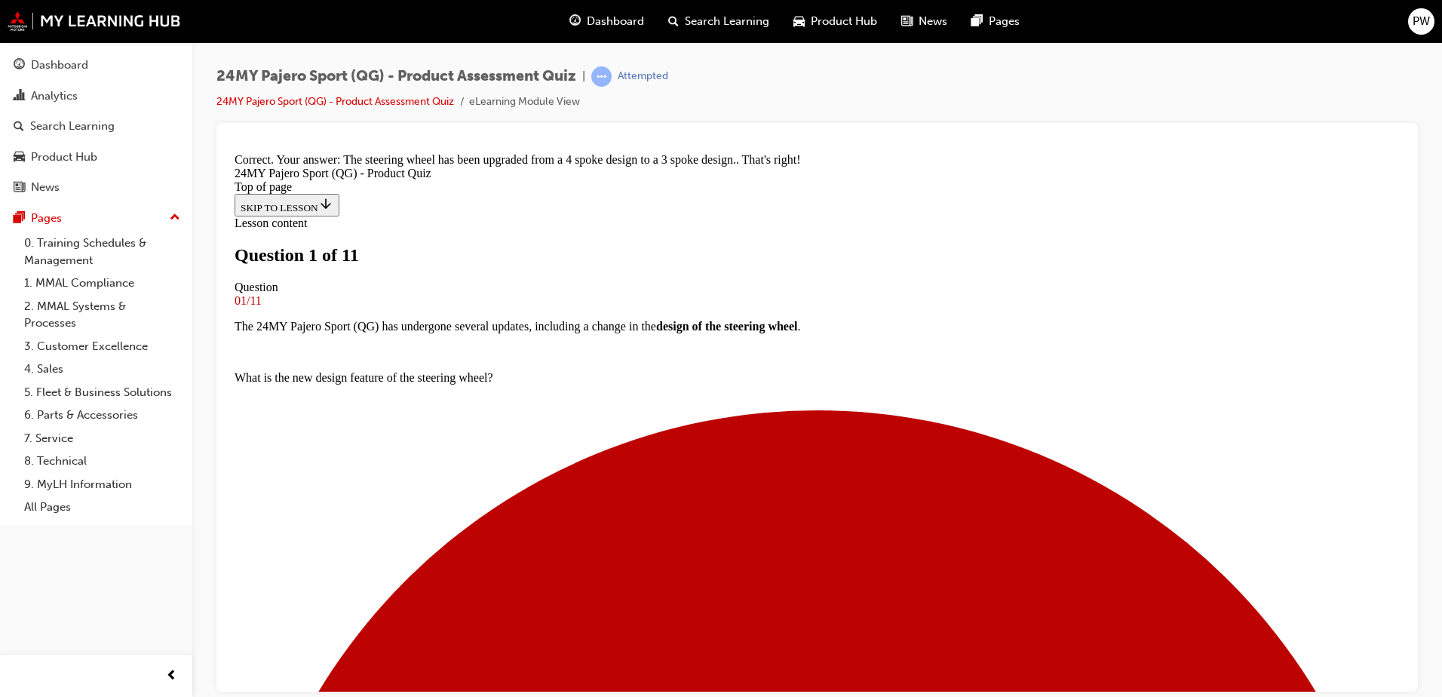
scroll to position [78, 0]
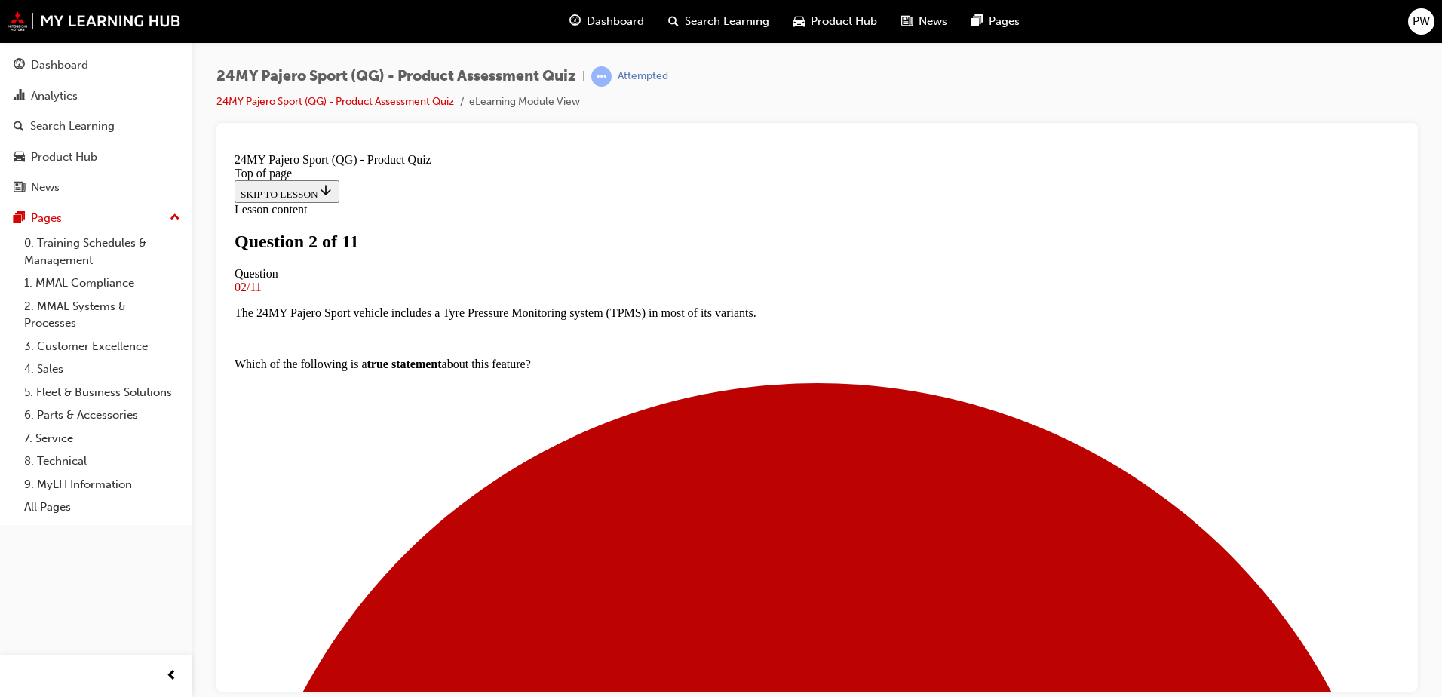
scroll to position [78, 0]
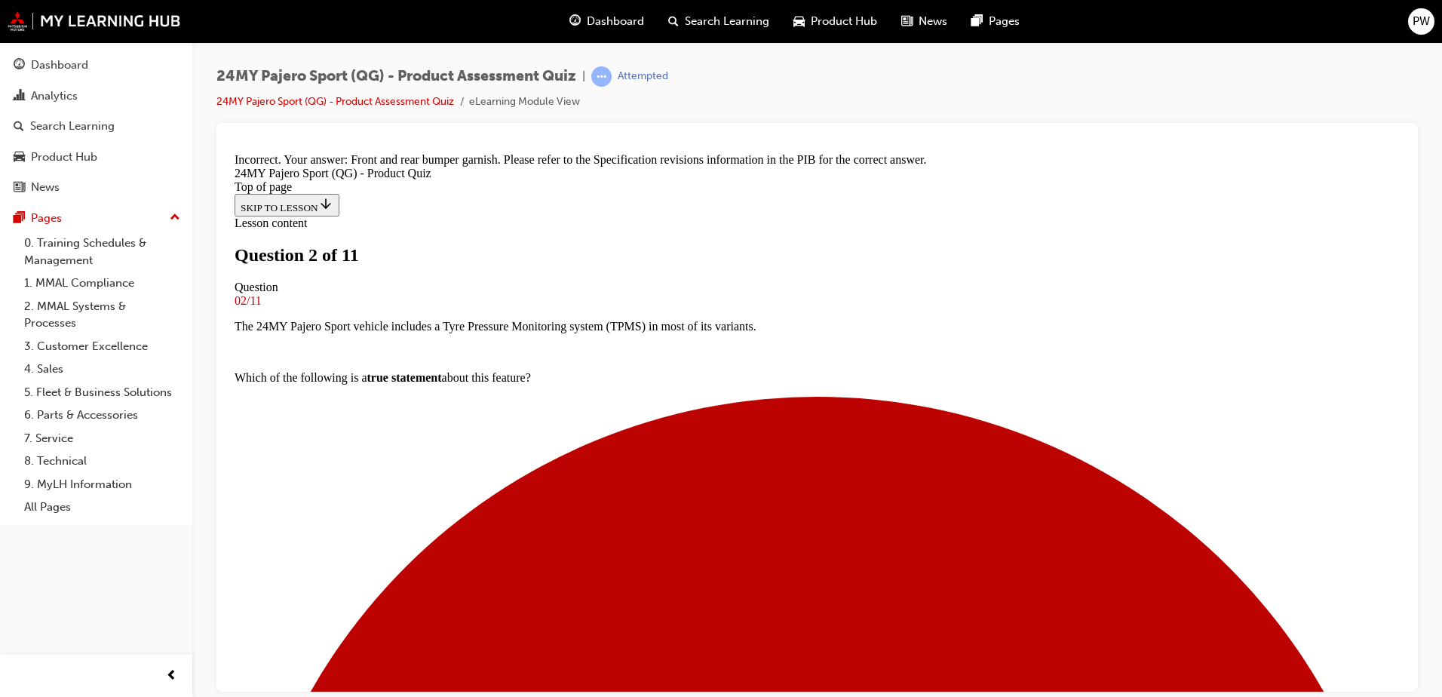
scroll to position [179, 0]
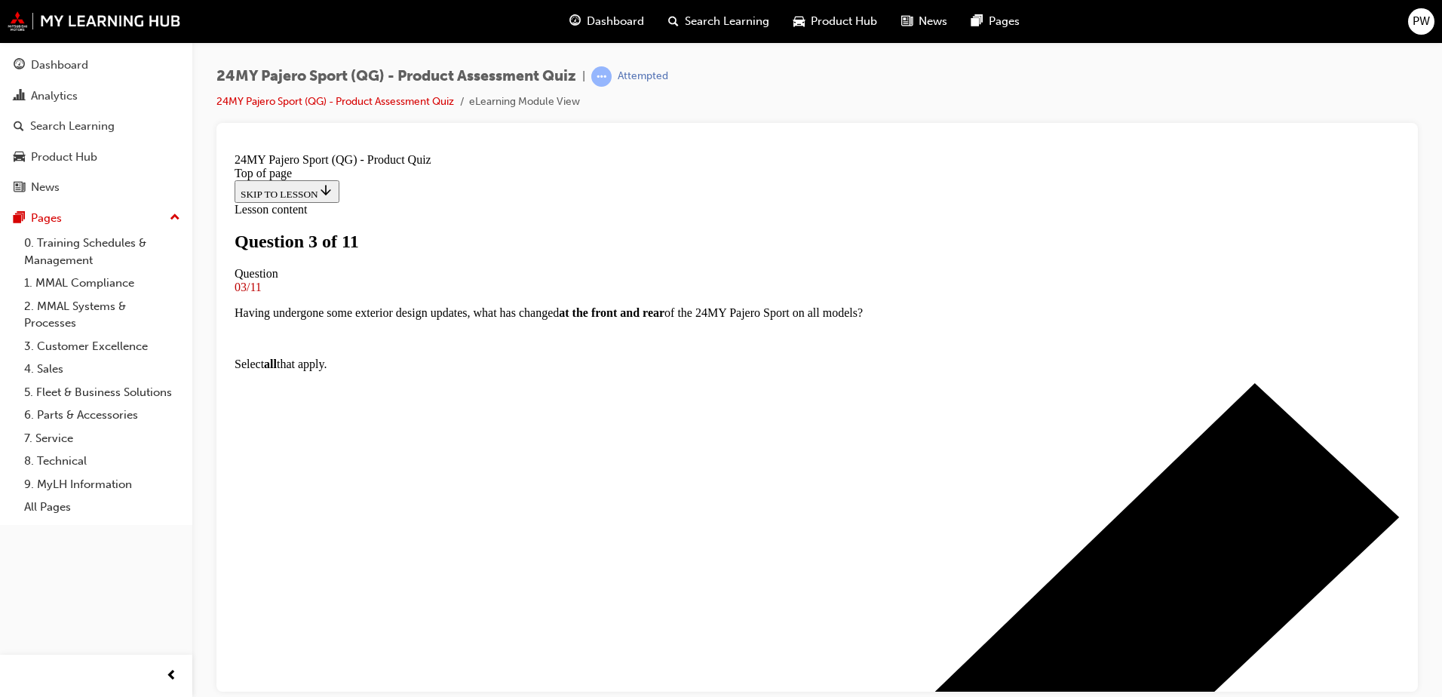
scroll to position [78, 0]
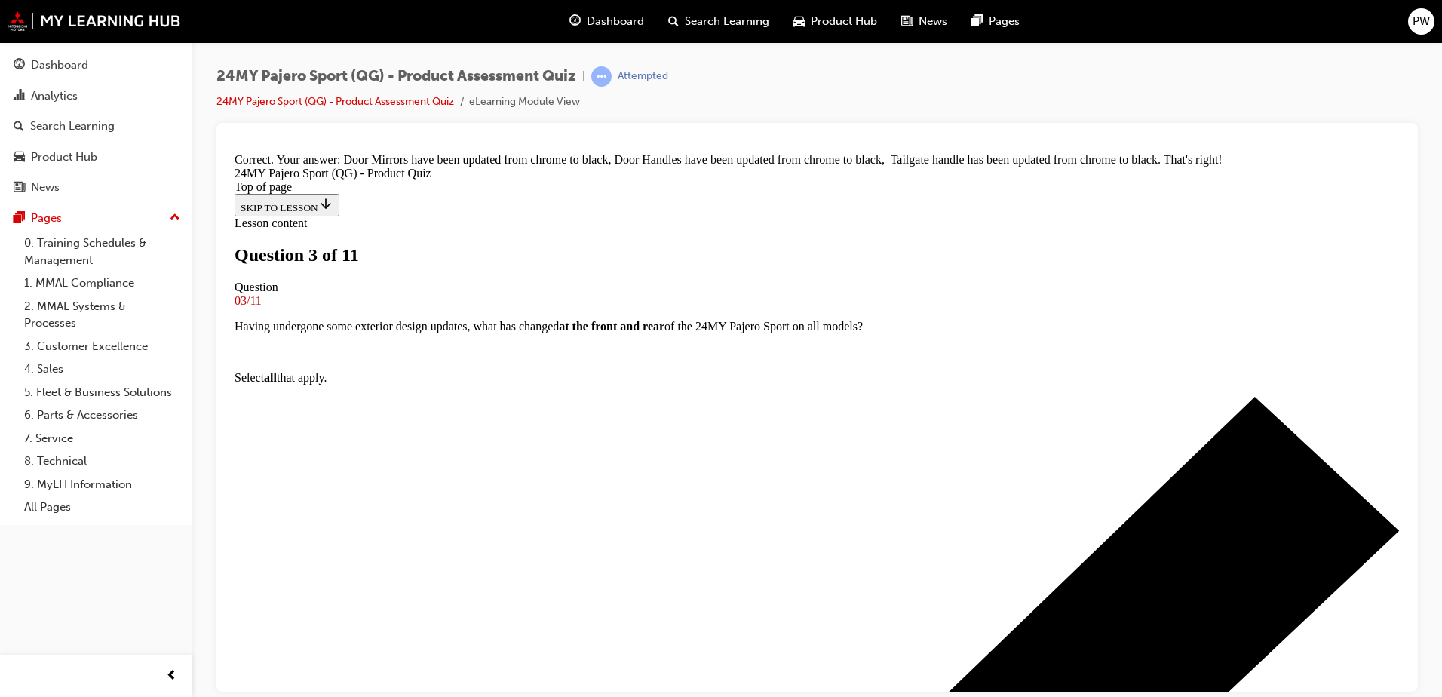
scroll to position [380, 0]
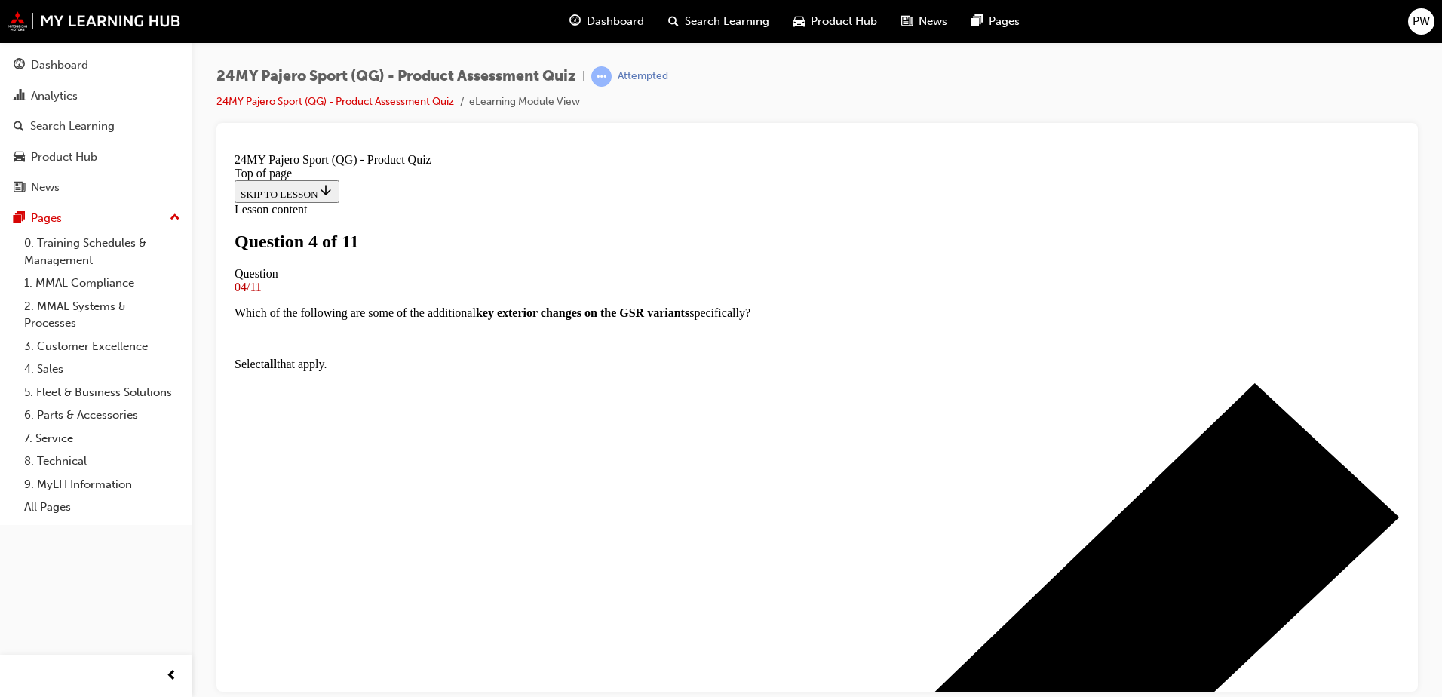
scroll to position [75, 0]
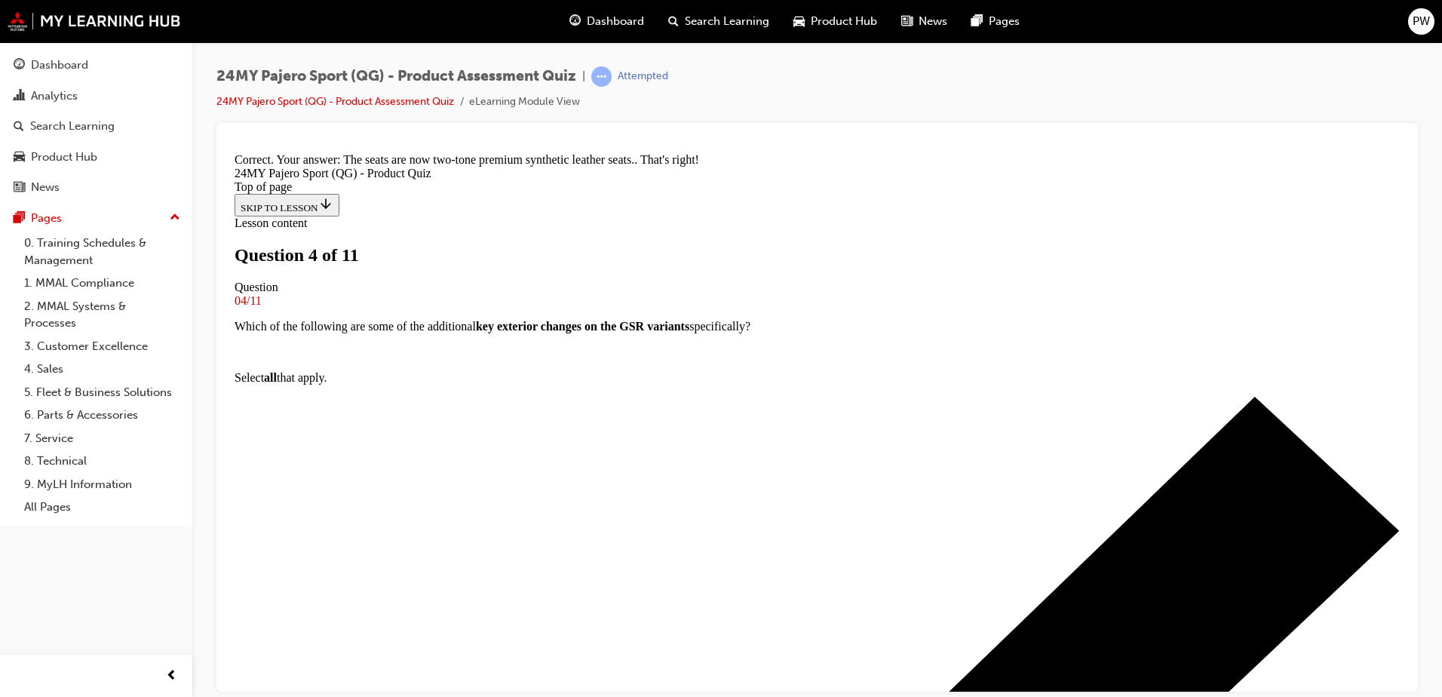
scroll to position [83, 0]
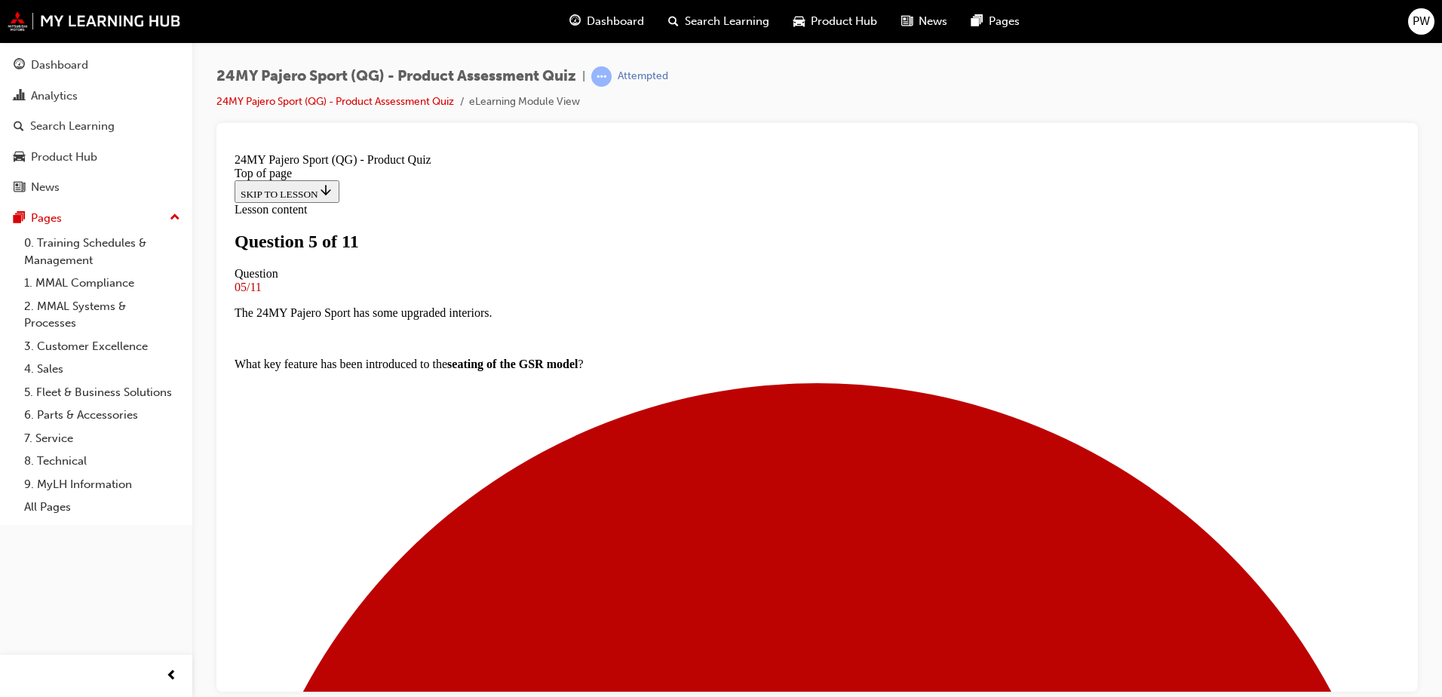
scroll to position [228, 0]
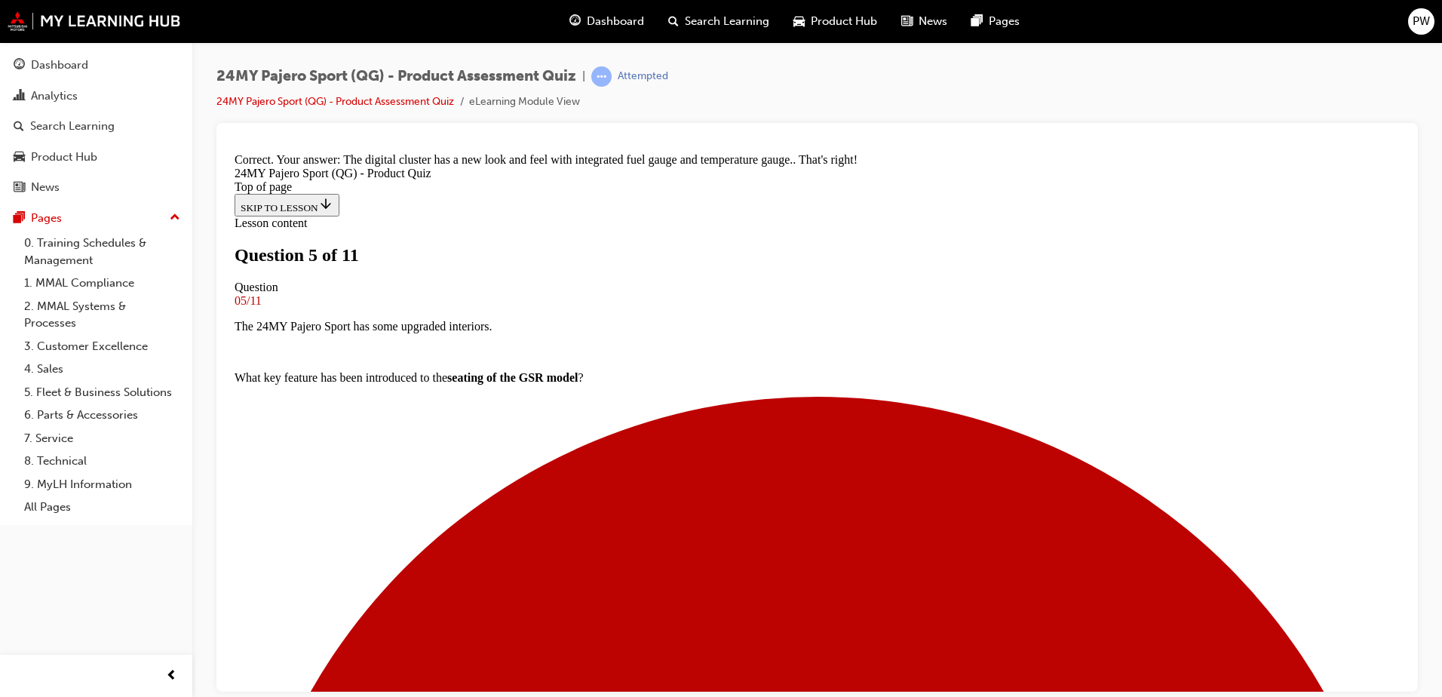
scroll to position [124, 0]
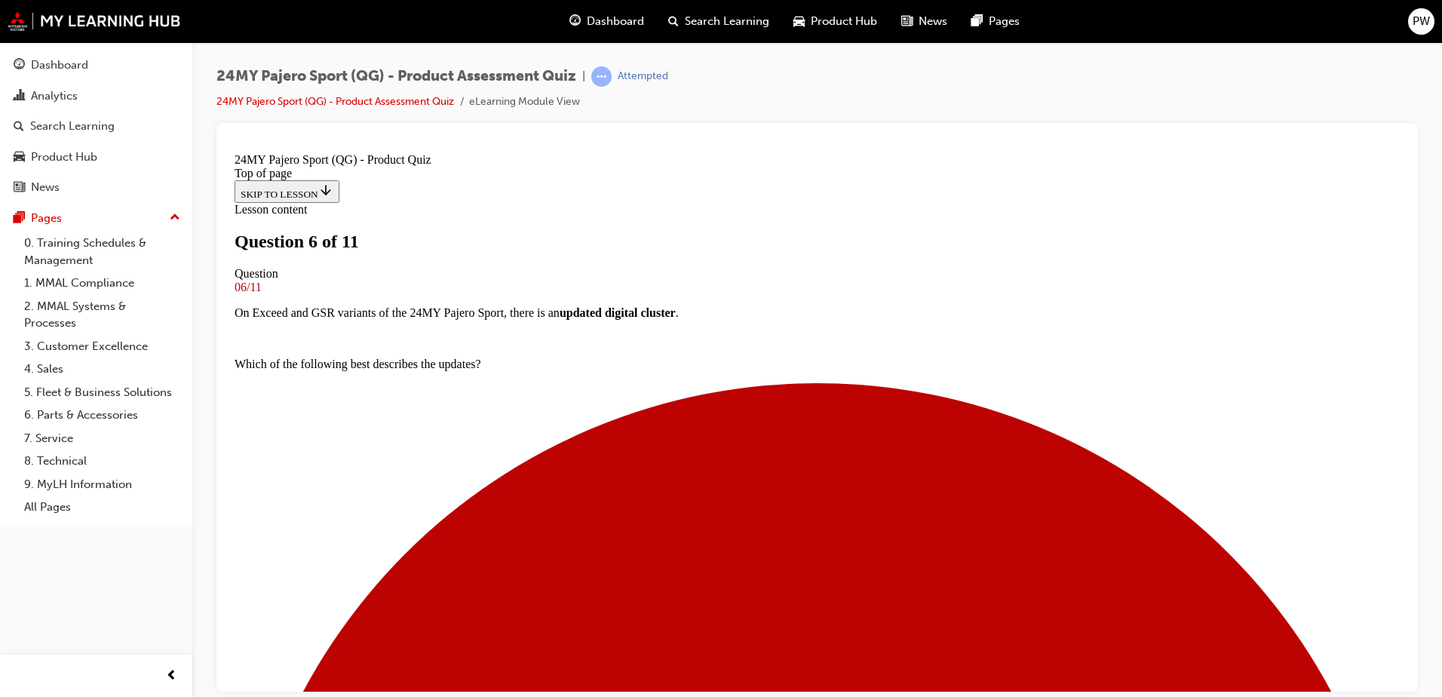
scroll to position [304, 0]
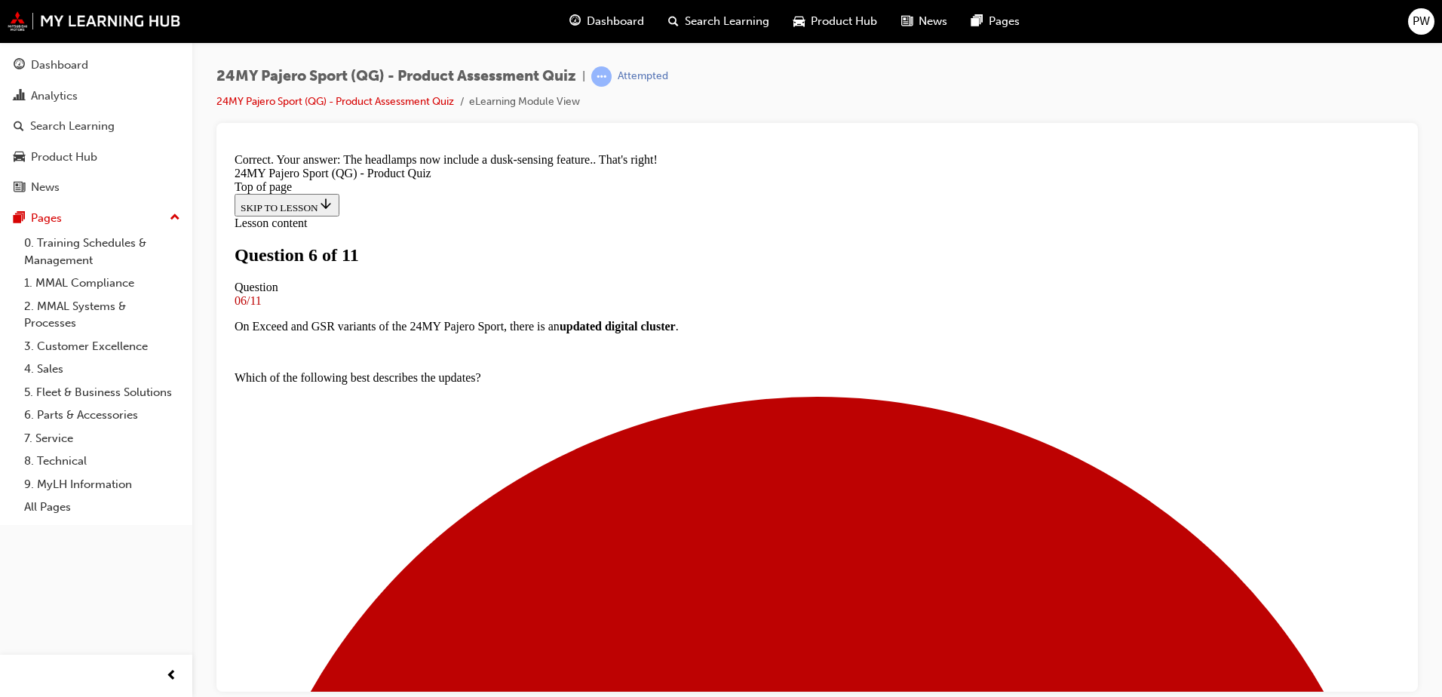
scroll to position [524, 0]
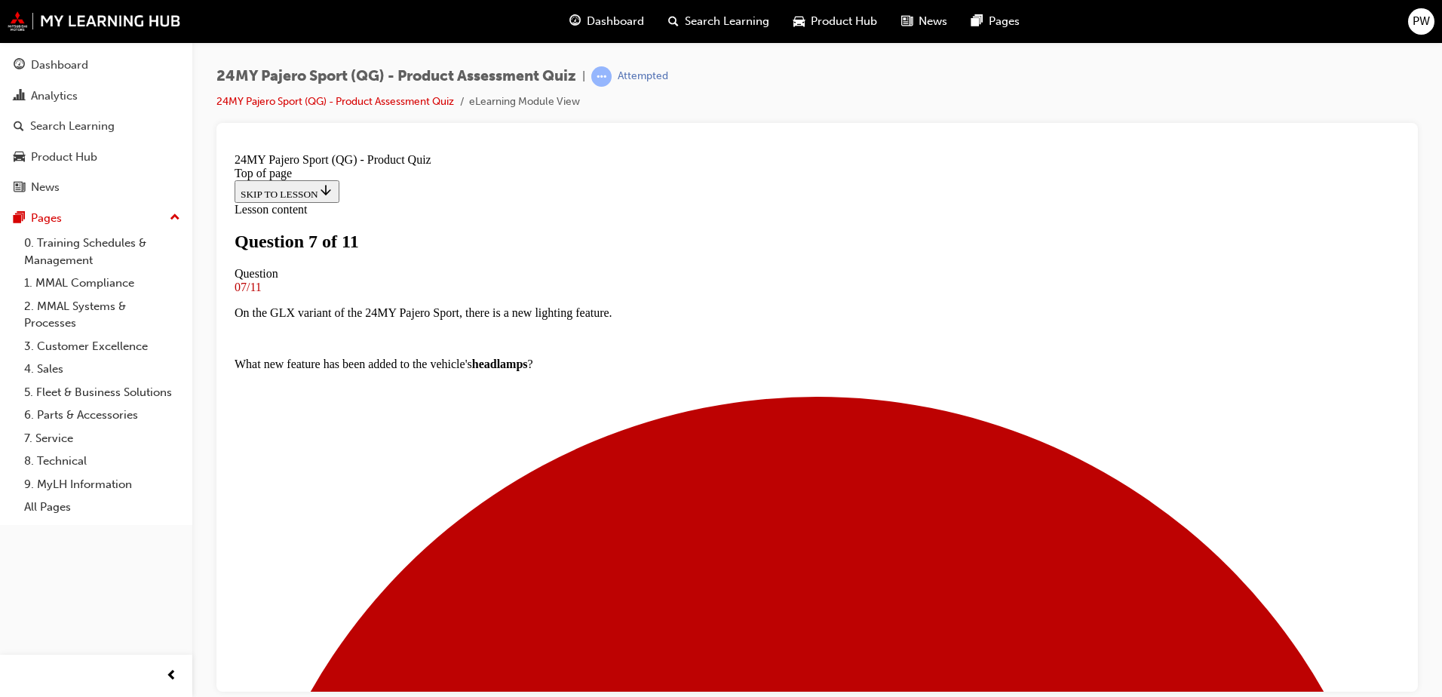
scroll to position [78, 0]
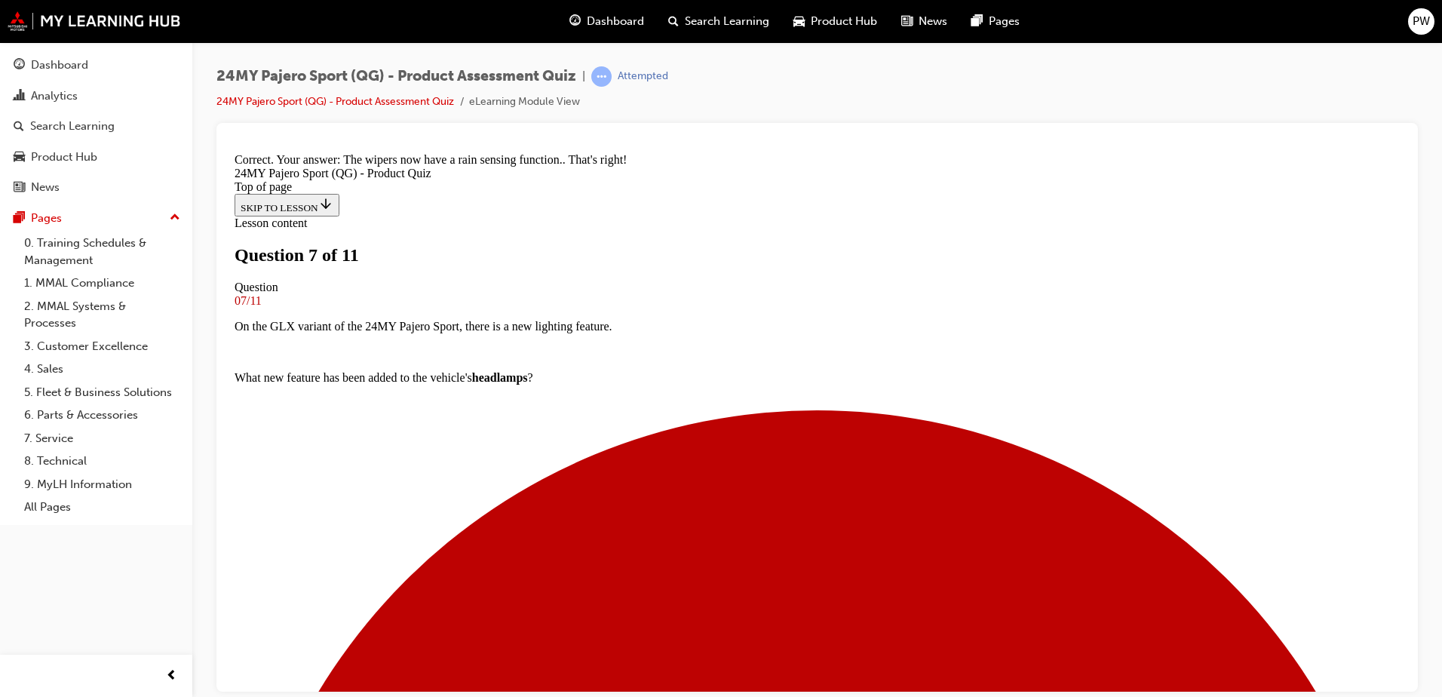
scroll to position [329, 0]
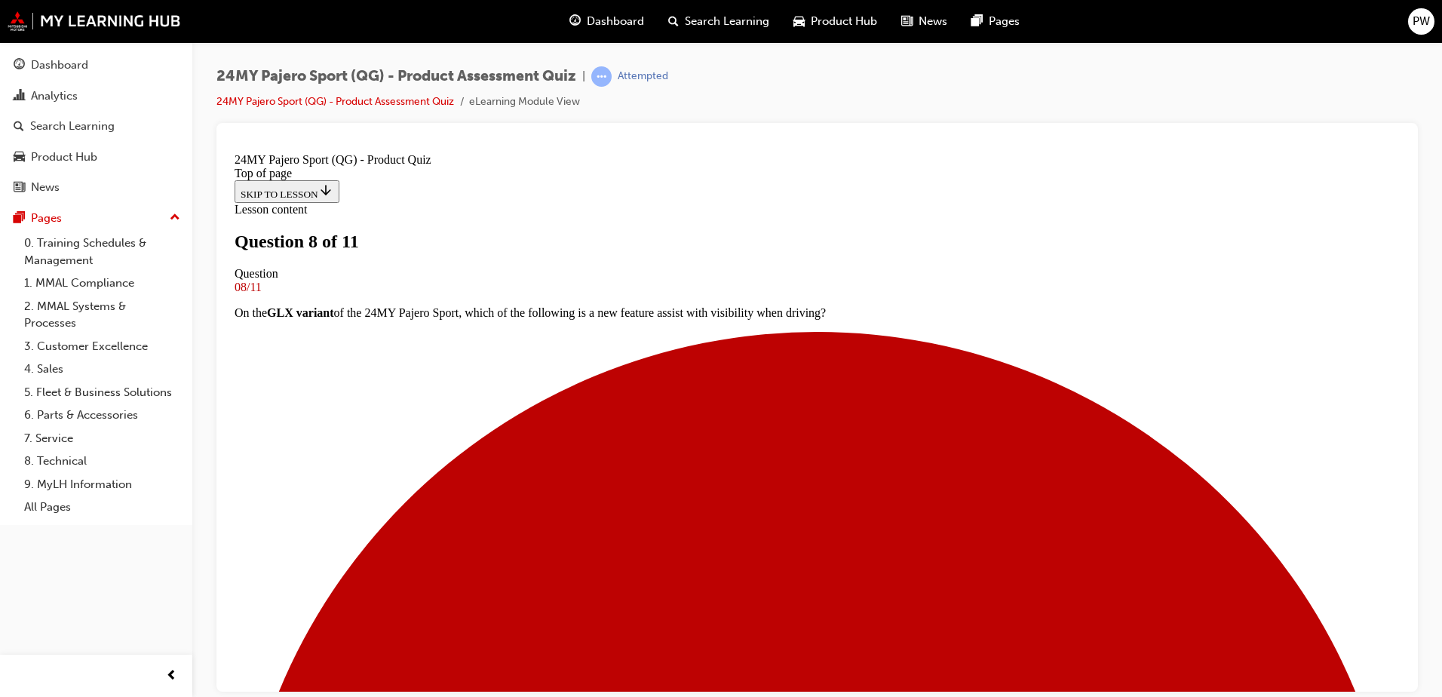
scroll to position [78, 0]
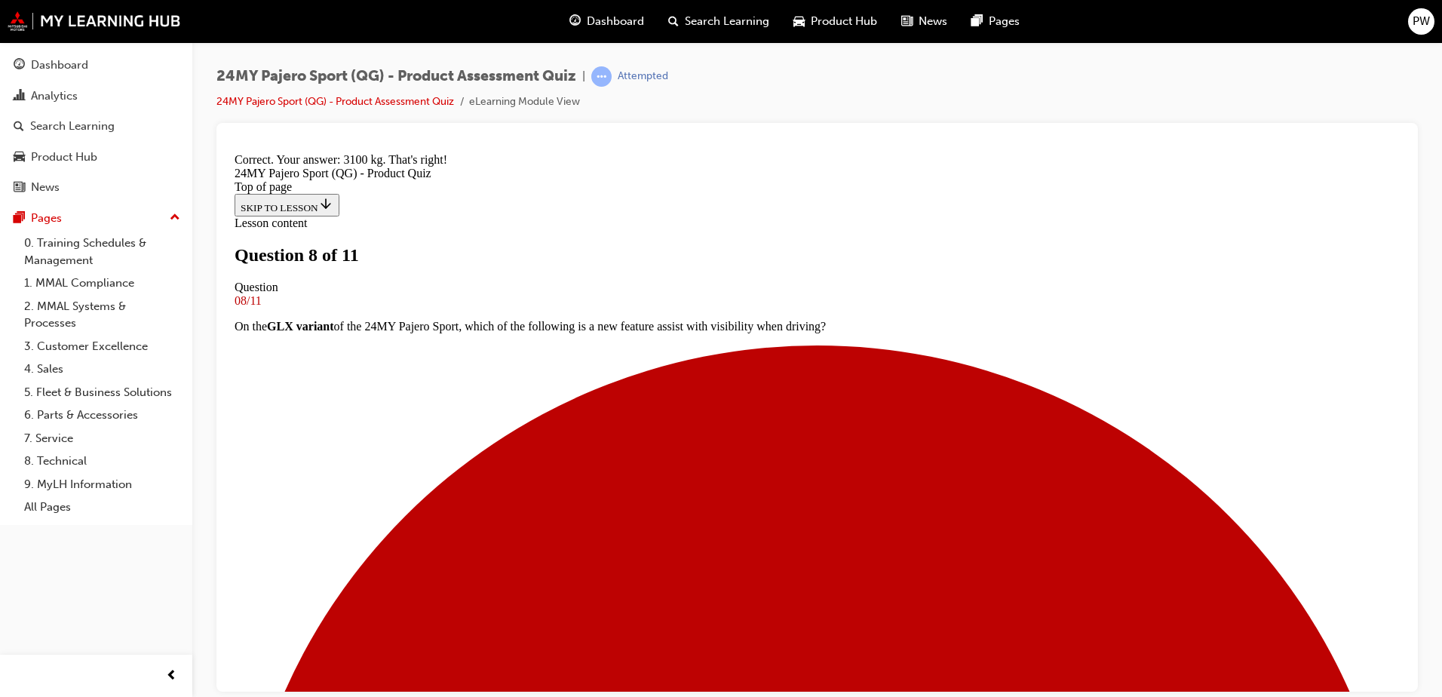
scroll to position [303, 0]
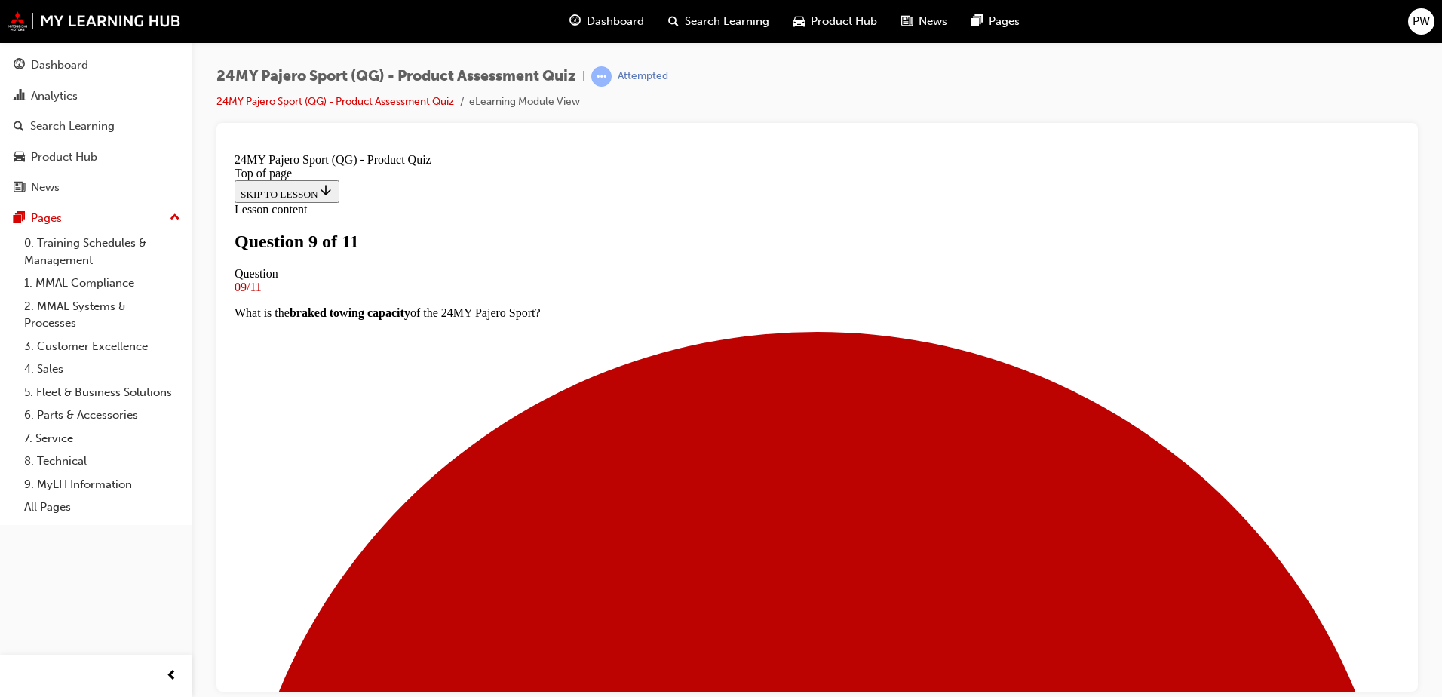
scroll to position [78, 0]
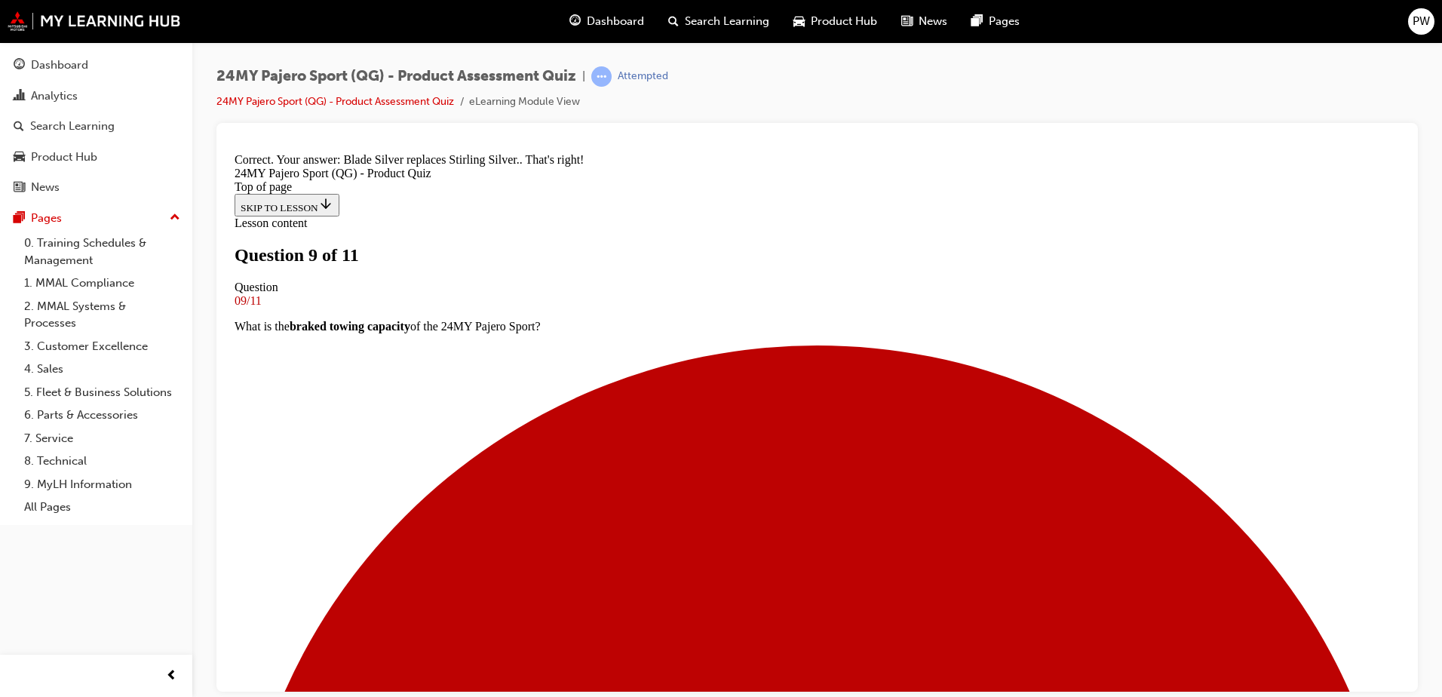
scroll to position [329, 0]
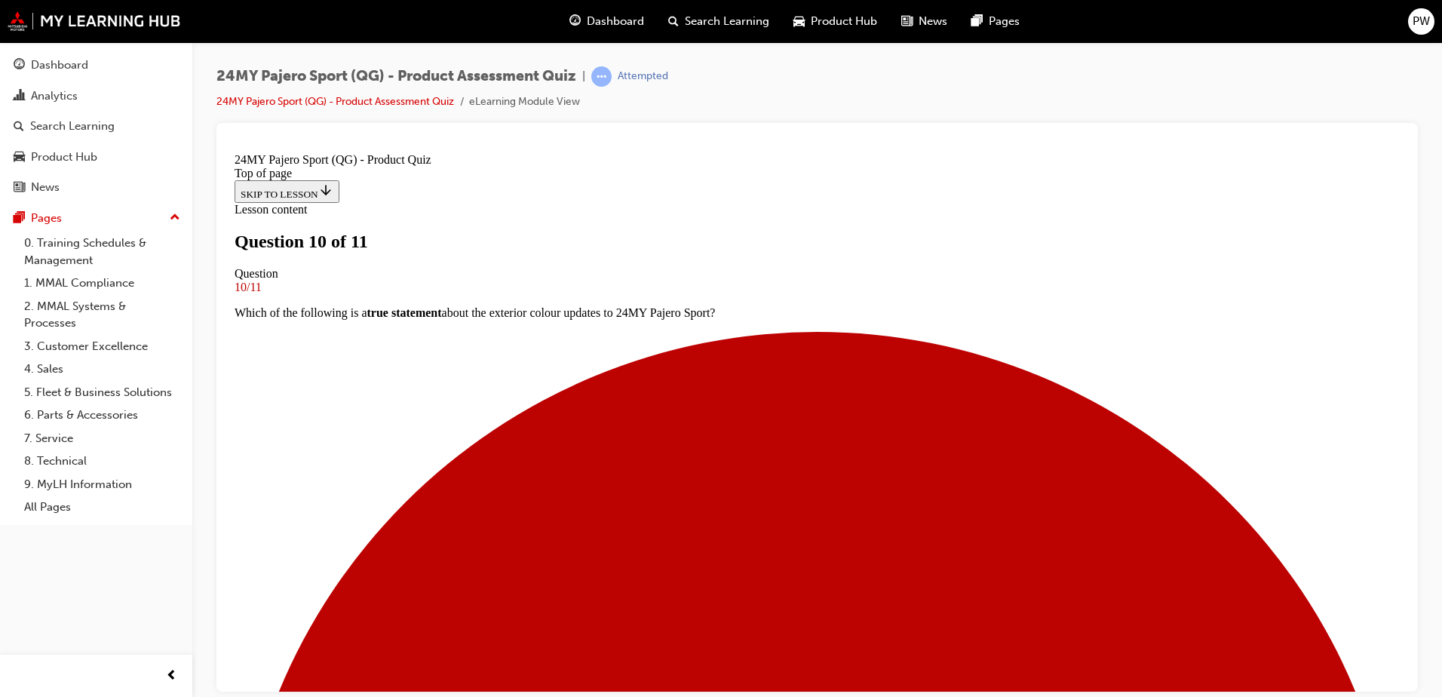
scroll to position [228, 0]
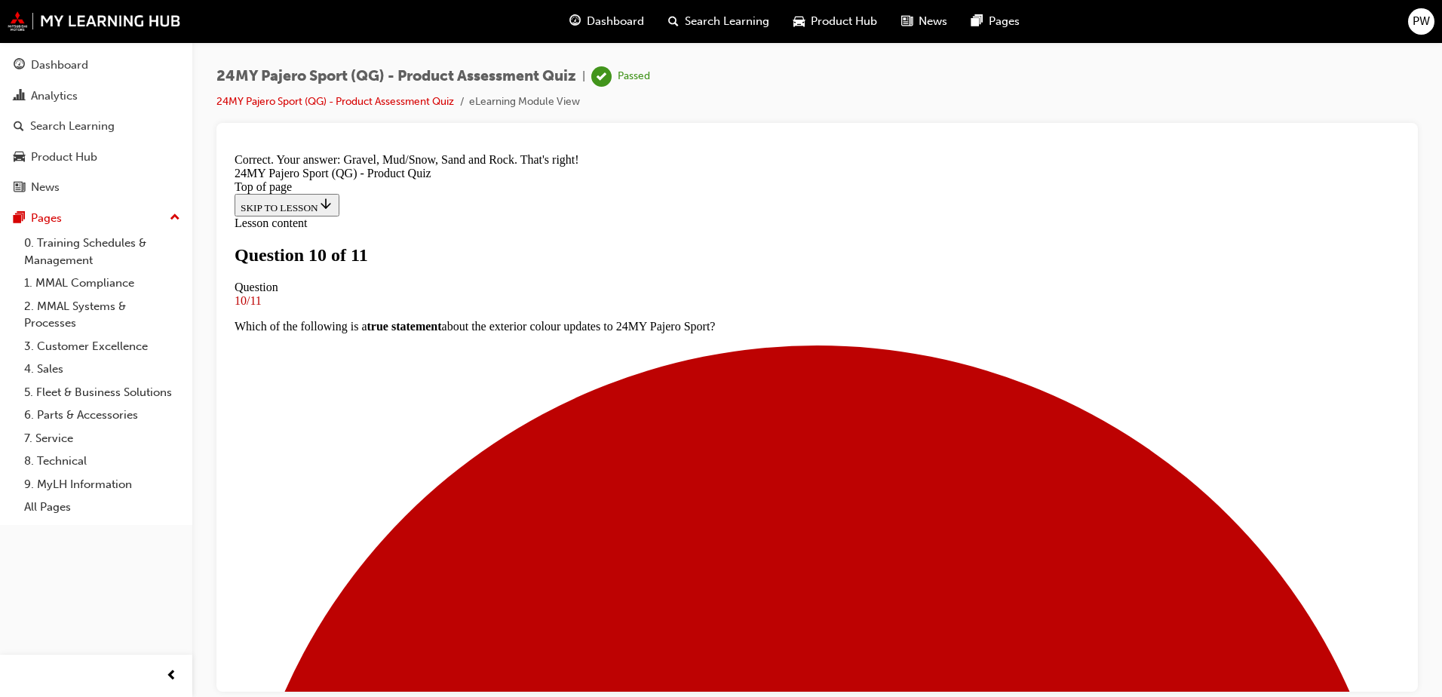
scroll to position [472, 0]
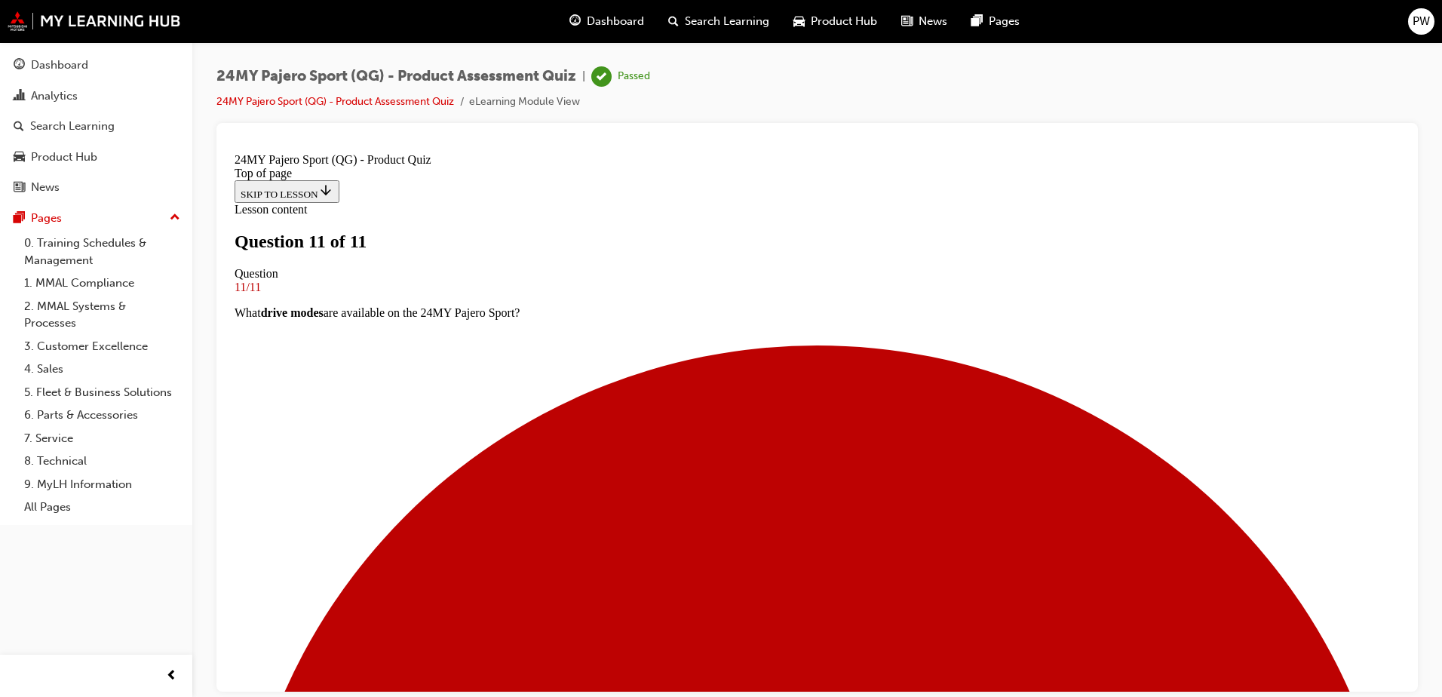
scroll to position [224, 0]
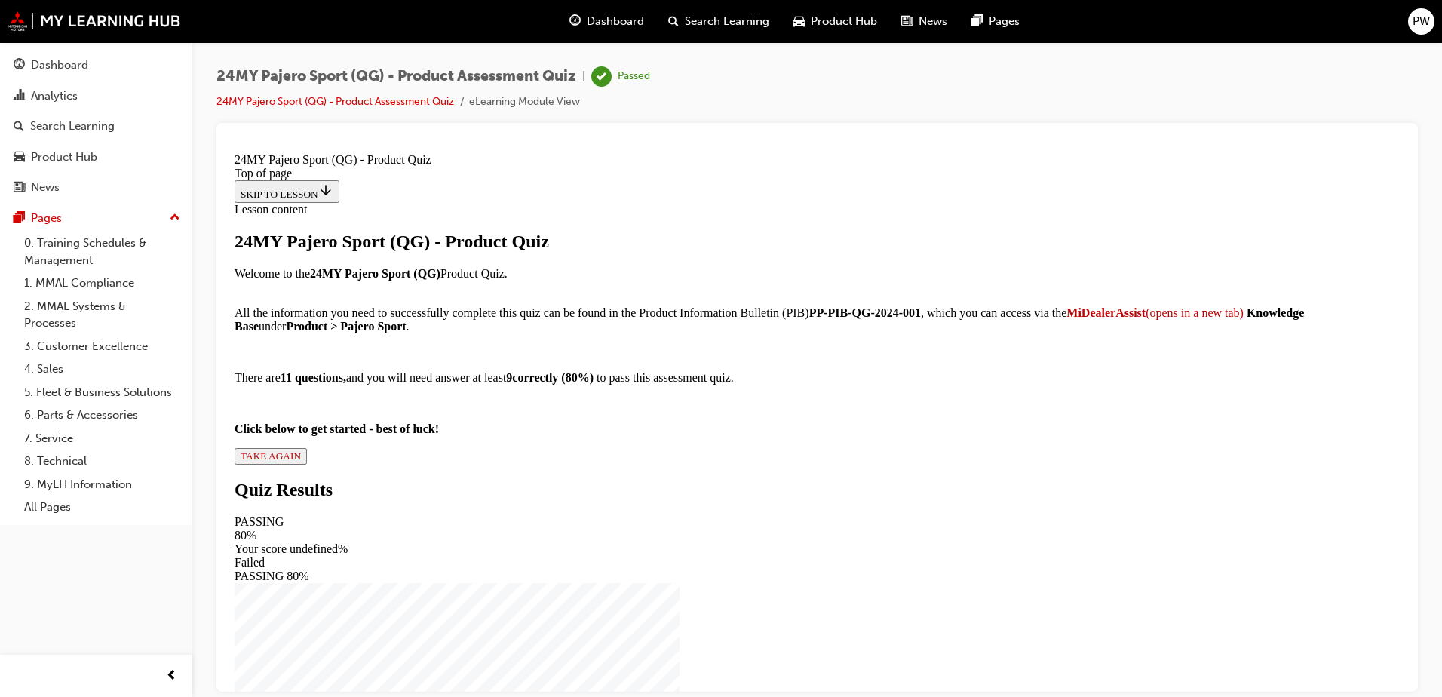
click at [307, 464] on button "TAKE AGAIN" at bounding box center [271, 455] width 72 height 17
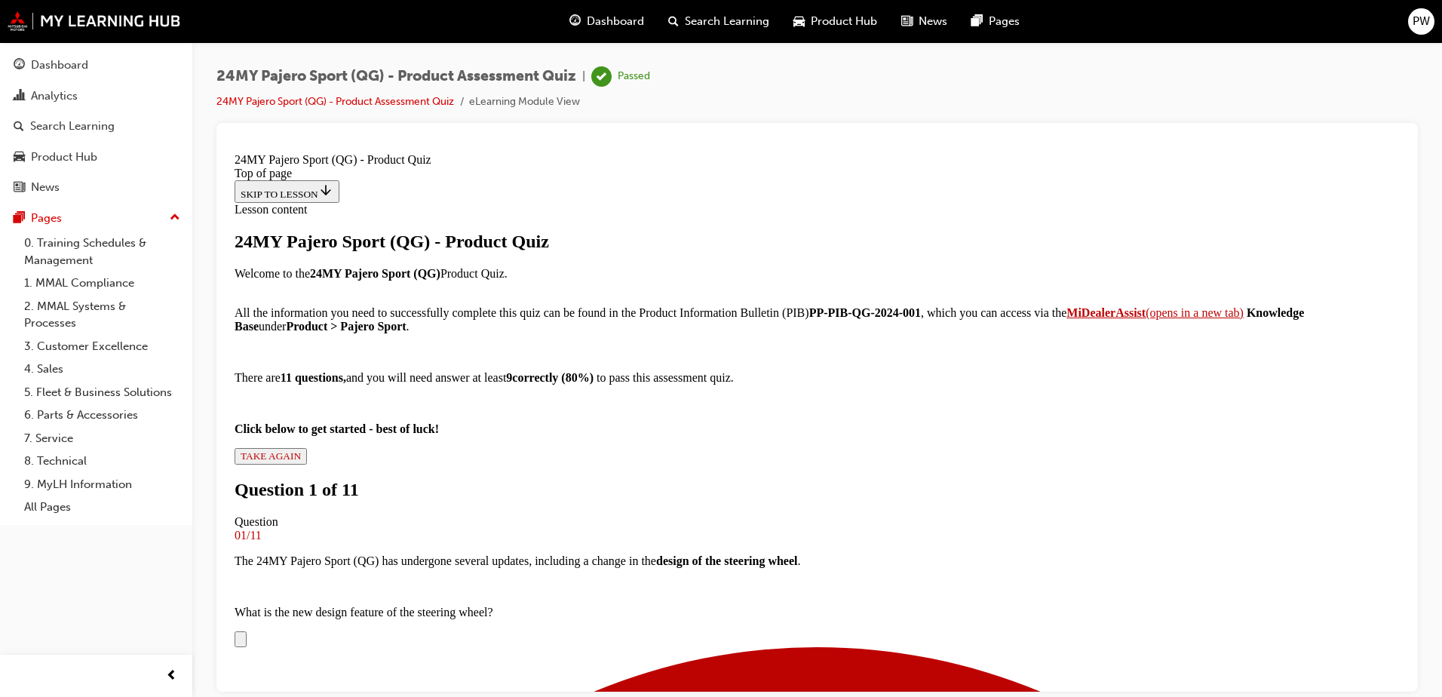
scroll to position [228, 0]
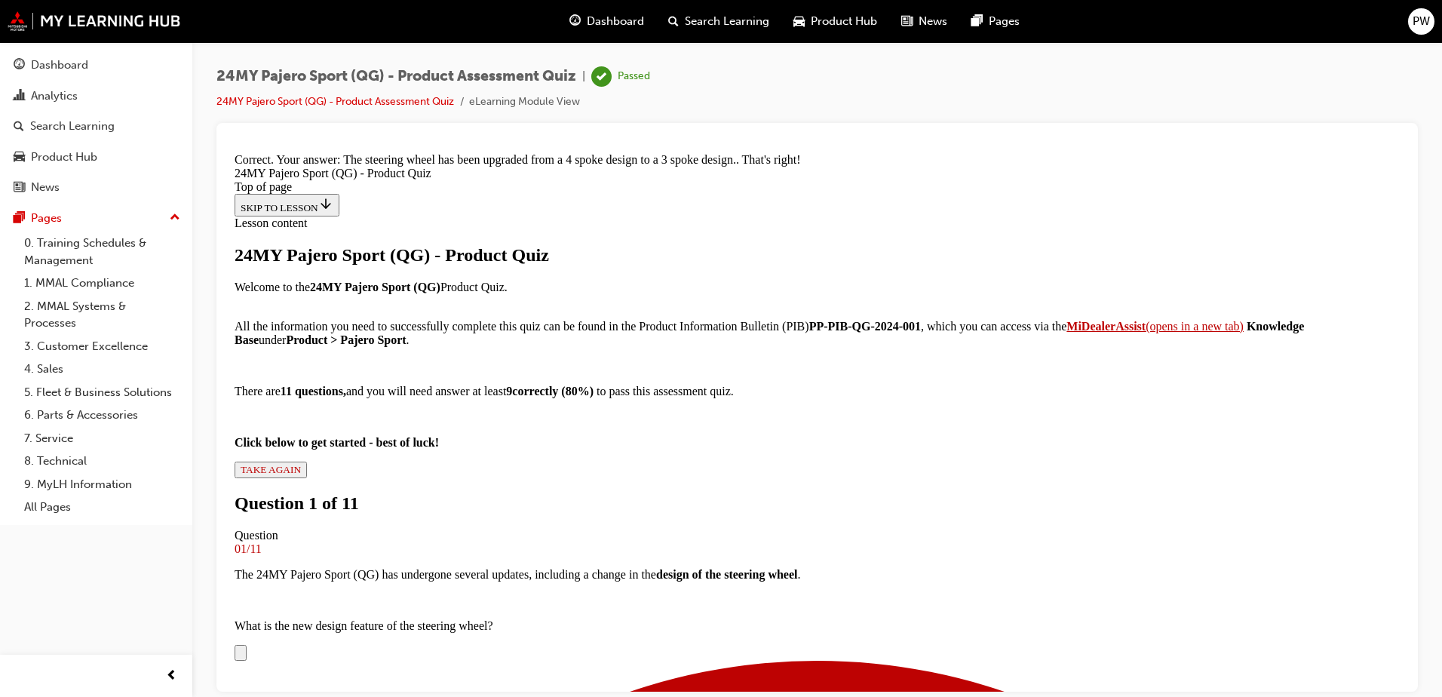
scroll to position [579, 0]
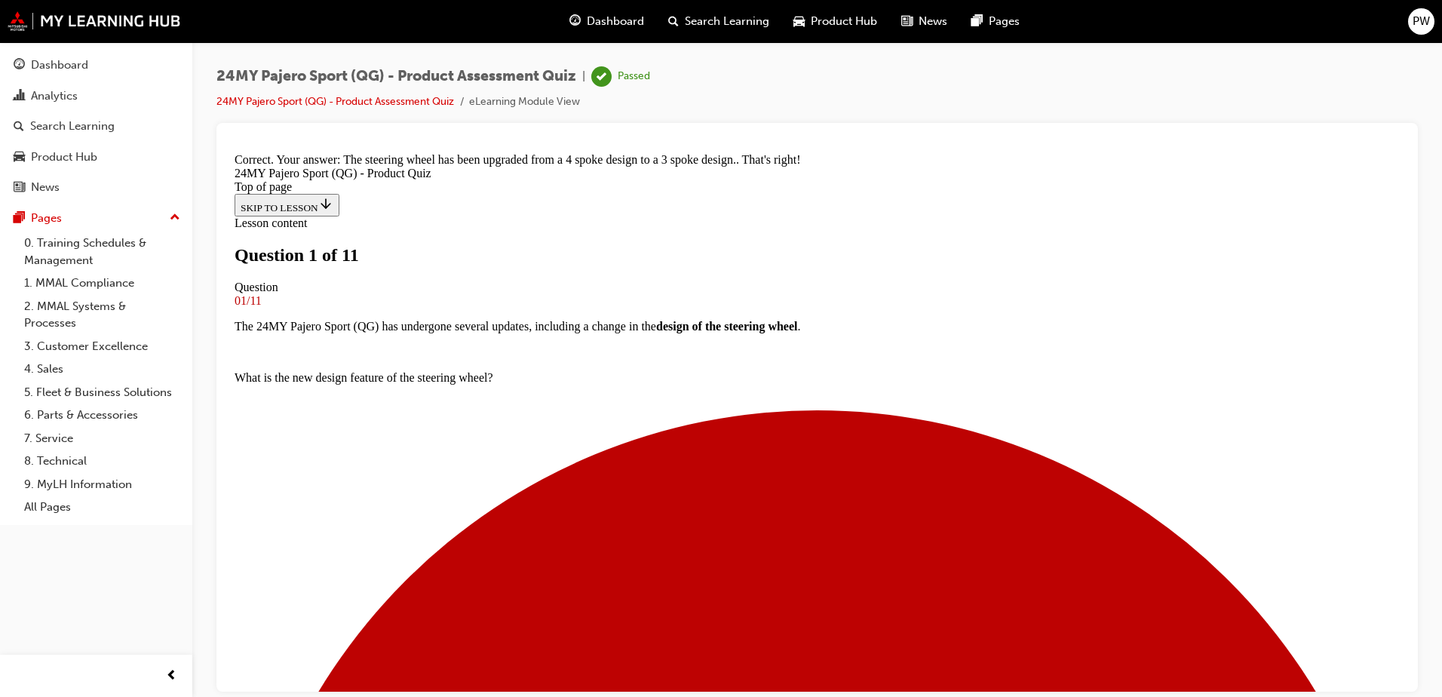
scroll to position [153, 0]
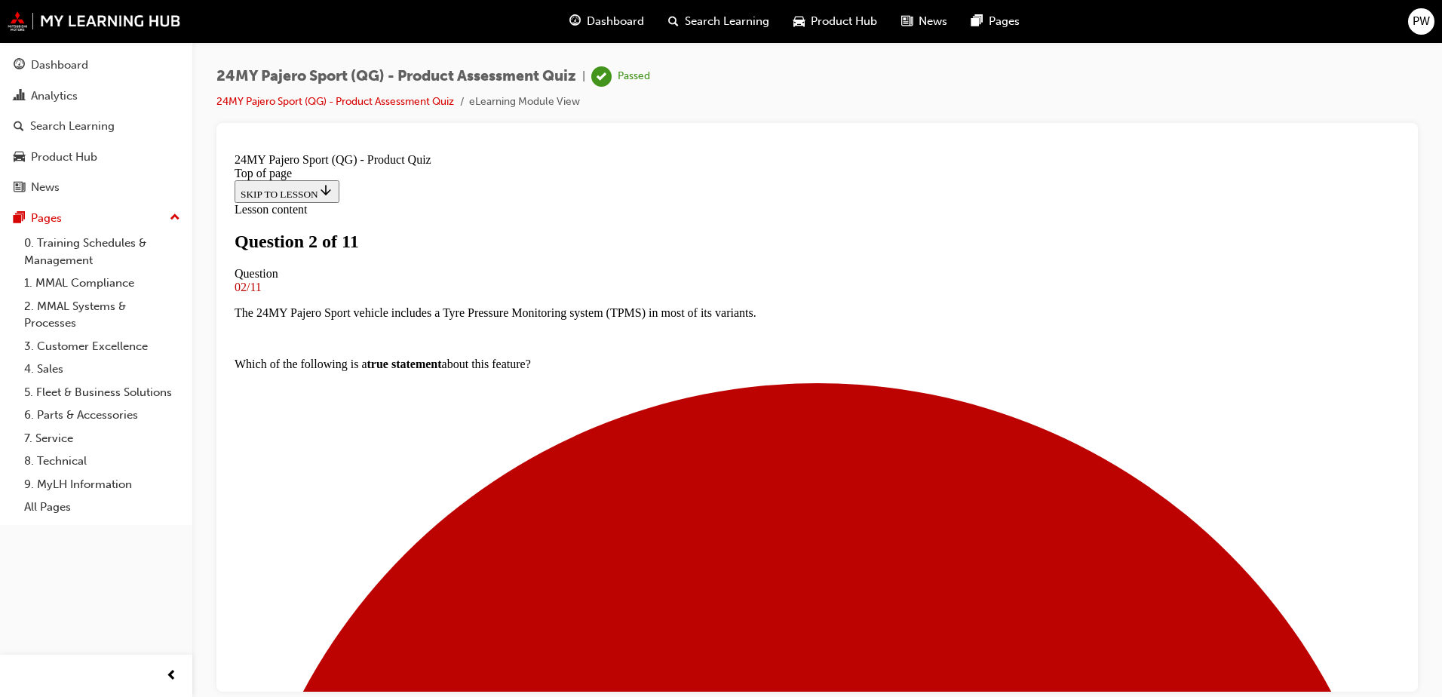
scroll to position [153, 0]
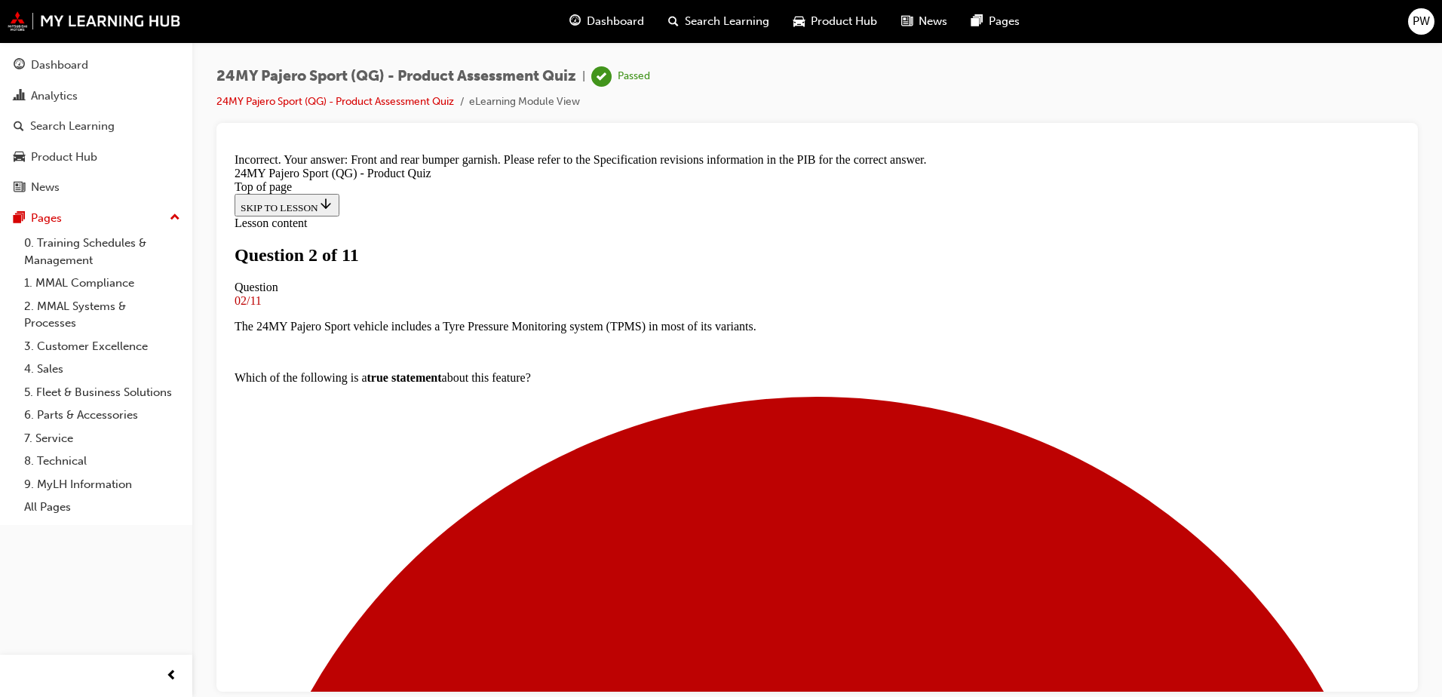
scroll to position [406, 0]
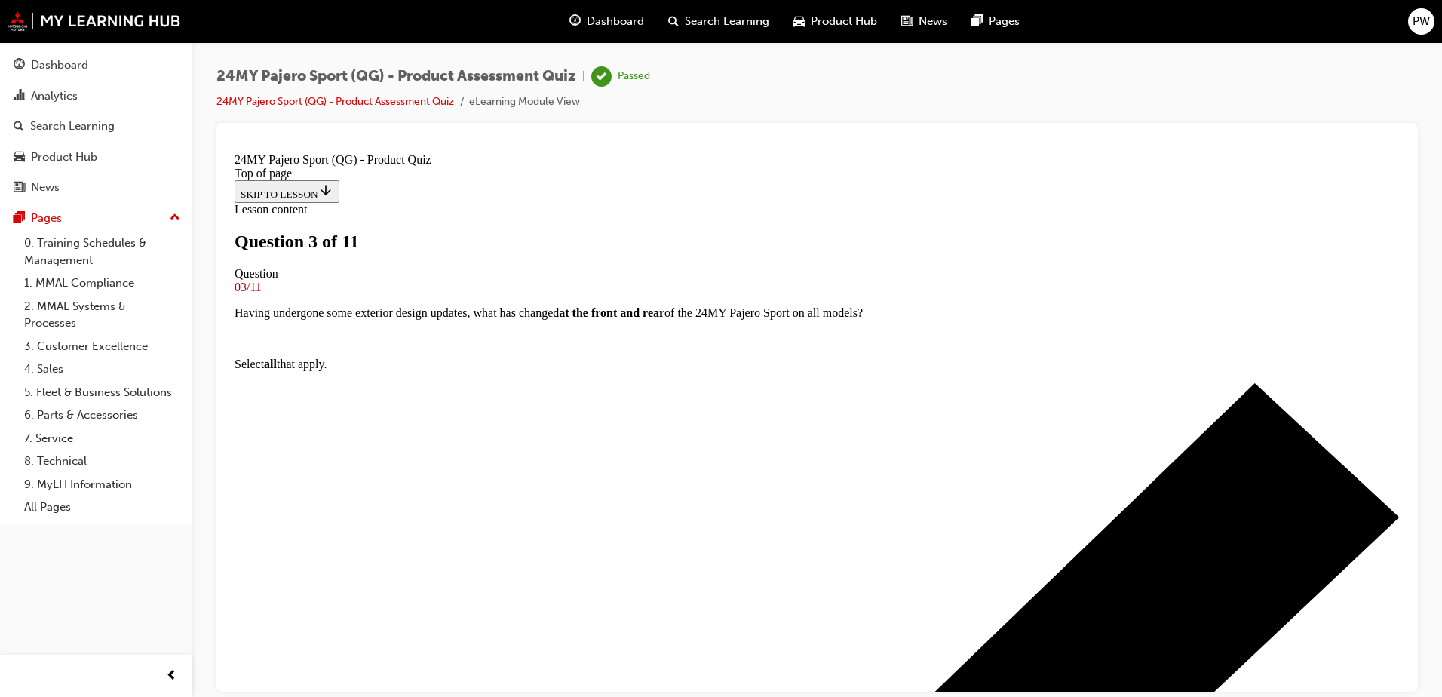
scroll to position [153, 0]
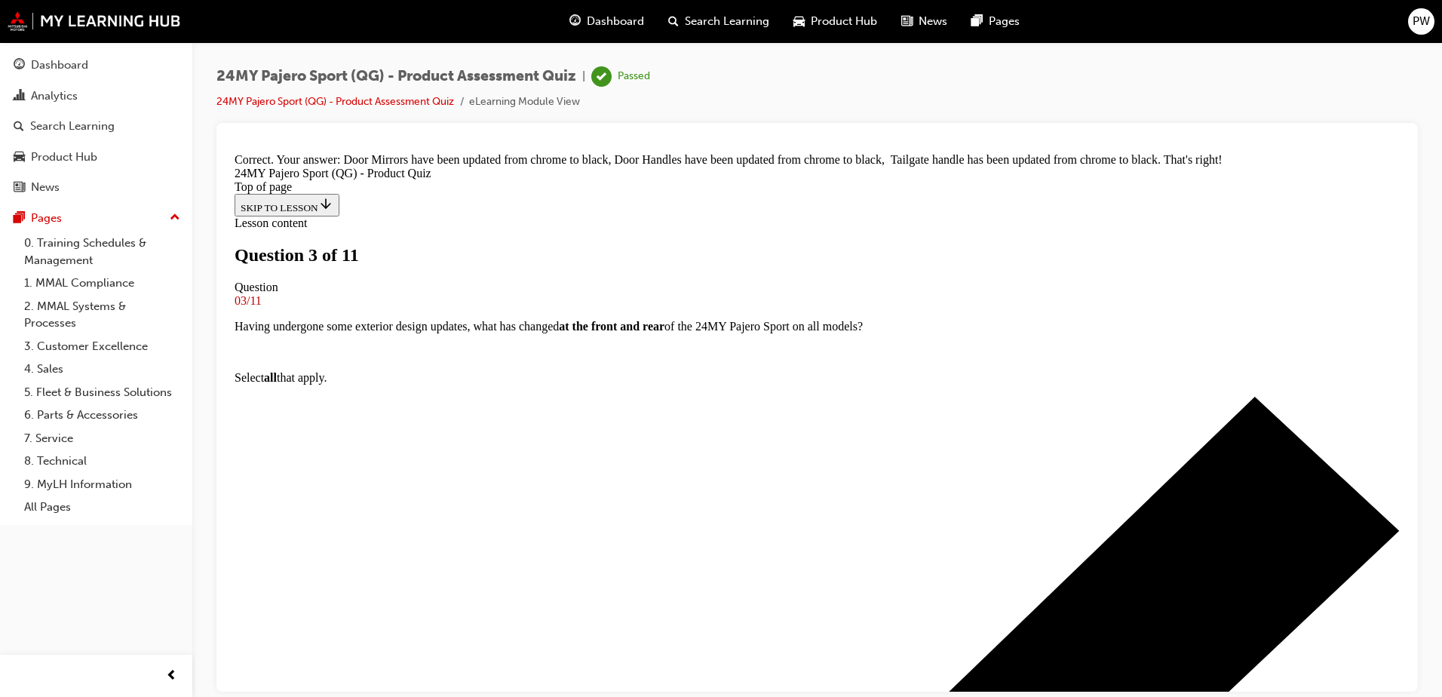
scroll to position [380, 0]
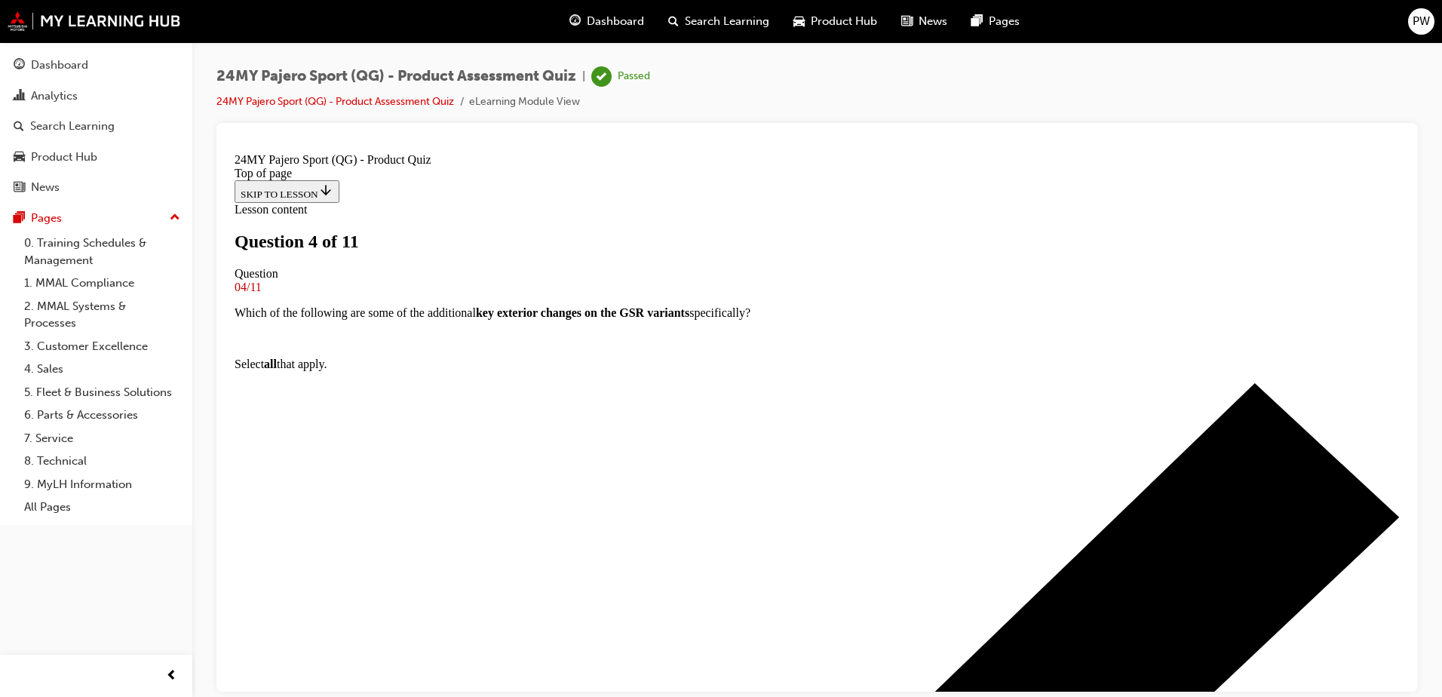
scroll to position [78, 0]
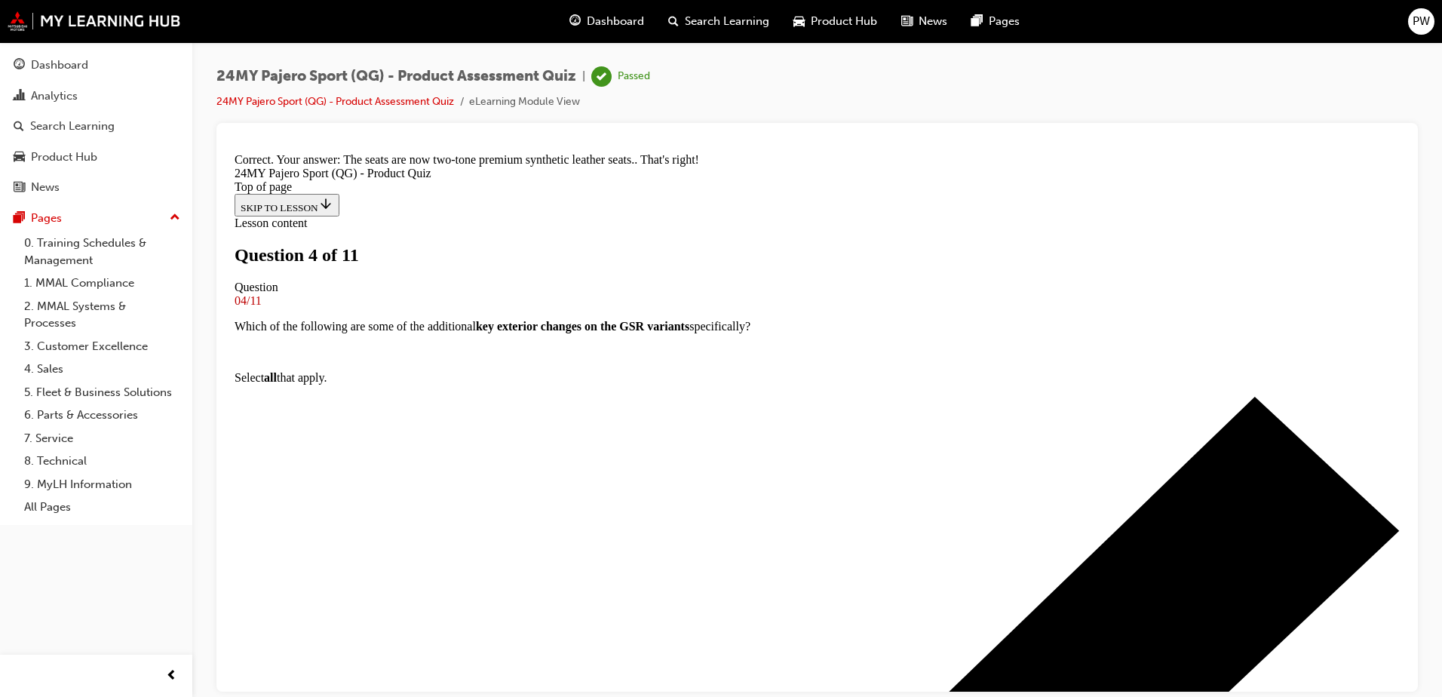
scroll to position [354, 0]
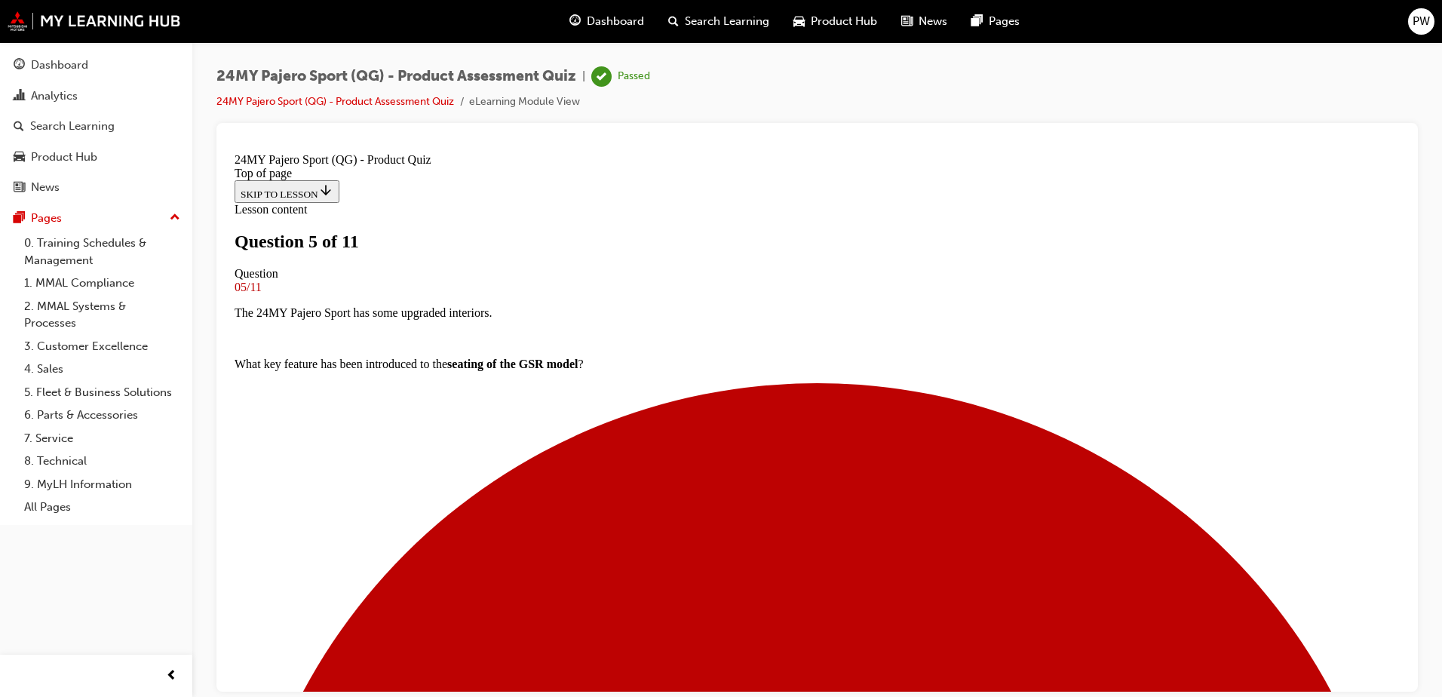
scroll to position [153, 0]
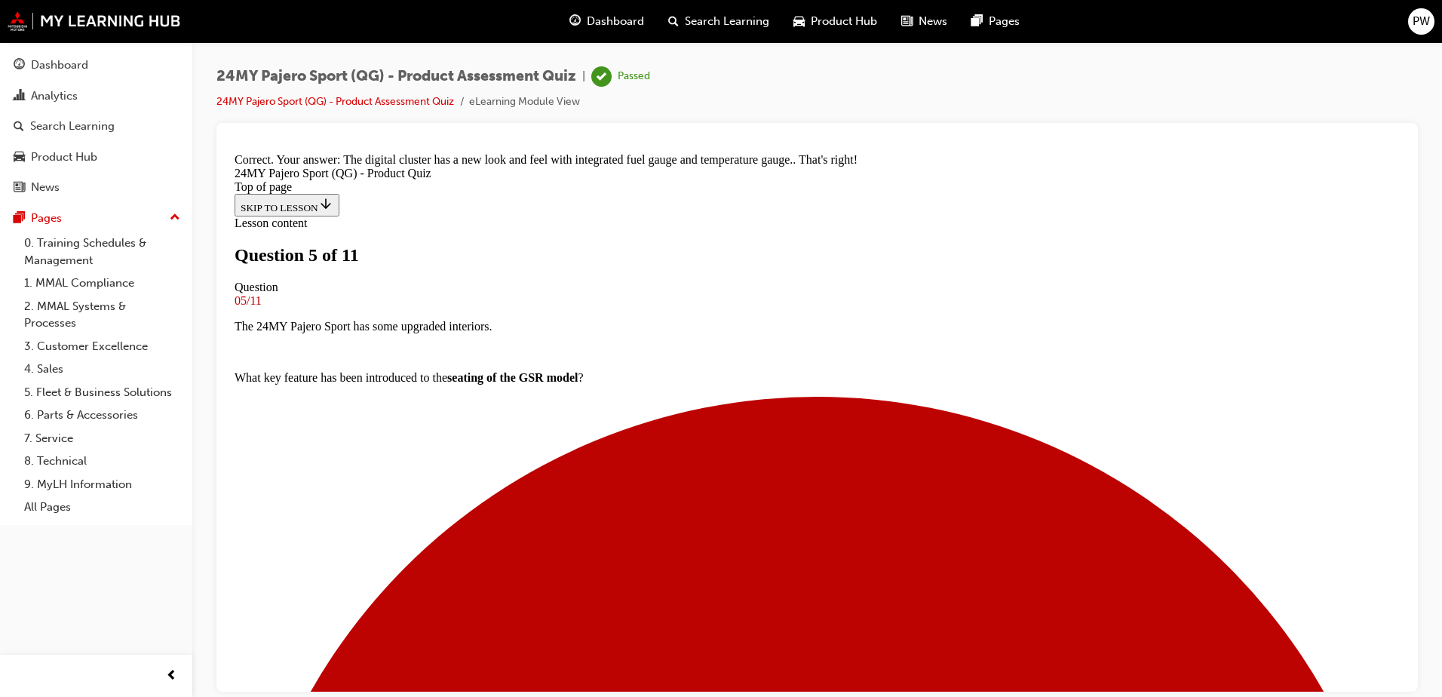
scroll to position [425, 0]
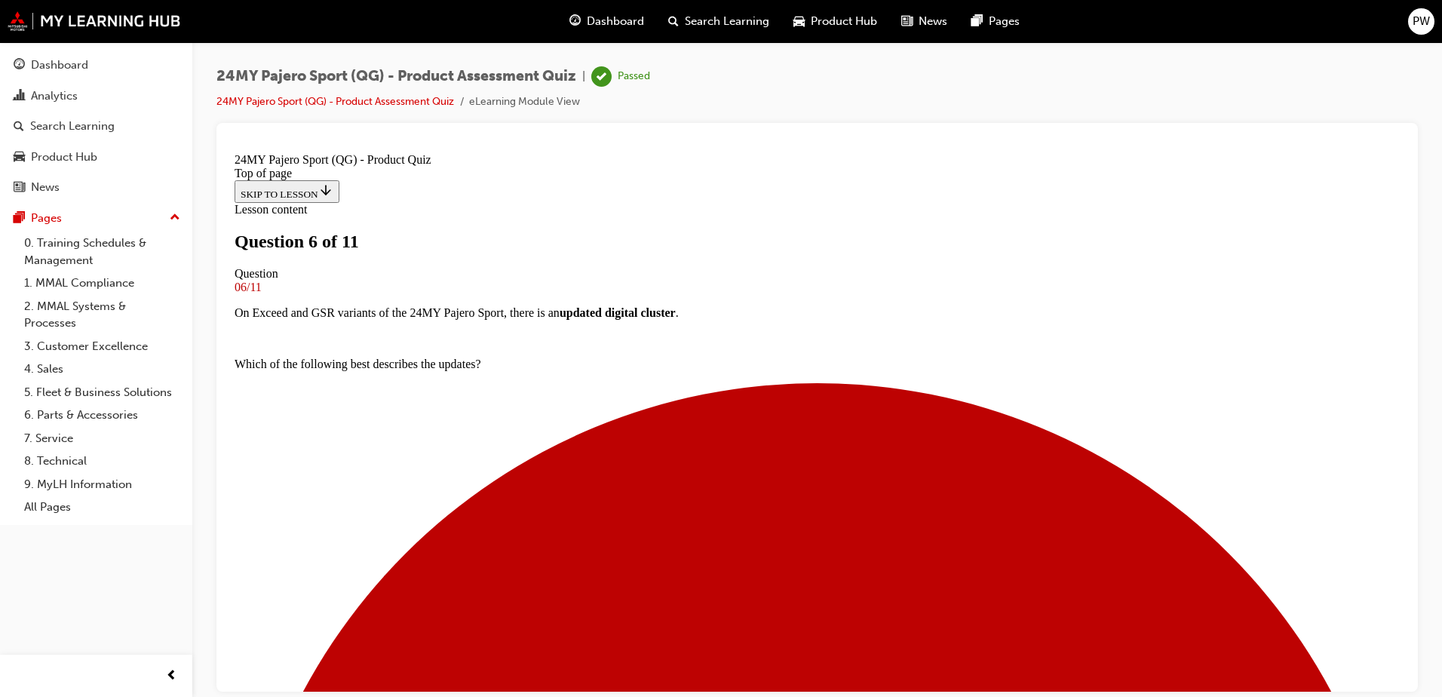
scroll to position [304, 0]
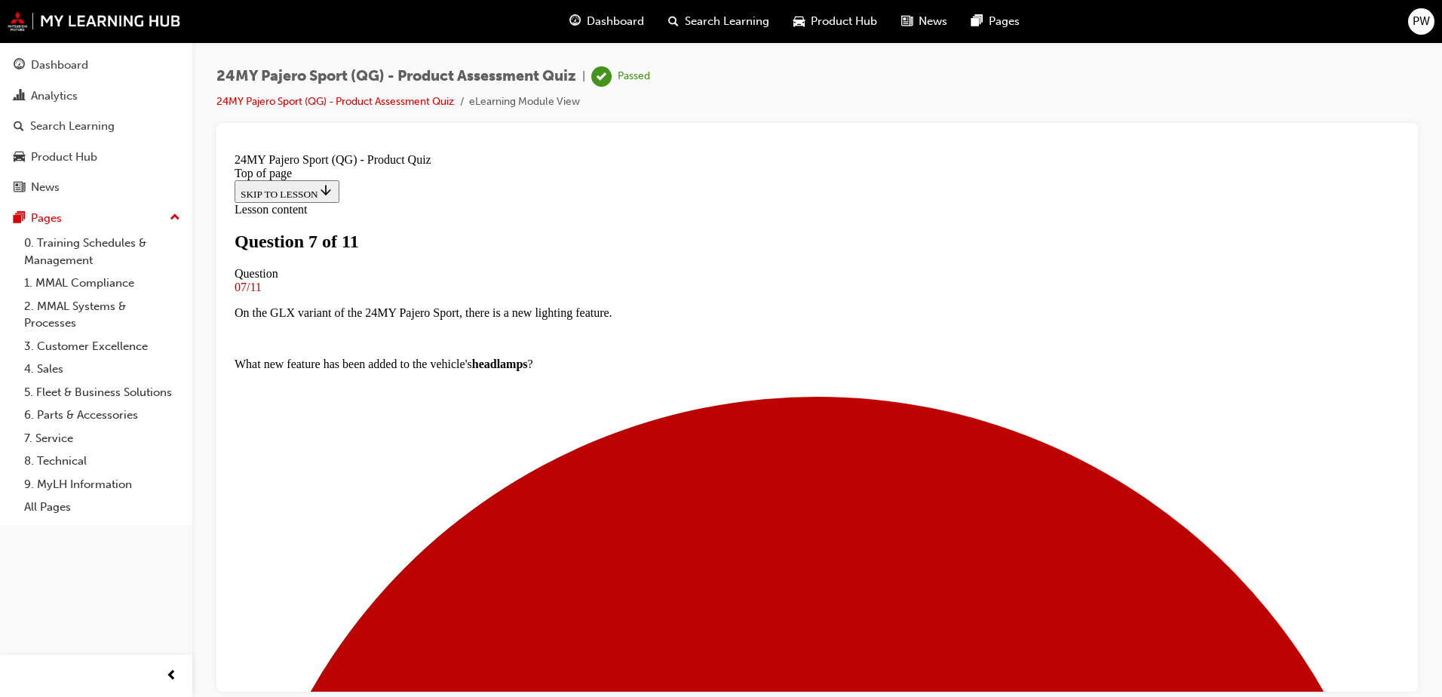
scroll to position [78, 0]
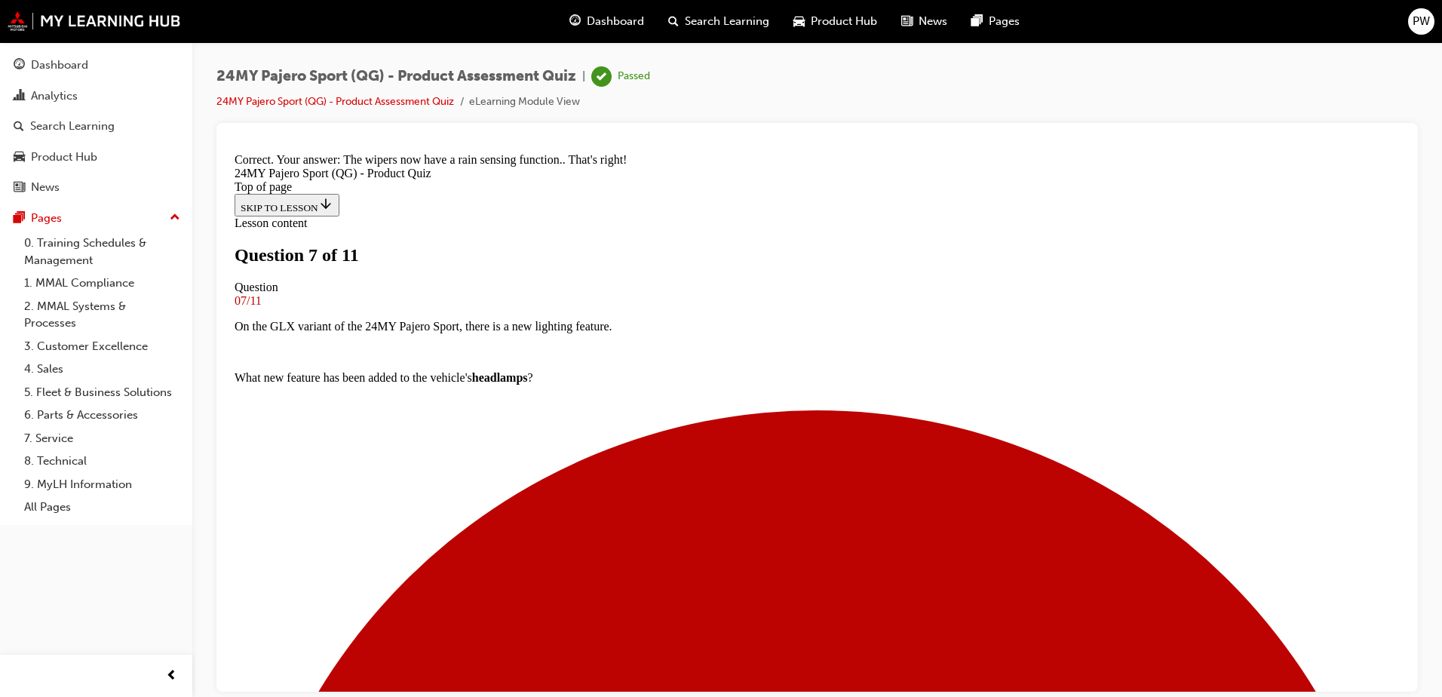
scroll to position [329, 0]
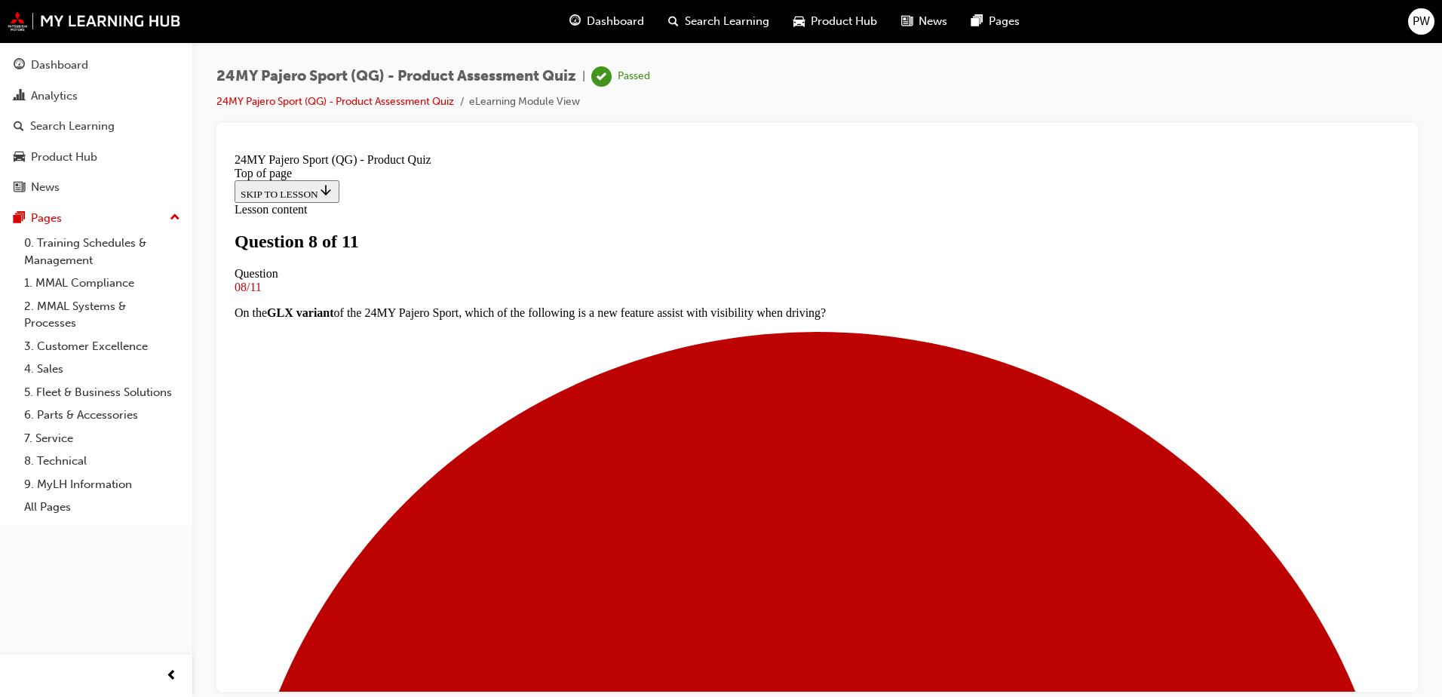
scroll to position [2, 0]
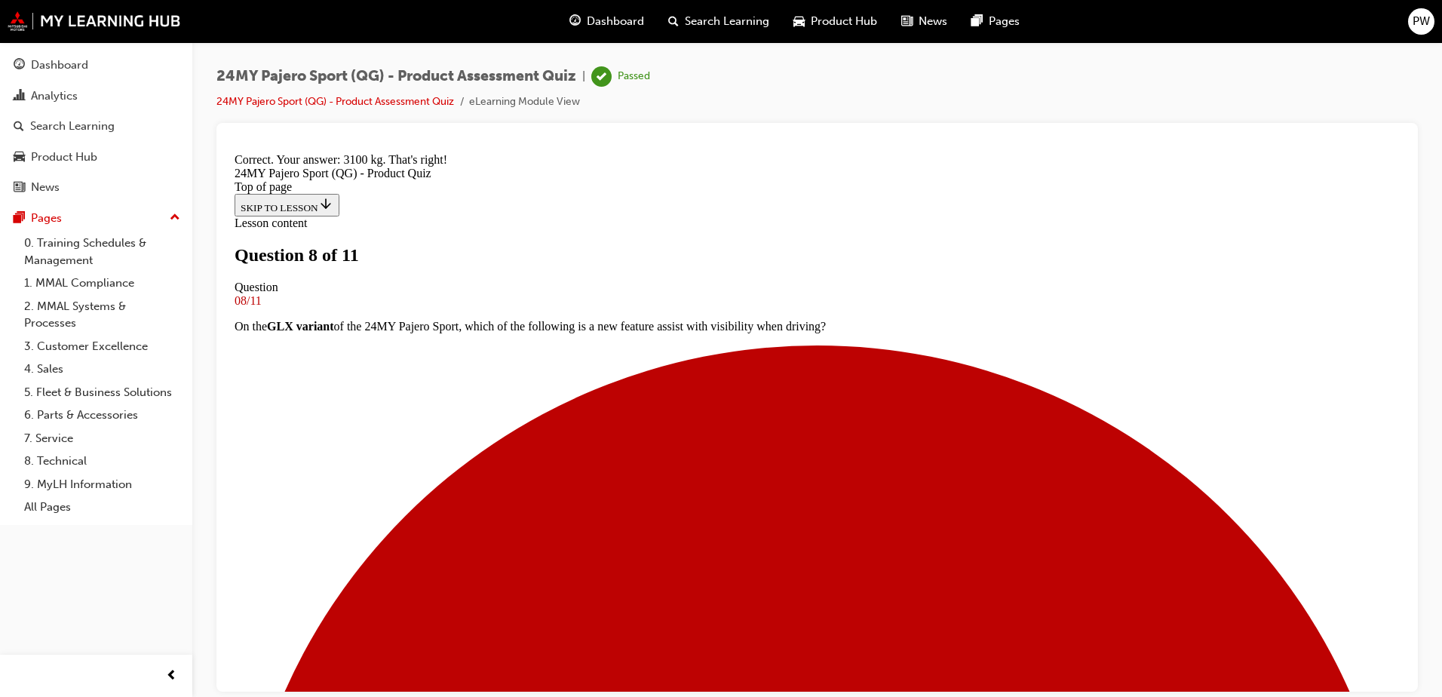
scroll to position [303, 0]
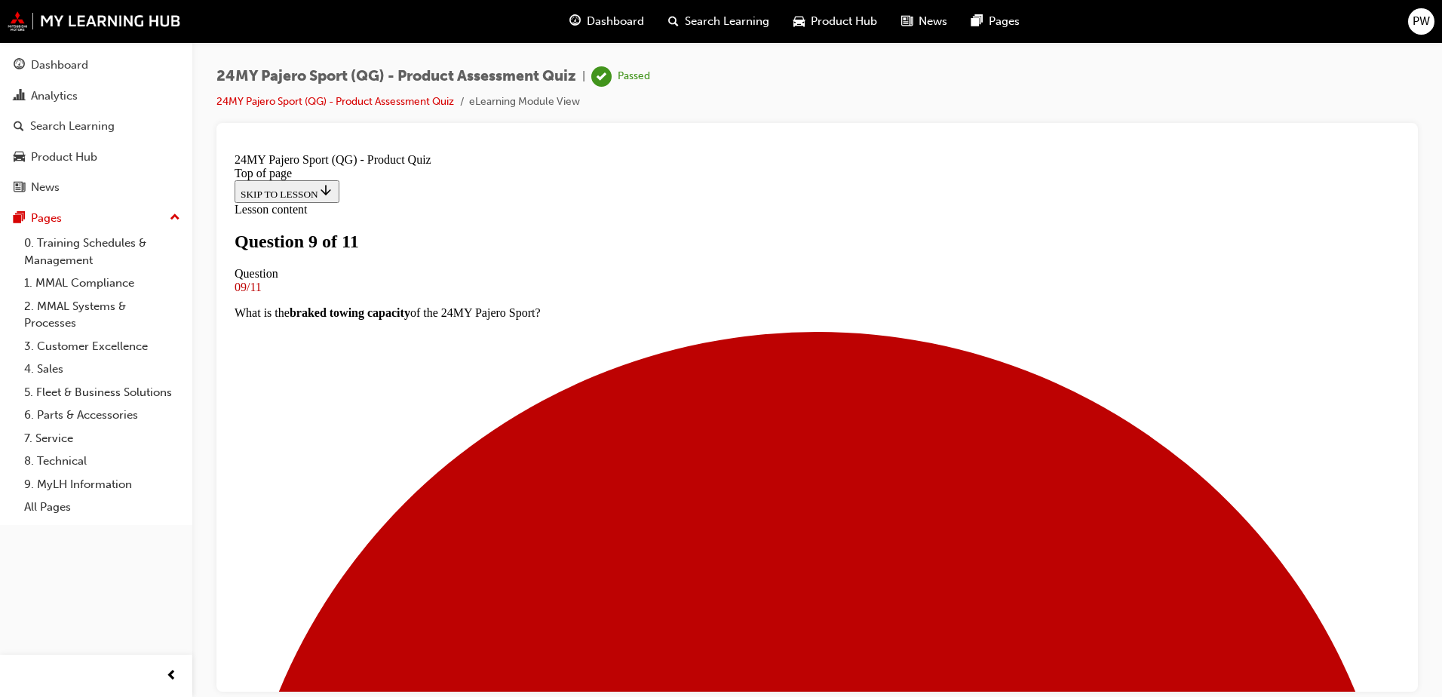
scroll to position [153, 0]
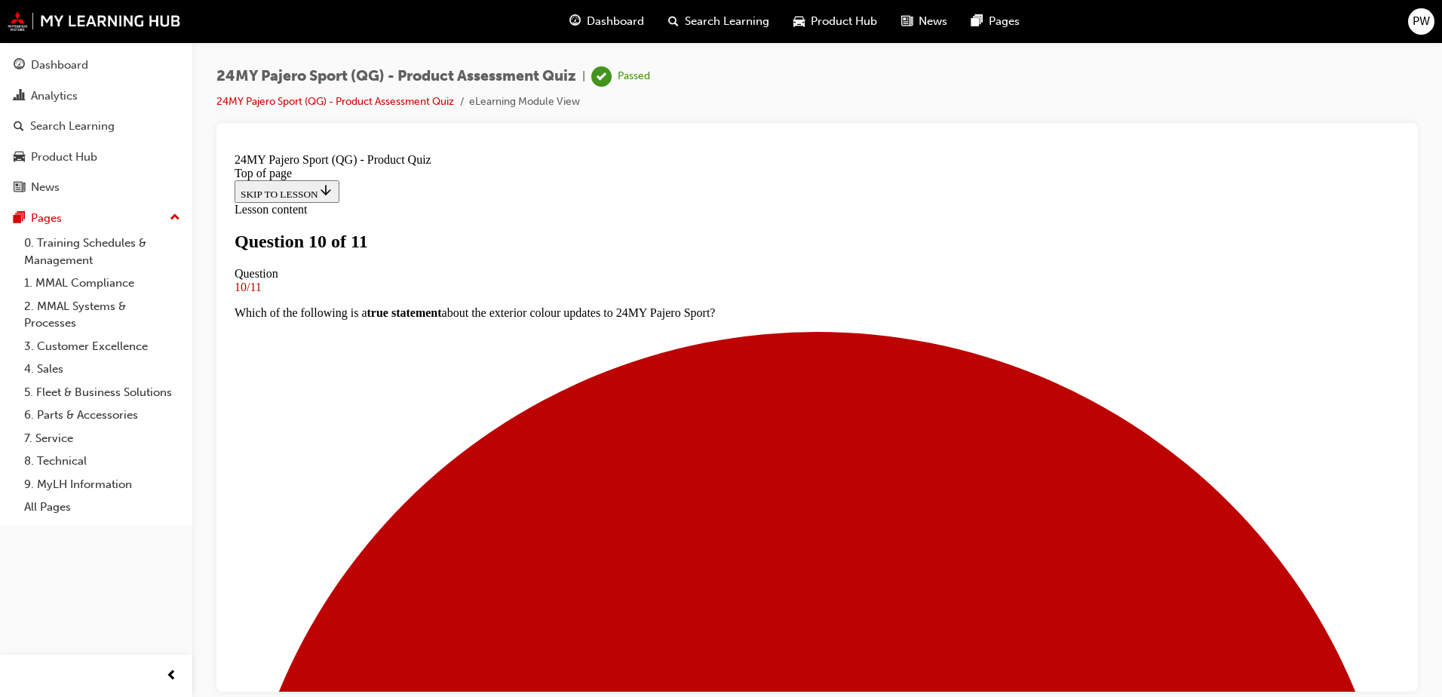
scroll to position [228, 0]
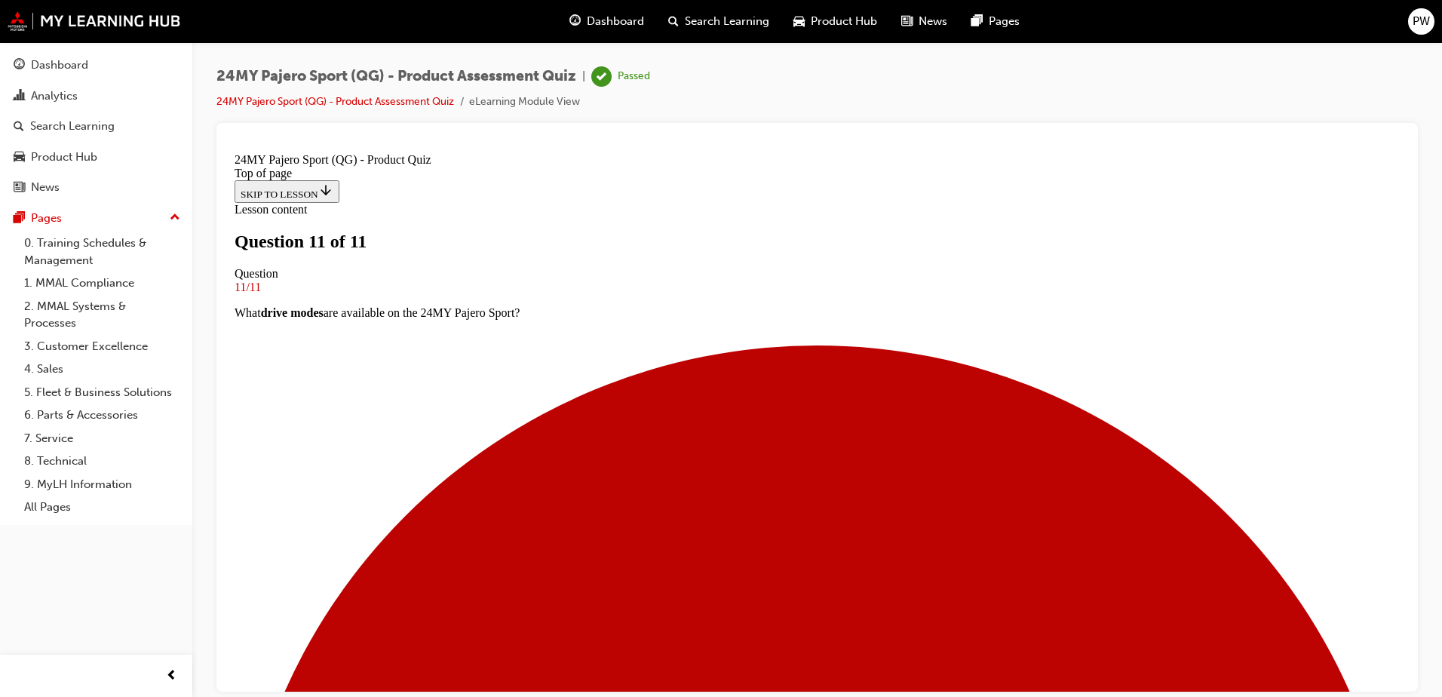
scroll to position [224, 0]
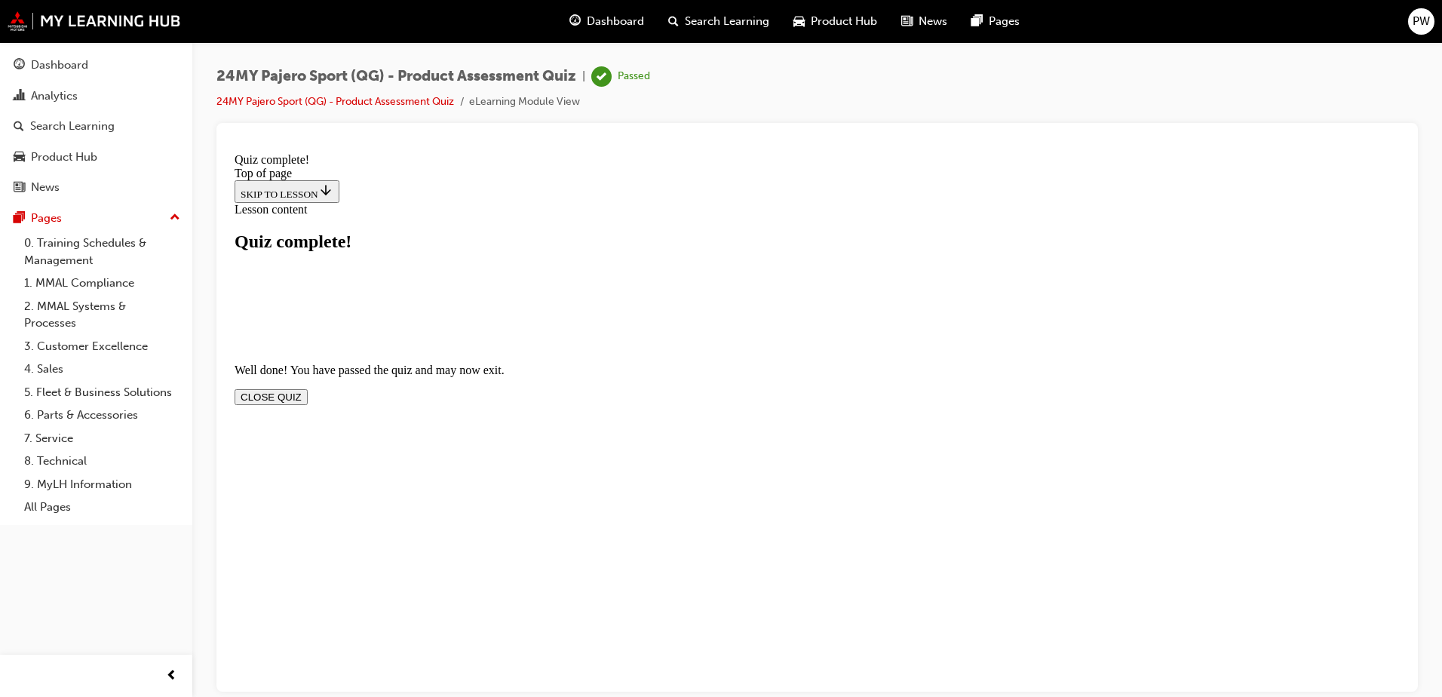
click at [308, 388] on button "CLOSE QUIZ" at bounding box center [271, 396] width 73 height 16
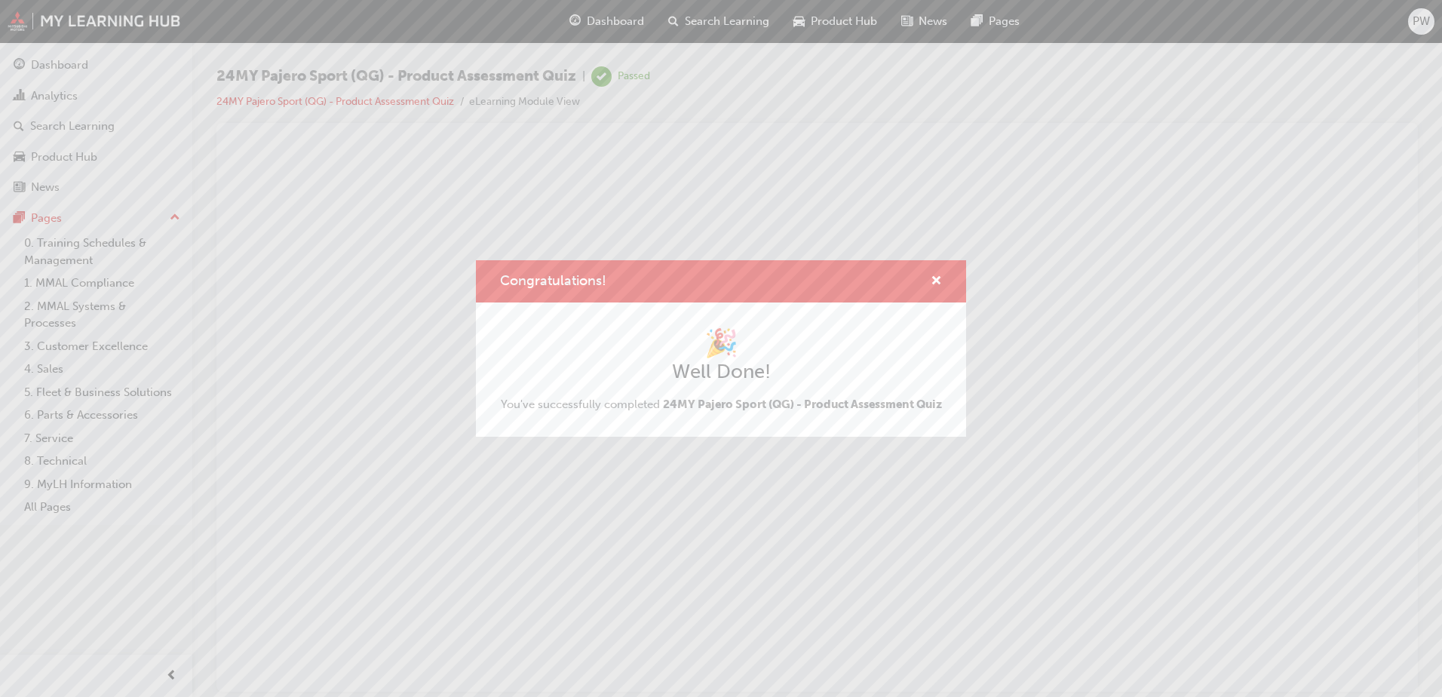
scroll to position [0, 0]
drag, startPoint x: 1029, startPoint y: 348, endPoint x: 1038, endPoint y: 345, distance: 9.8
click at [1038, 345] on div "Congratulations! 🎉 Well Done! You've successfully completed 24MY Pajero Sport (…" at bounding box center [721, 348] width 1442 height 697
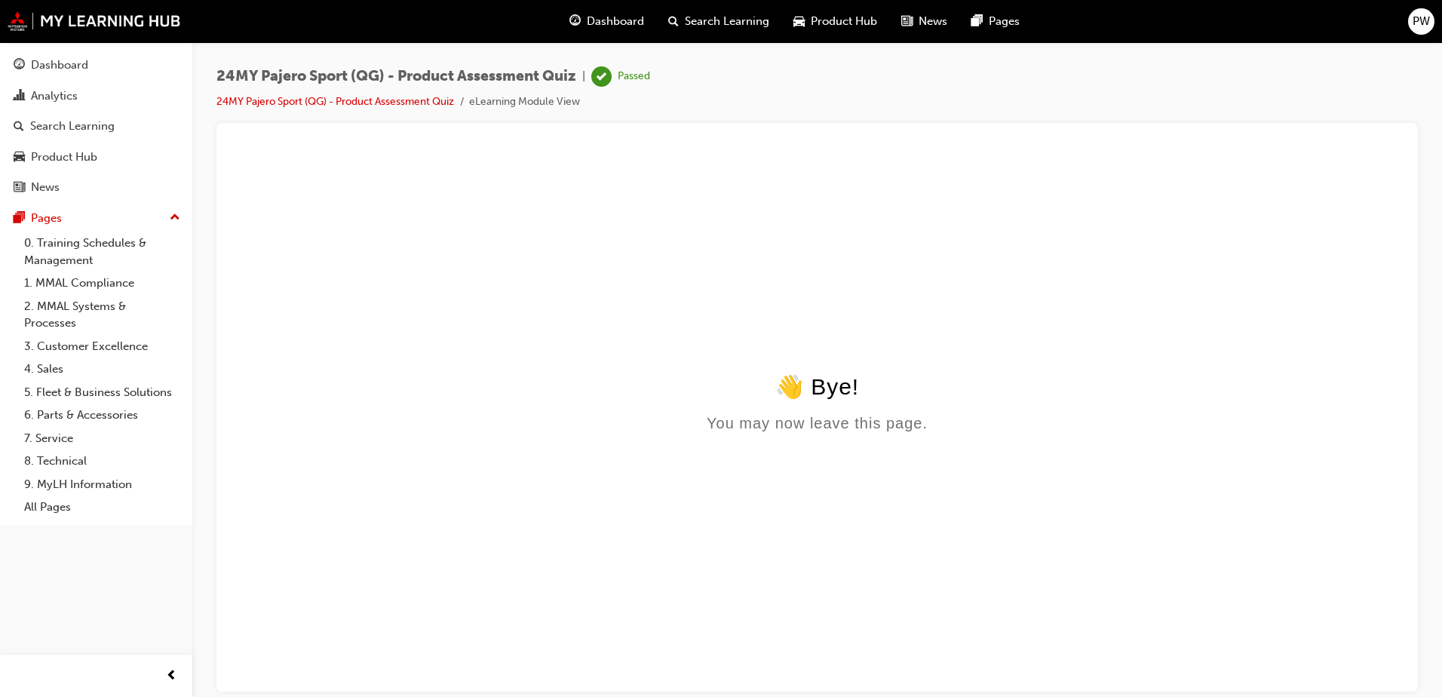
click at [594, 17] on span "Dashboard" at bounding box center [615, 21] width 57 height 17
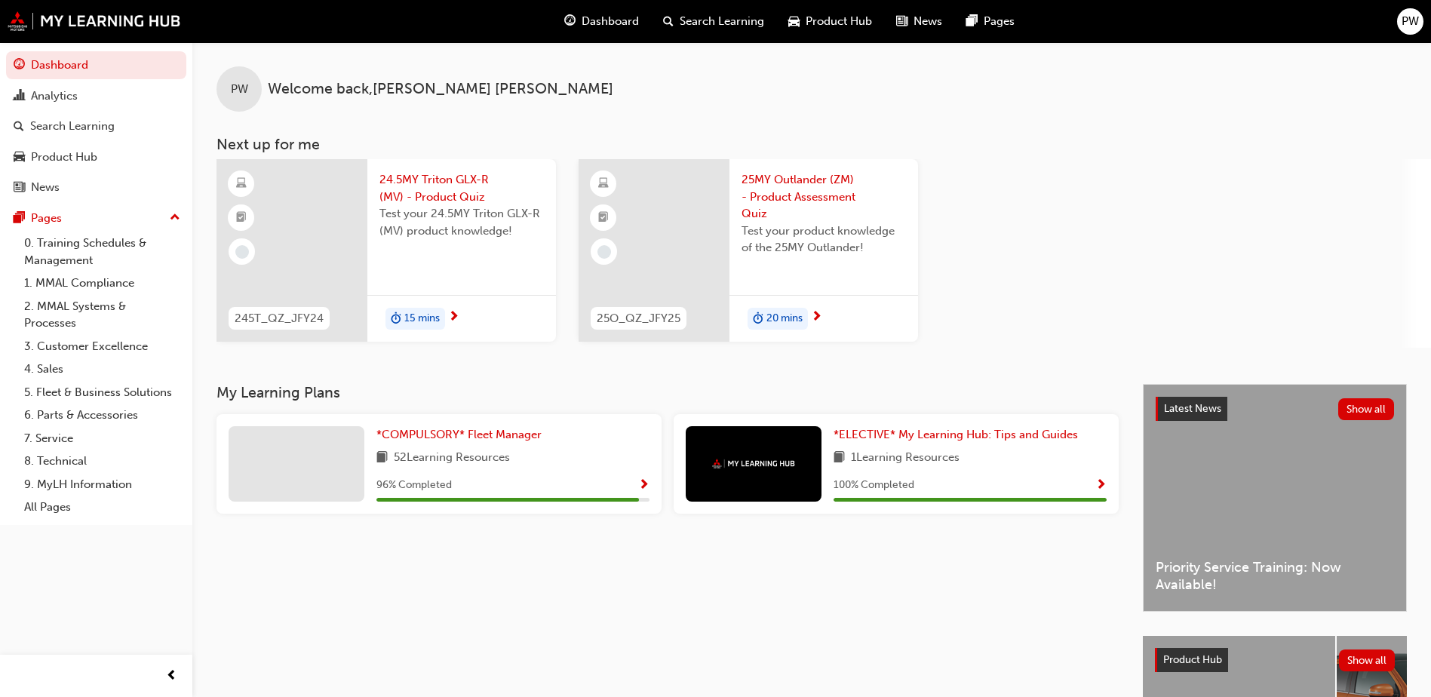
click at [454, 178] on span "24.5MY Triton GLX-R (MV) - Product Quiz" at bounding box center [461, 188] width 164 height 34
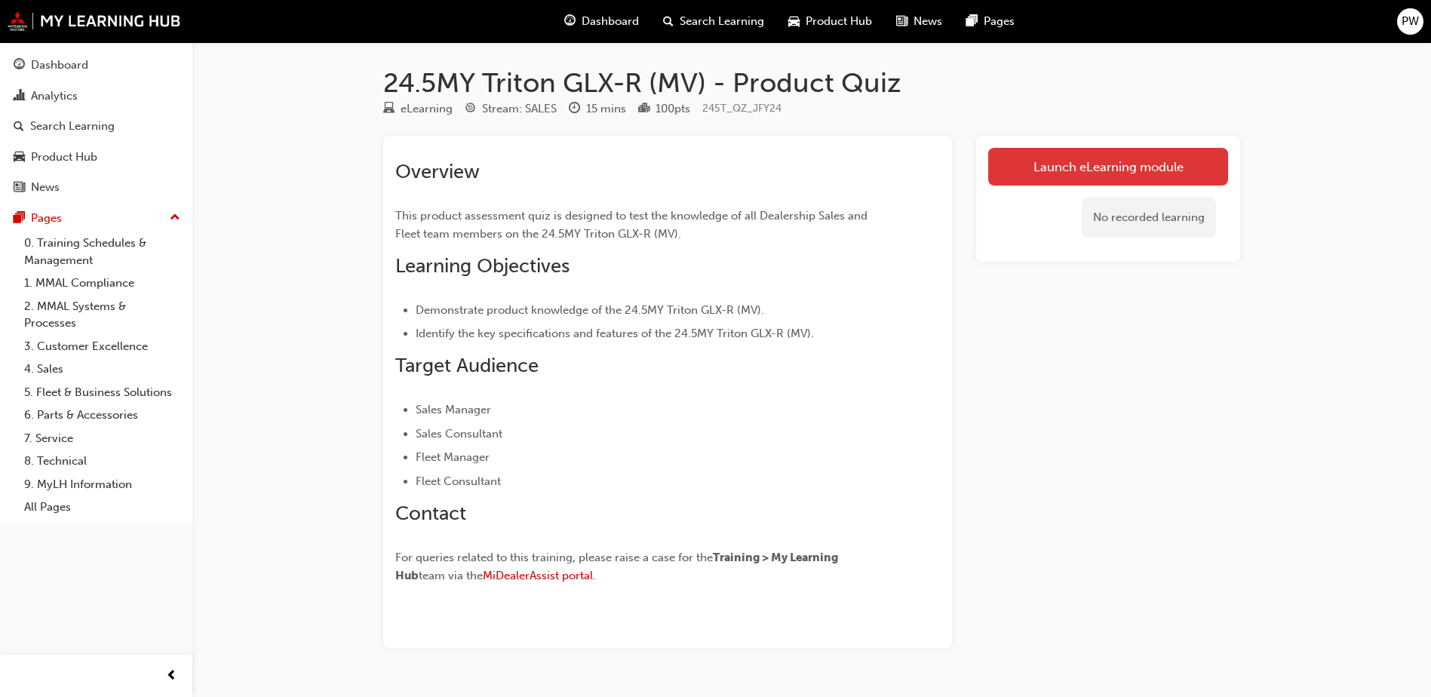
click at [1139, 174] on link "Launch eLearning module" at bounding box center [1108, 167] width 240 height 38
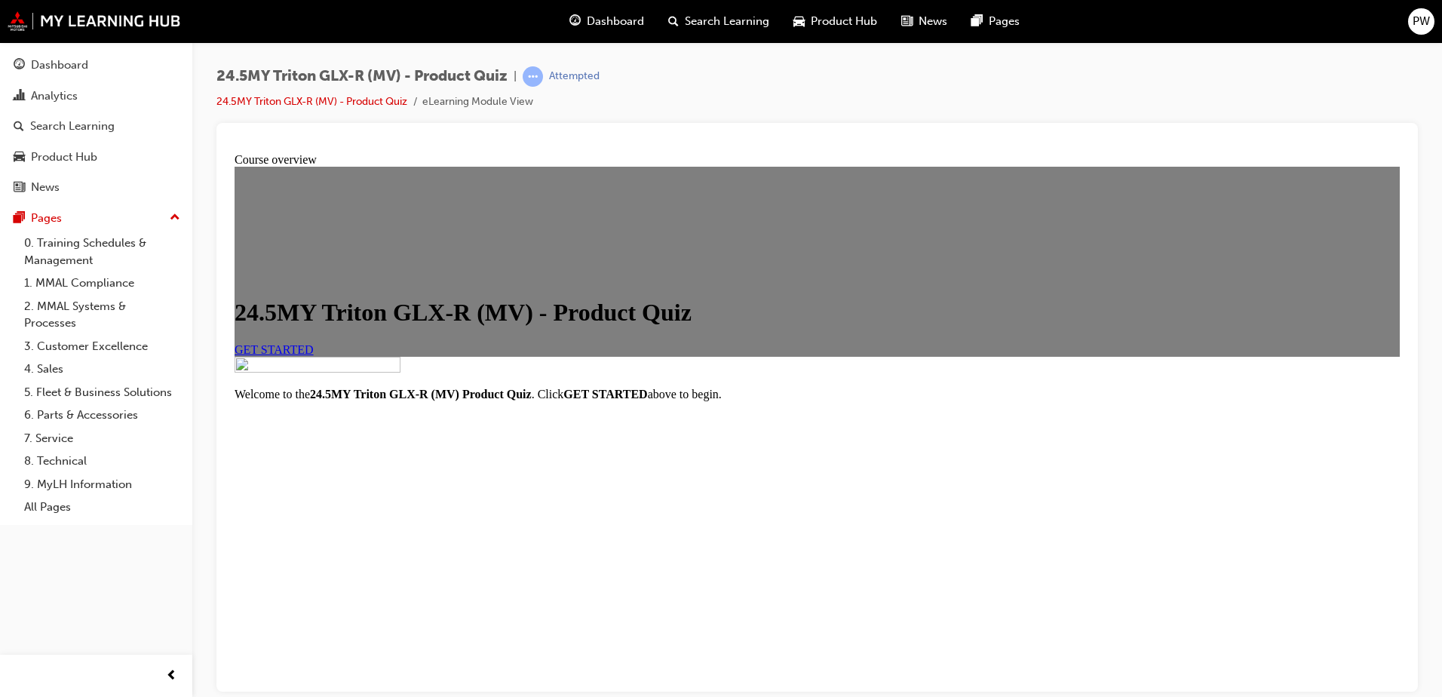
click at [314, 355] on link "GET STARTED" at bounding box center [274, 348] width 79 height 13
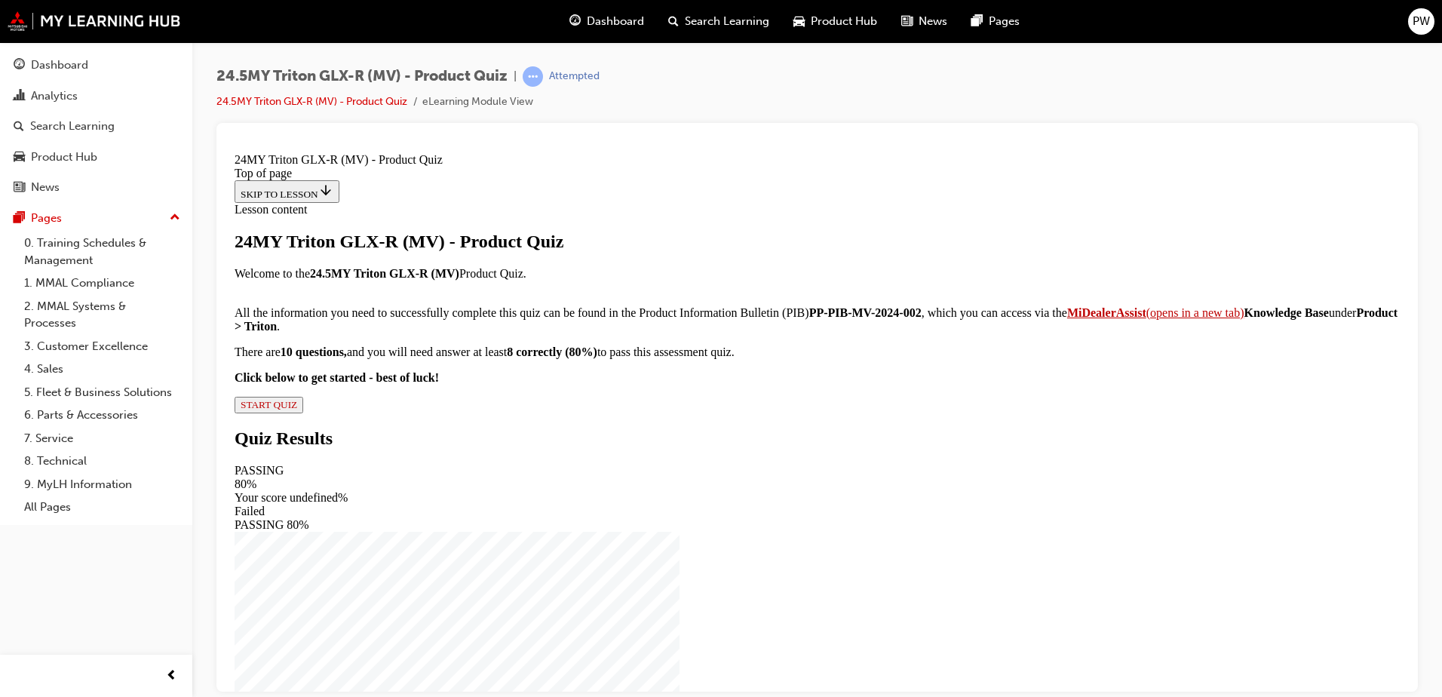
click at [459, 279] on strong "24.5MY Triton GLX-R (MV)" at bounding box center [384, 272] width 149 height 13
drag, startPoint x: 764, startPoint y: 533, endPoint x: 897, endPoint y: 534, distance: 132.7
click at [897, 318] on strong "PP-PIB-MV-2024-002" at bounding box center [865, 311] width 112 height 13
drag, startPoint x: 897, startPoint y: 534, endPoint x: 884, endPoint y: 532, distance: 12.9
copy strong "PP-PIB-MV-2024-002"
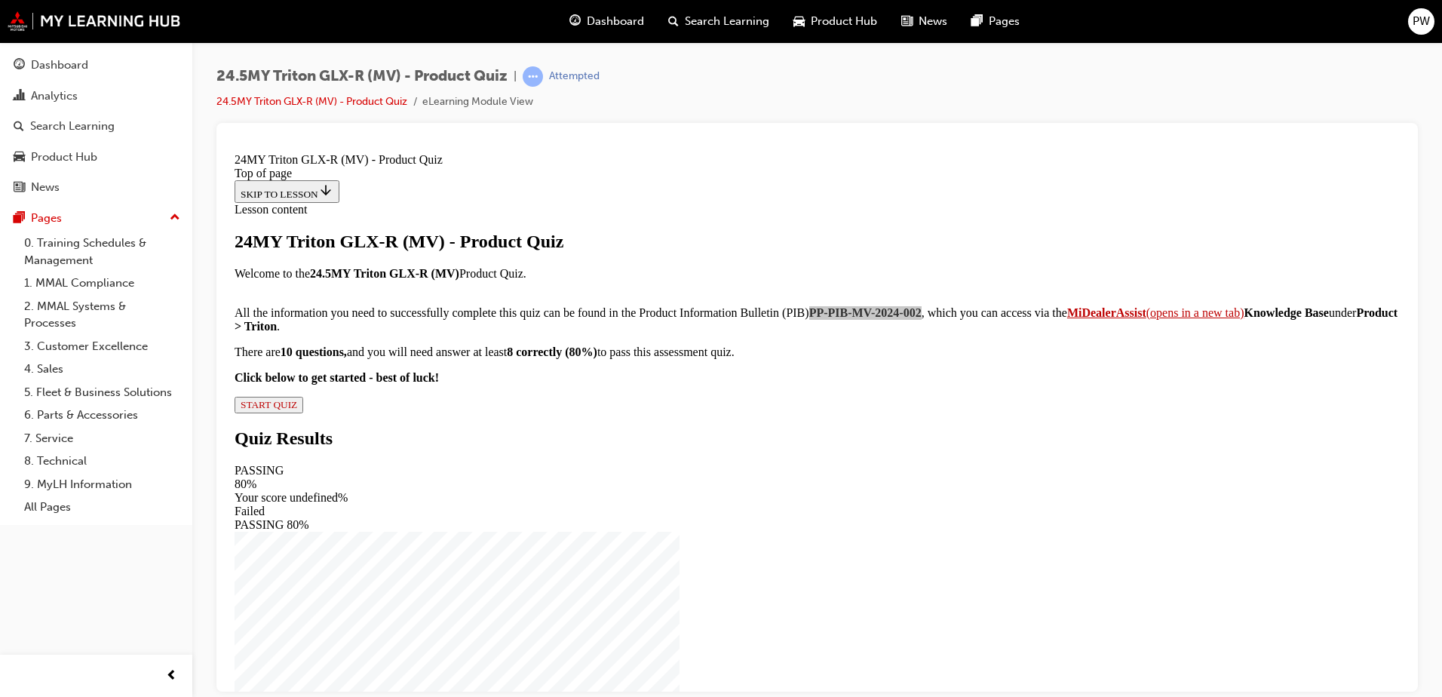
scroll to position [158, 0]
click at [297, 409] on span "START QUIZ" at bounding box center [269, 403] width 57 height 11
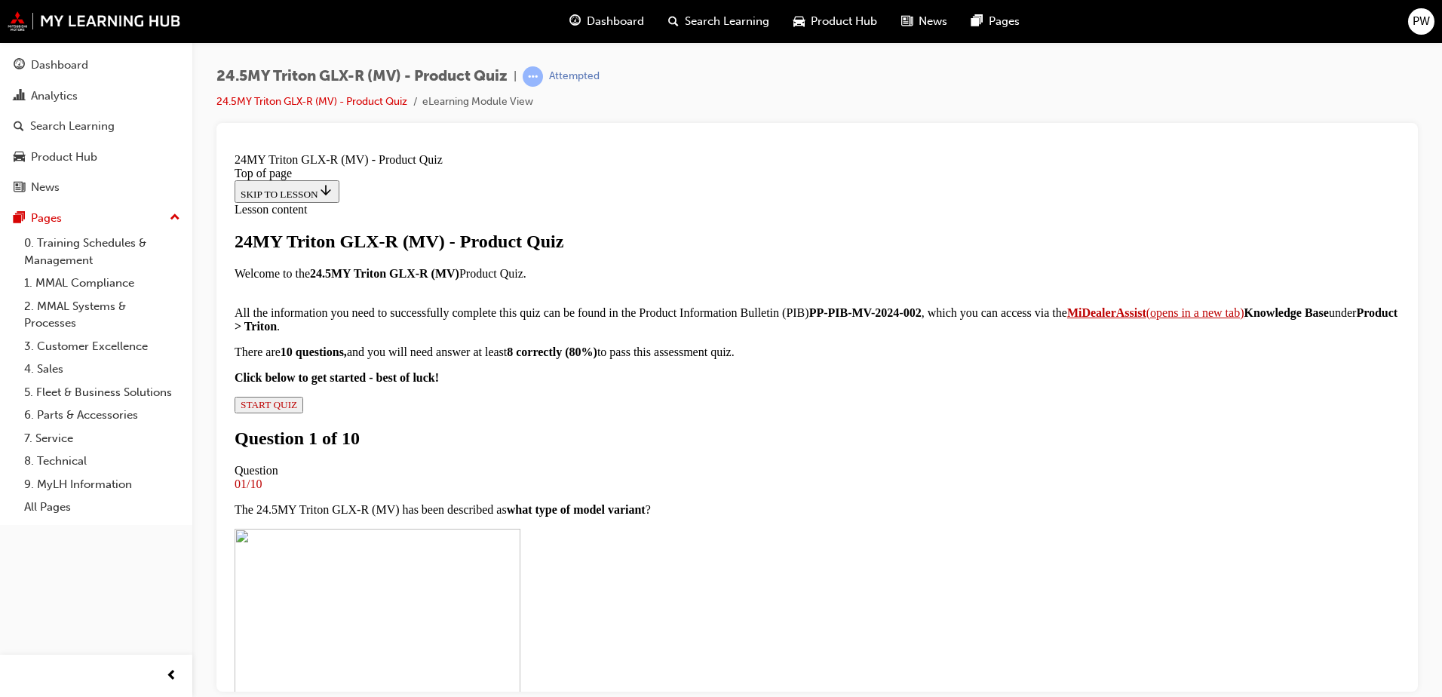
scroll to position [320, 0]
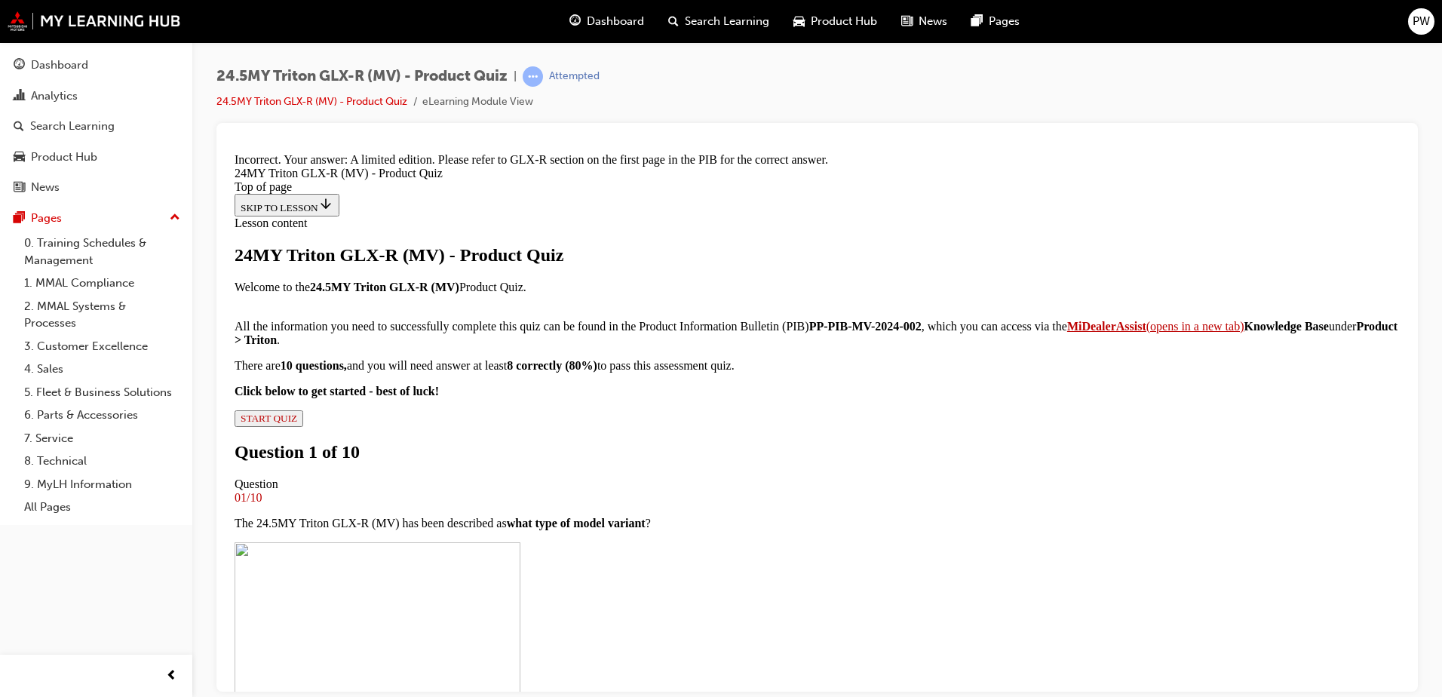
scroll to position [627, 0]
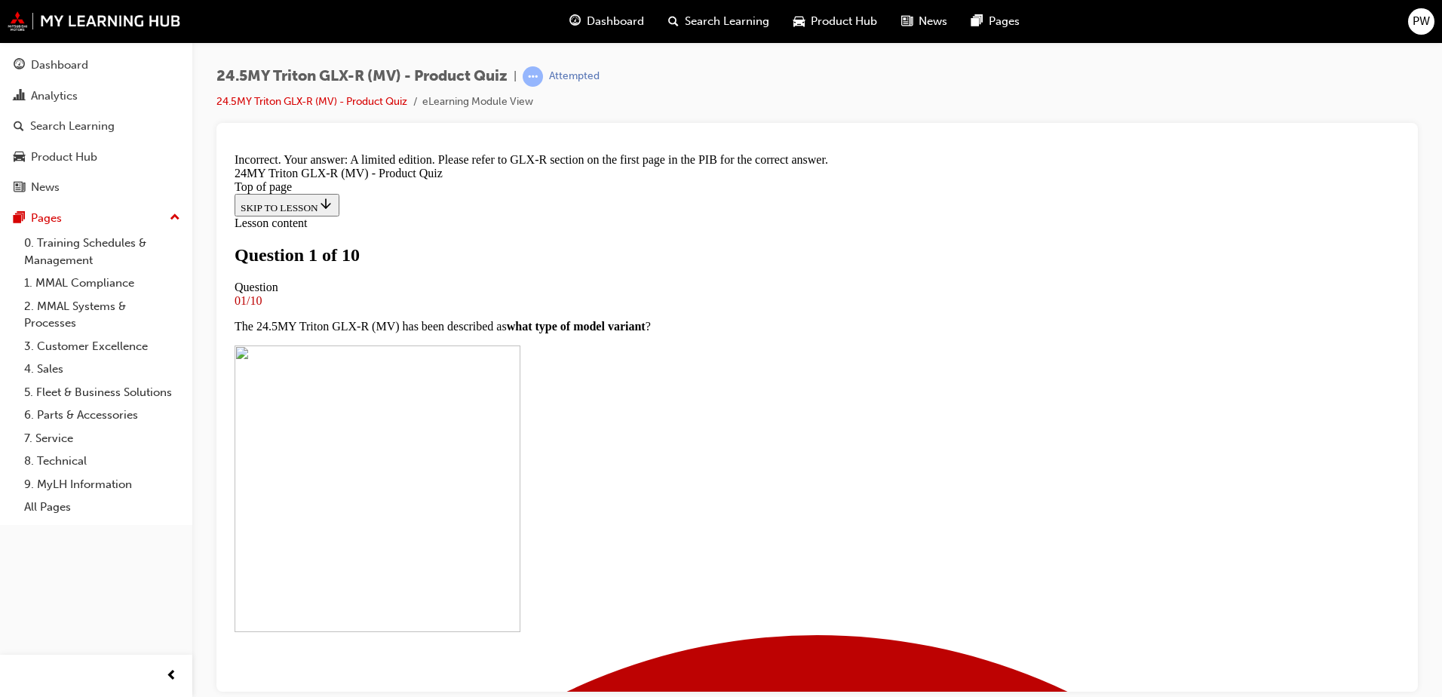
scroll to position [377, 0]
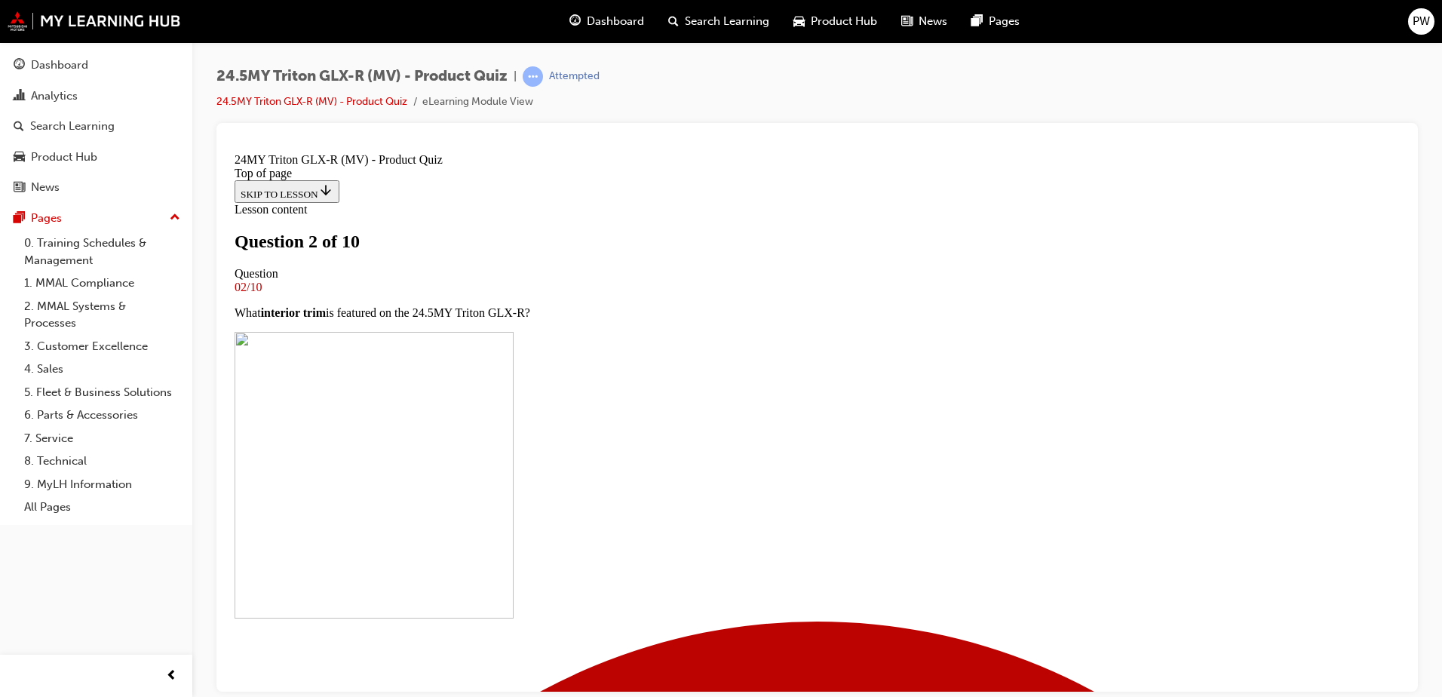
scroll to position [226, 0]
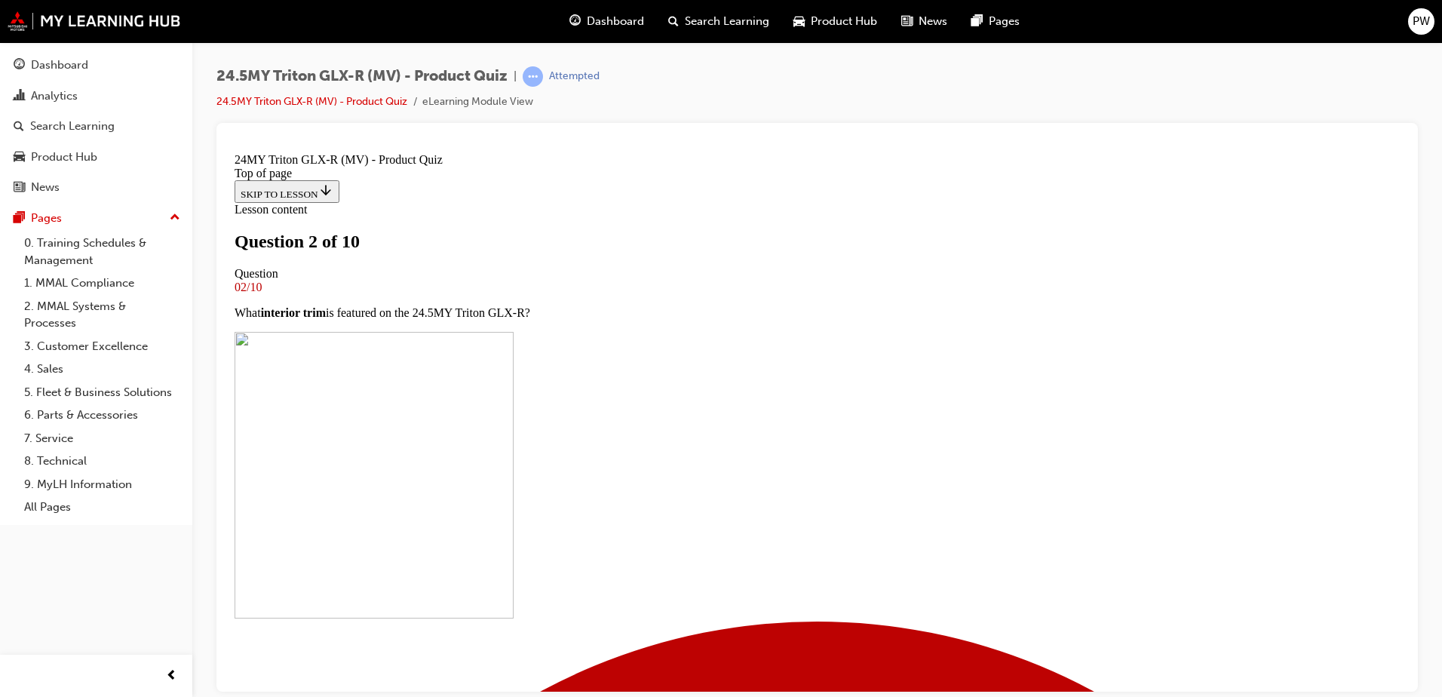
scroll to position [452, 0]
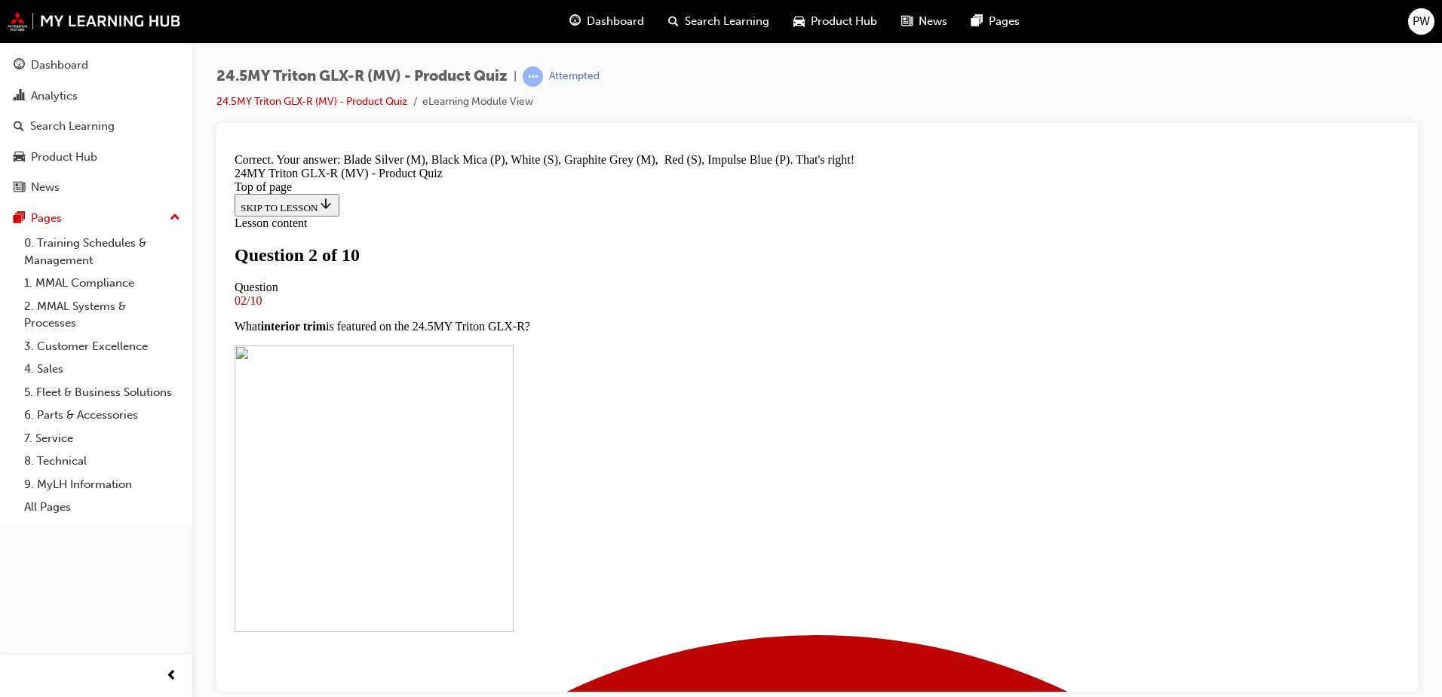
scroll to position [596, 0]
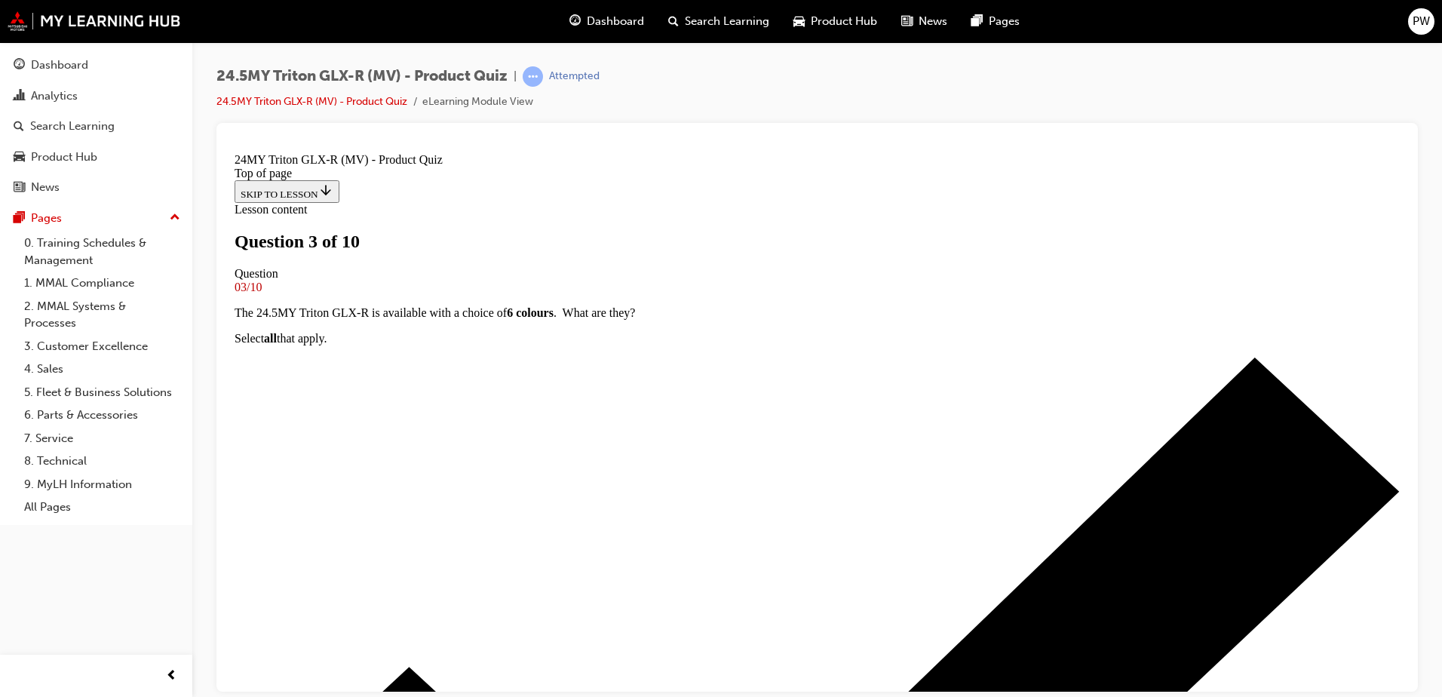
scroll to position [75, 0]
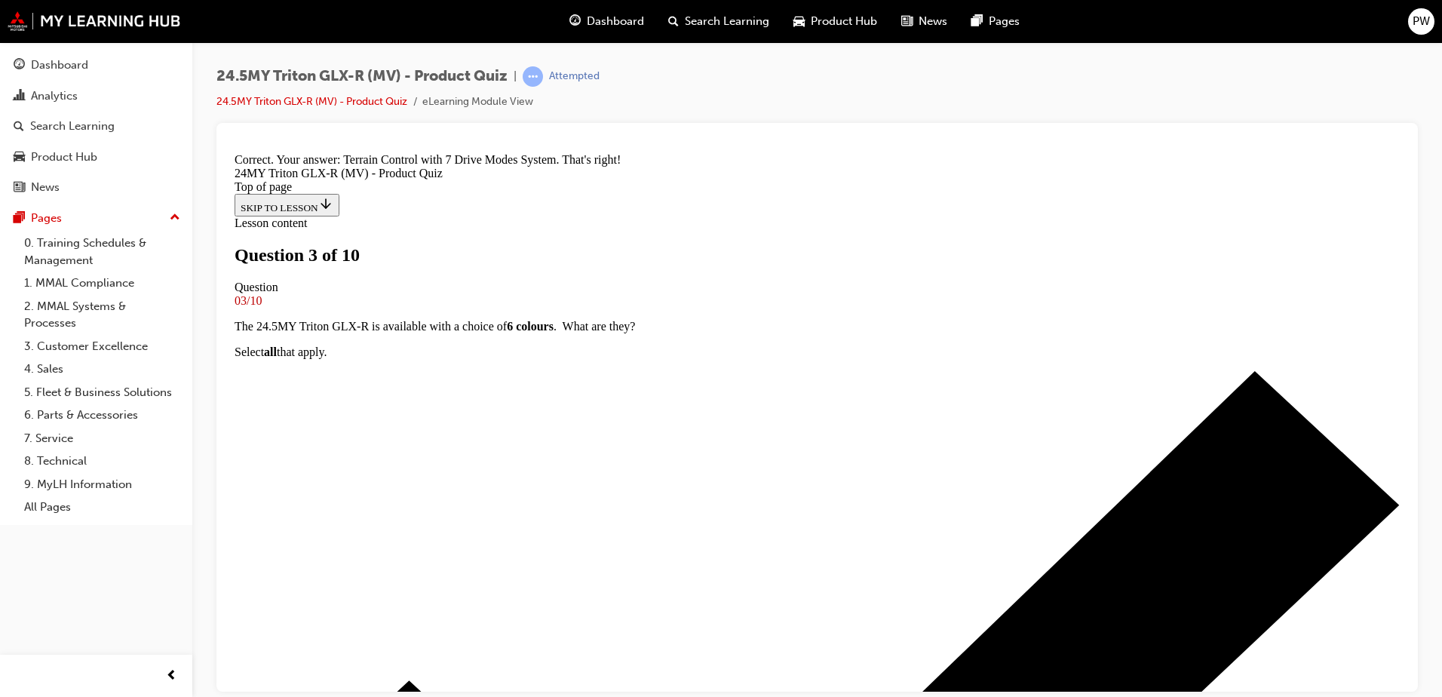
scroll to position [389, 0]
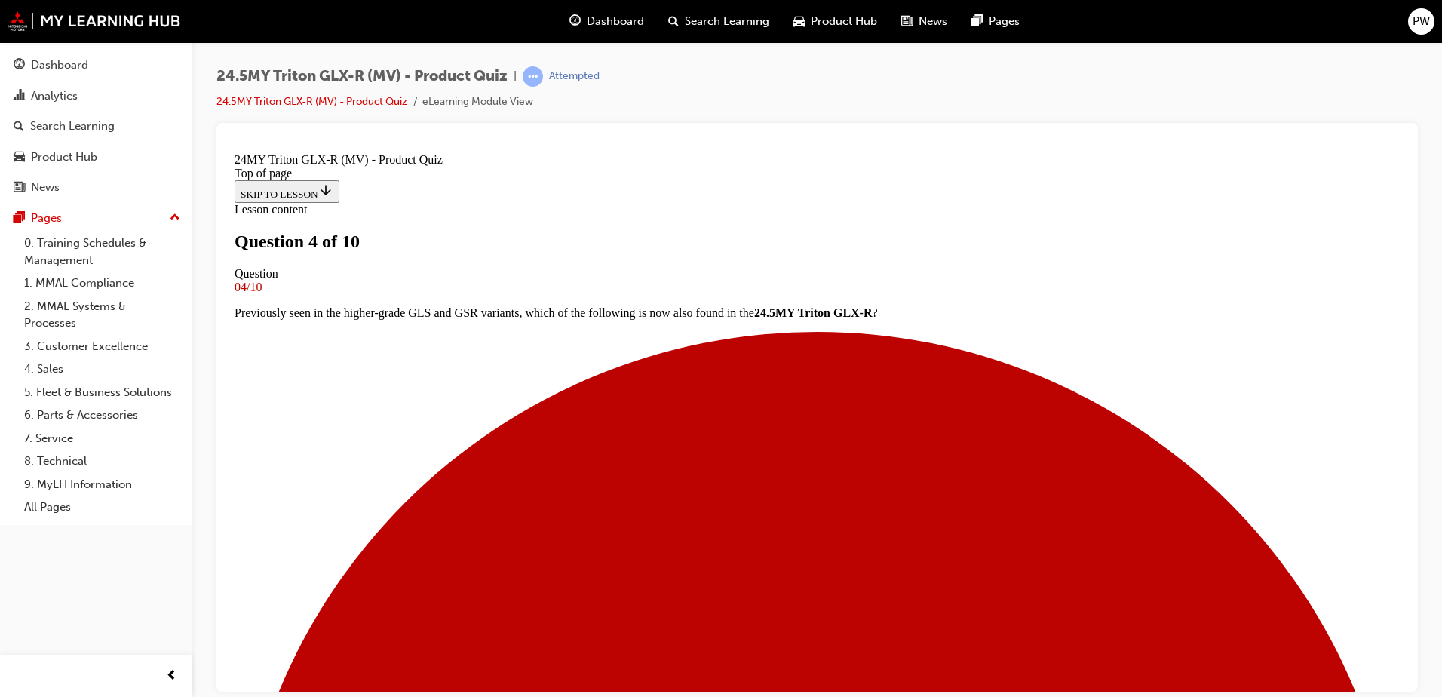
scroll to position [151, 0]
drag, startPoint x: 848, startPoint y: 219, endPoint x: 563, endPoint y: 243, distance: 286.8
copy p "availability of the 24.5MY Triton GLX-R"
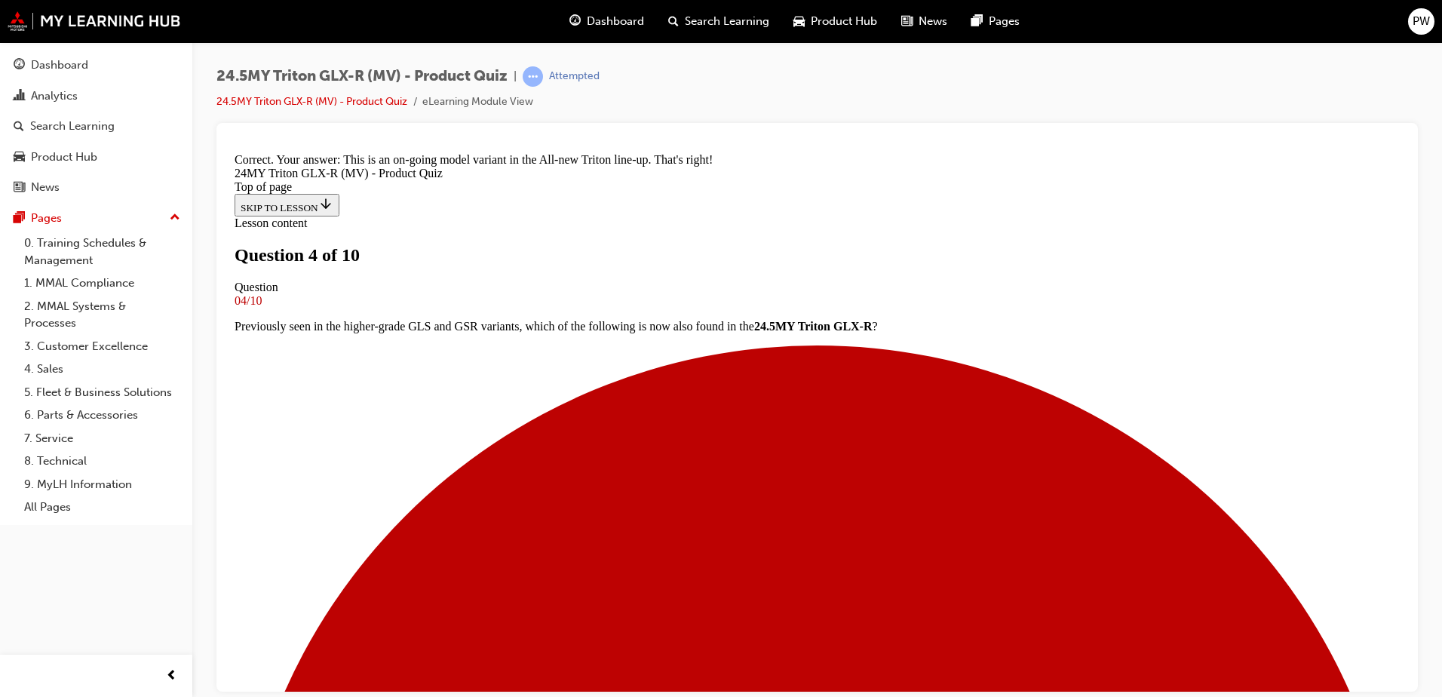
scroll to position [389, 0]
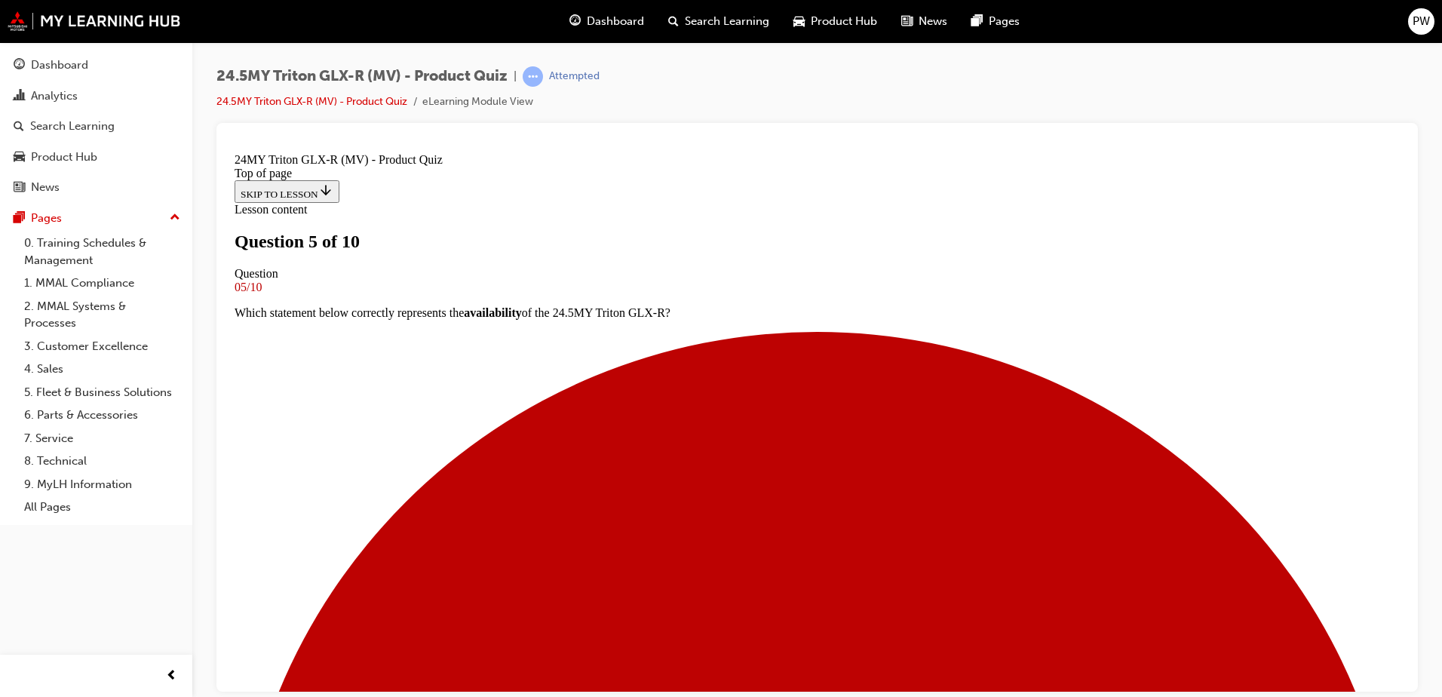
scroll to position [151, 0]
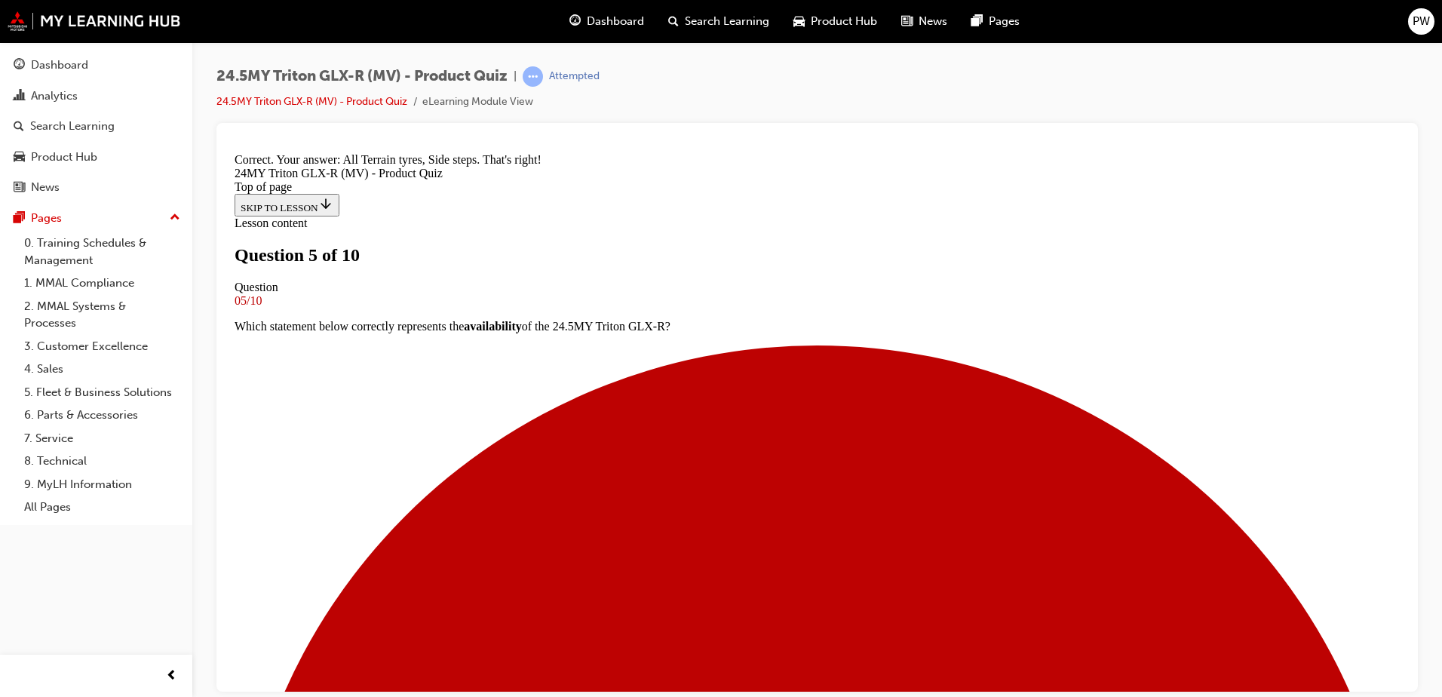
scroll to position [389, 0]
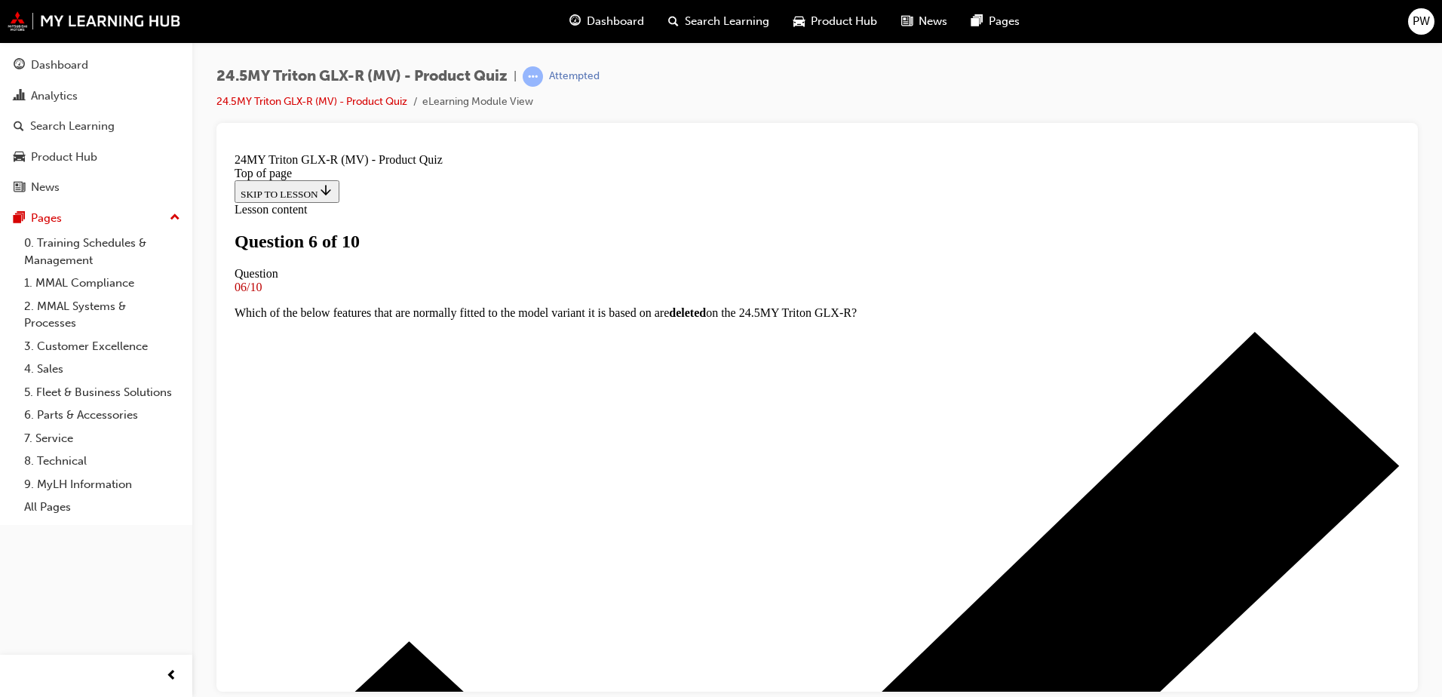
scroll to position [75, 0]
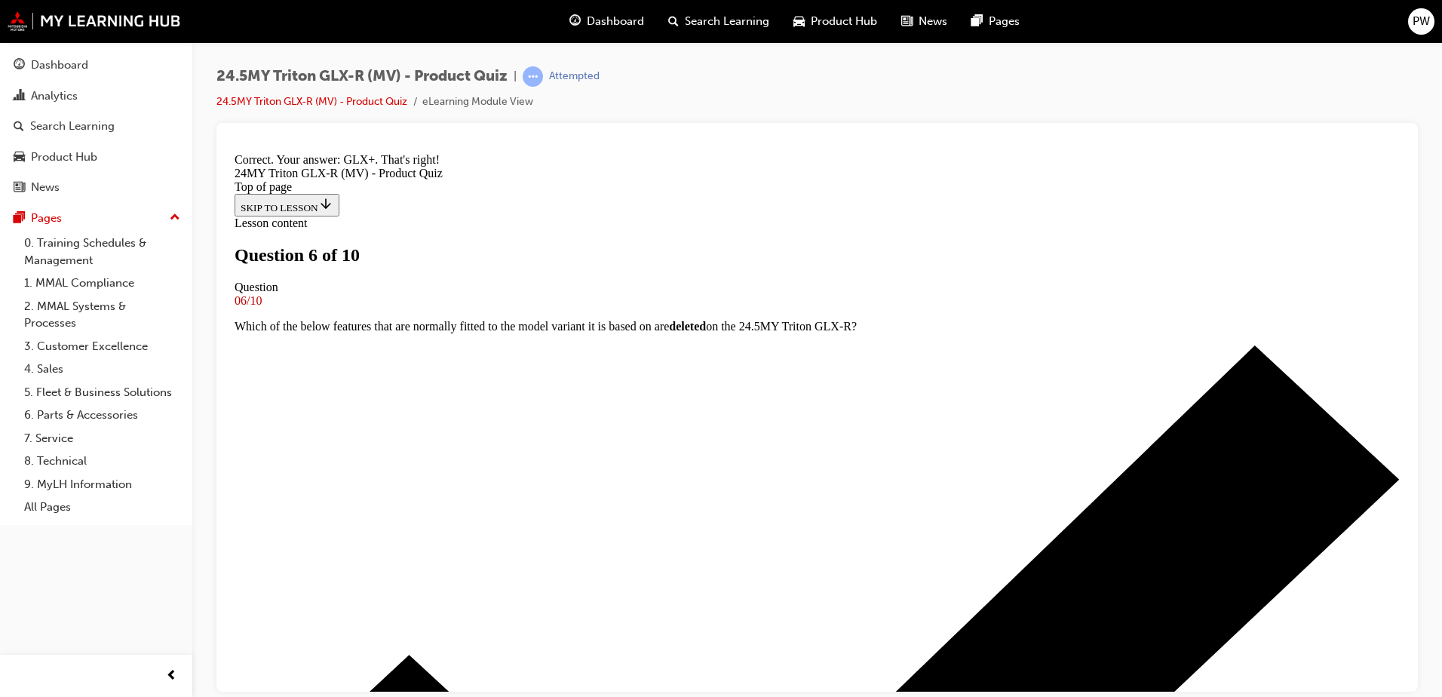
scroll to position [422, 0]
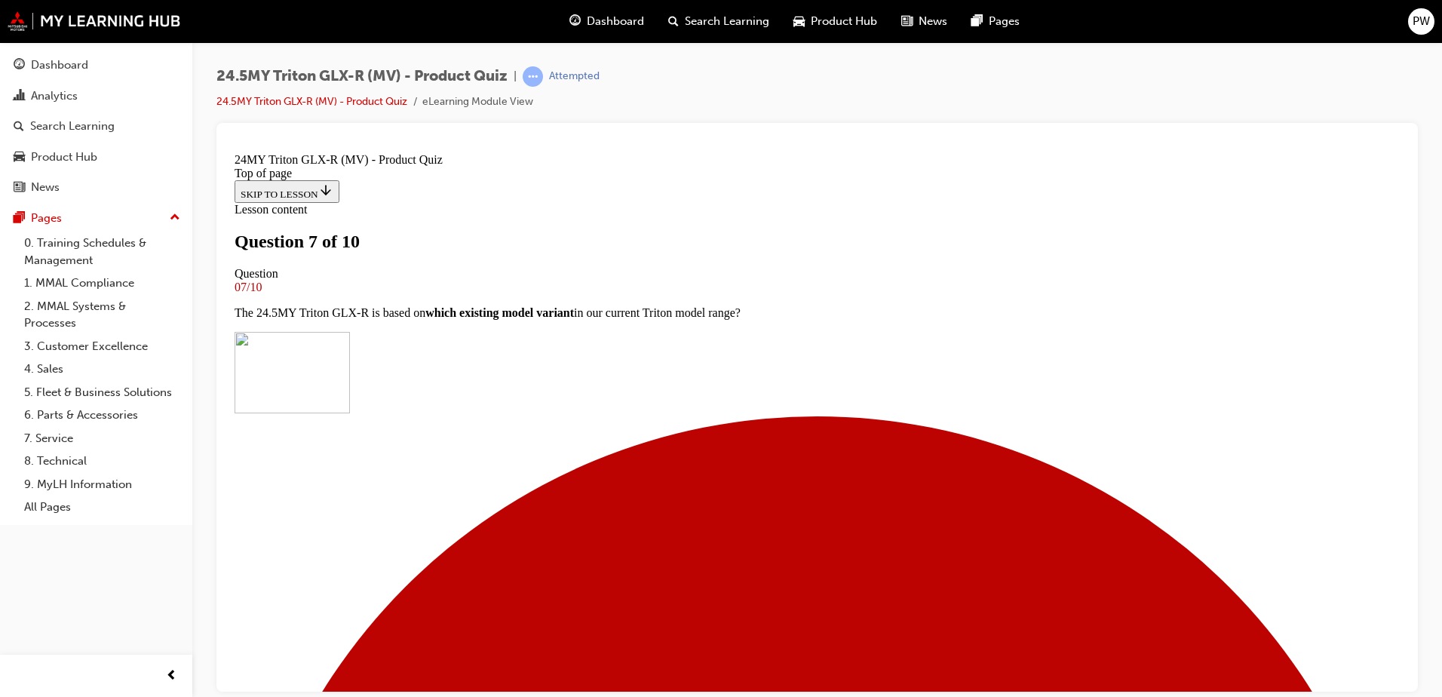
scroll to position [151, 0]
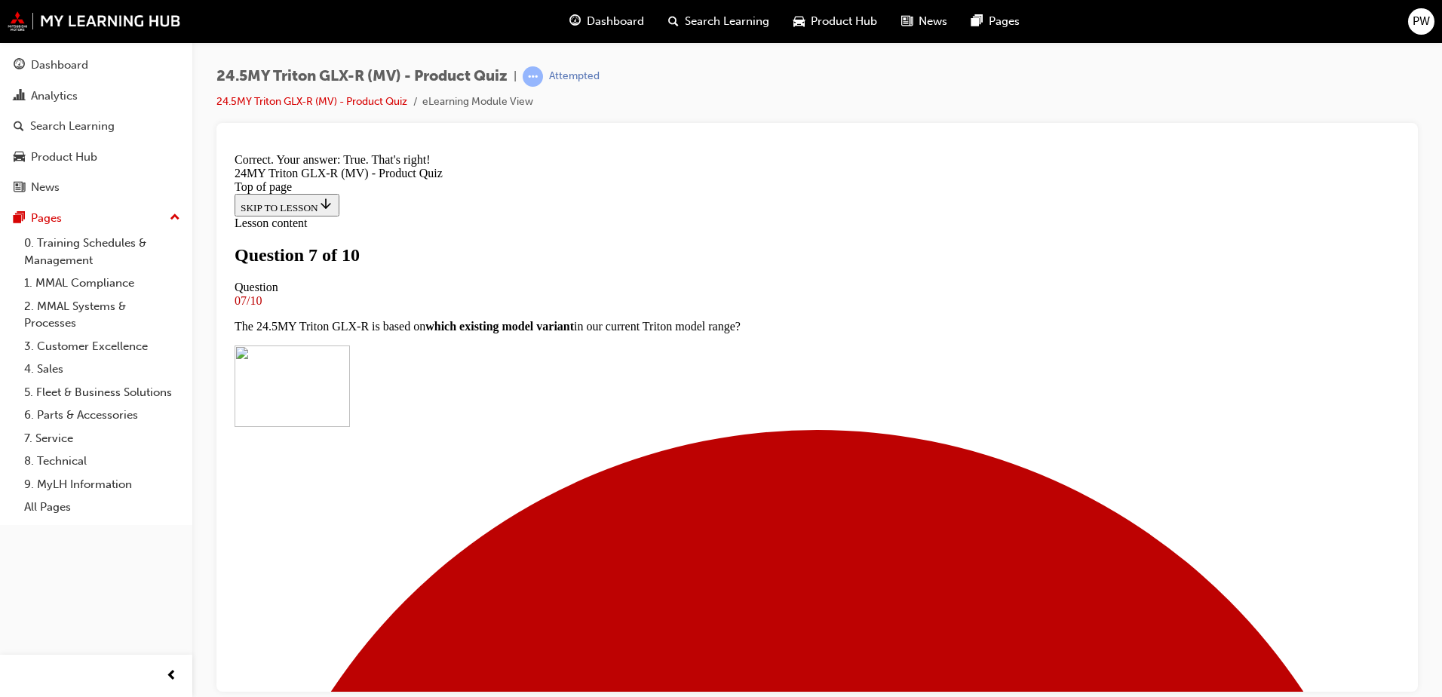
scroll to position [285, 0]
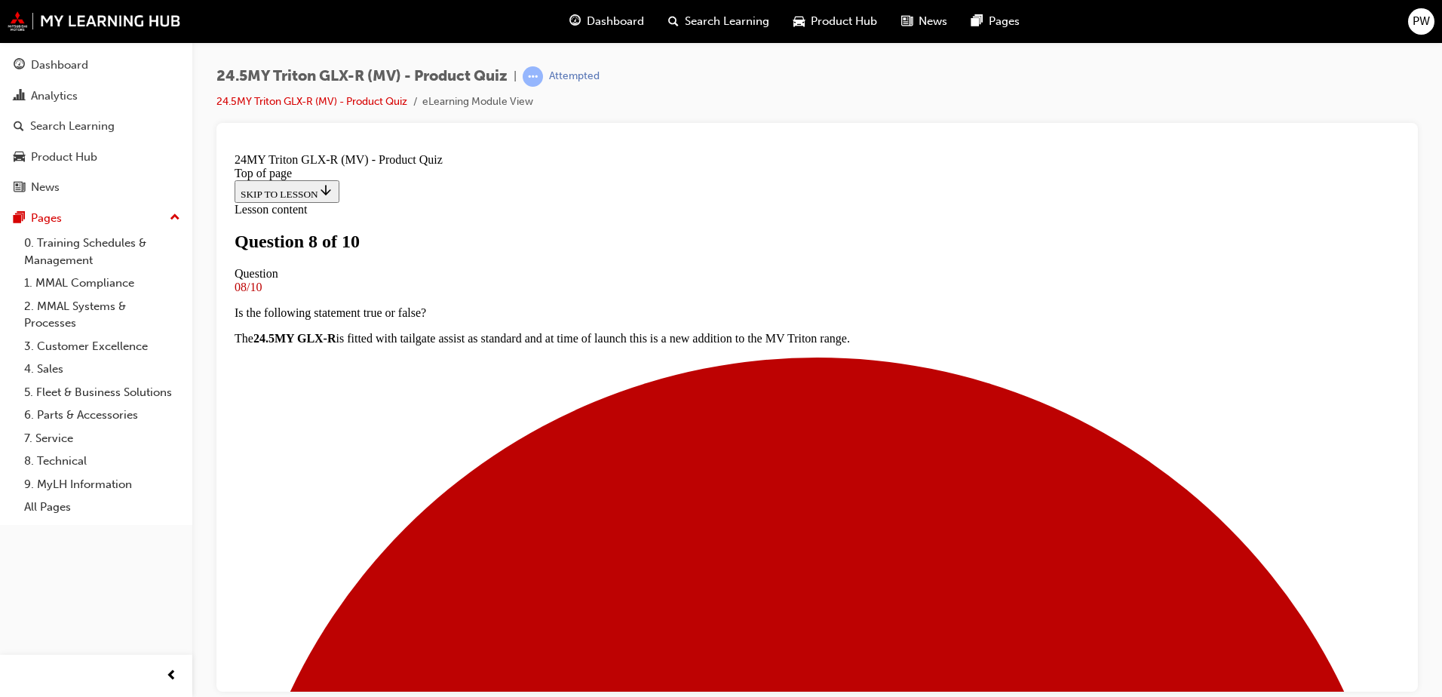
scroll to position [158, 0]
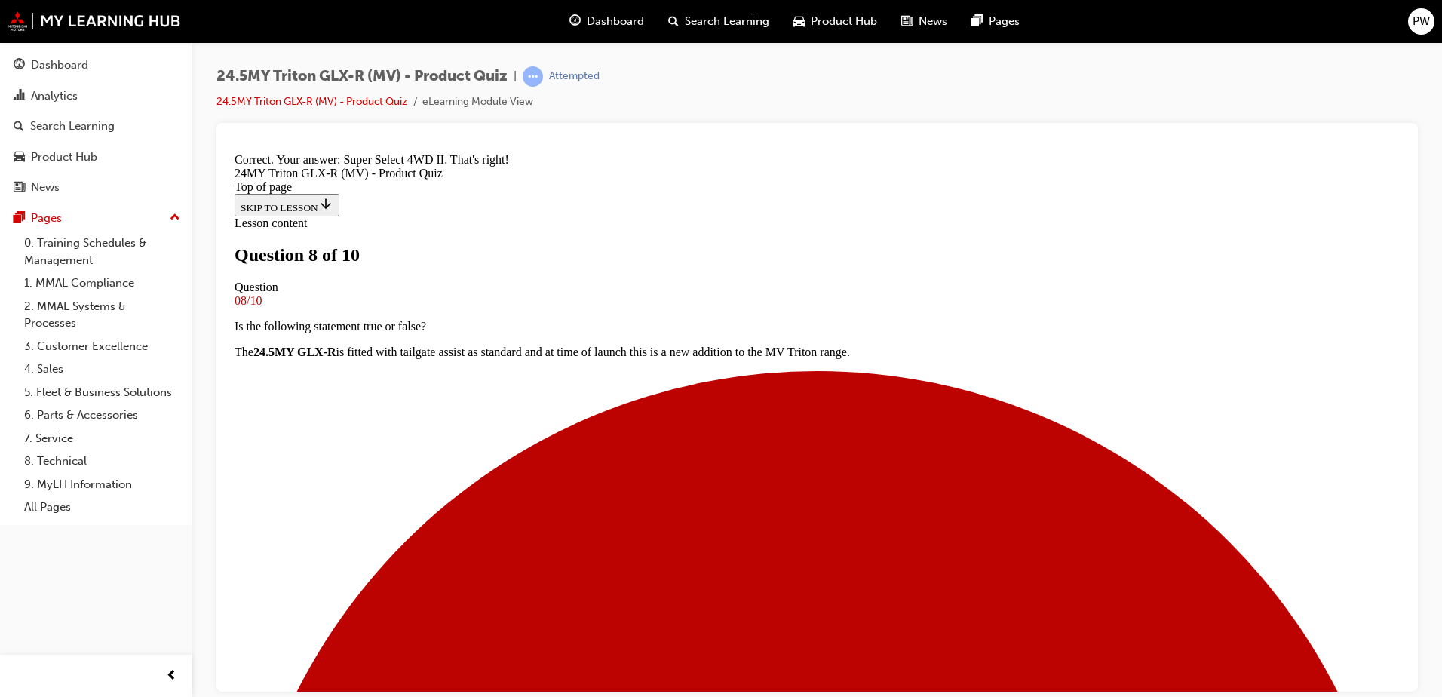
scroll to position [363, 0]
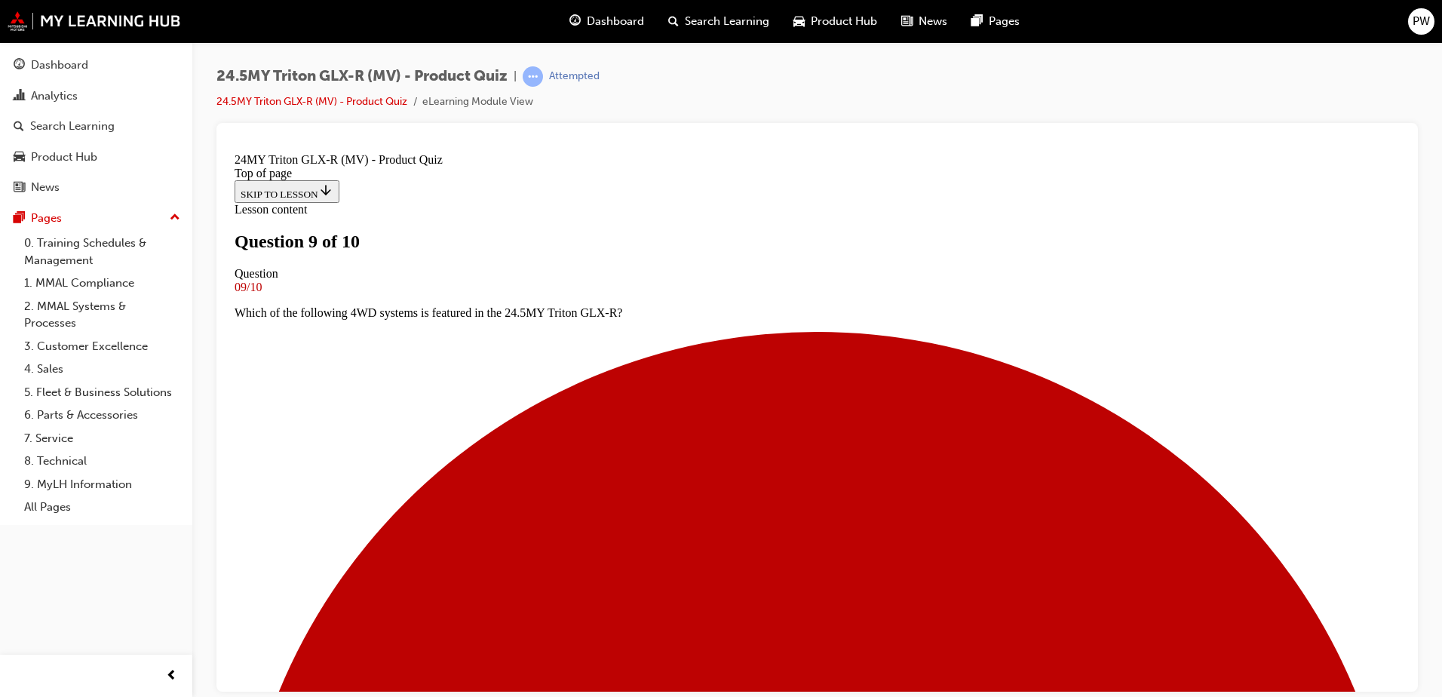
scroll to position [100, 0]
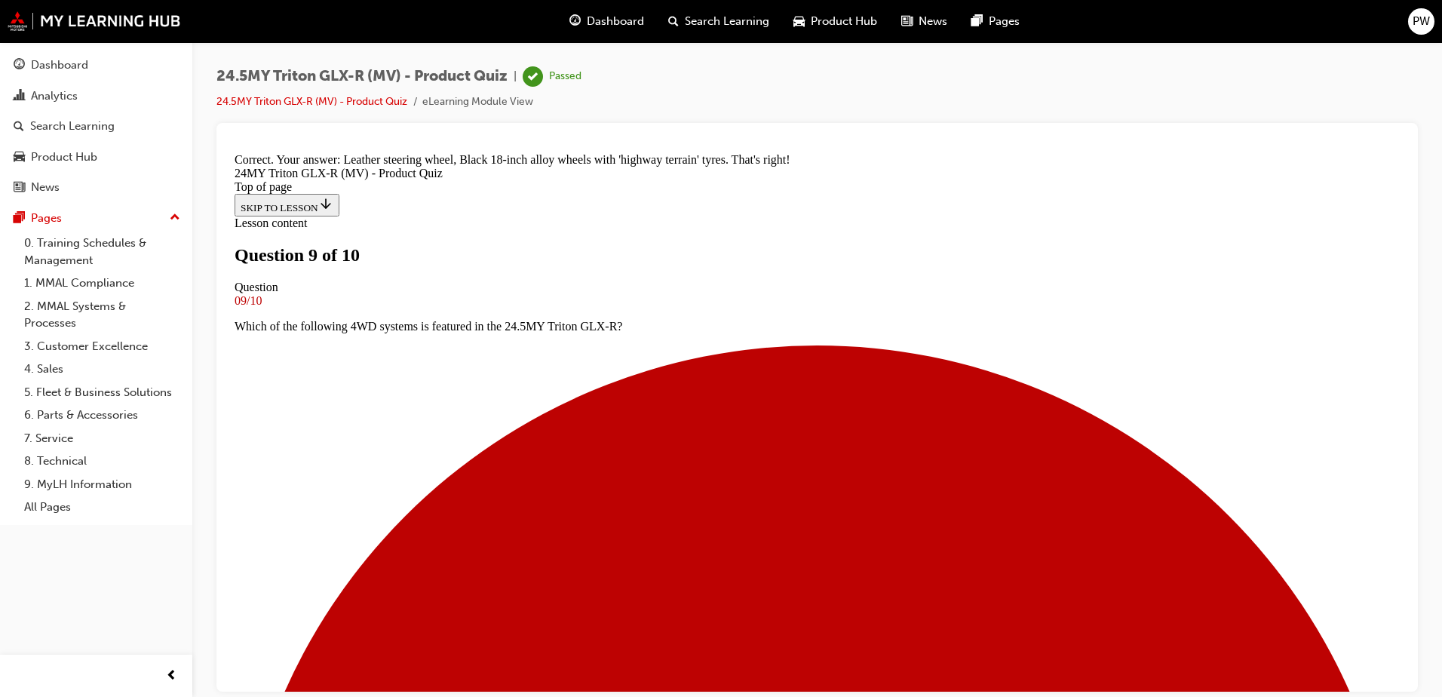
scroll to position [380, 0]
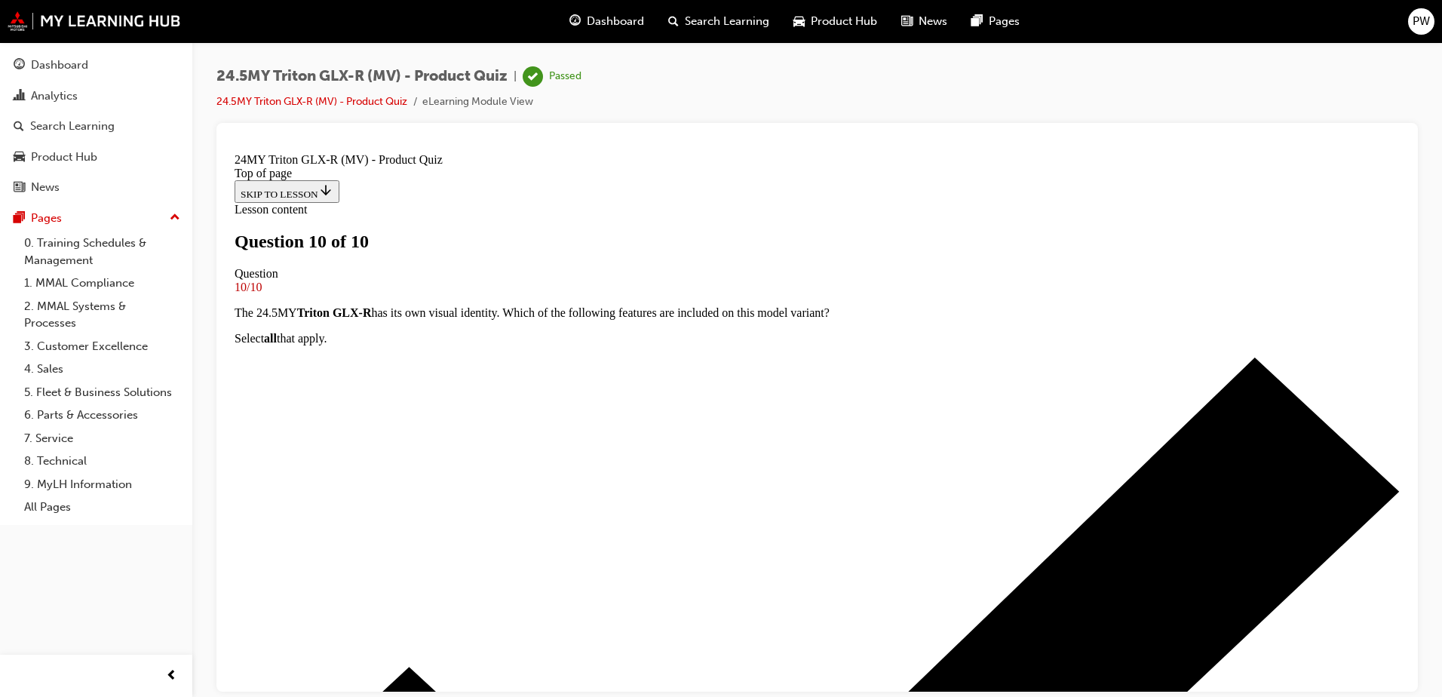
scroll to position [224, 0]
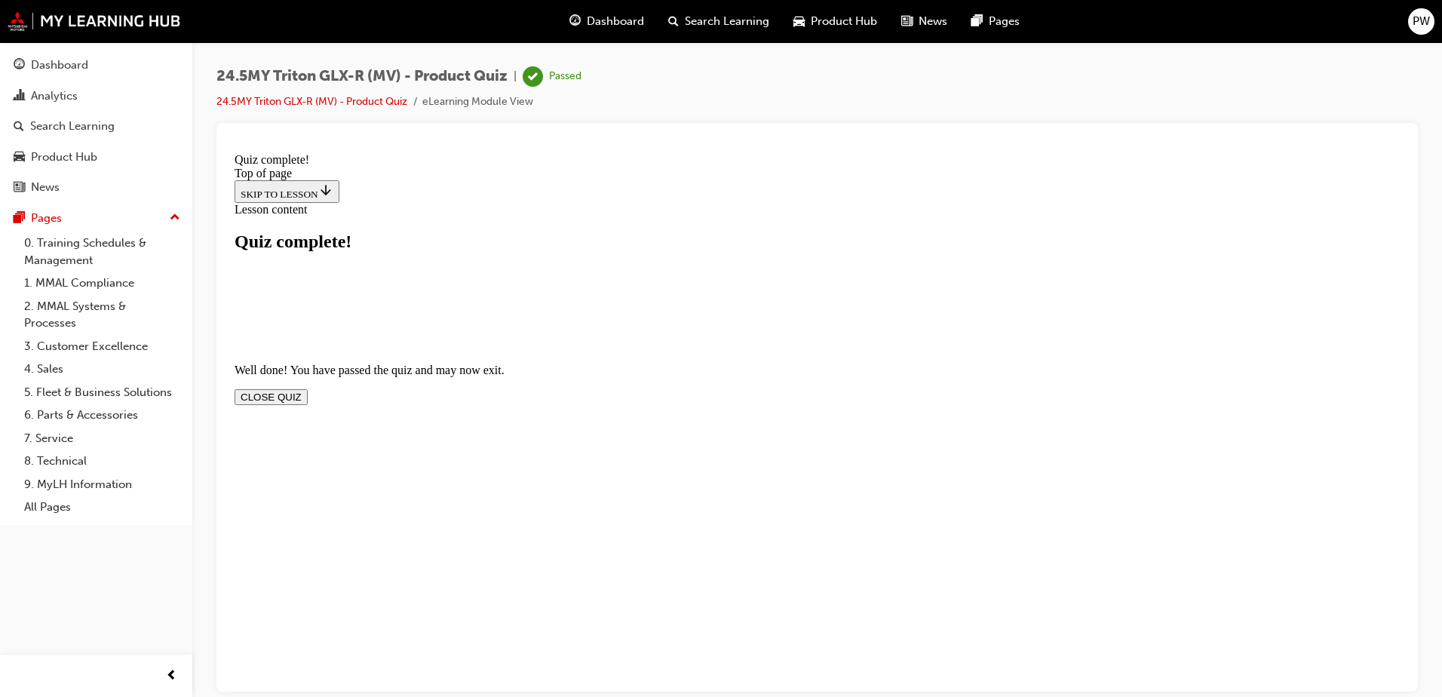
click at [308, 388] on button "CLOSE QUIZ" at bounding box center [271, 396] width 73 height 16
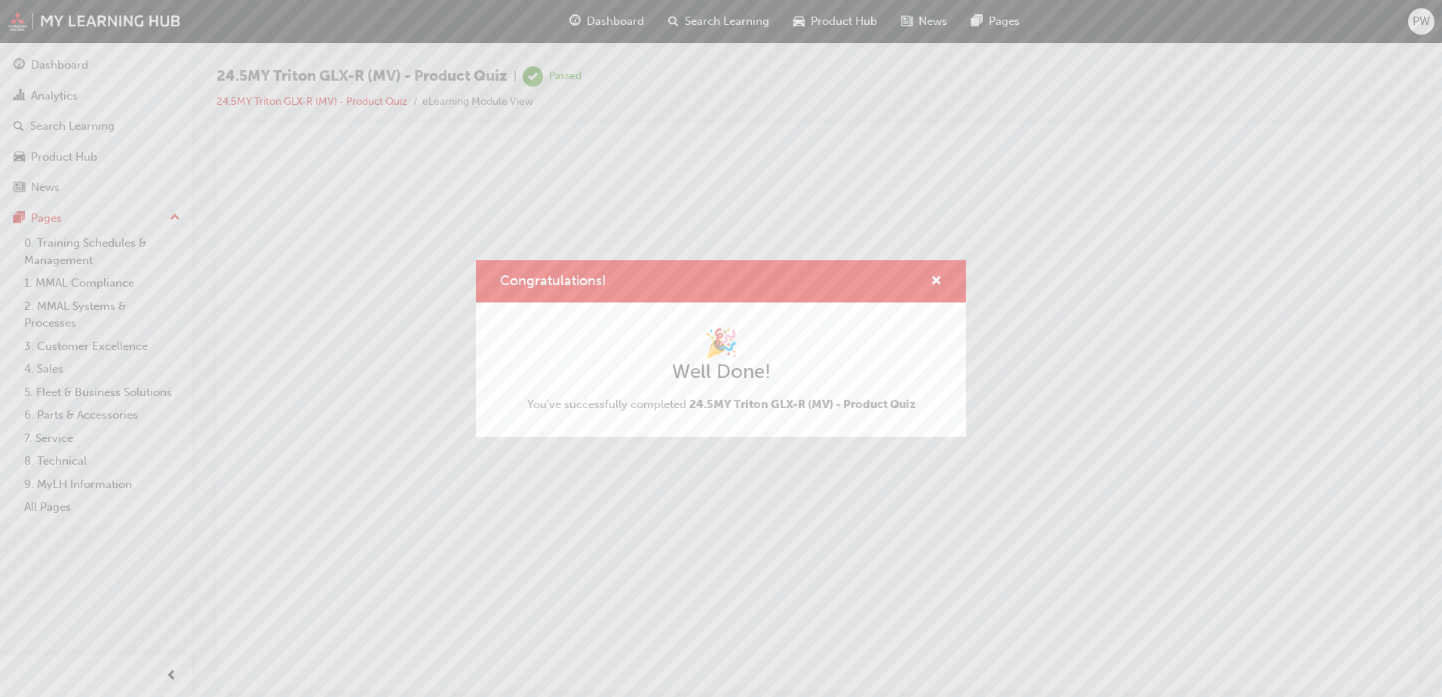
scroll to position [0, 0]
click at [939, 276] on span "cross-icon" at bounding box center [936, 282] width 11 height 14
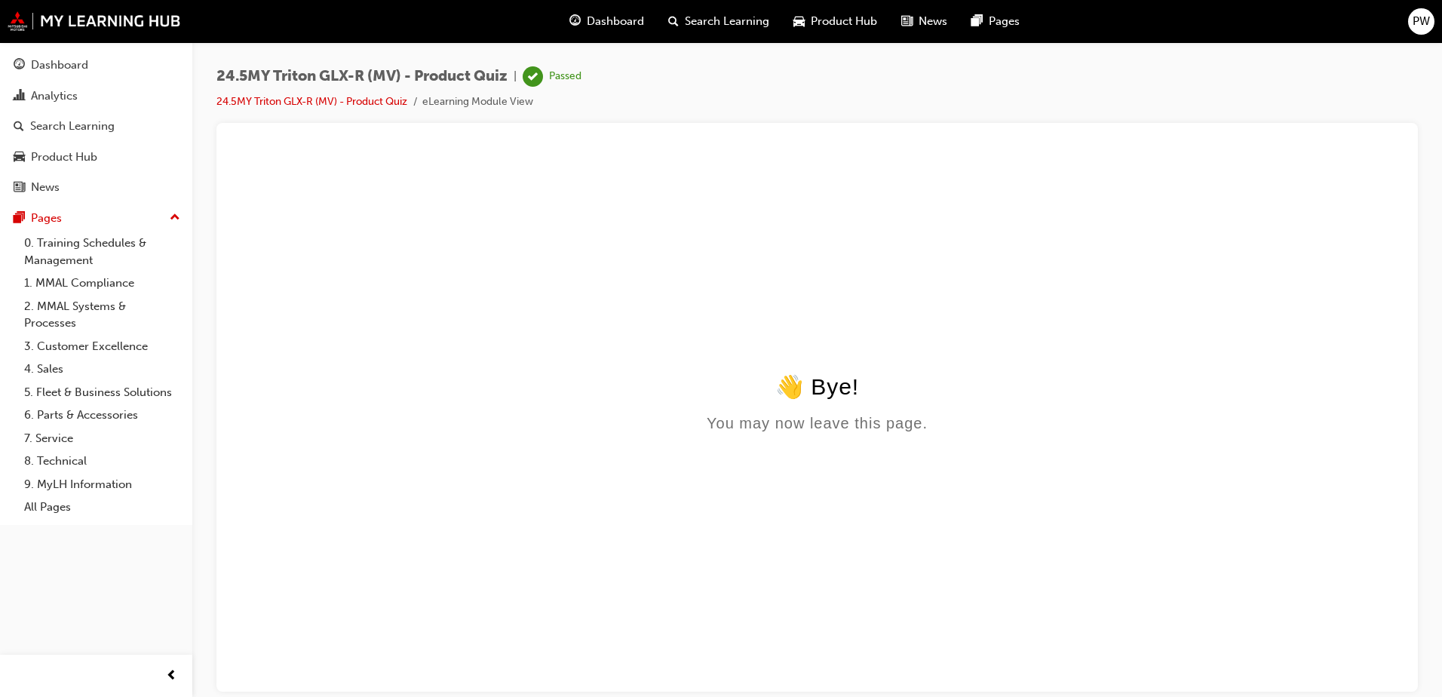
click at [593, 14] on span "Dashboard" at bounding box center [615, 21] width 57 height 17
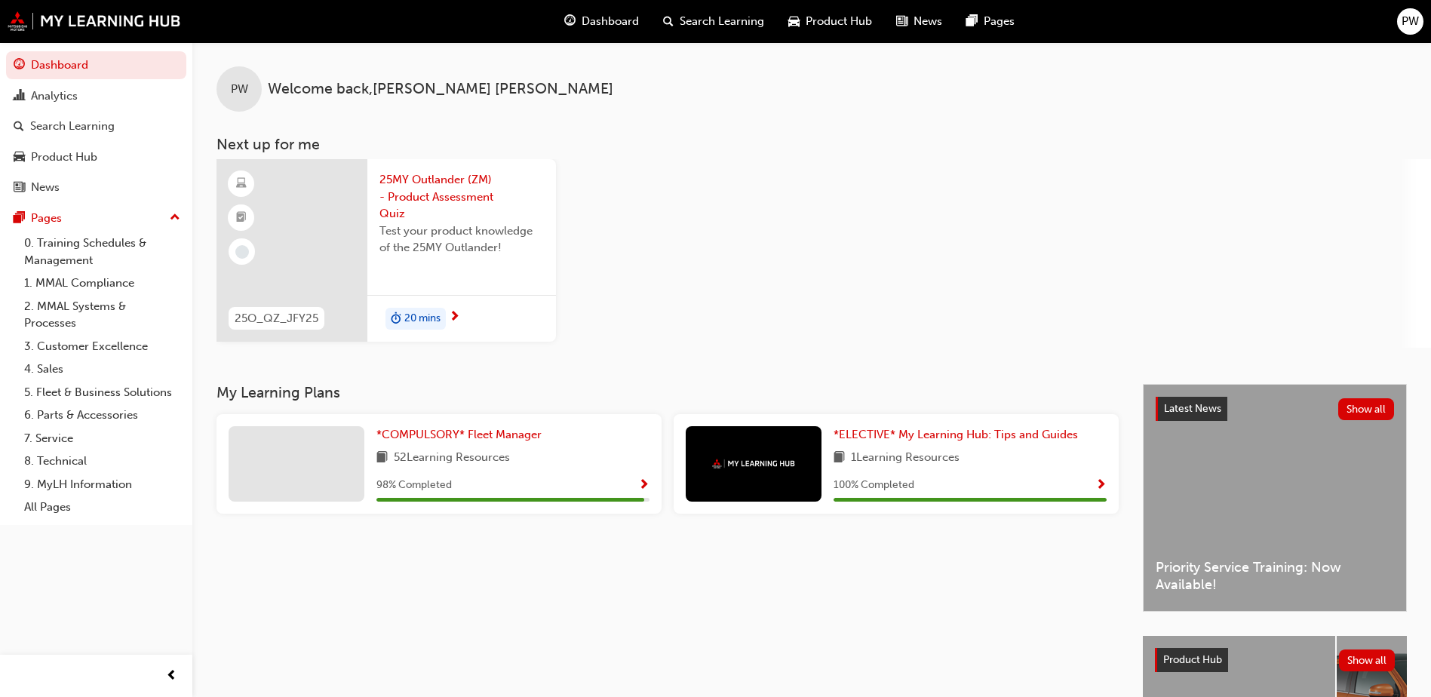
click at [431, 186] on span "25MY Outlander (ZM) - Product Assessment Quiz" at bounding box center [461, 196] width 164 height 51
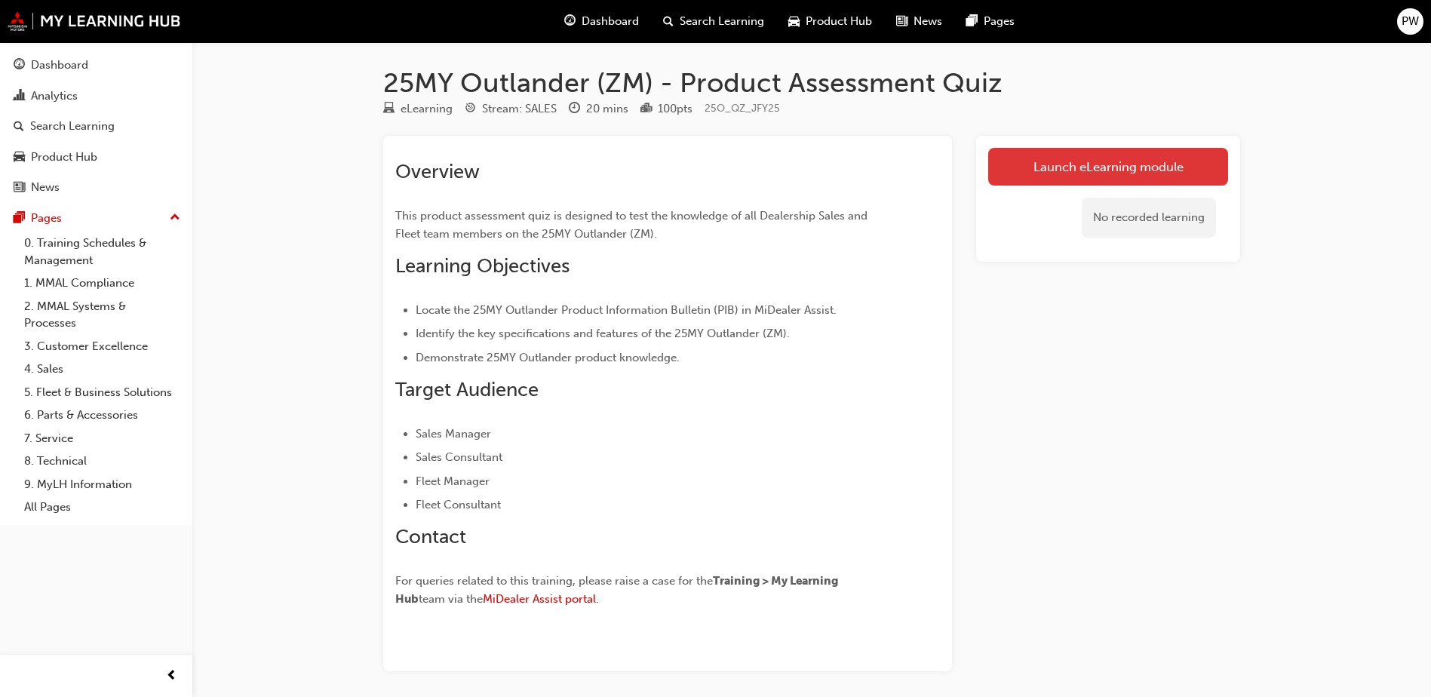
click at [1067, 170] on link "Launch eLearning module" at bounding box center [1108, 167] width 240 height 38
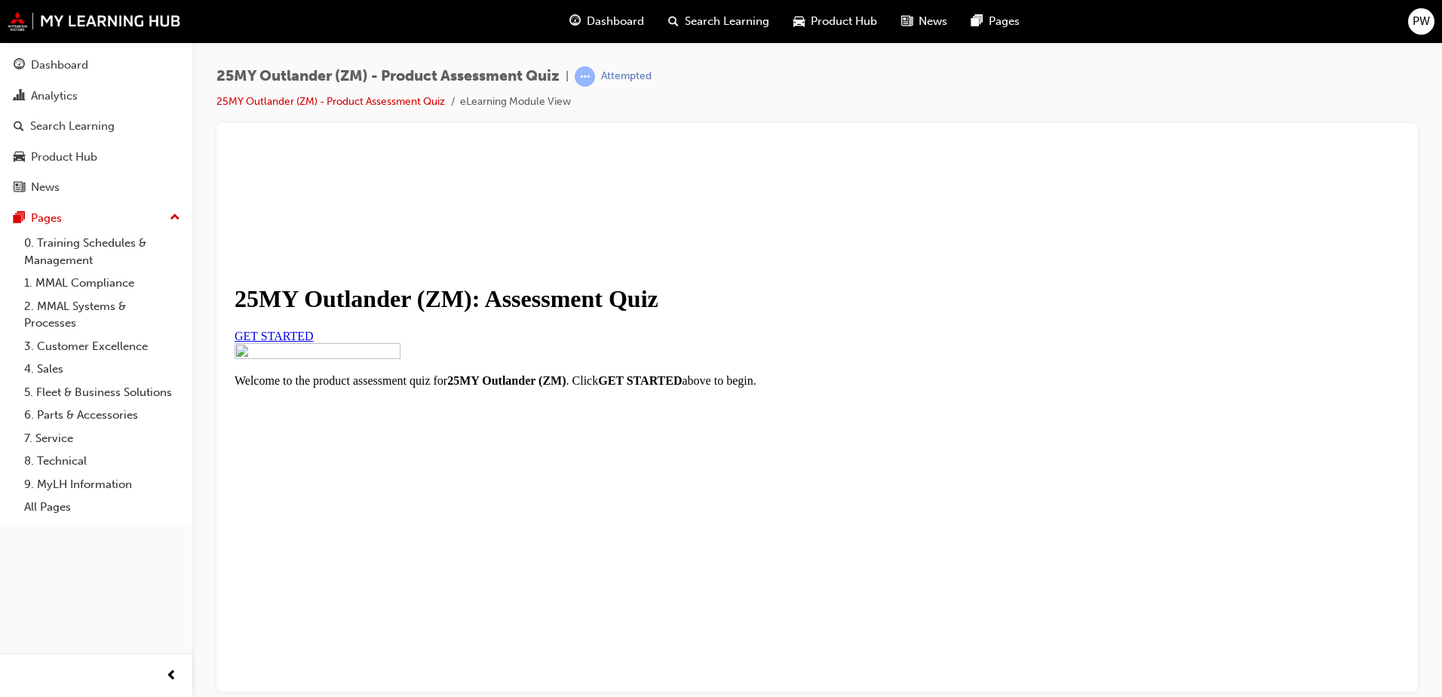
scroll to position [167, 0]
click at [314, 329] on span "GET STARTED" at bounding box center [274, 335] width 79 height 13
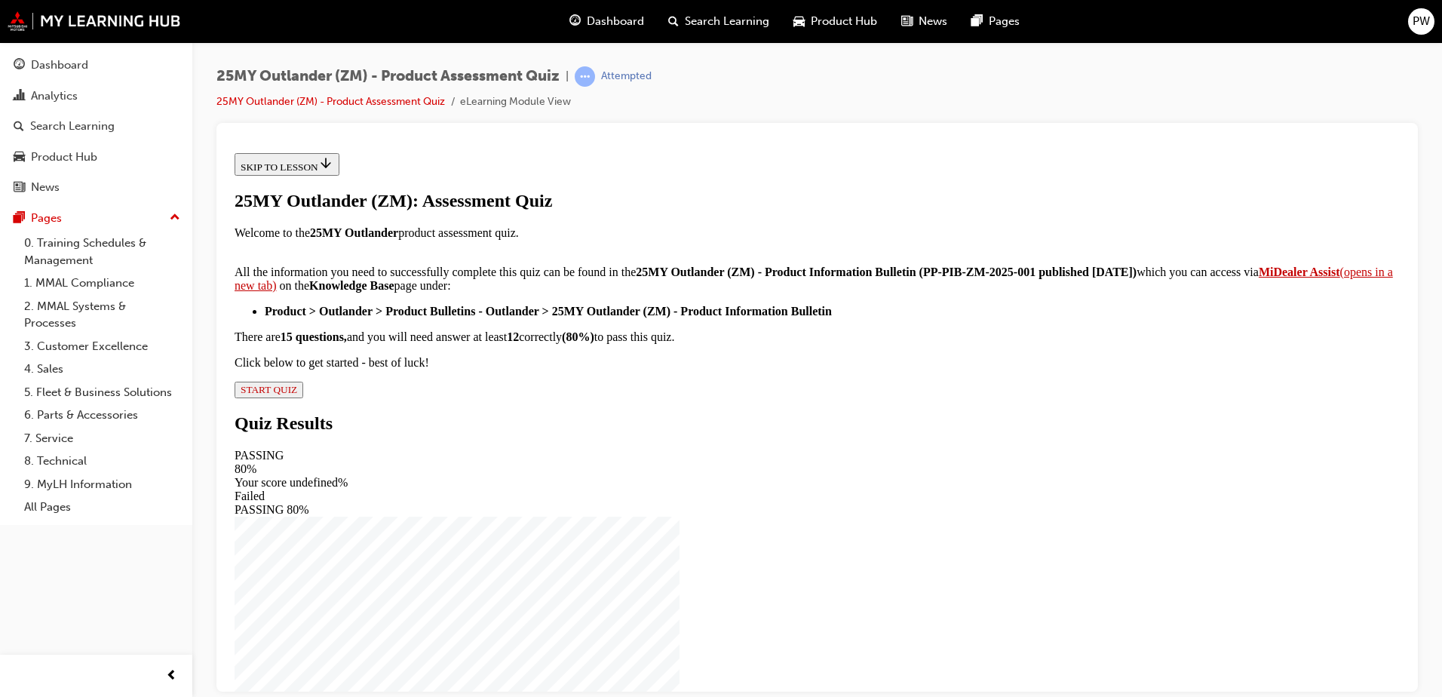
scroll to position [151, 0]
drag, startPoint x: 931, startPoint y: 382, endPoint x: 580, endPoint y: 409, distance: 351.7
click at [919, 278] on strong "(PP-PIB-ZM-2025-001 published [DATE])" at bounding box center [1028, 271] width 218 height 13
drag, startPoint x: 580, startPoint y: 409, endPoint x: 567, endPoint y: 408, distance: 12.8
copy strong "PP-PIB-ZM-2025-001"
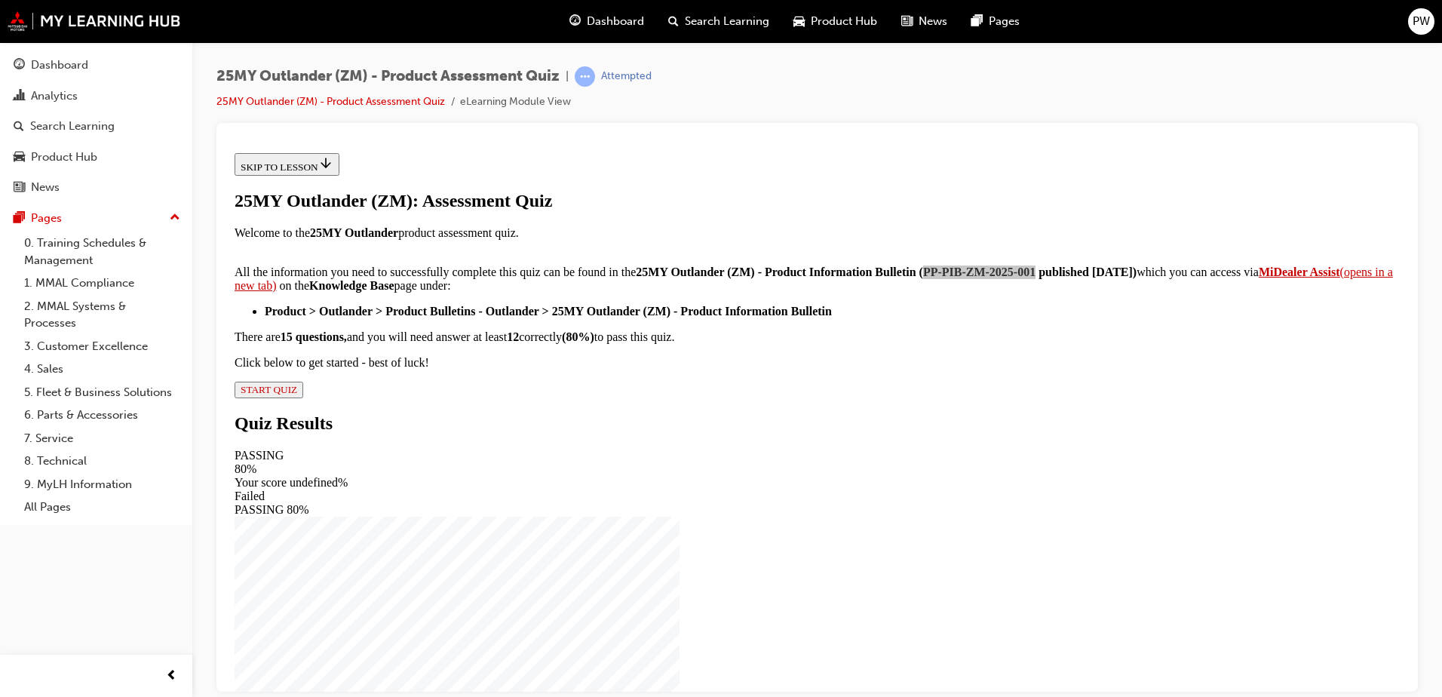
scroll to position [226, 0]
click at [297, 394] on span "START QUIZ" at bounding box center [269, 388] width 57 height 11
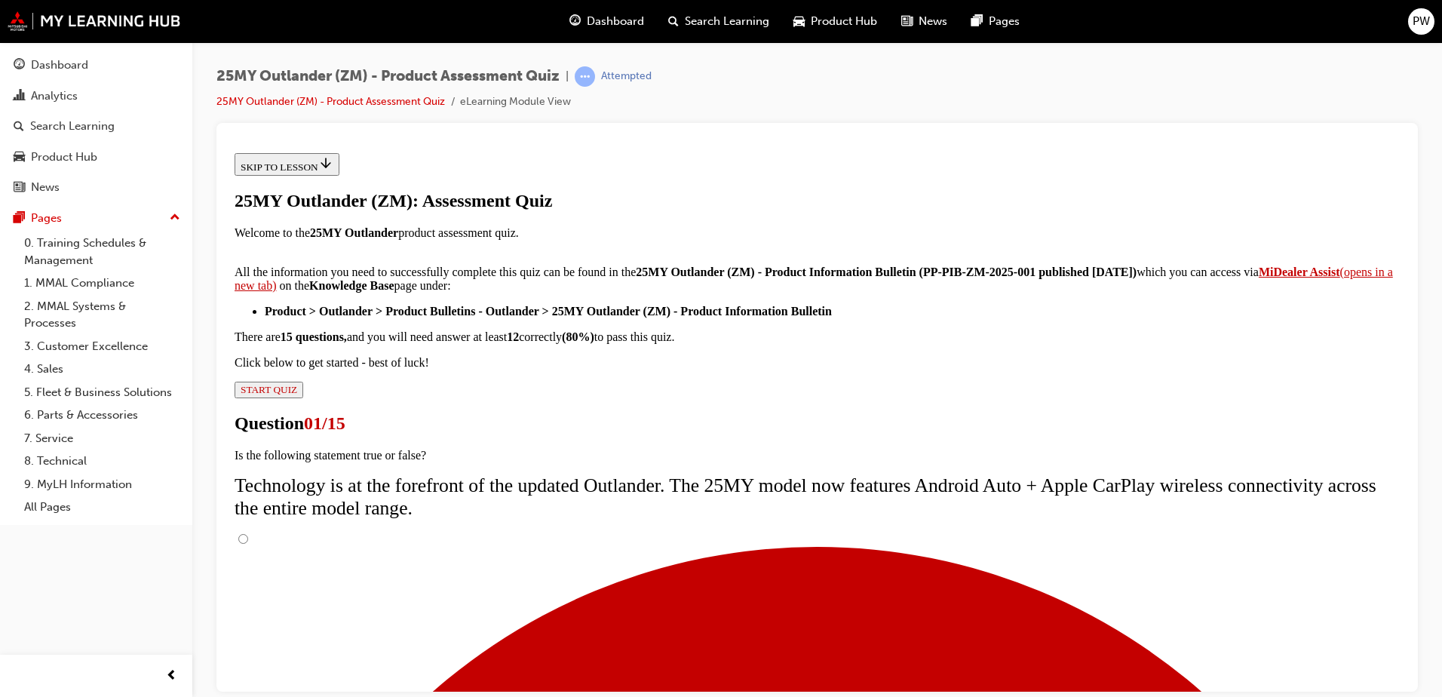
scroll to position [120, 0]
click at [248, 533] on input "True" at bounding box center [243, 538] width 10 height 10
radio input "true"
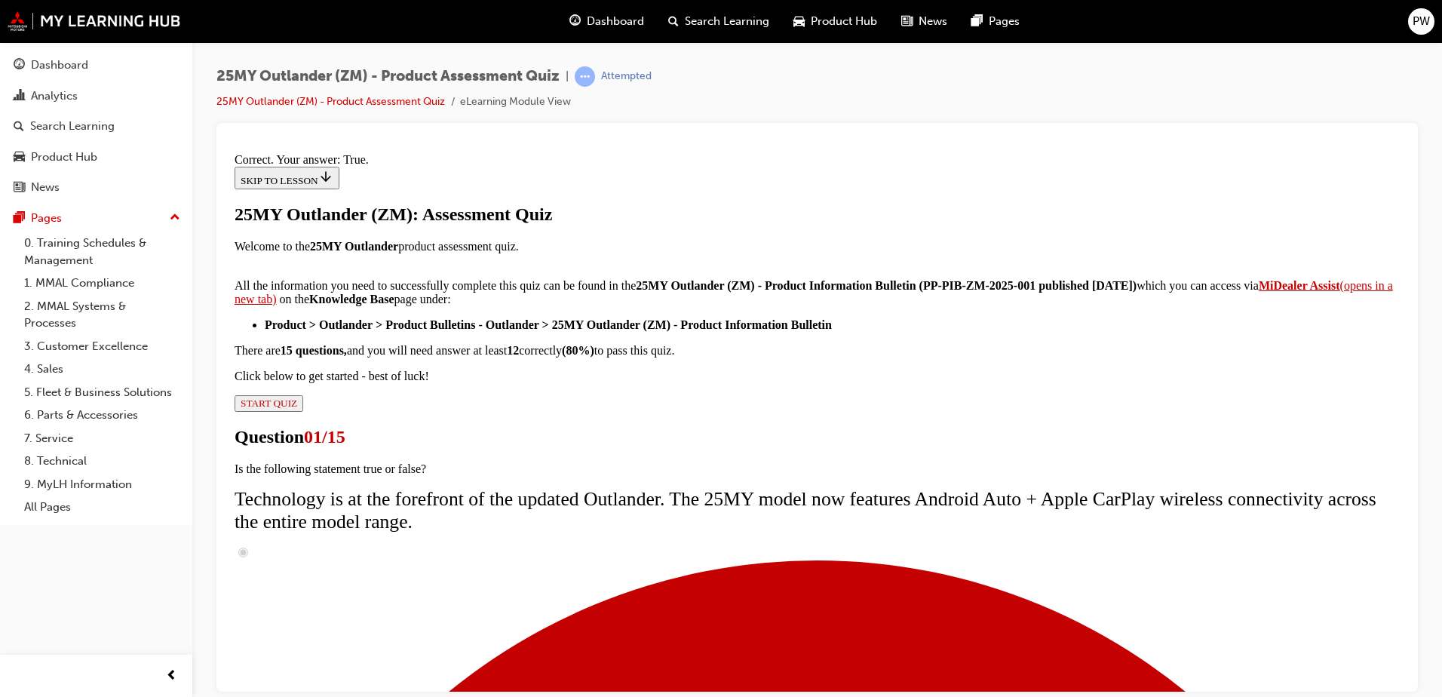
scroll to position [173, 0]
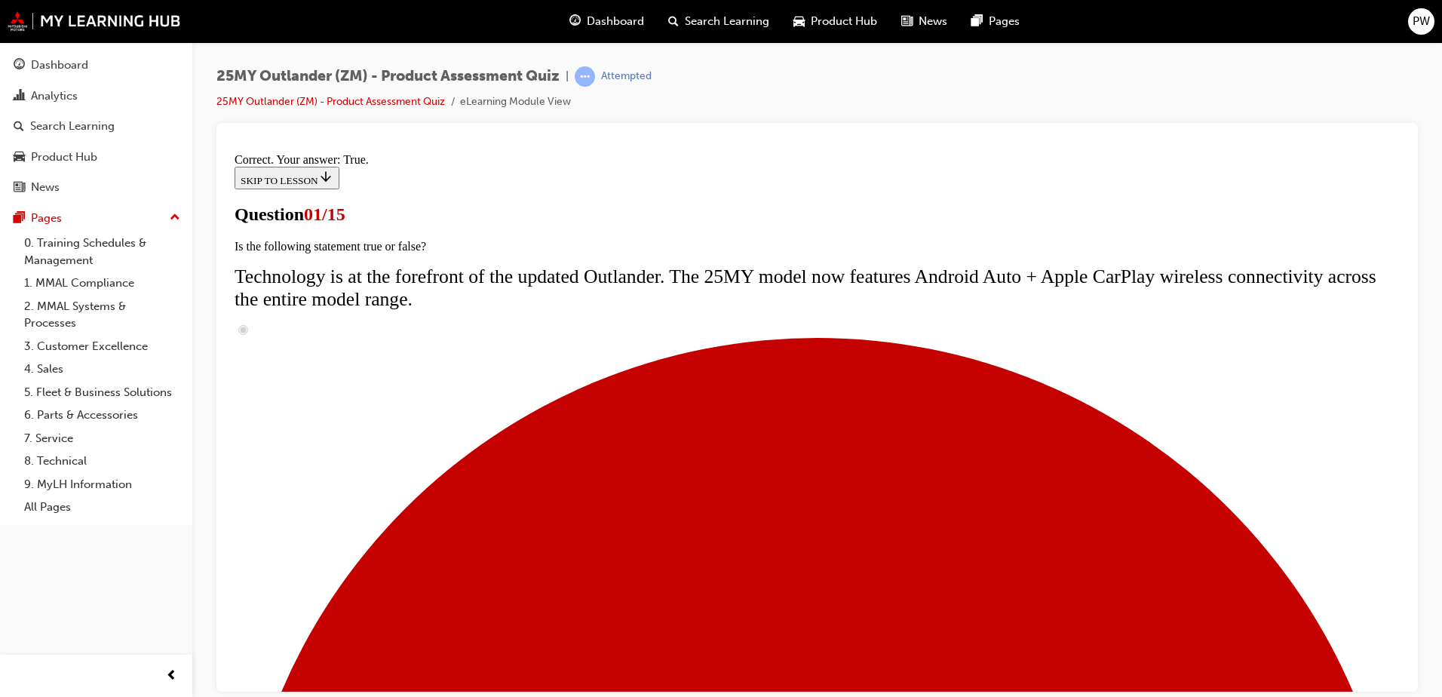
scroll to position [151, 0]
radio input "true"
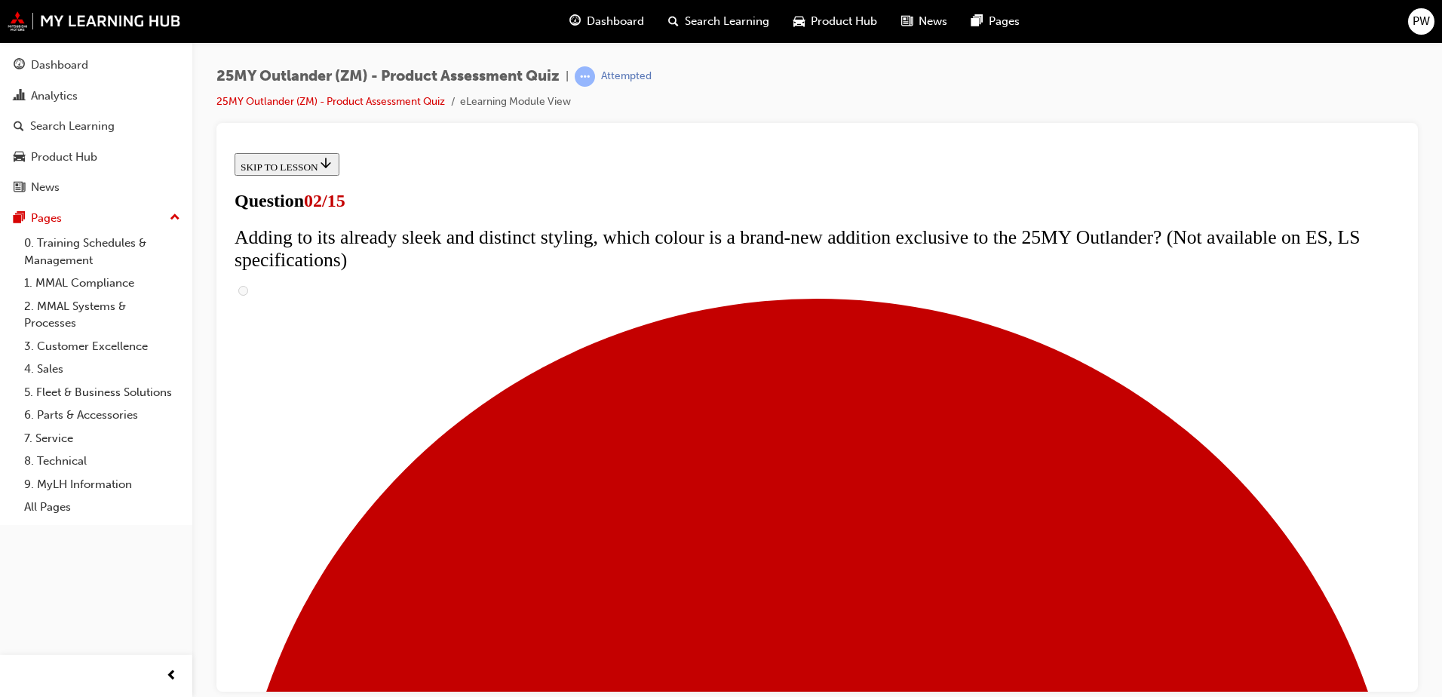
scroll to position [151, 0]
checkbox input "true"
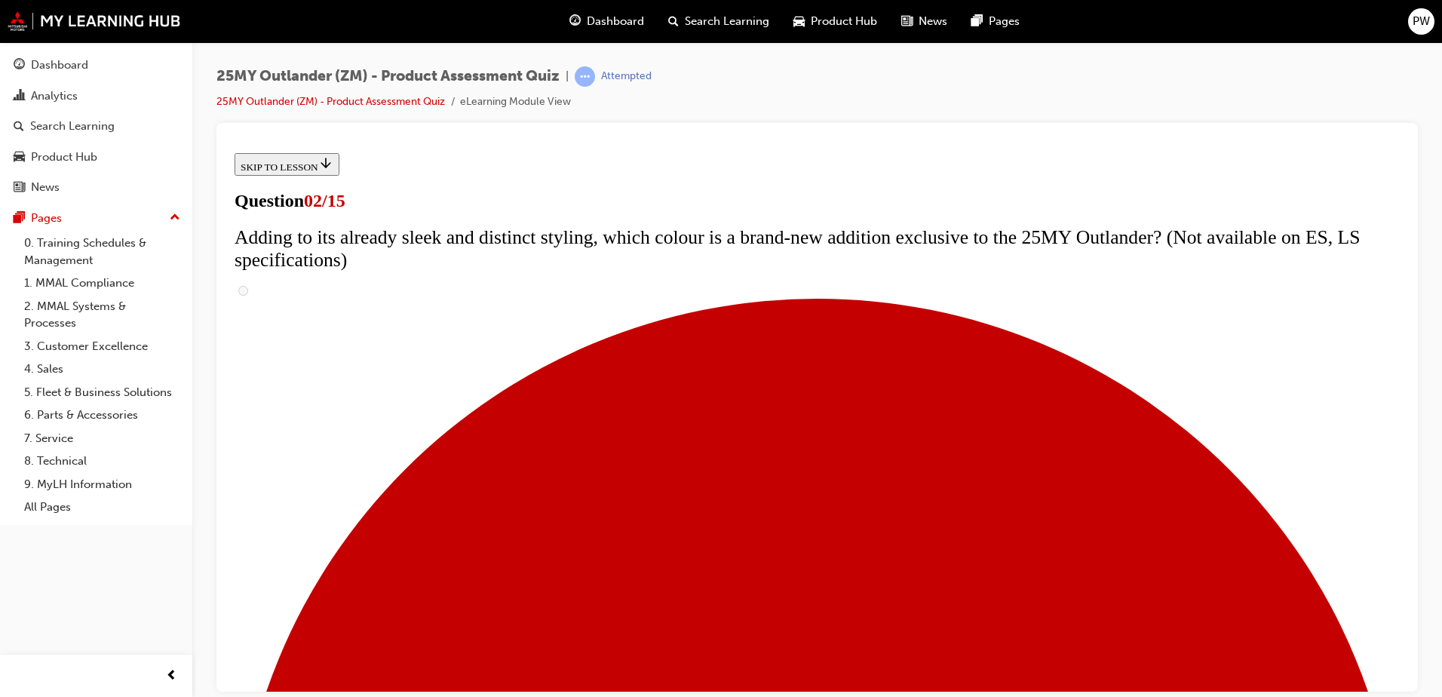
checkbox input "true"
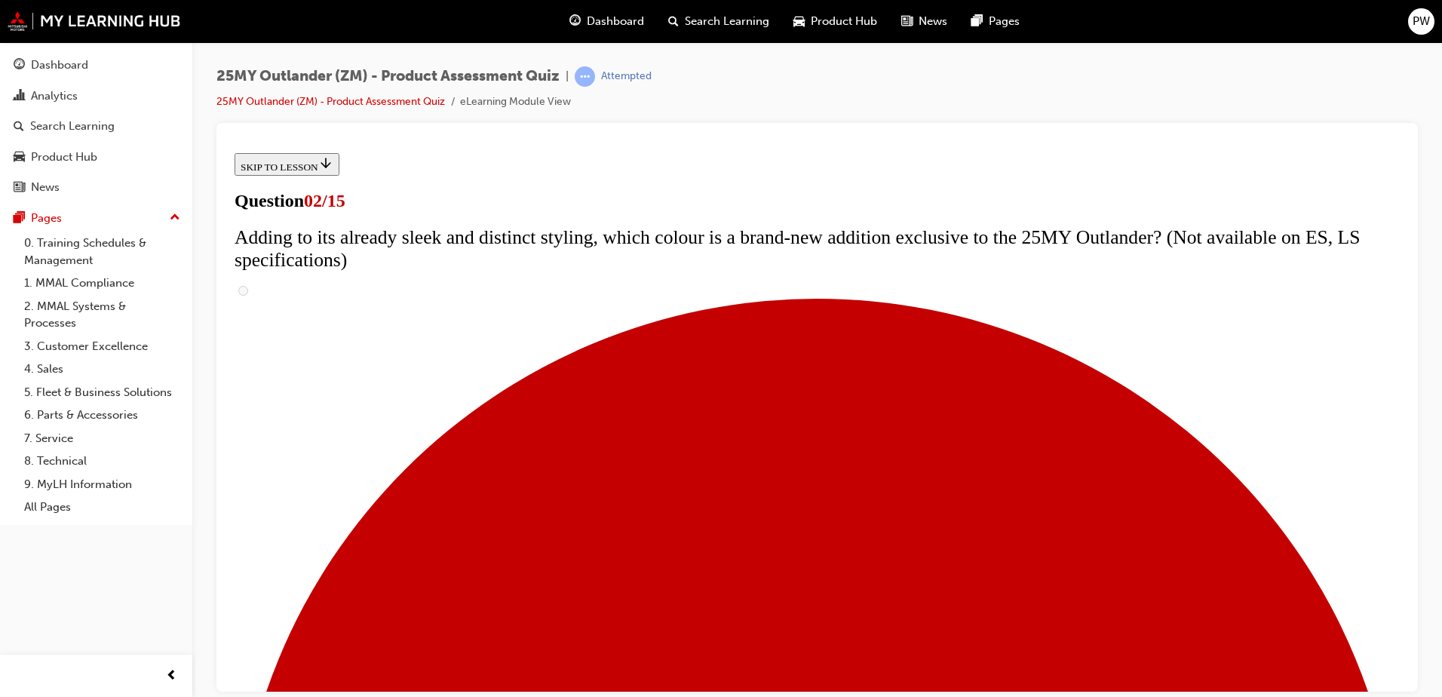
checkbox input "true"
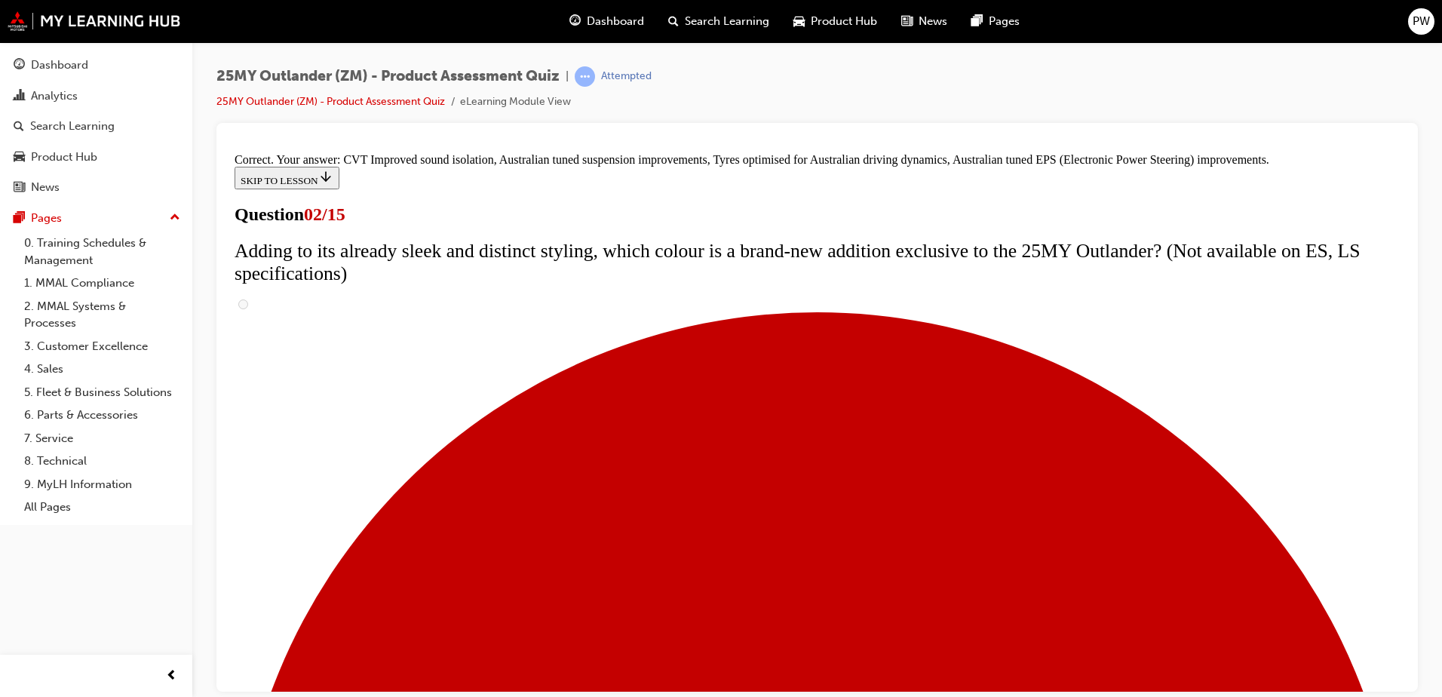
scroll to position [414, 0]
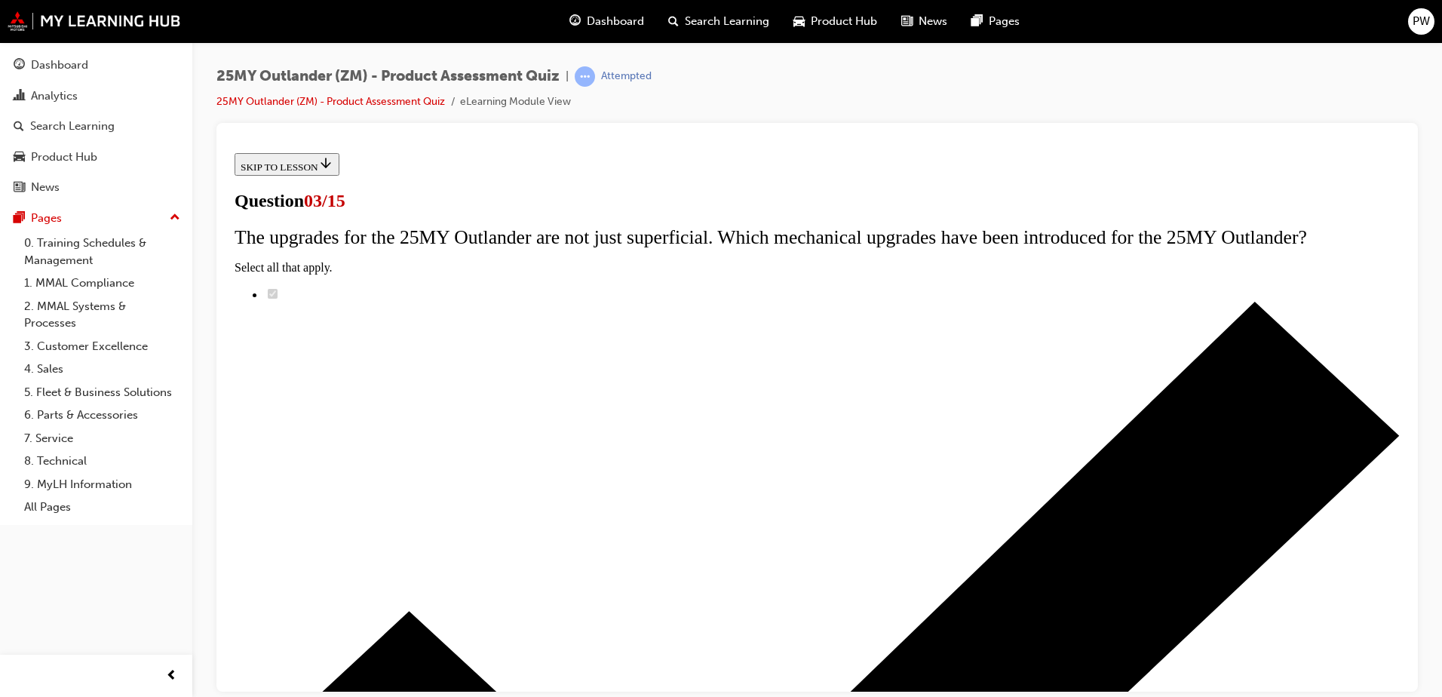
scroll to position [151, 0]
radio input "true"
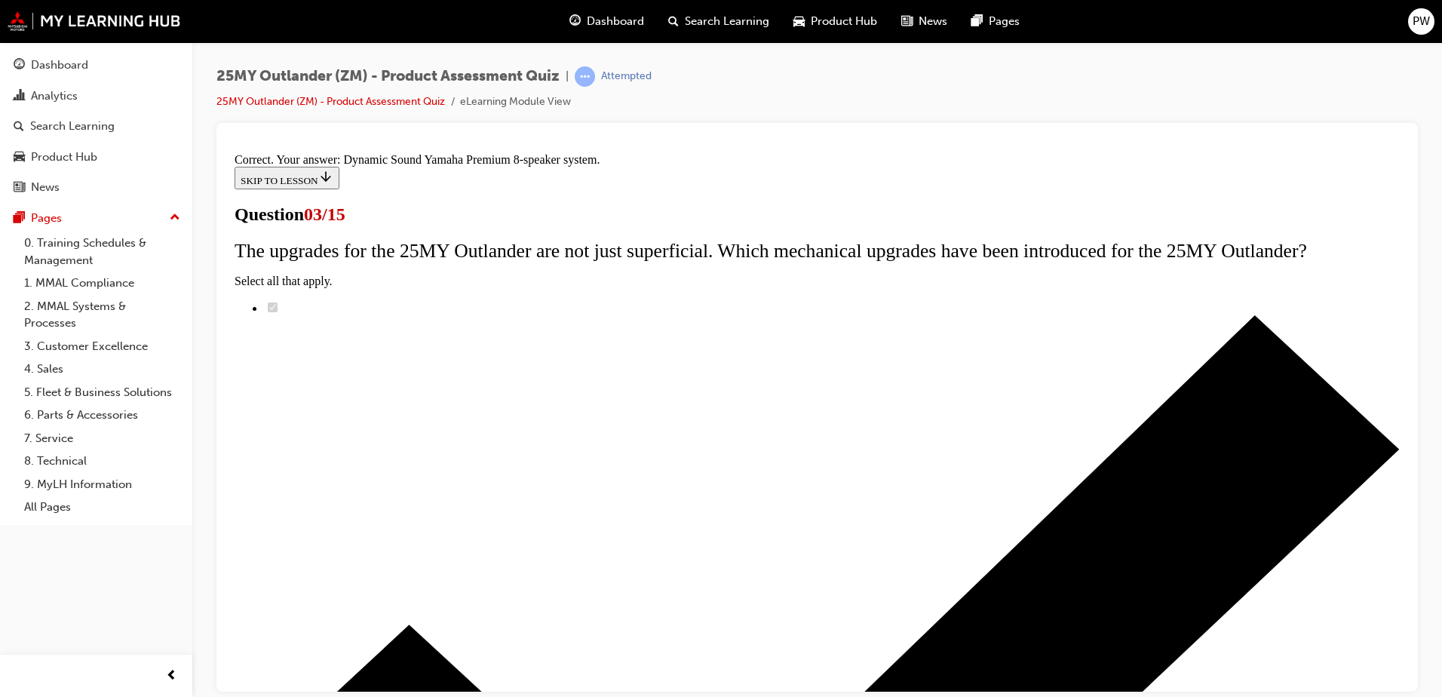
scroll to position [242, 0]
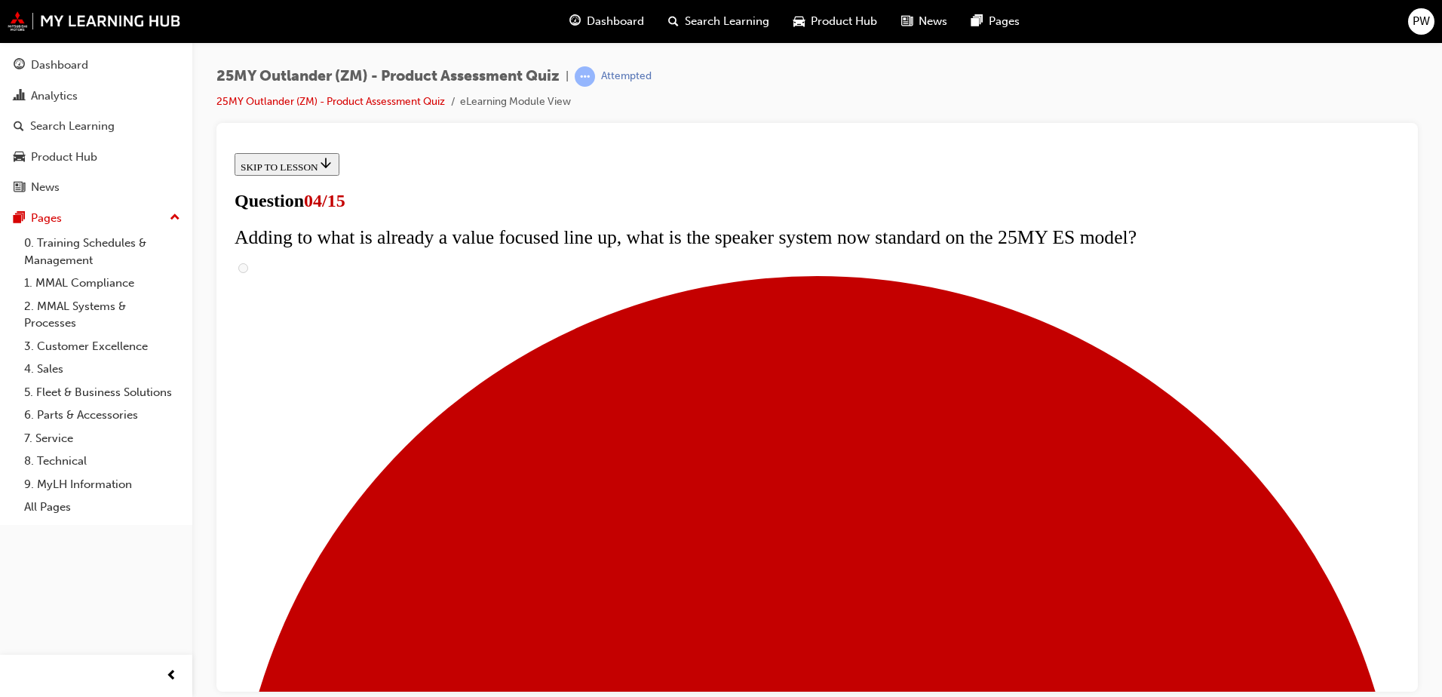
scroll to position [151, 0]
checkbox input "true"
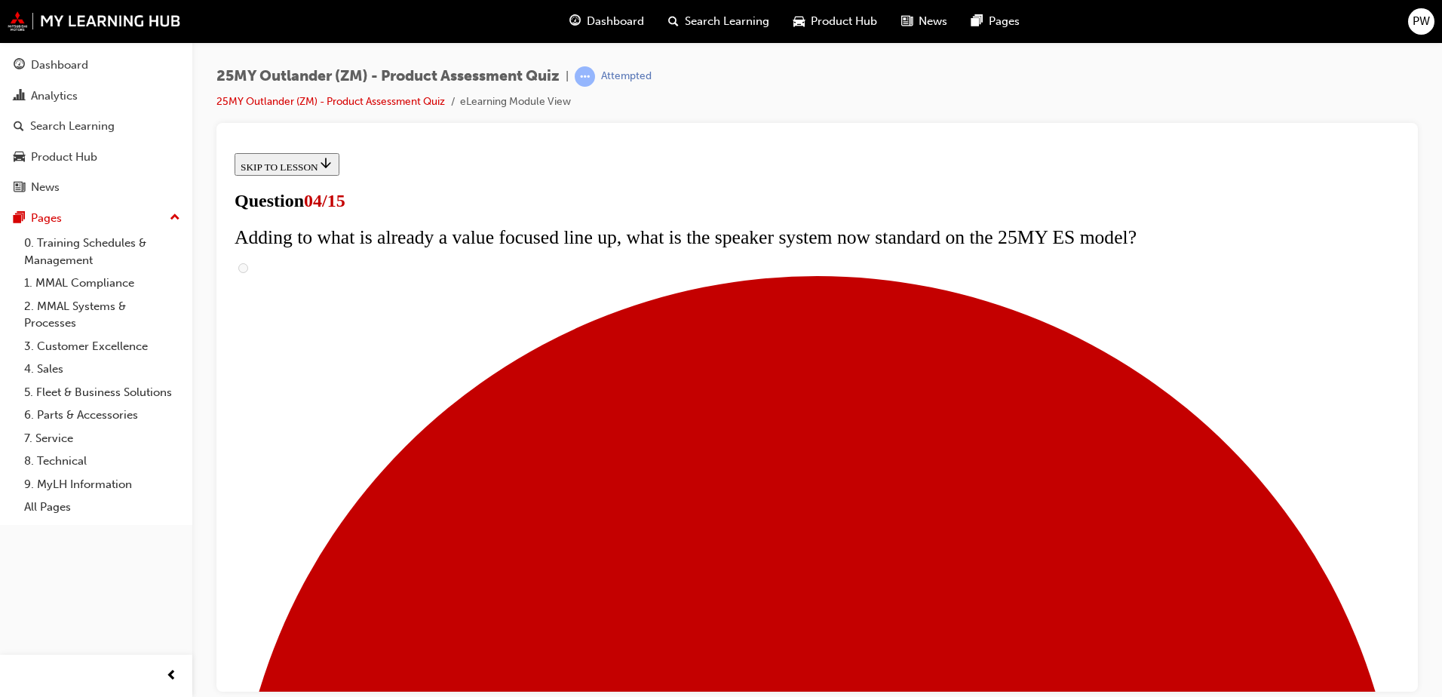
checkbox input "true"
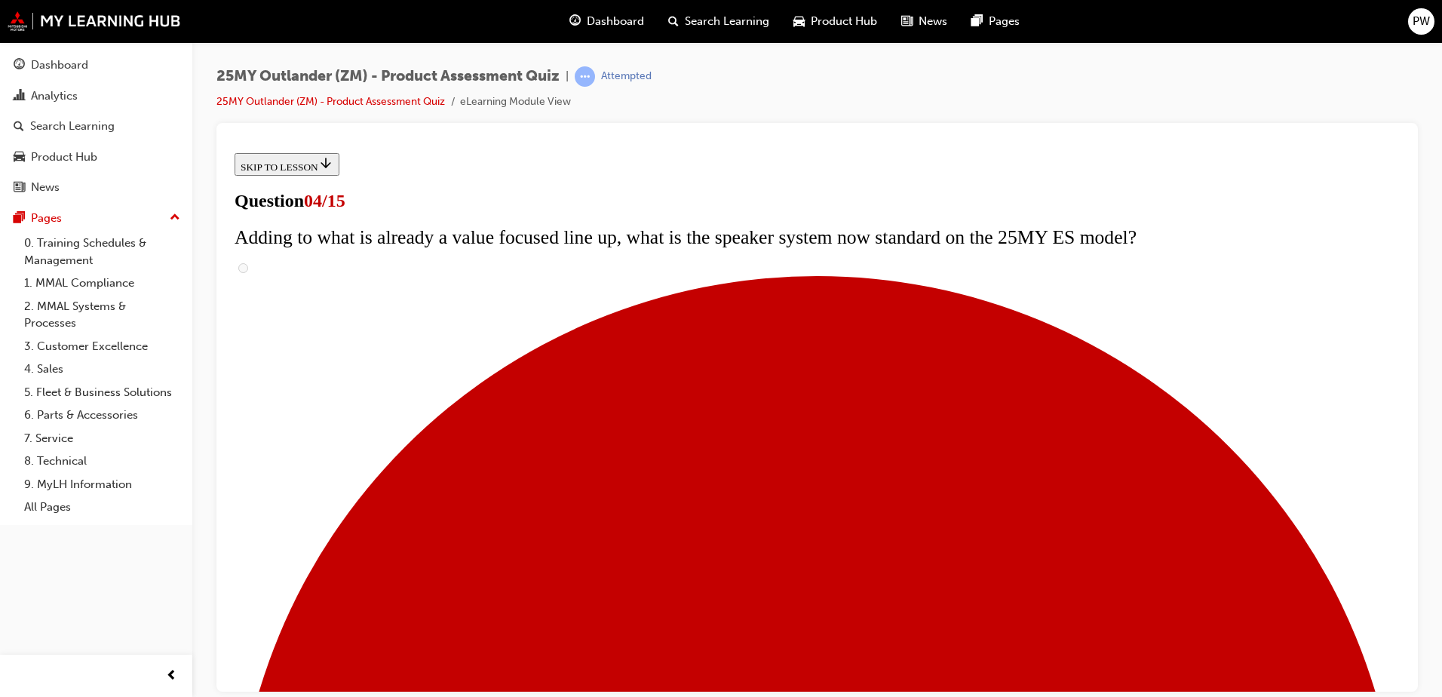
checkbox input "true"
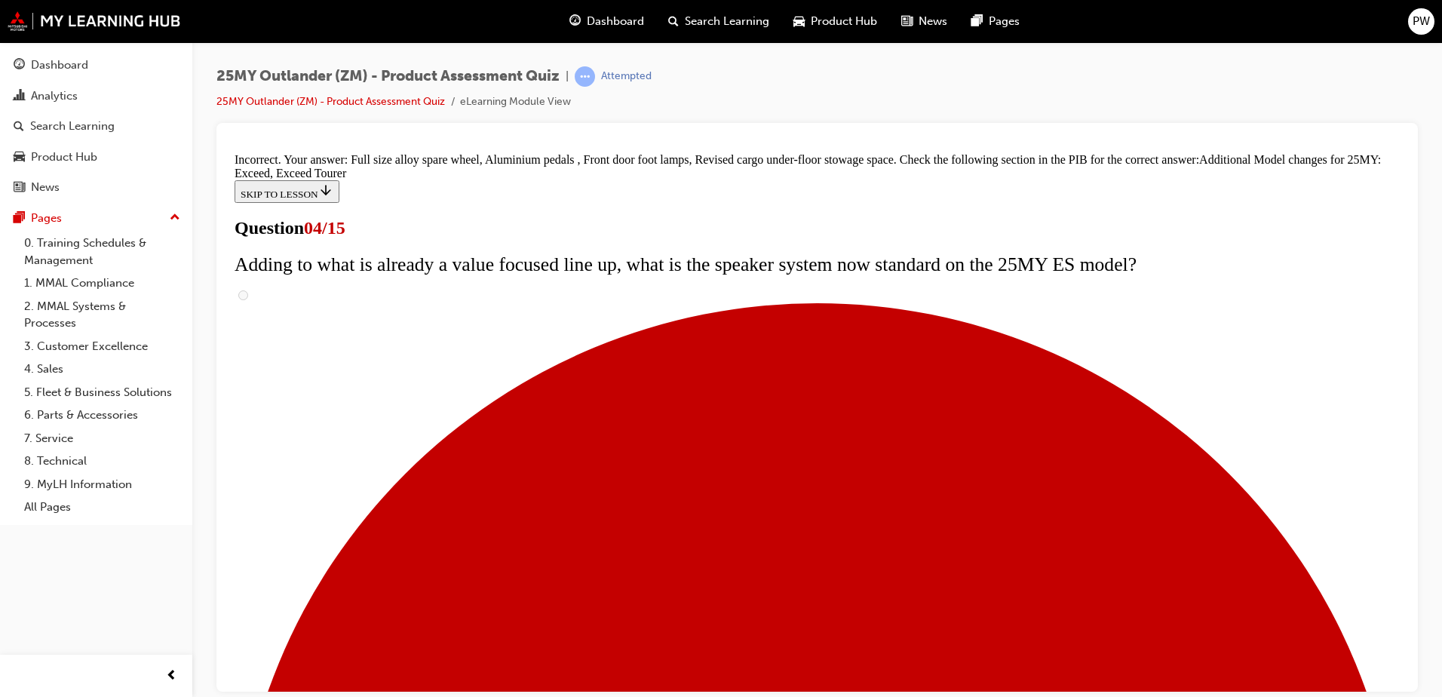
scroll to position [567, 0]
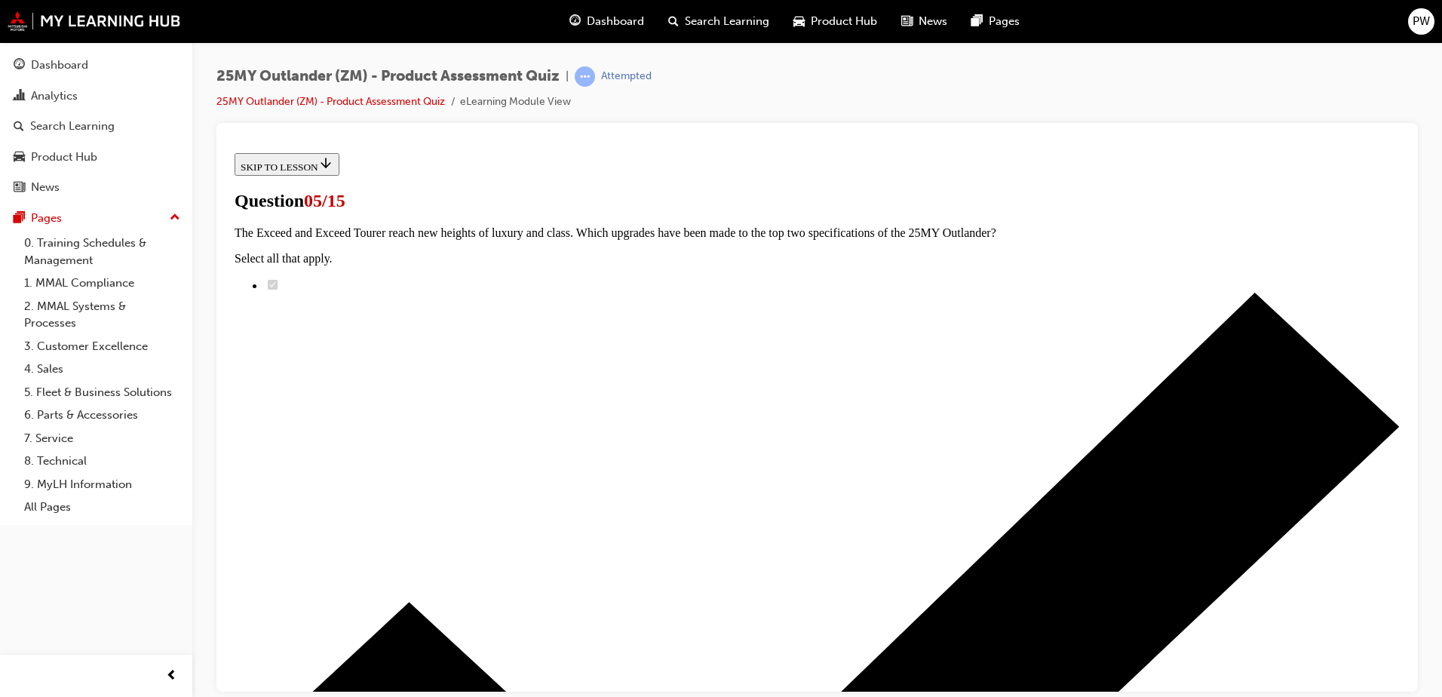
scroll to position [151, 0]
radio input "true"
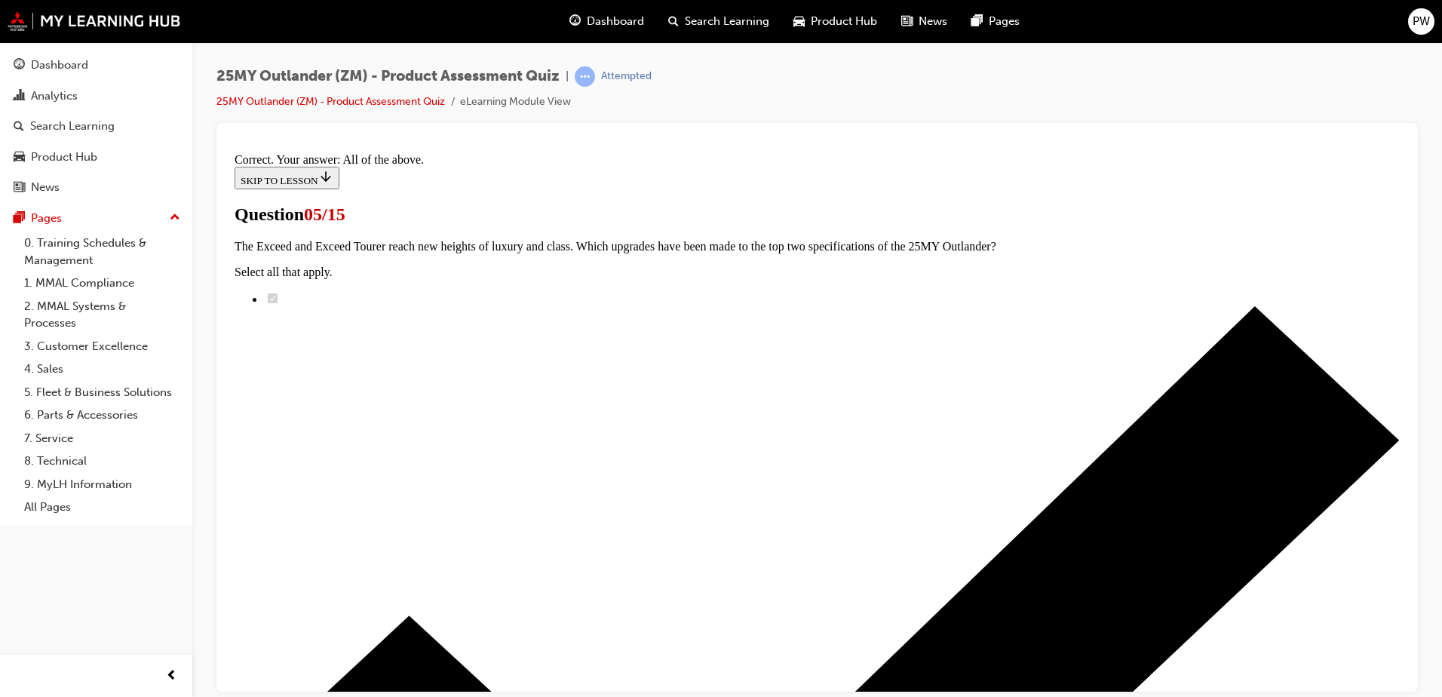
scroll to position [363, 0]
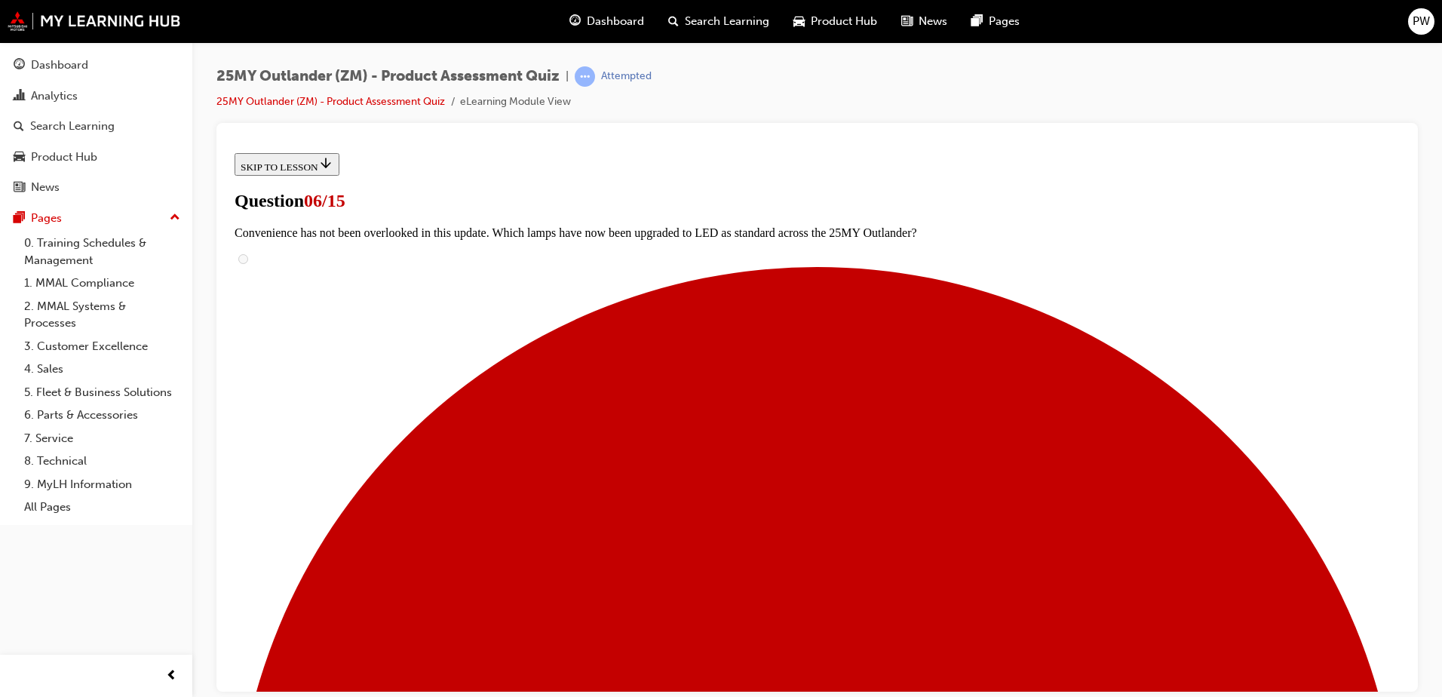
scroll to position [302, 0]
radio input "true"
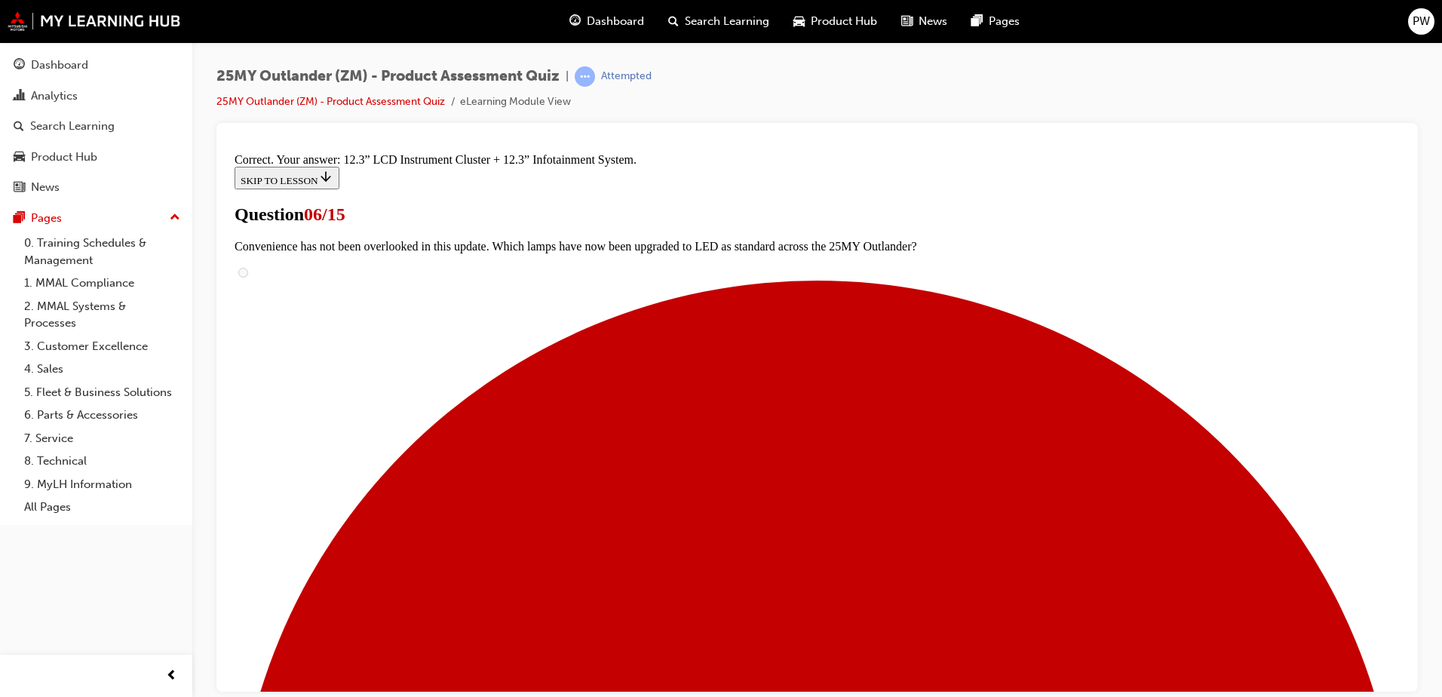
scroll to position [505, 0]
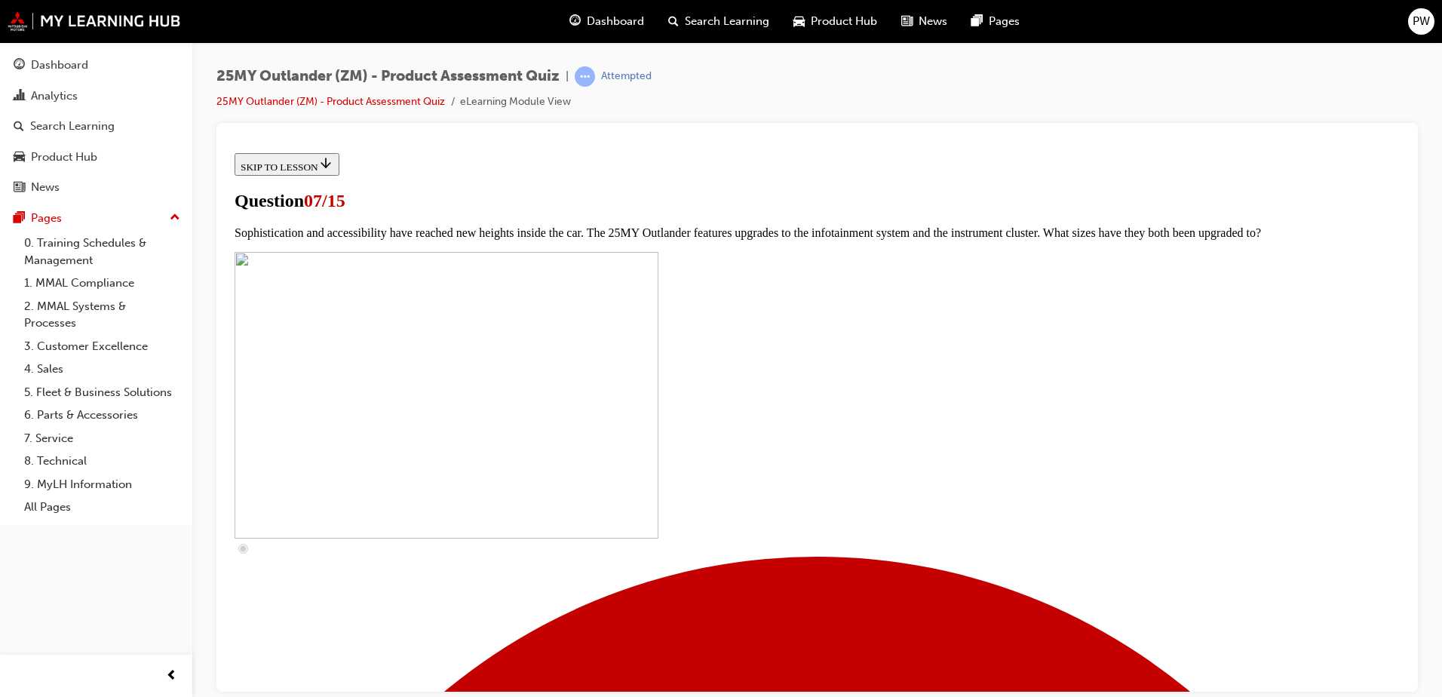
scroll to position [528, 0]
checkbox input "true"
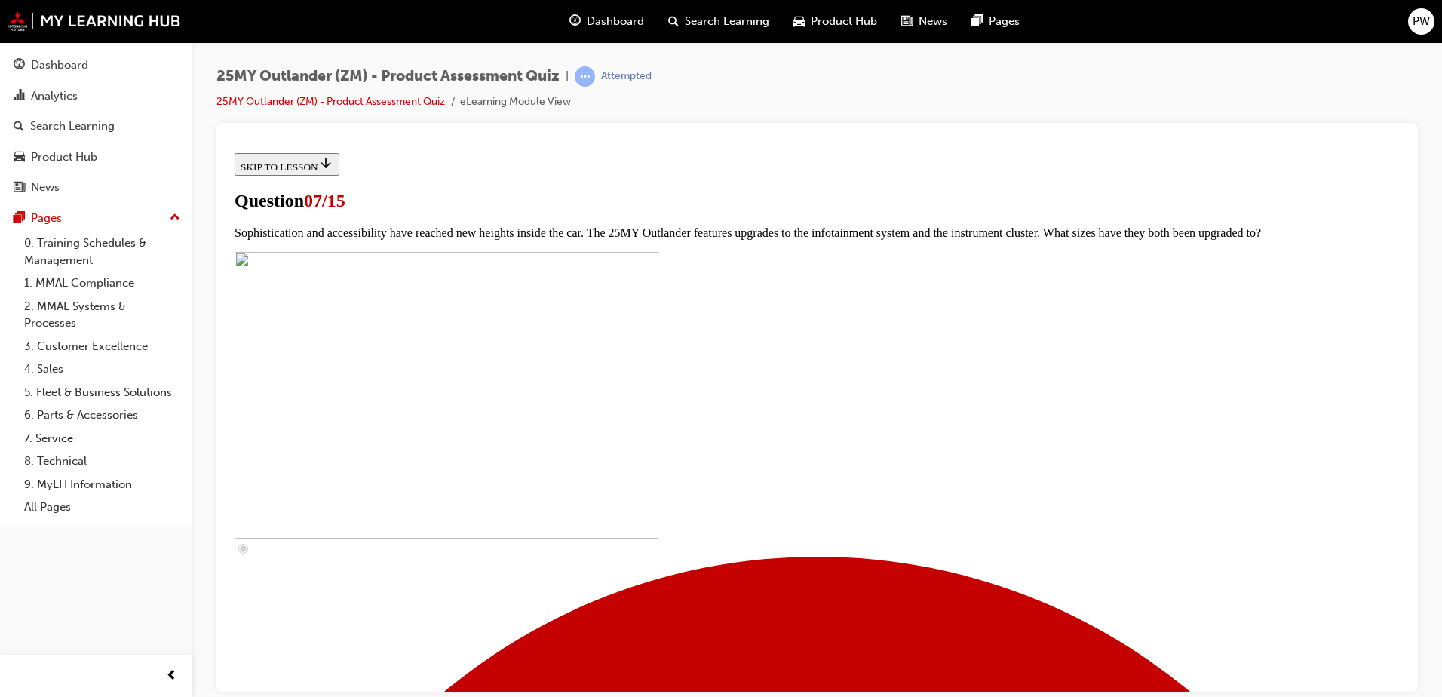
checkbox input "true"
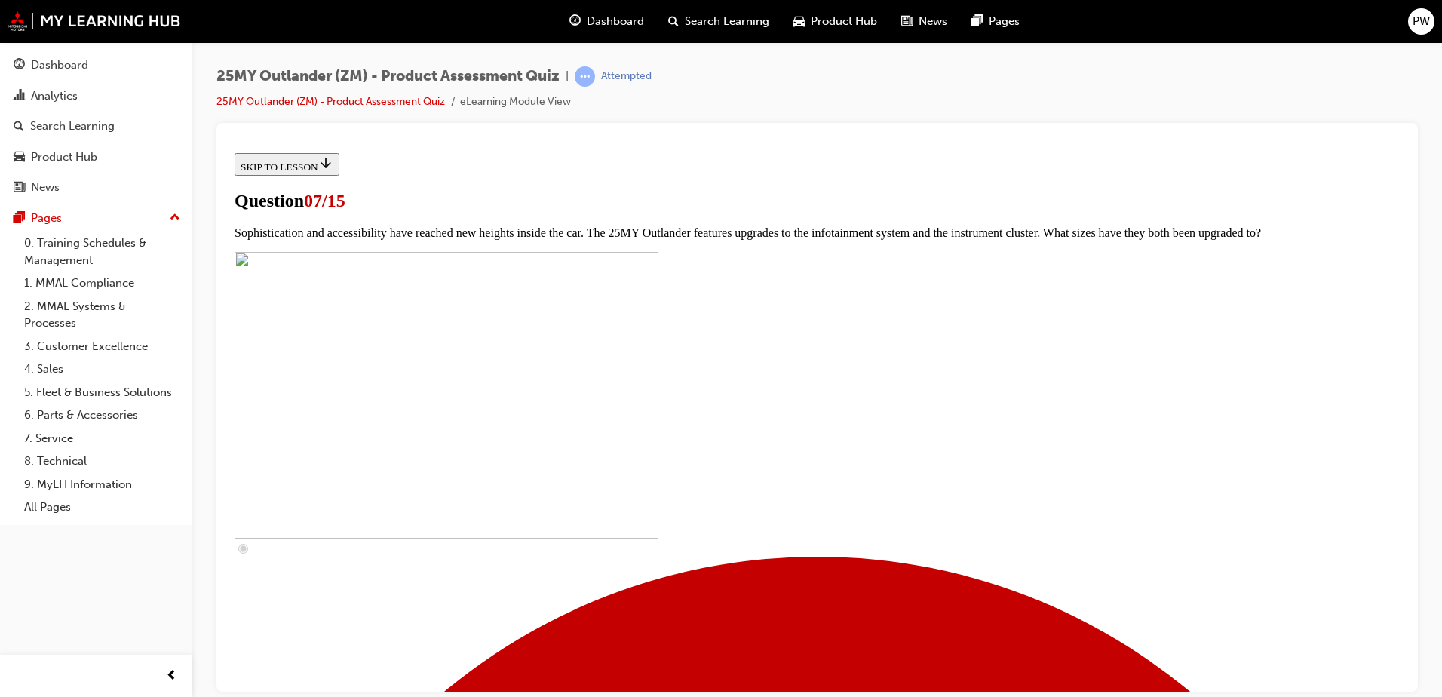
checkbox input "true"
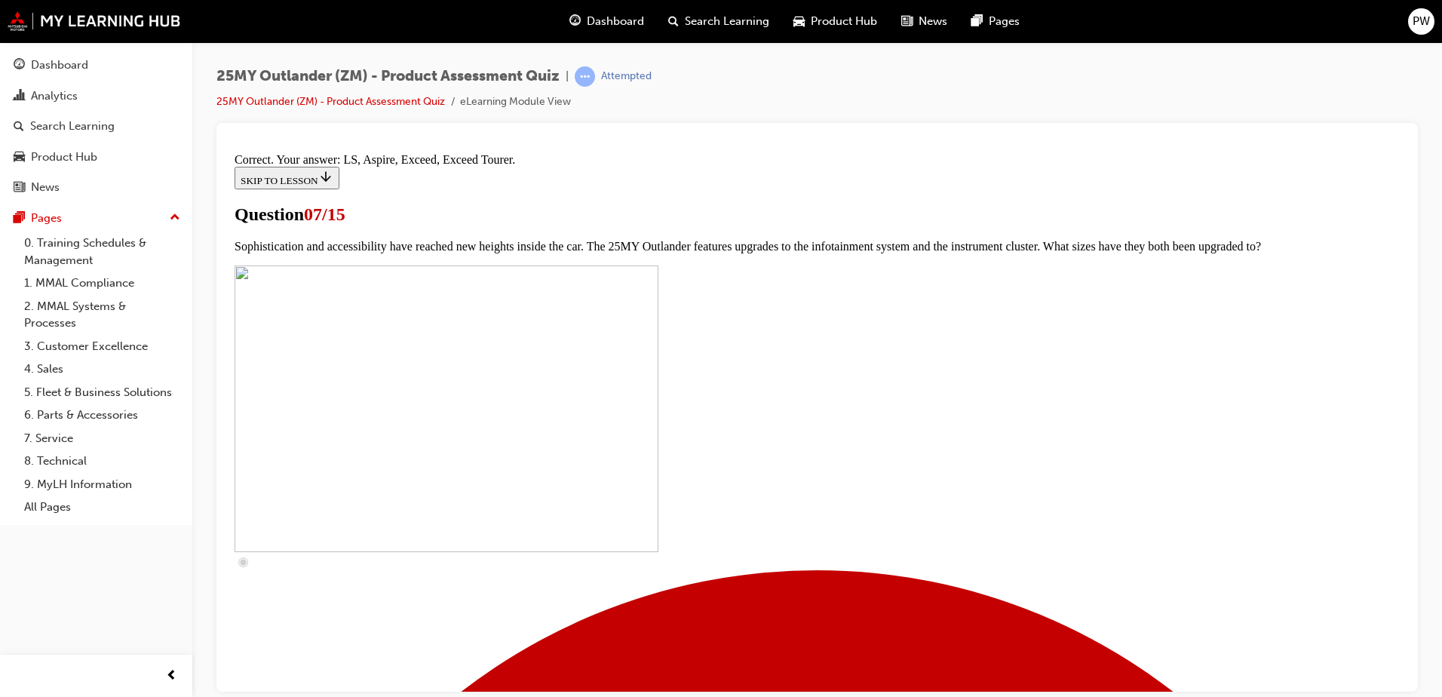
scroll to position [677, 0]
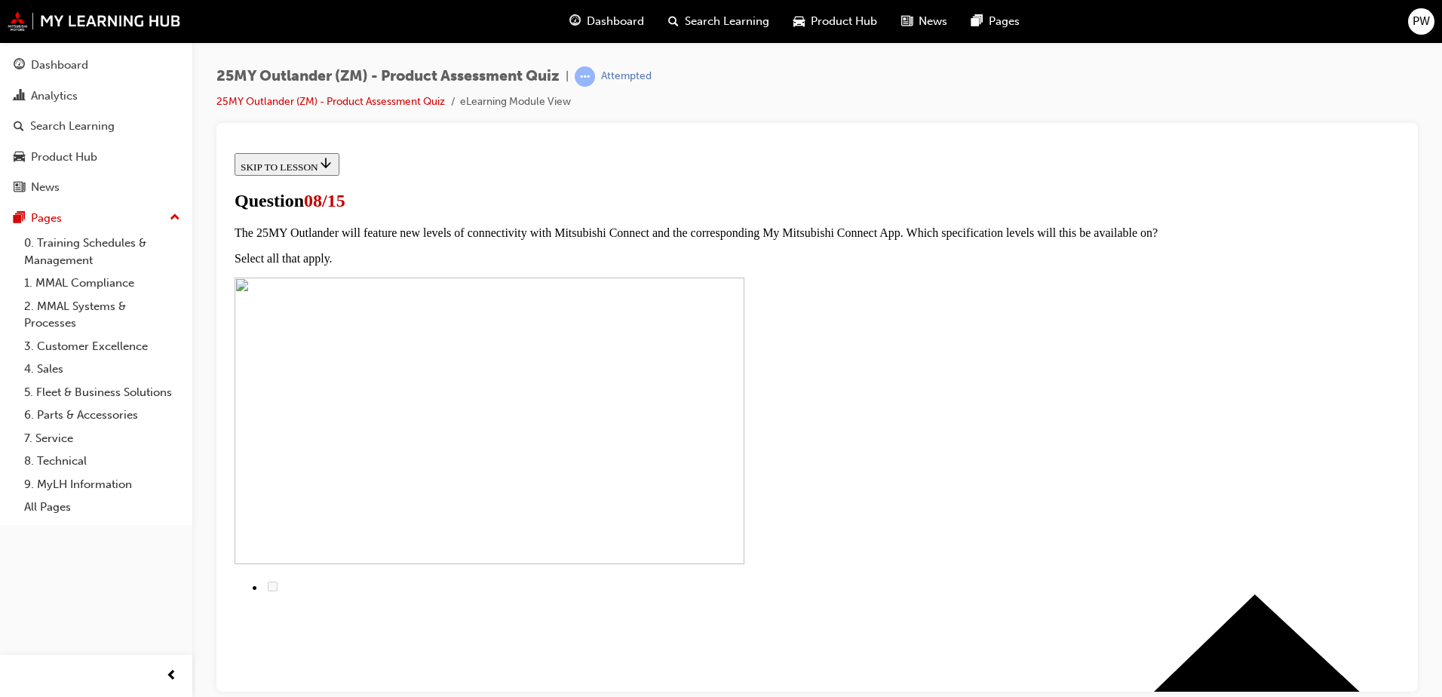
scroll to position [75, 0]
radio input "true"
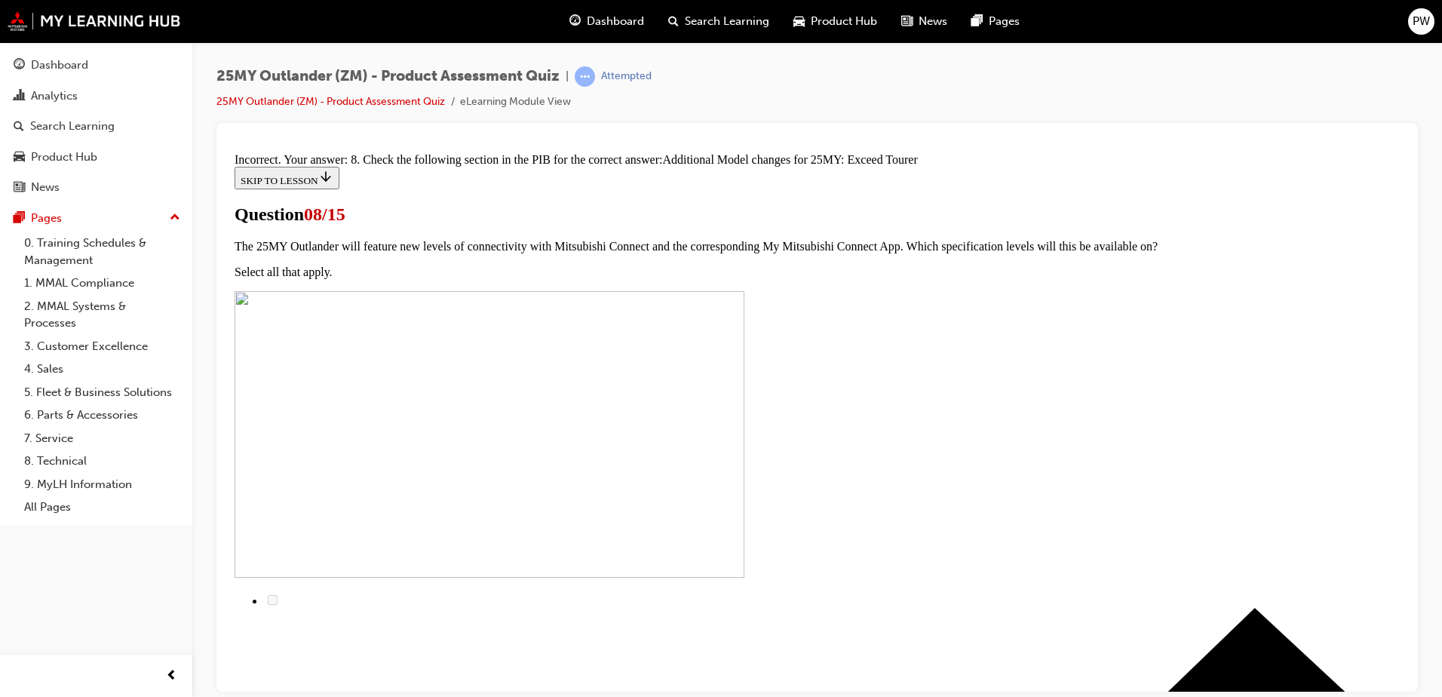
scroll to position [335, 0]
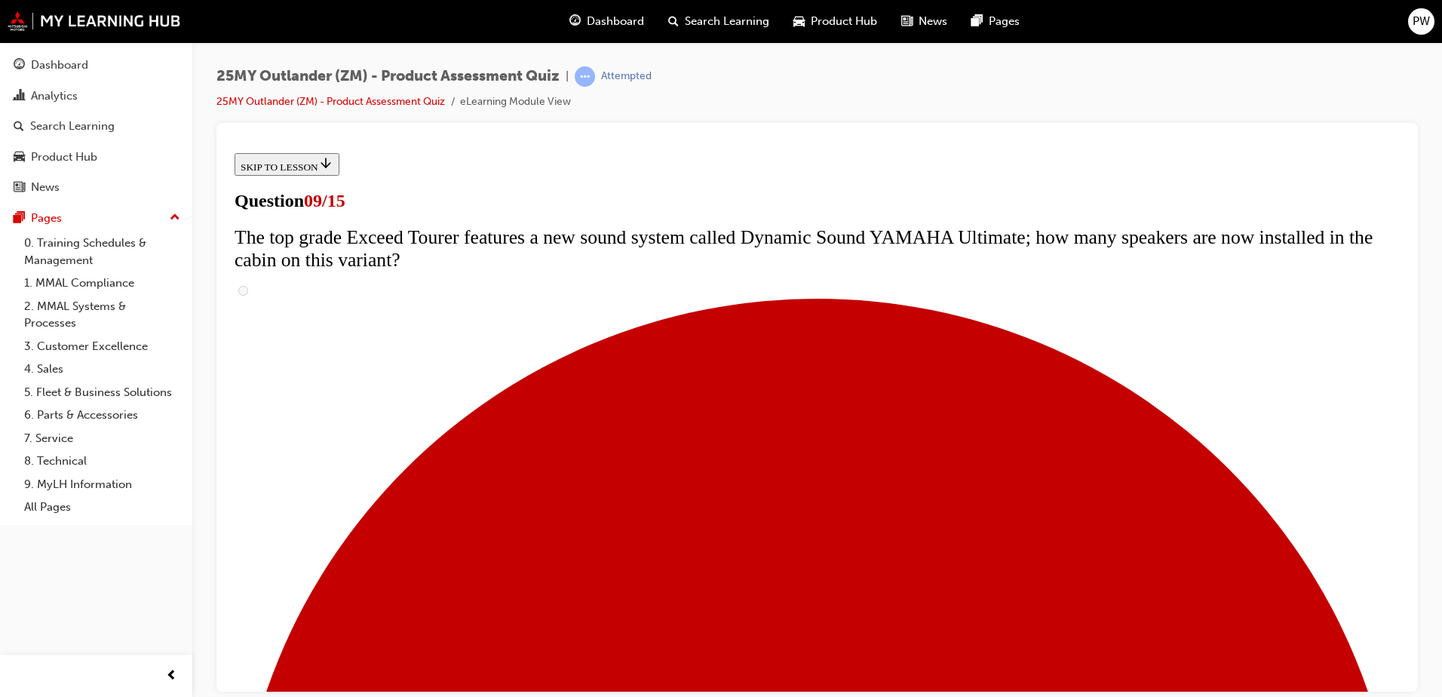
scroll to position [679, 0]
radio input "true"
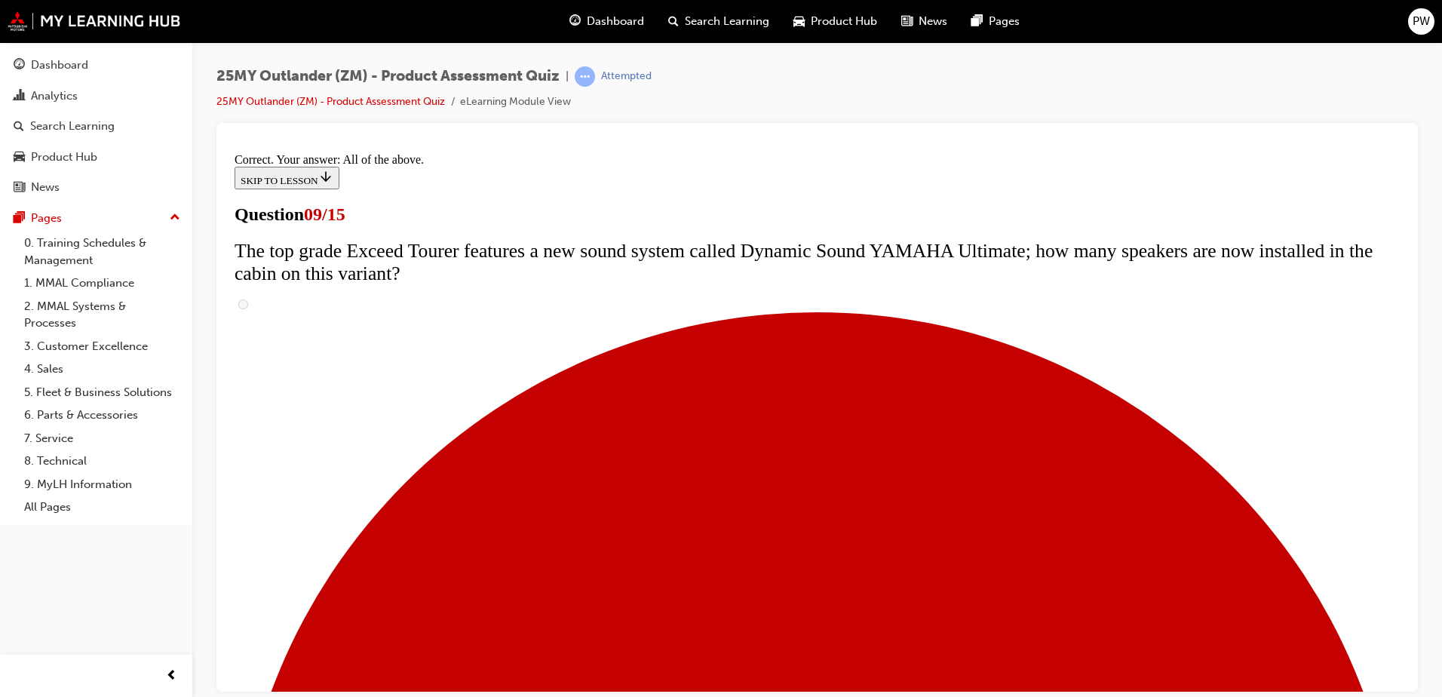
scroll to position [754, 0]
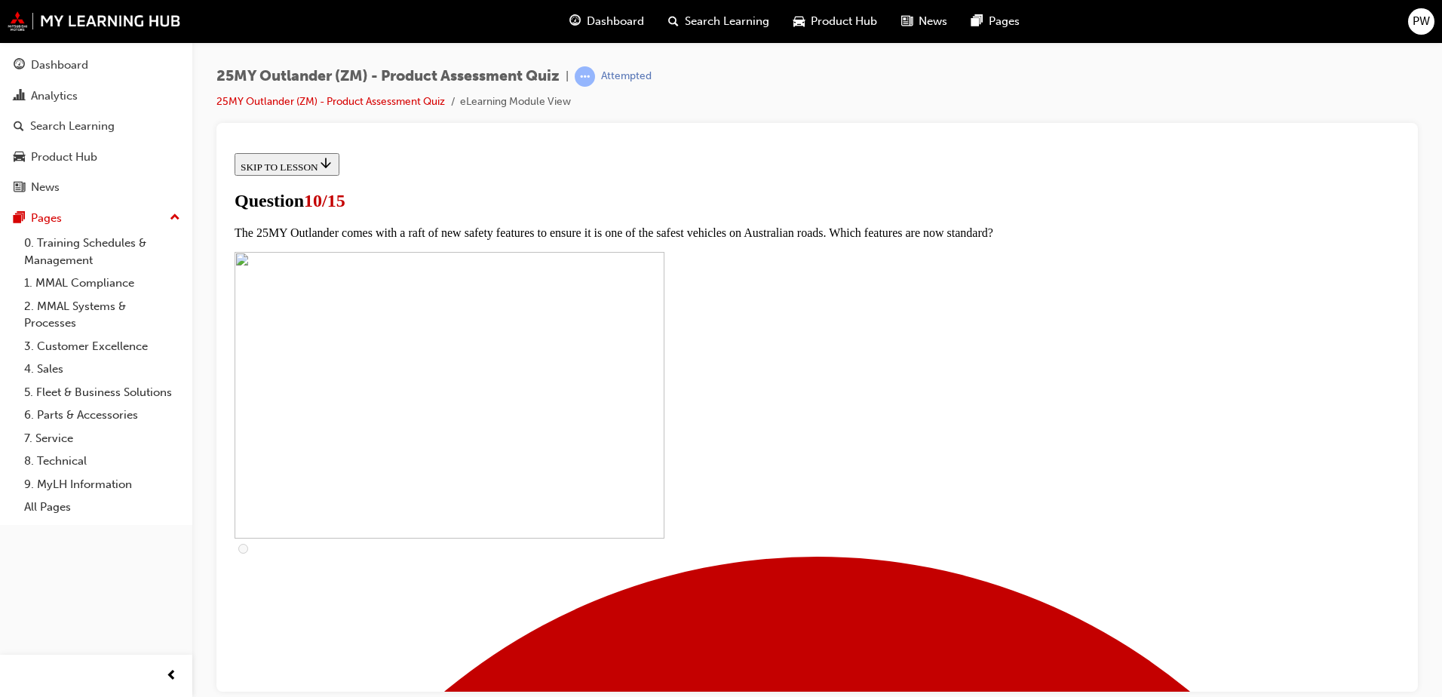
scroll to position [302, 0]
checkbox input "true"
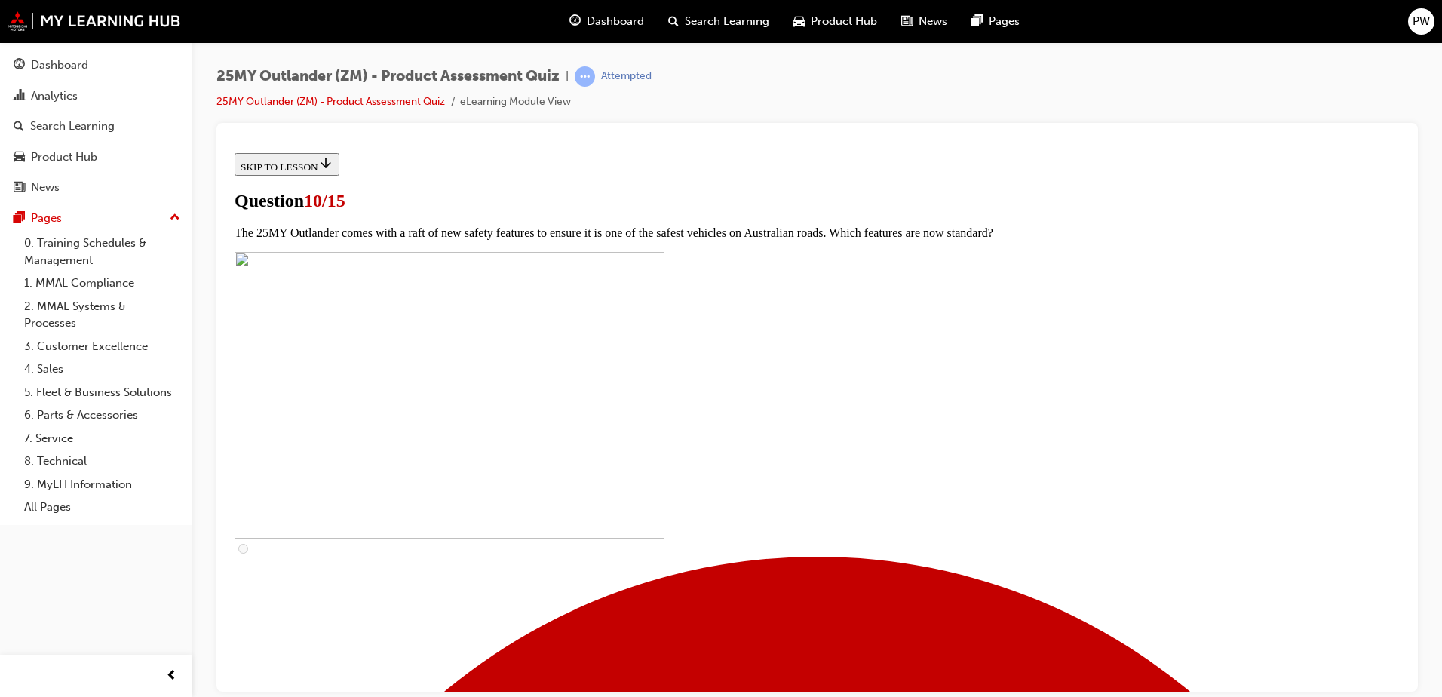
checkbox input "true"
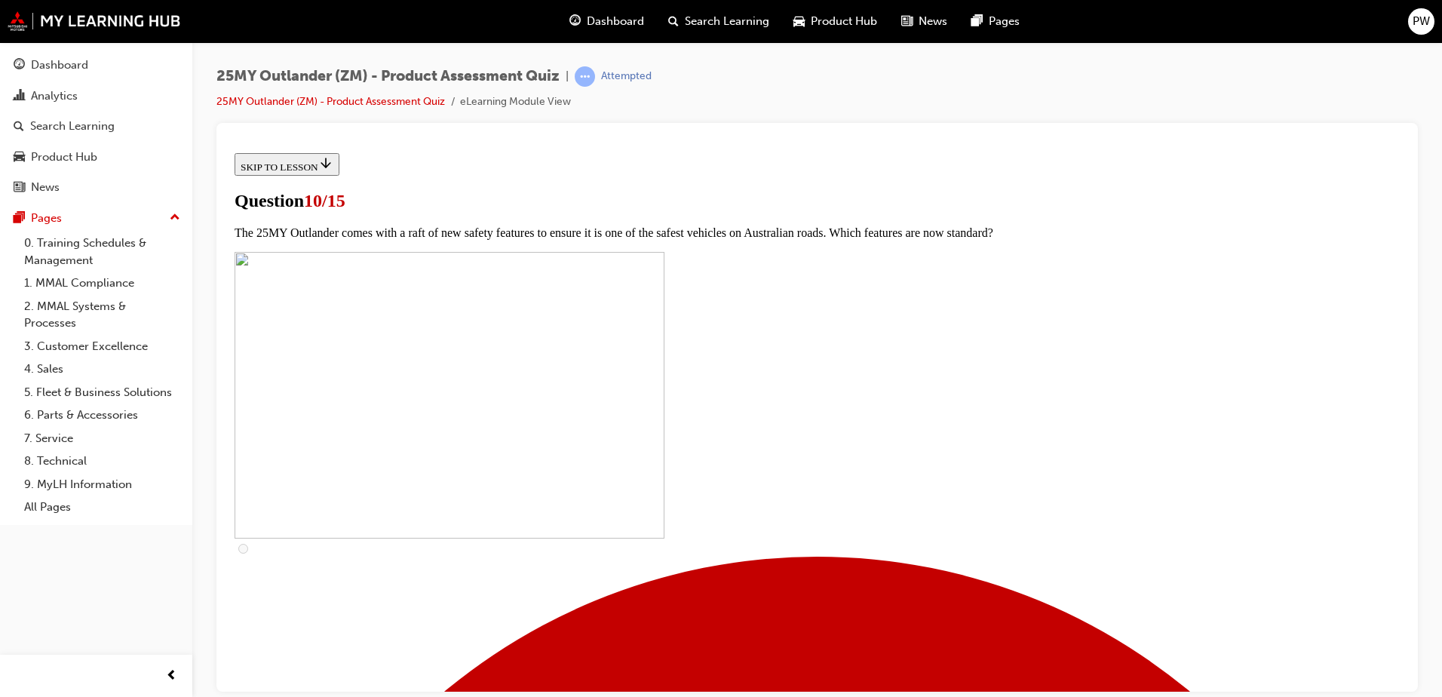
checkbox input "true"
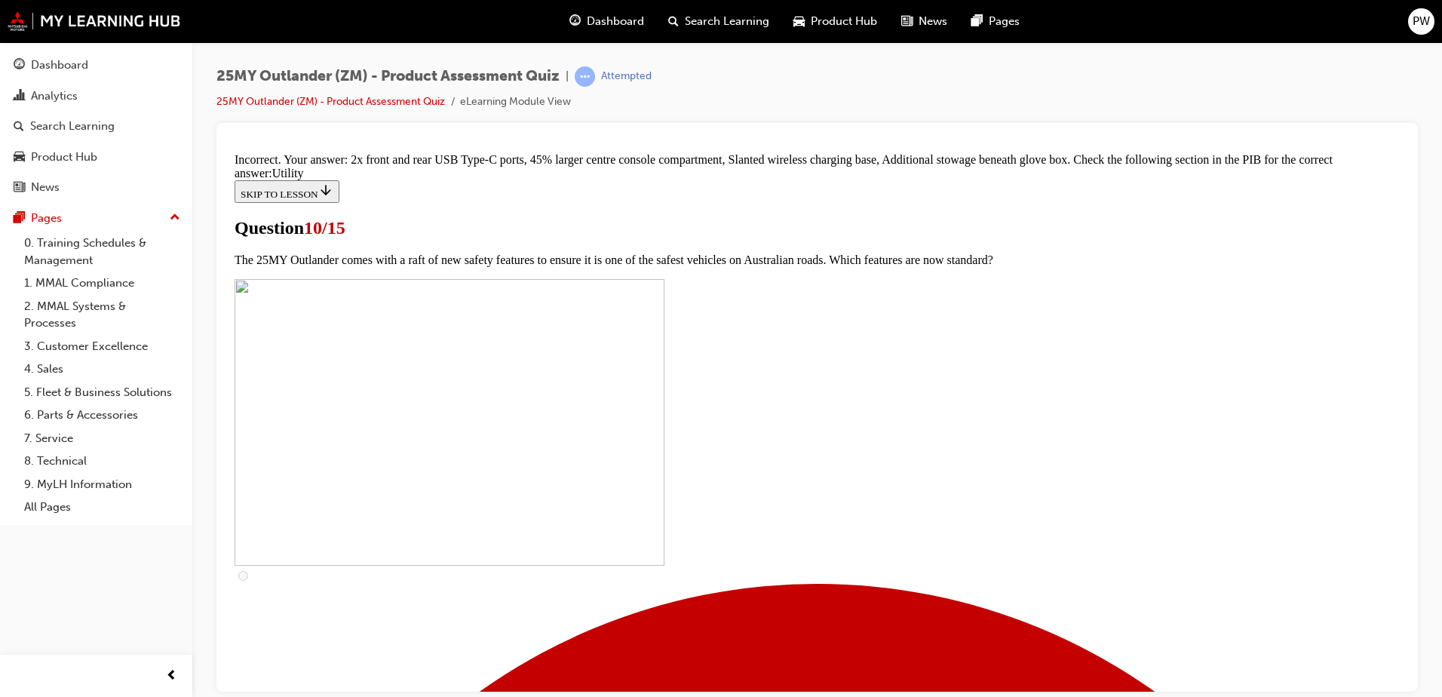
scroll to position [679, 0]
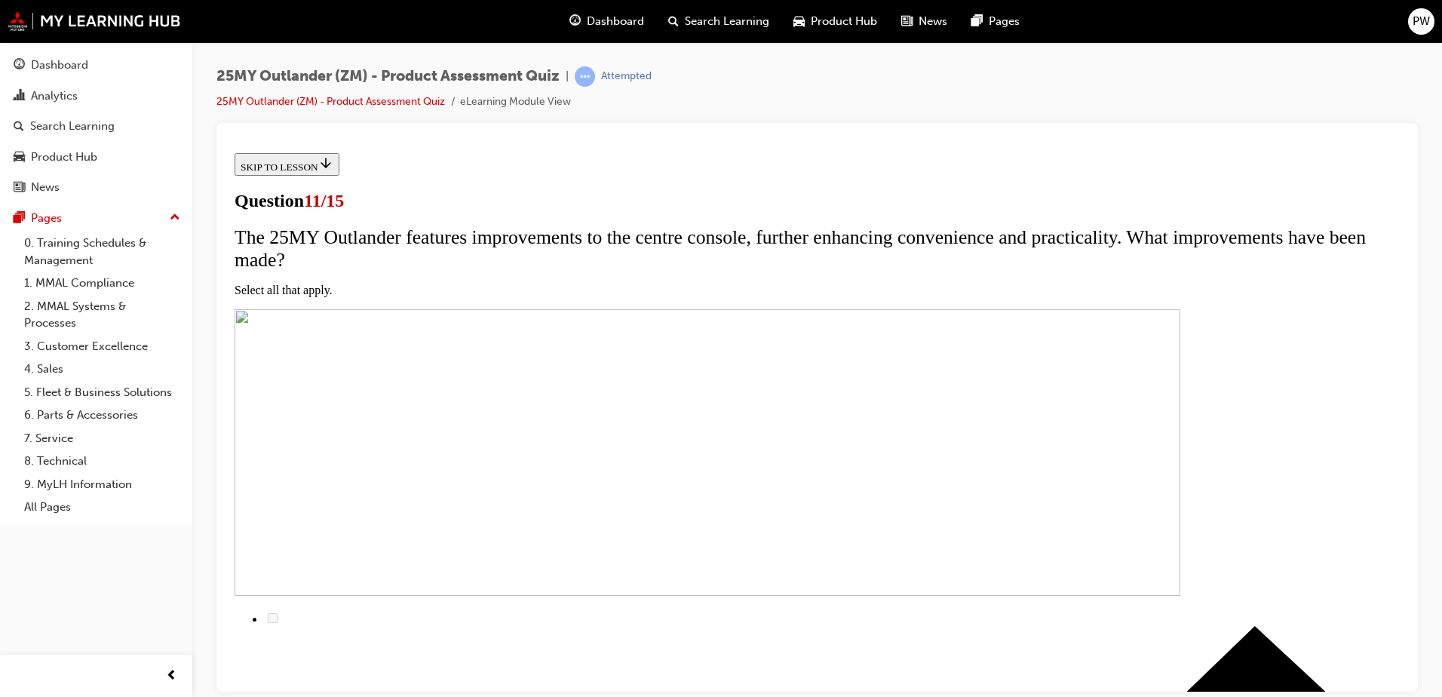
scroll to position [151, 0]
drag, startPoint x: 587, startPoint y: 356, endPoint x: 584, endPoint y: 381, distance: 25.1
checkbox input "true"
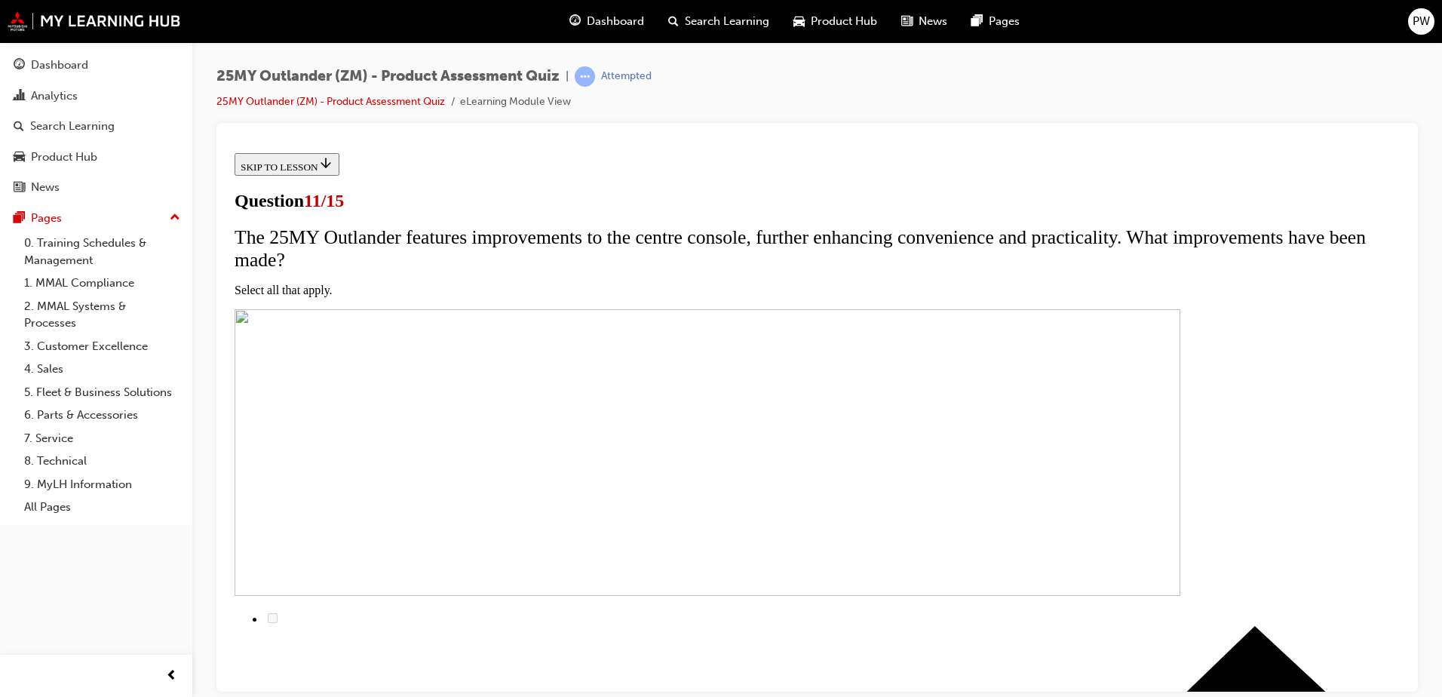
checkbox input "true"
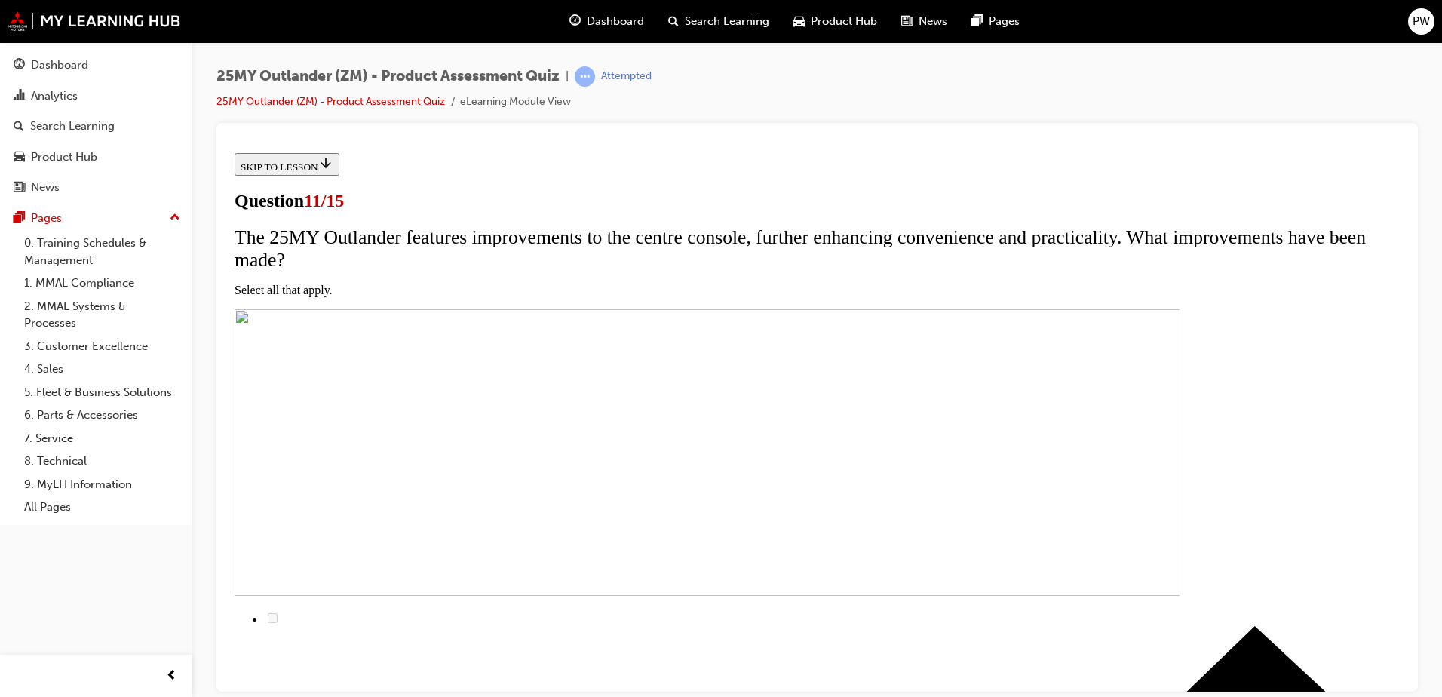
checkbox input "true"
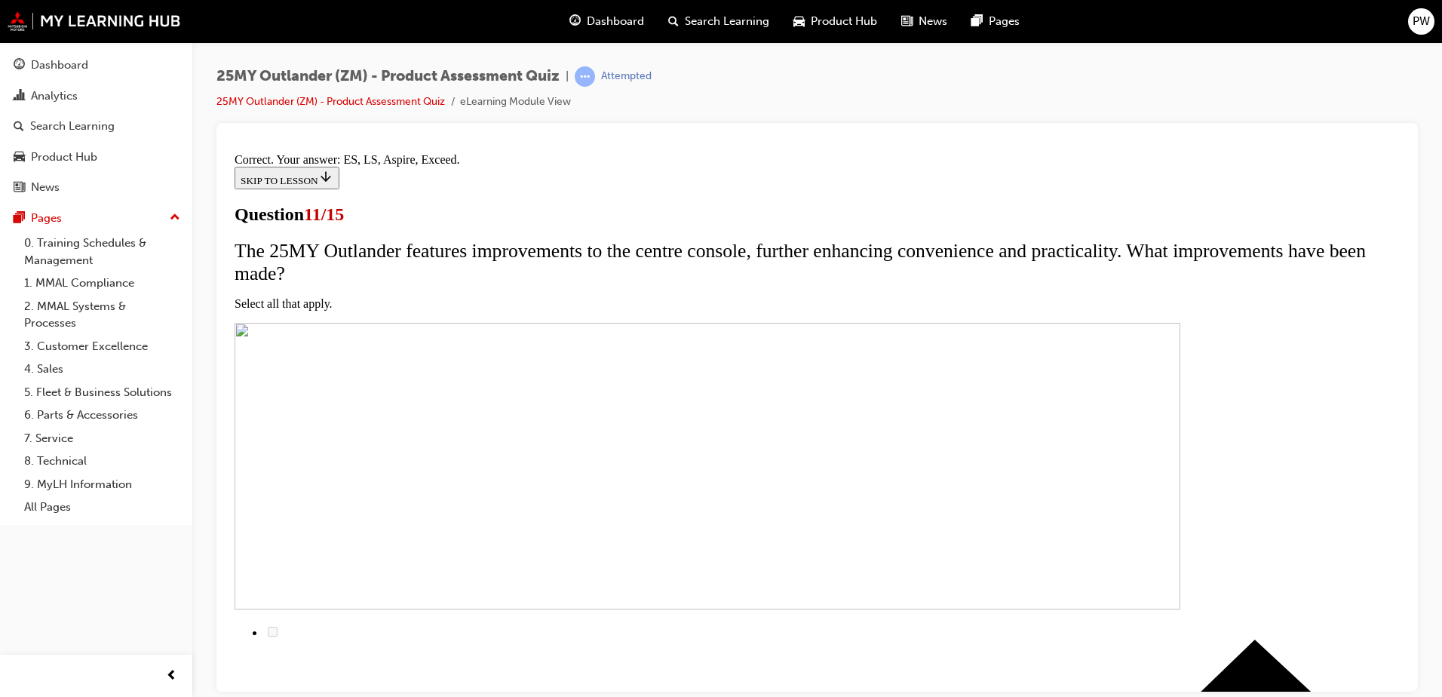
scroll to position [354, 0]
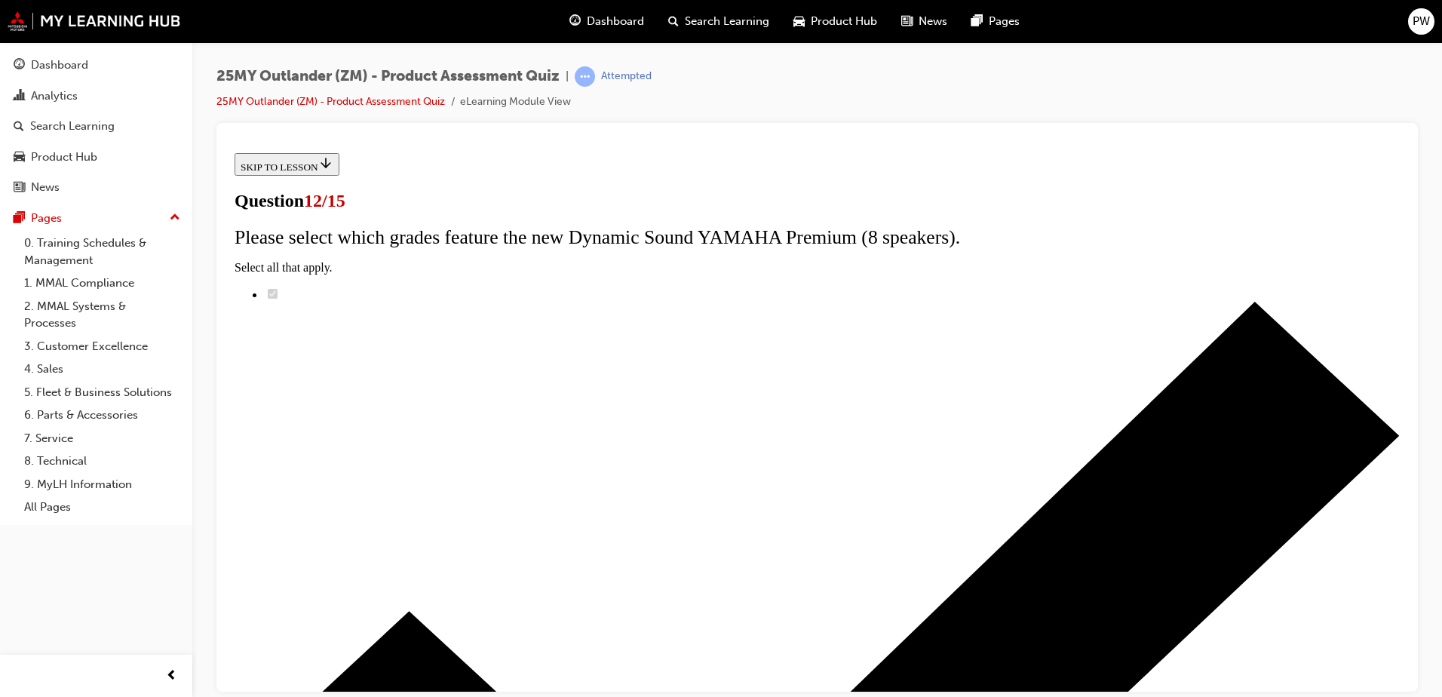
scroll to position [120, 0]
radio input "true"
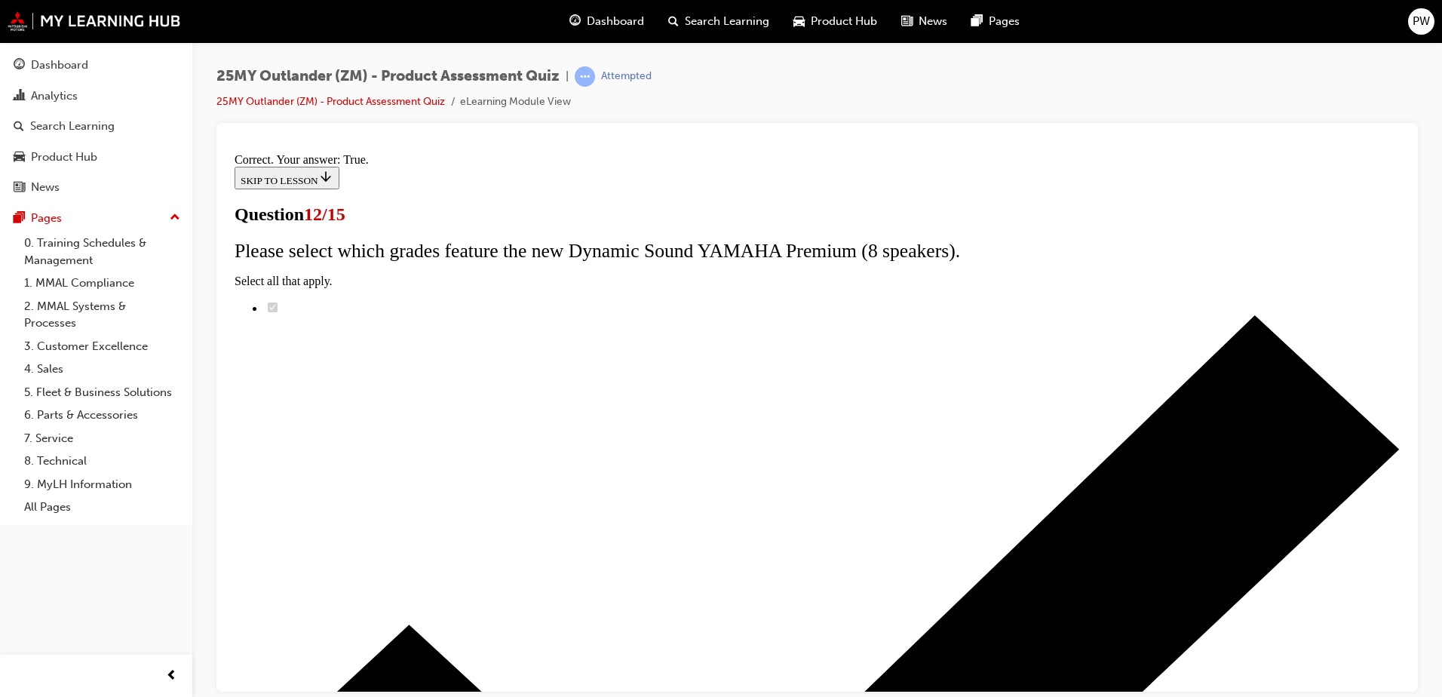
scroll to position [173, 0]
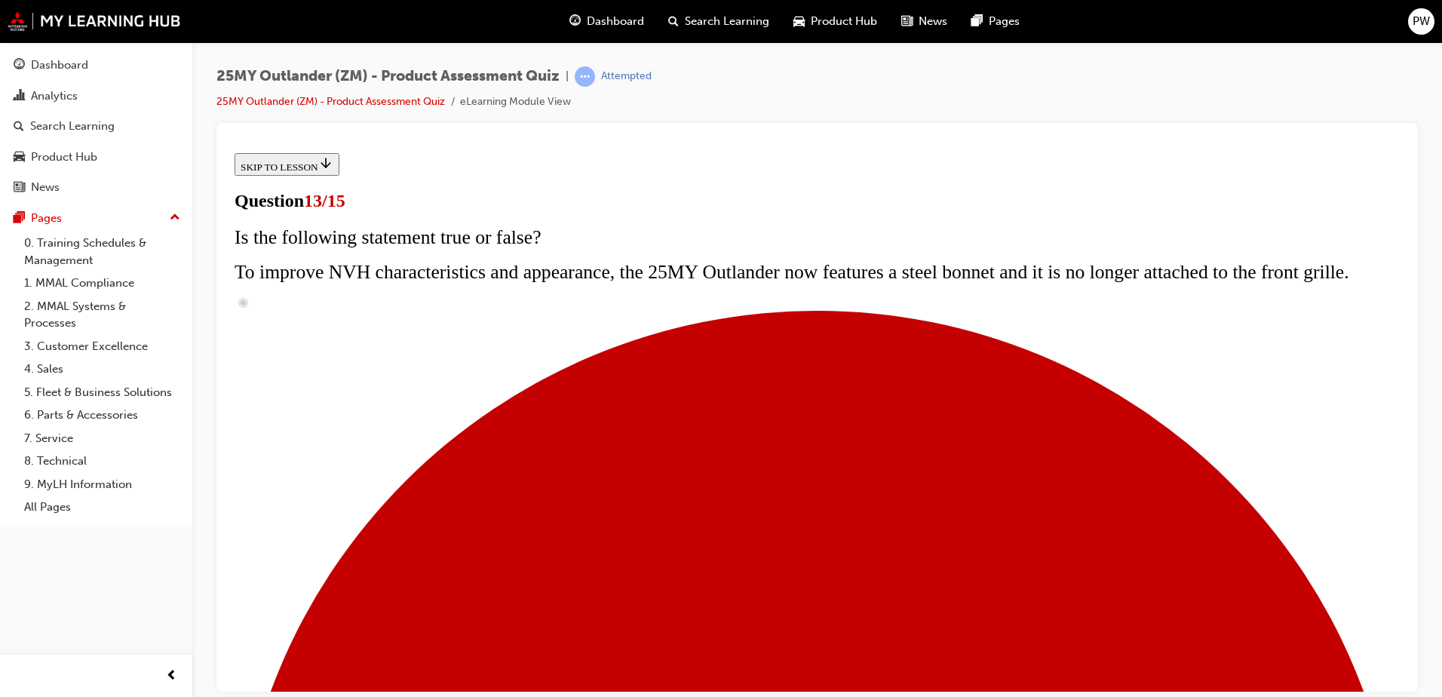
scroll to position [226, 0]
radio input "true"
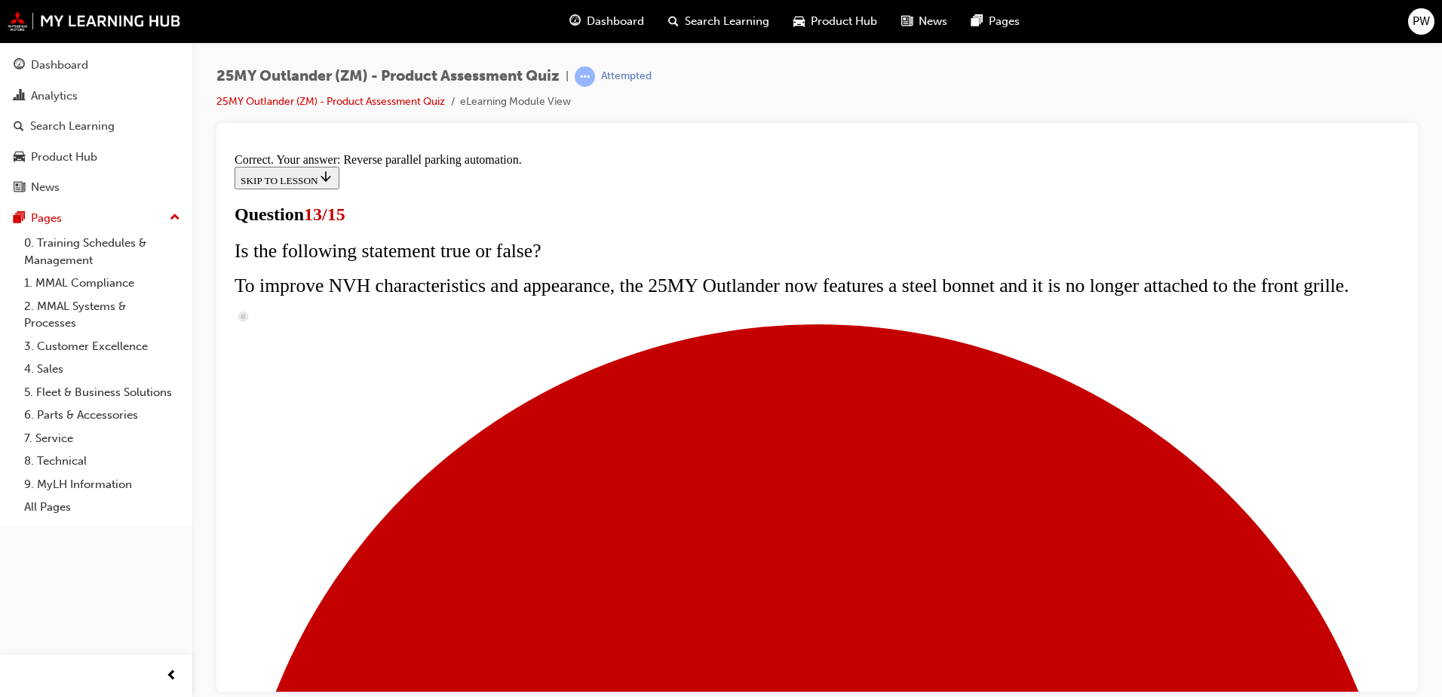
scroll to position [388, 0]
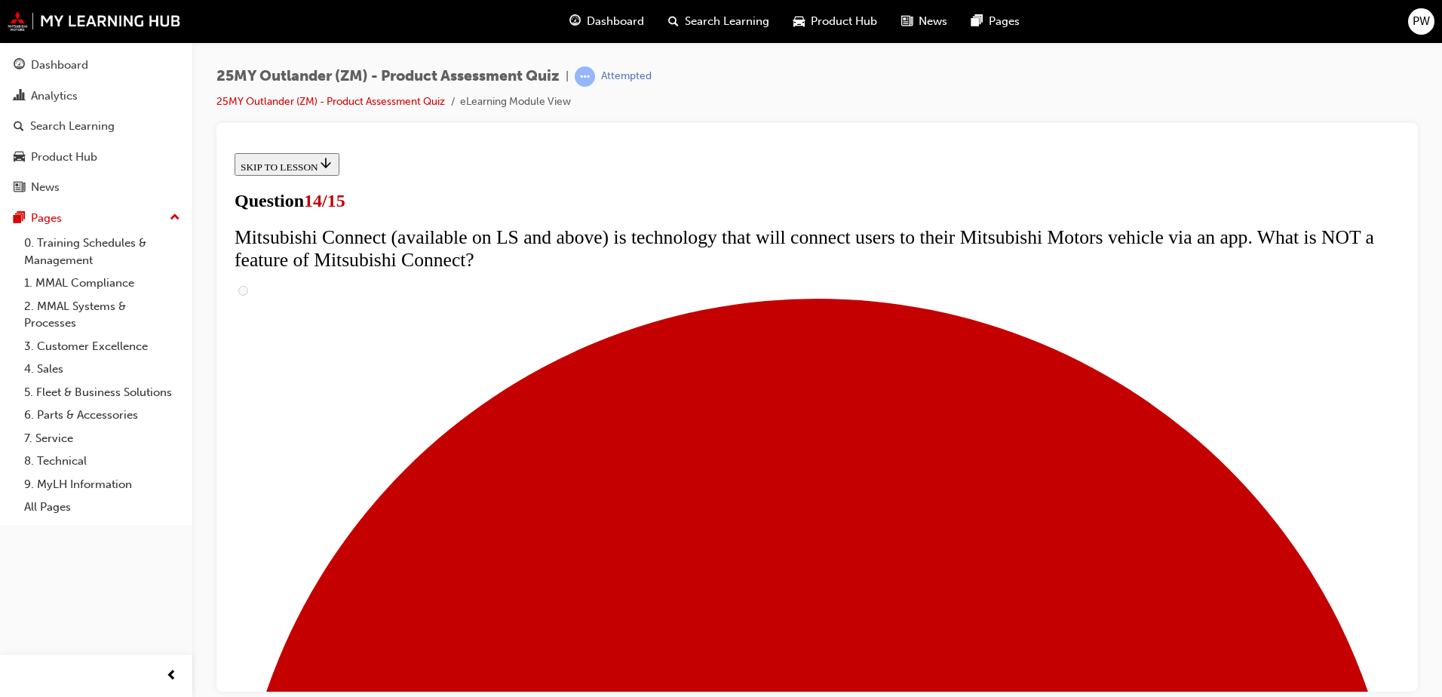
scroll to position [452, 0]
radio input "true"
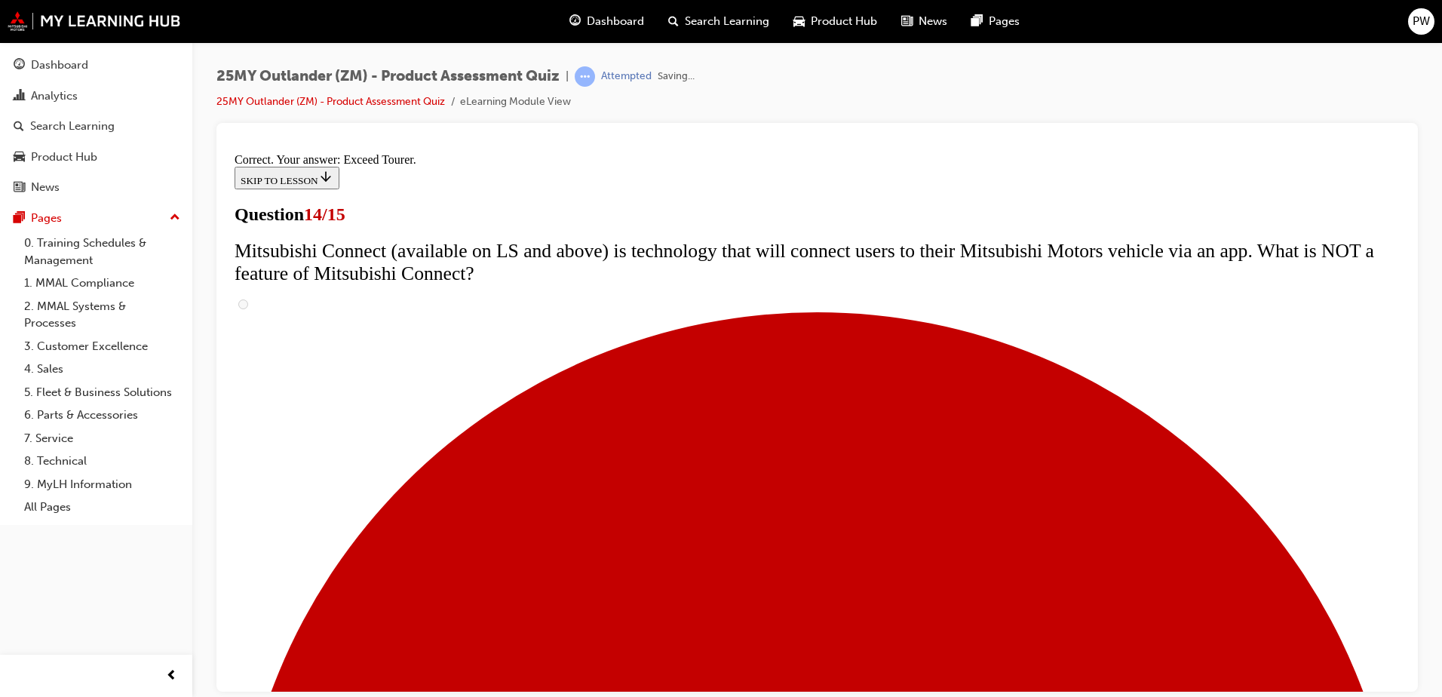
scroll to position [626, 0]
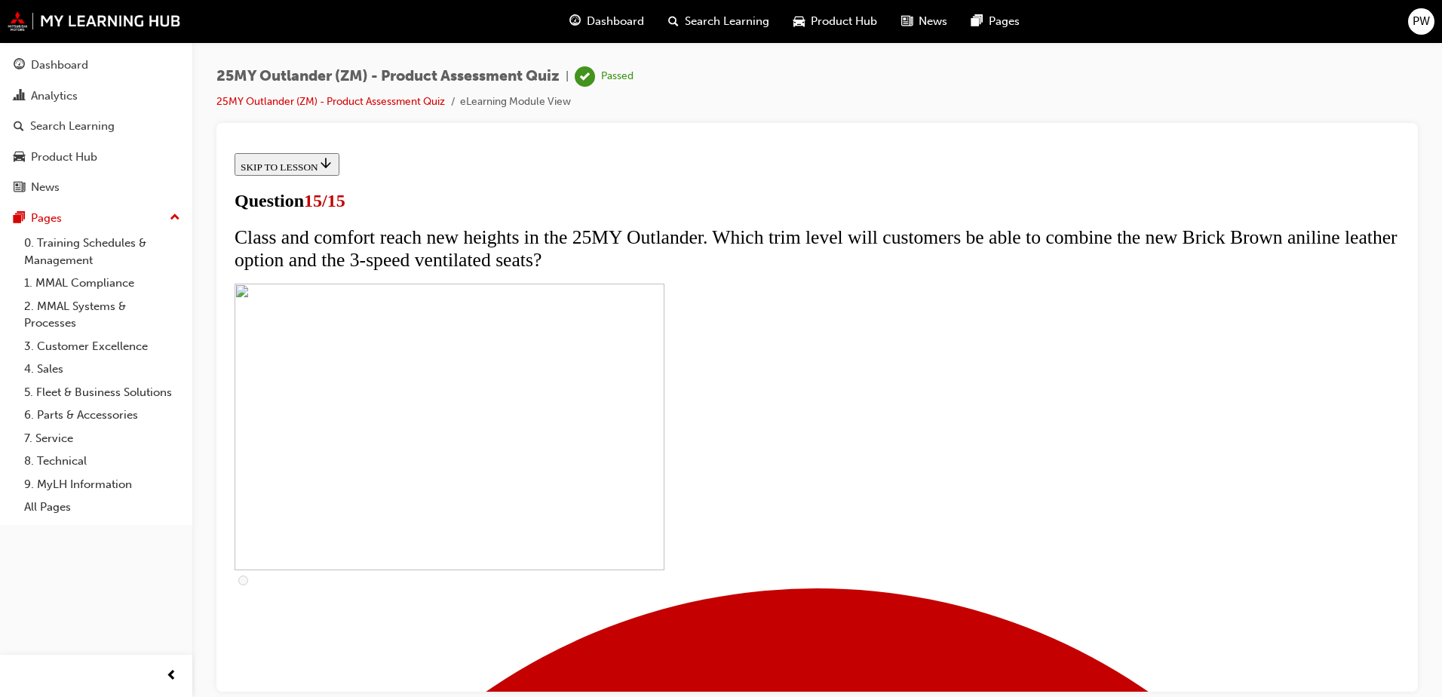
scroll to position [224, 0]
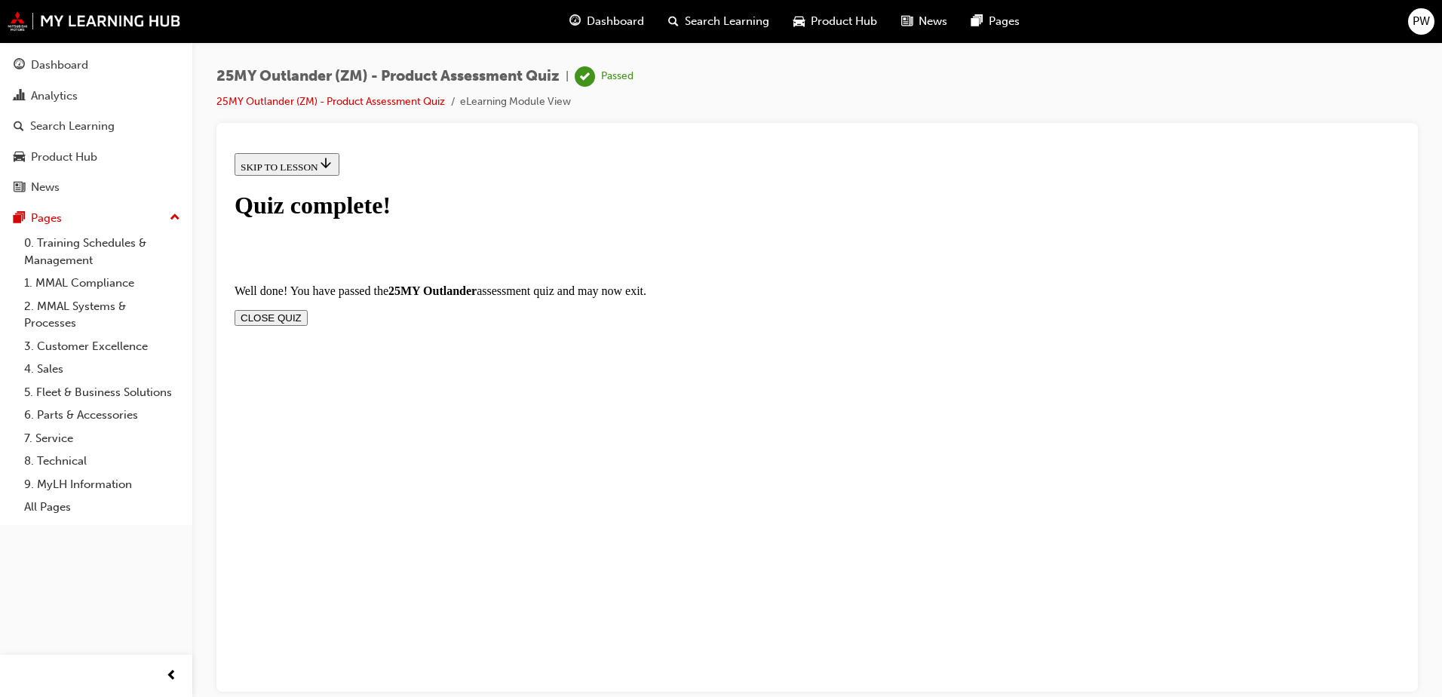
click at [308, 309] on button "CLOSE QUIZ" at bounding box center [271, 317] width 73 height 16
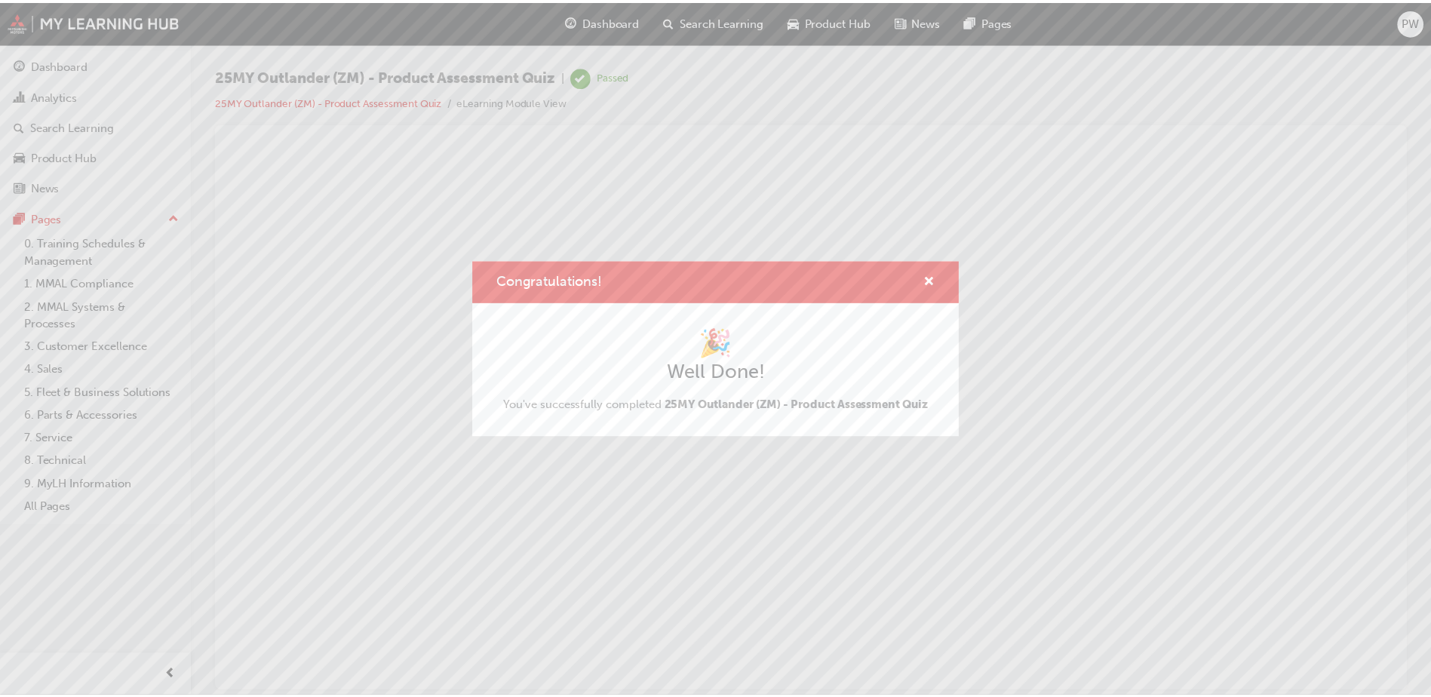
scroll to position [0, 0]
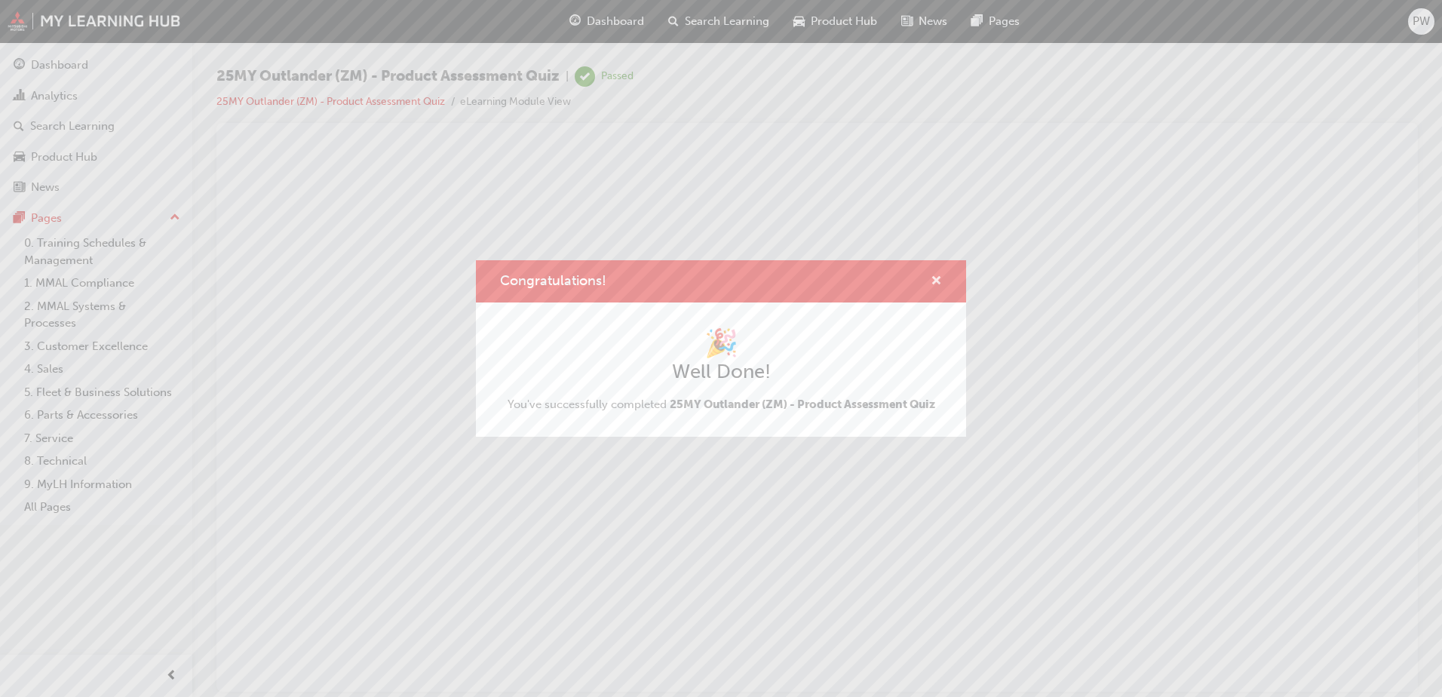
click at [933, 281] on span "cross-icon" at bounding box center [936, 282] width 11 height 14
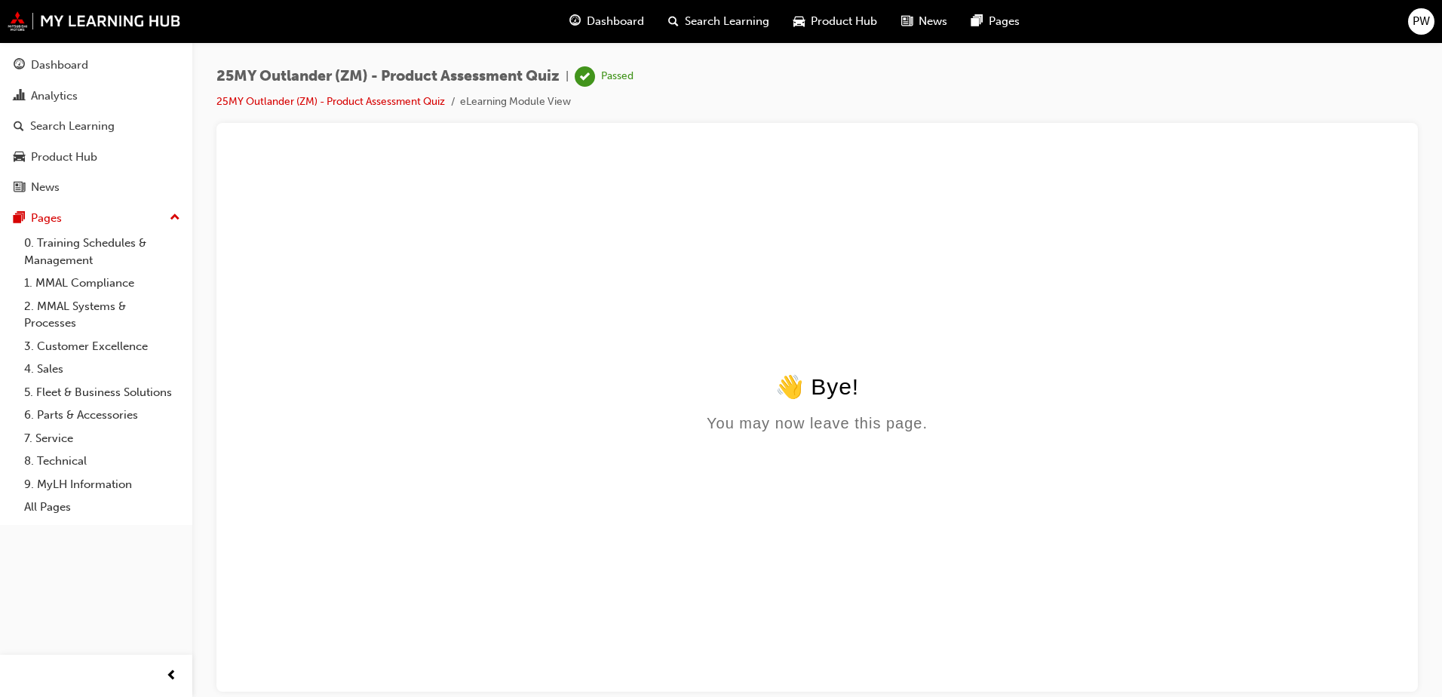
click at [603, 17] on span "Dashboard" at bounding box center [615, 21] width 57 height 17
